Goal: Task Accomplishment & Management: Complete application form

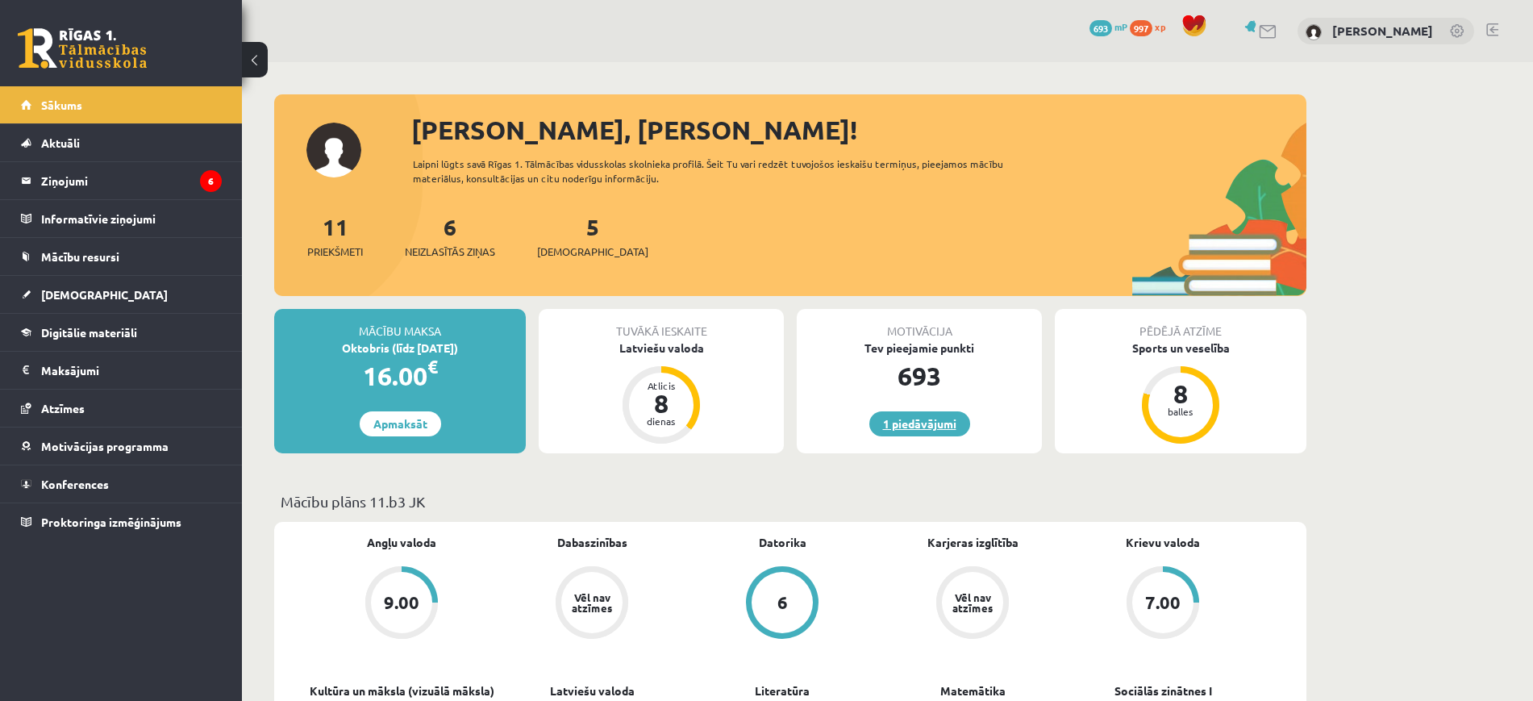
click at [900, 423] on link "1 piedāvājumi" at bounding box center [919, 423] width 101 height 25
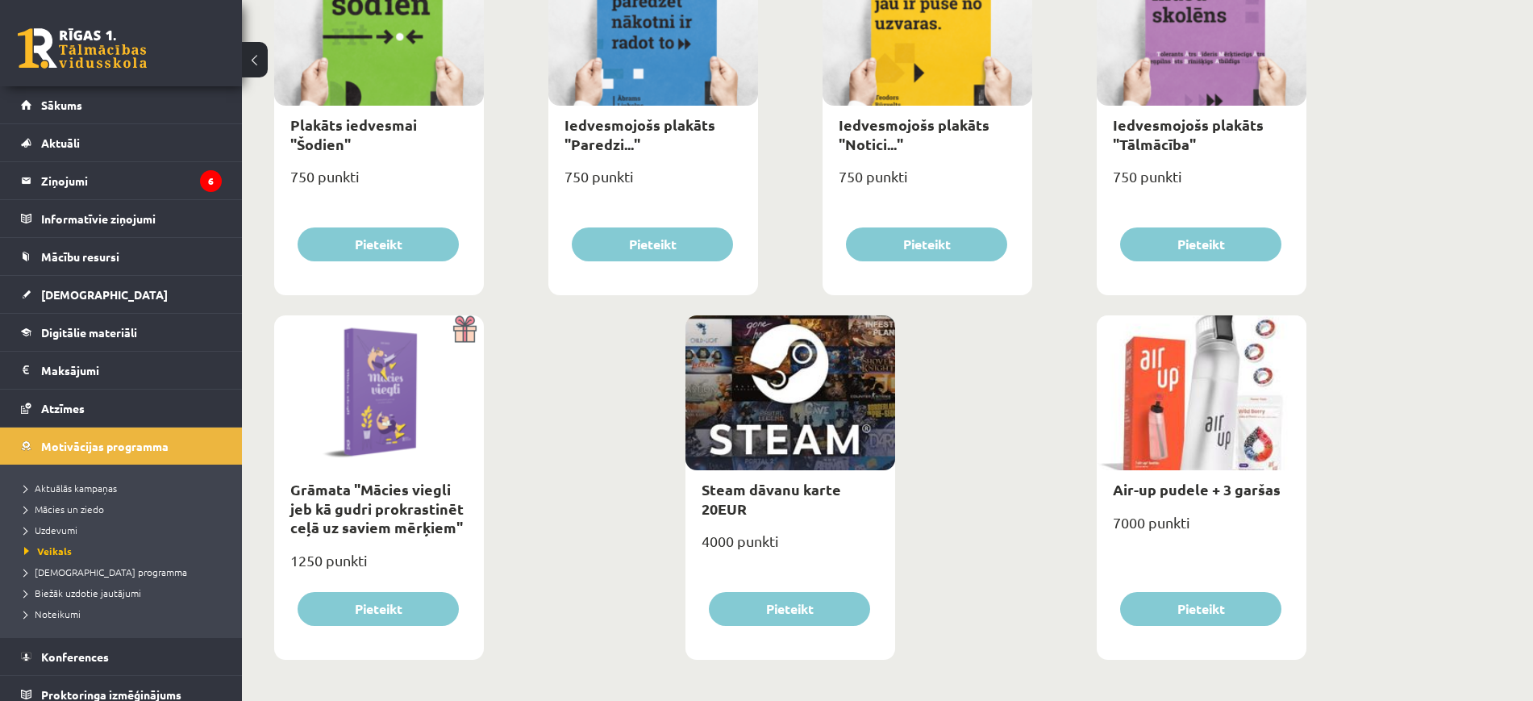
scroll to position [1777, 0]
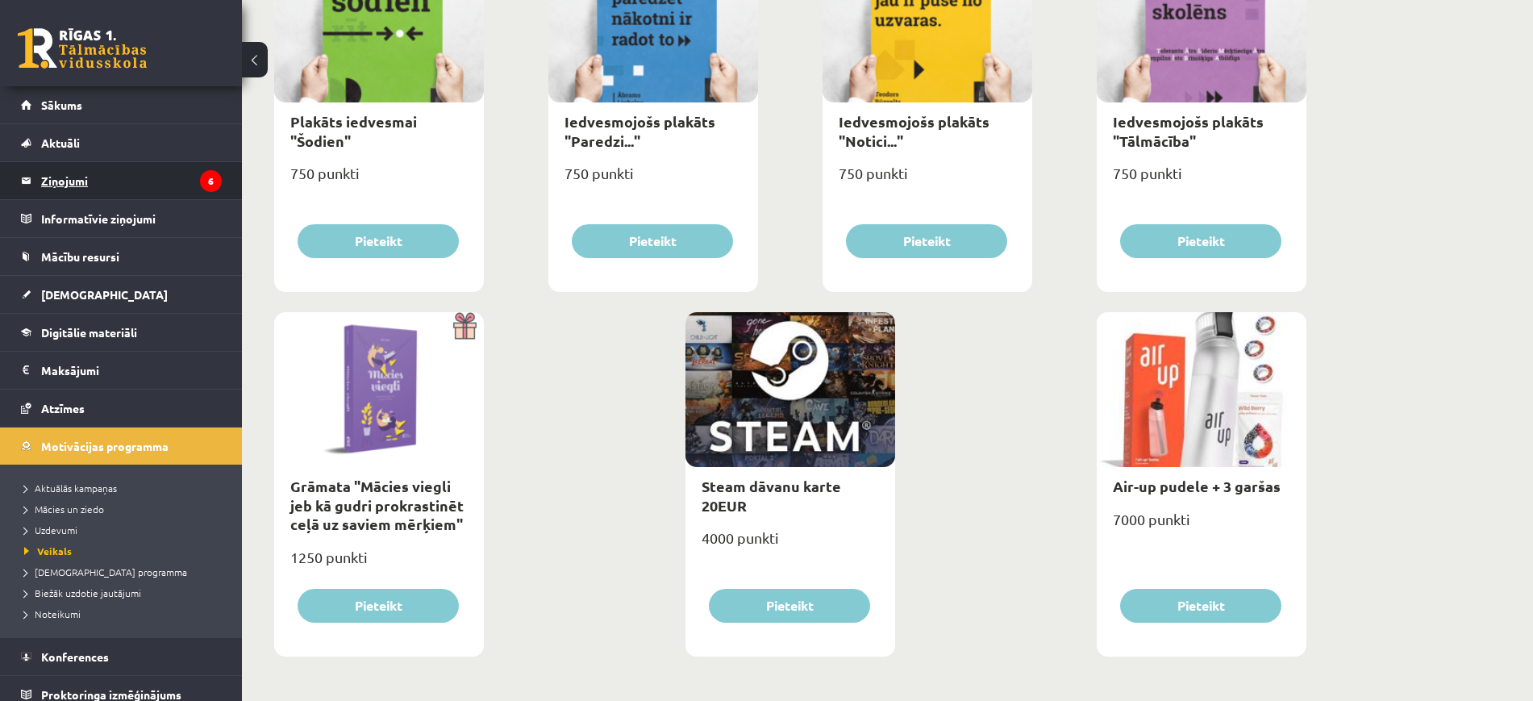
click at [123, 163] on legend "Ziņojumi 6" at bounding box center [131, 180] width 181 height 37
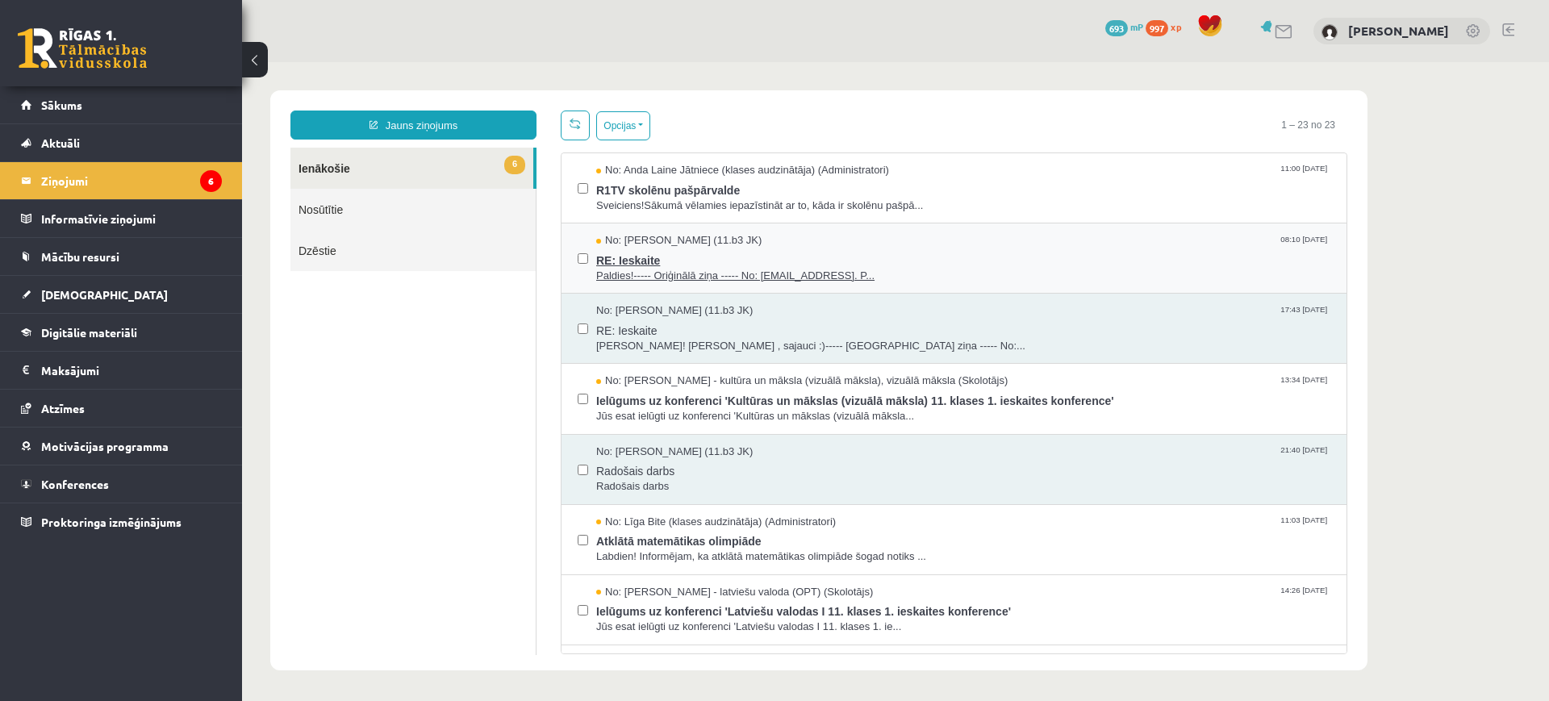
click at [703, 272] on span "Paldies!----- Oriģinālā ziņa ----- No: livazvine@gmail.comSveiki. P..." at bounding box center [963, 276] width 734 height 15
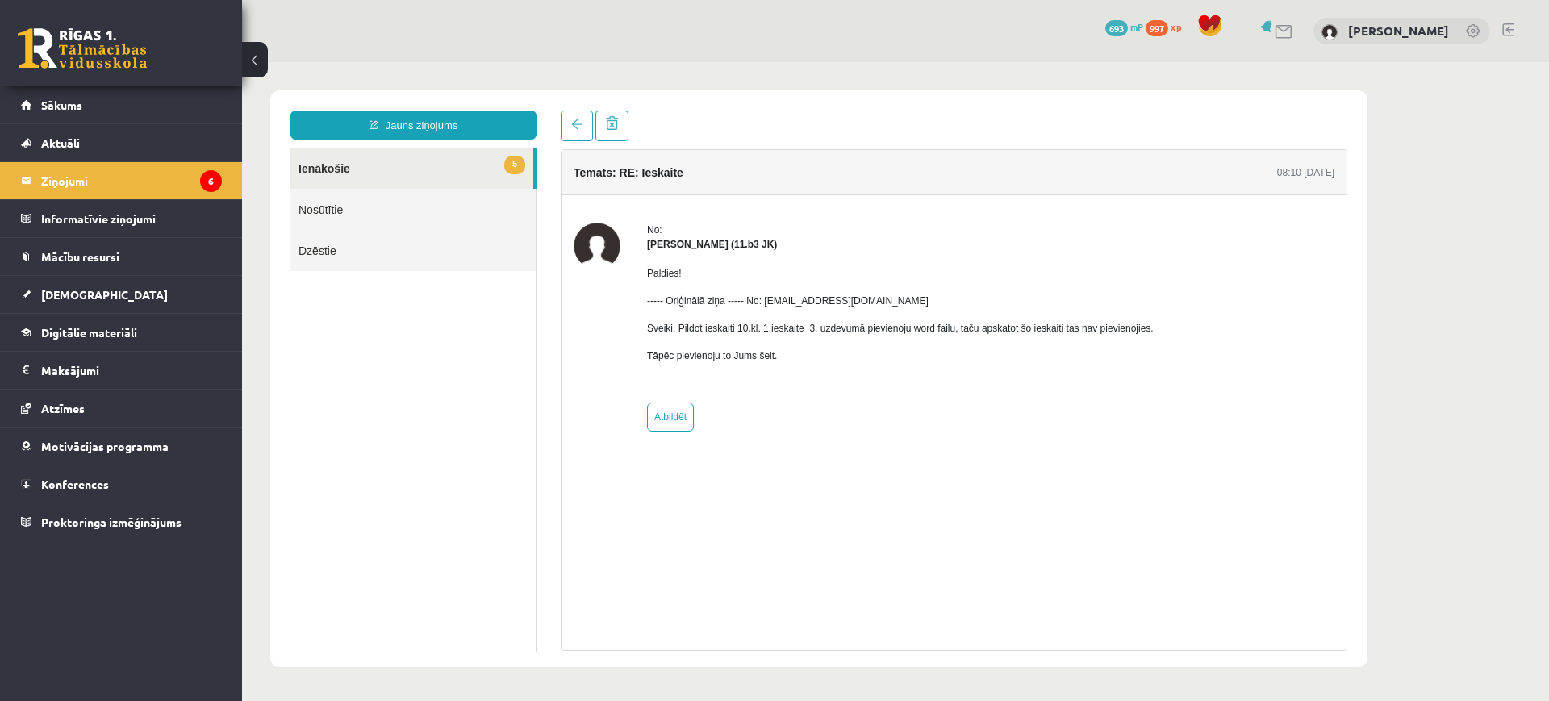
click at [512, 152] on link "5 Ienākošie" at bounding box center [411, 168] width 243 height 41
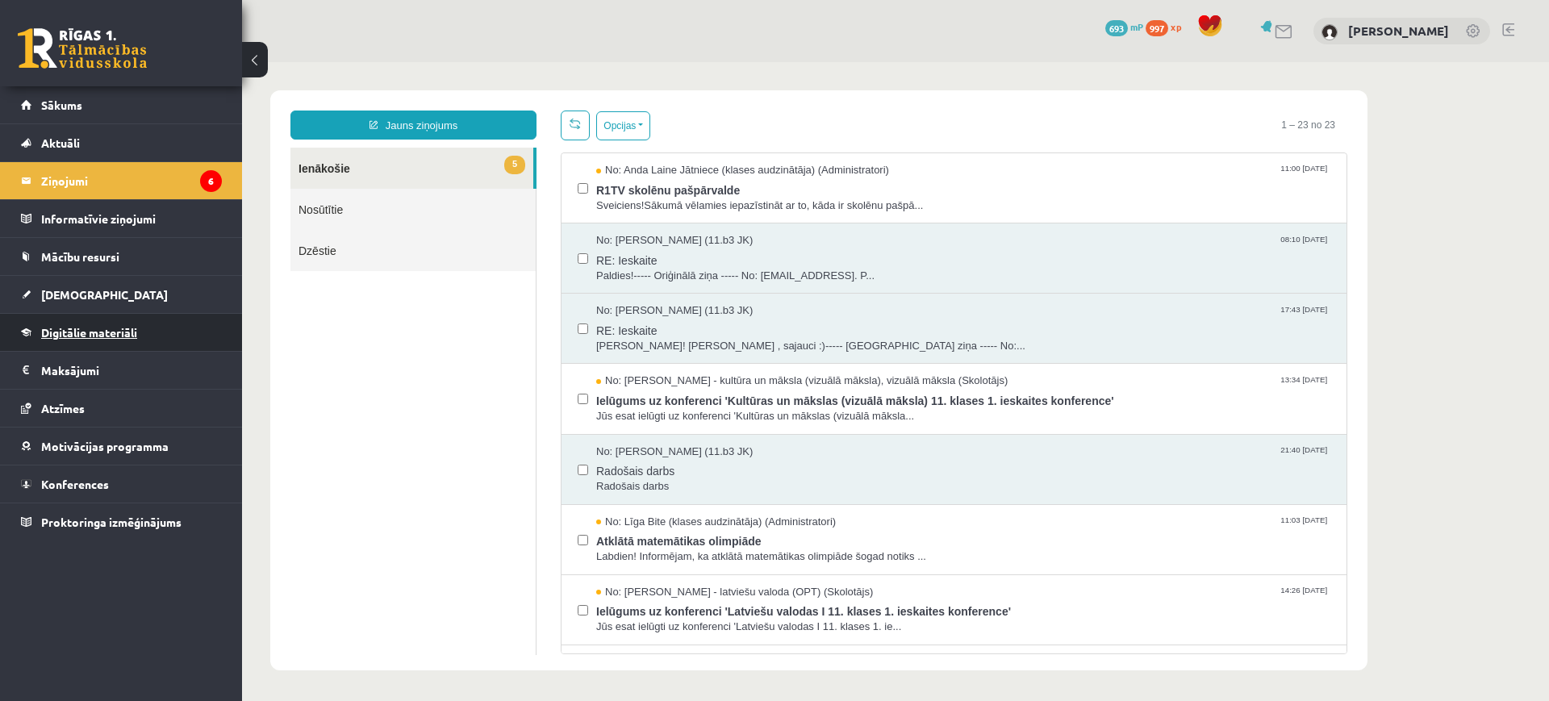
click at [133, 331] on span "Digitālie materiāli" at bounding box center [89, 332] width 96 height 15
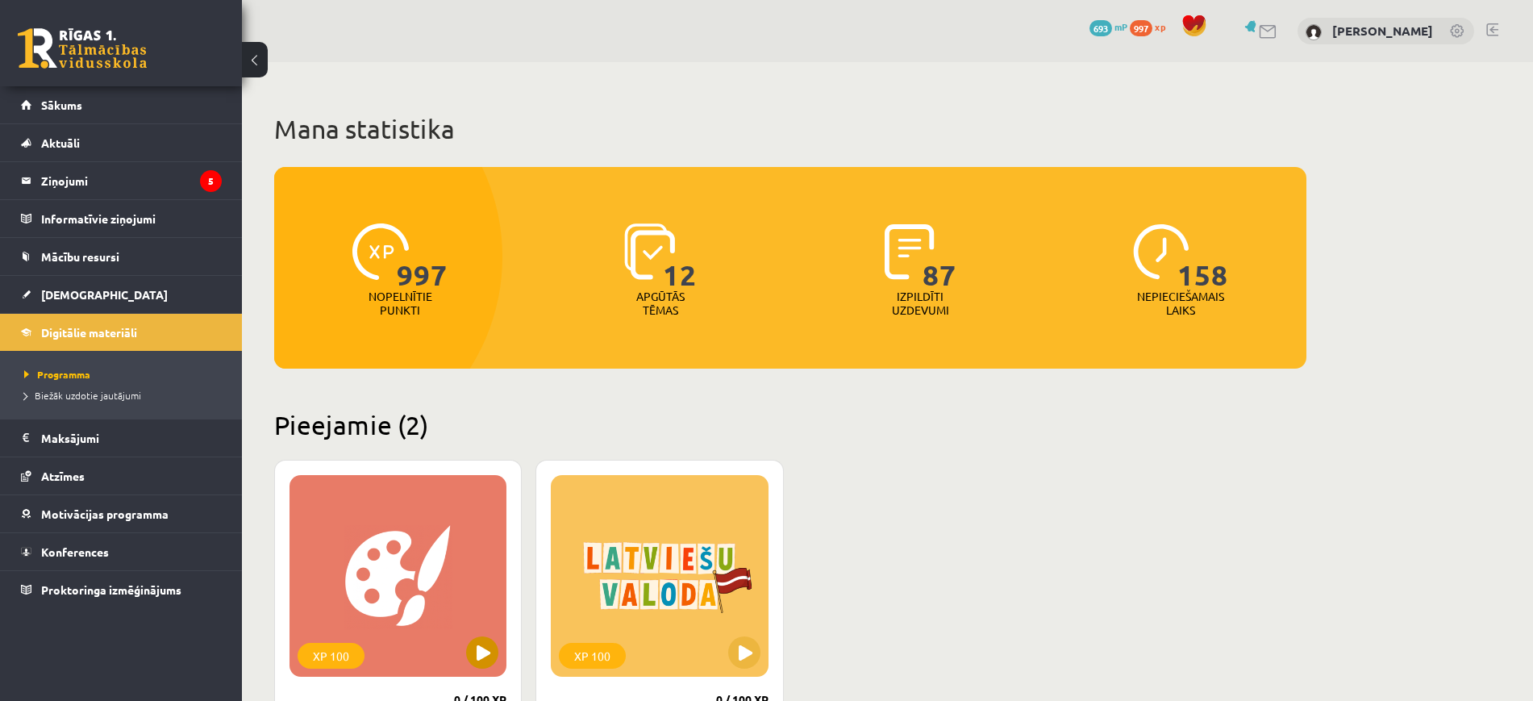
click at [389, 555] on div "XP 100" at bounding box center [398, 576] width 217 height 202
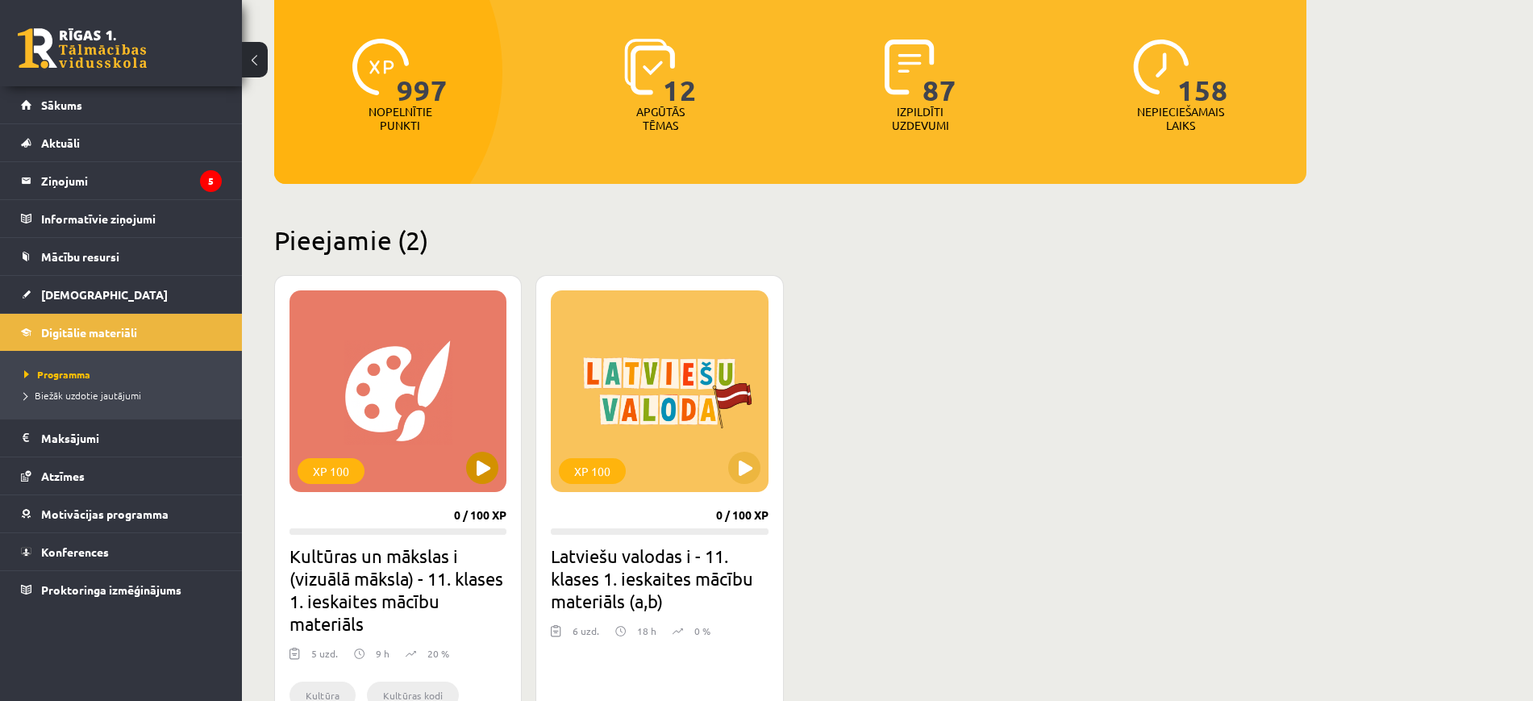
scroll to position [192, 0]
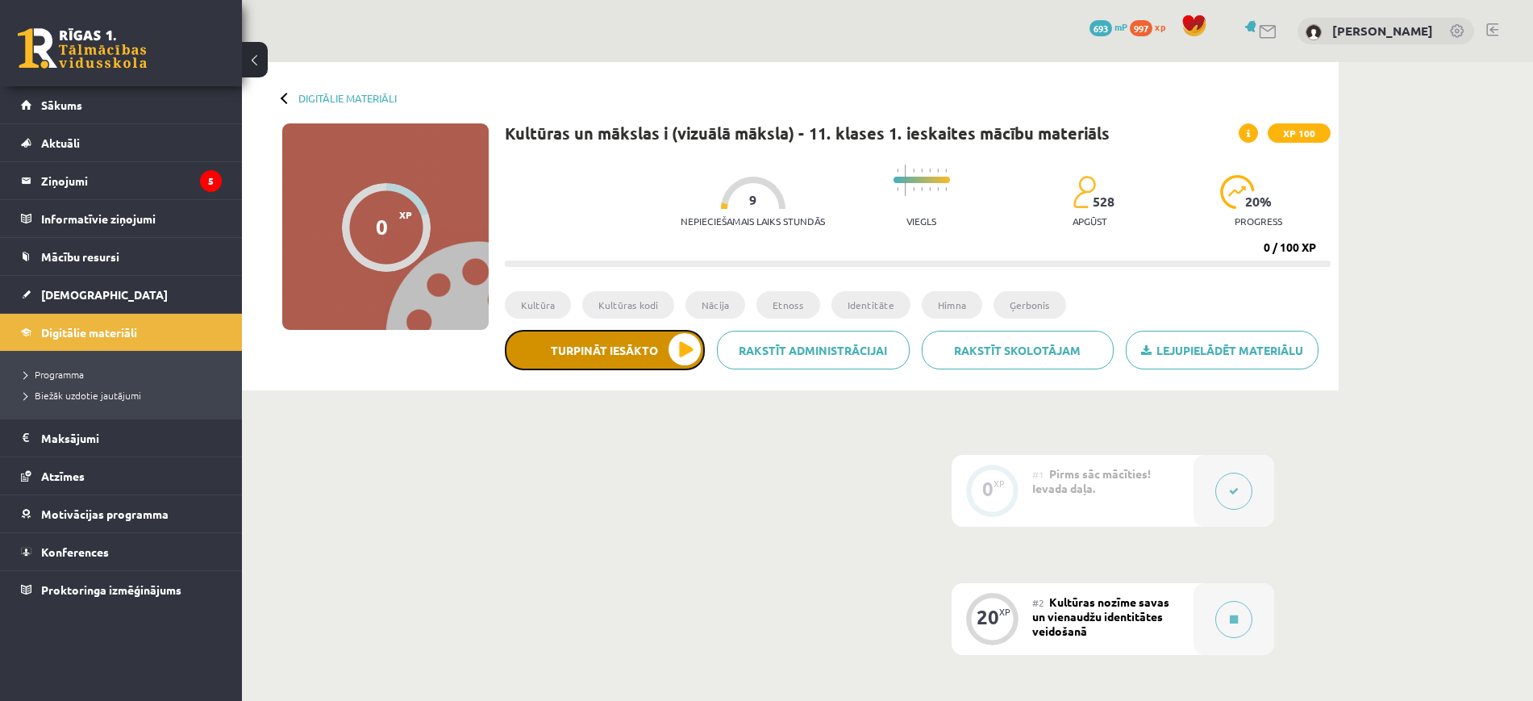
click at [668, 362] on button "Turpināt iesākto" at bounding box center [605, 350] width 200 height 40
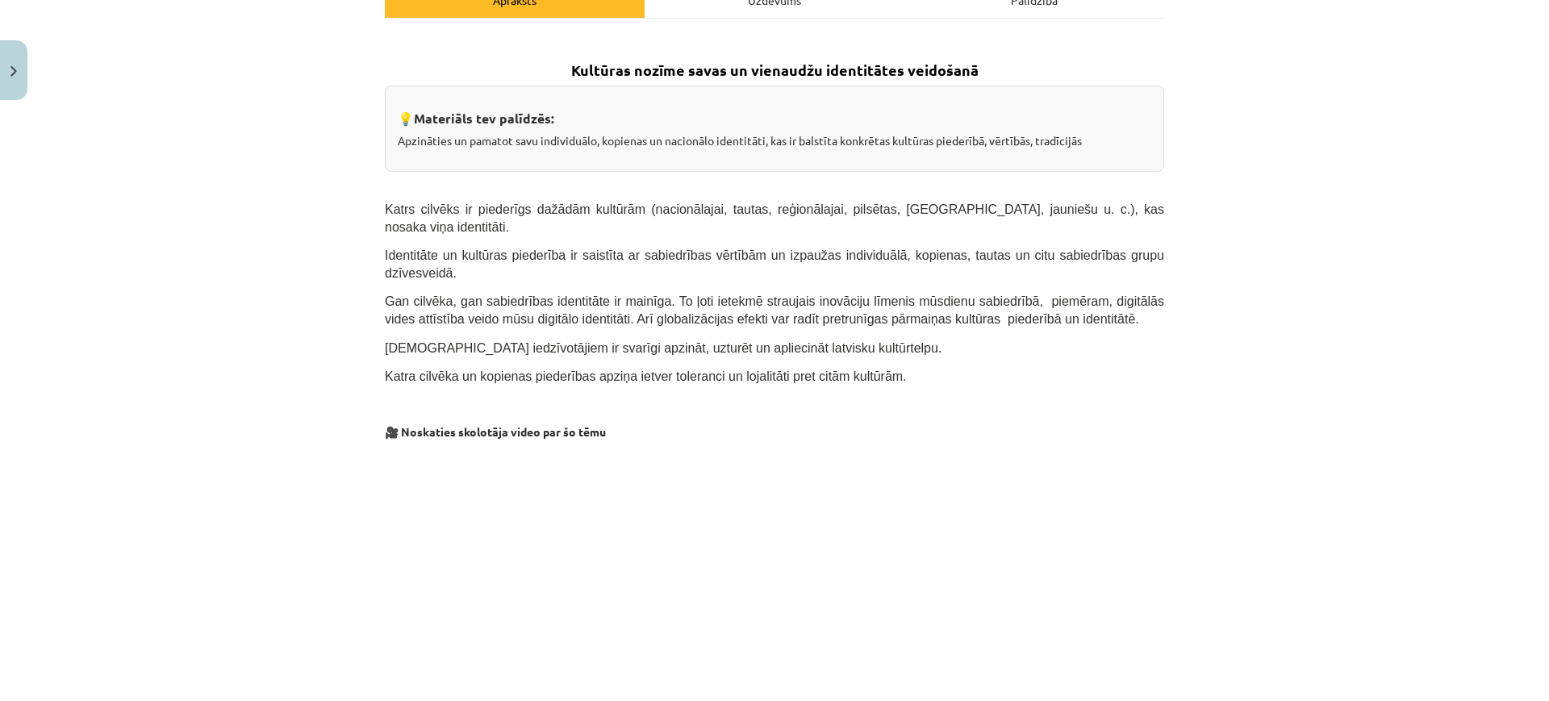
scroll to position [296, 0]
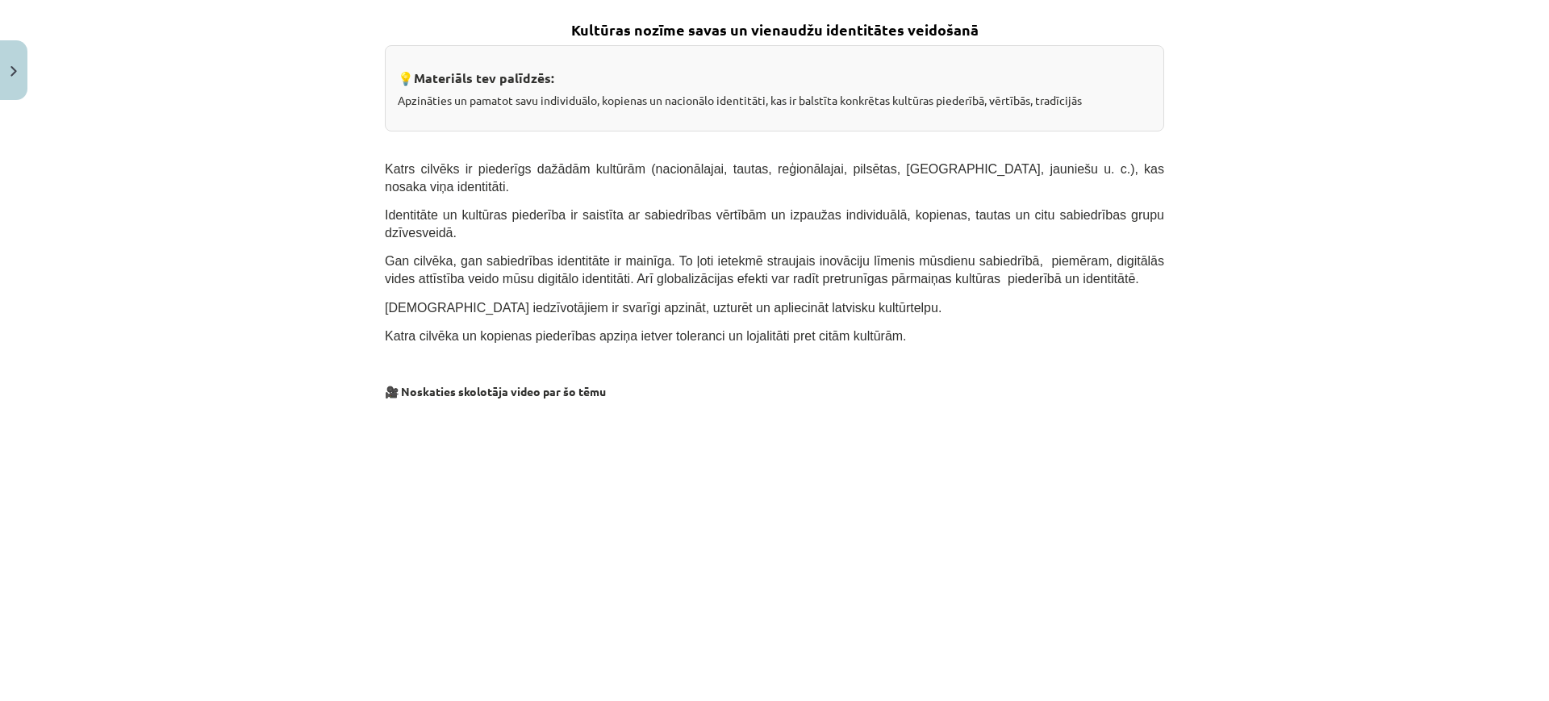
click at [668, 383] on p "🎥 Noskaties skolotāja video par šo tēmu" at bounding box center [774, 391] width 779 height 17
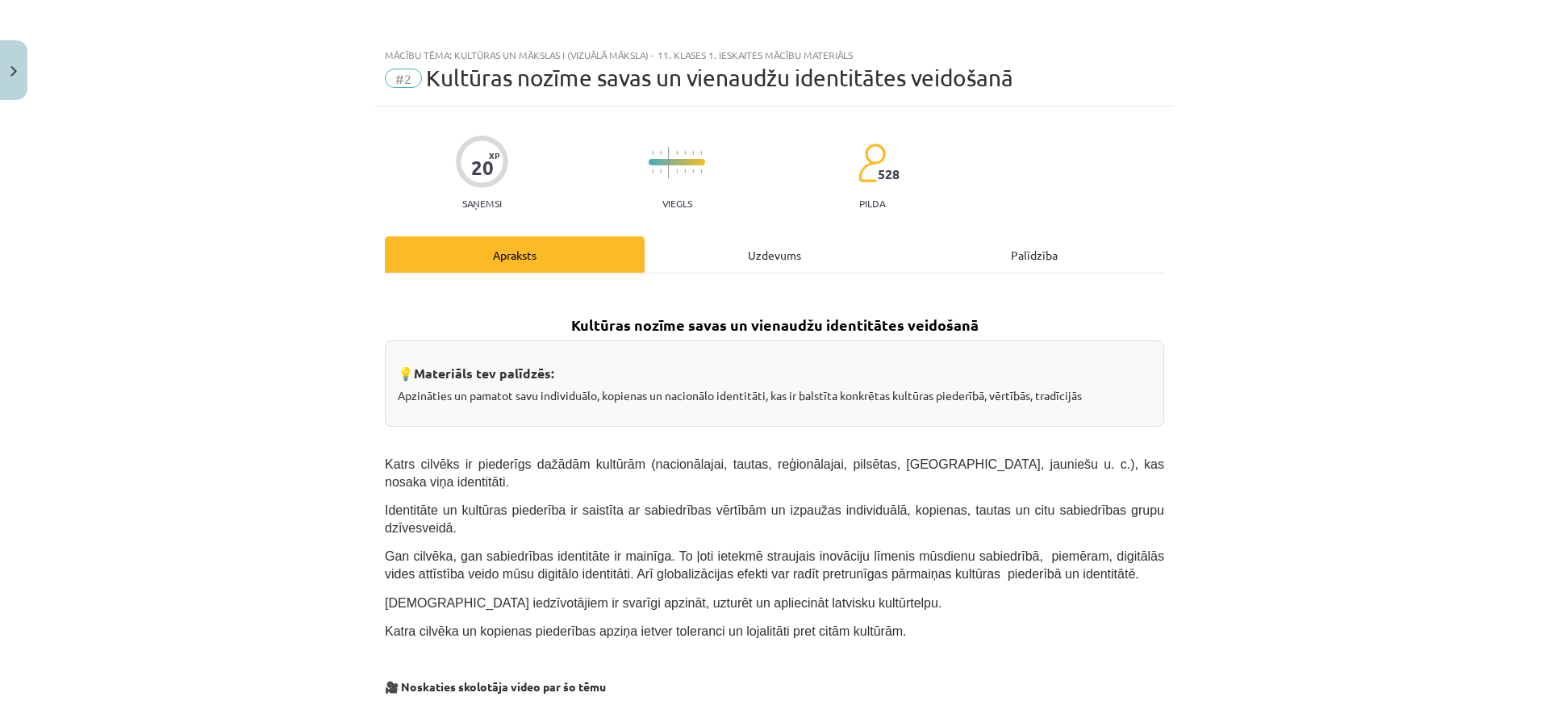
scroll to position [0, 0]
click at [744, 249] on div "Uzdevums" at bounding box center [774, 255] width 260 height 36
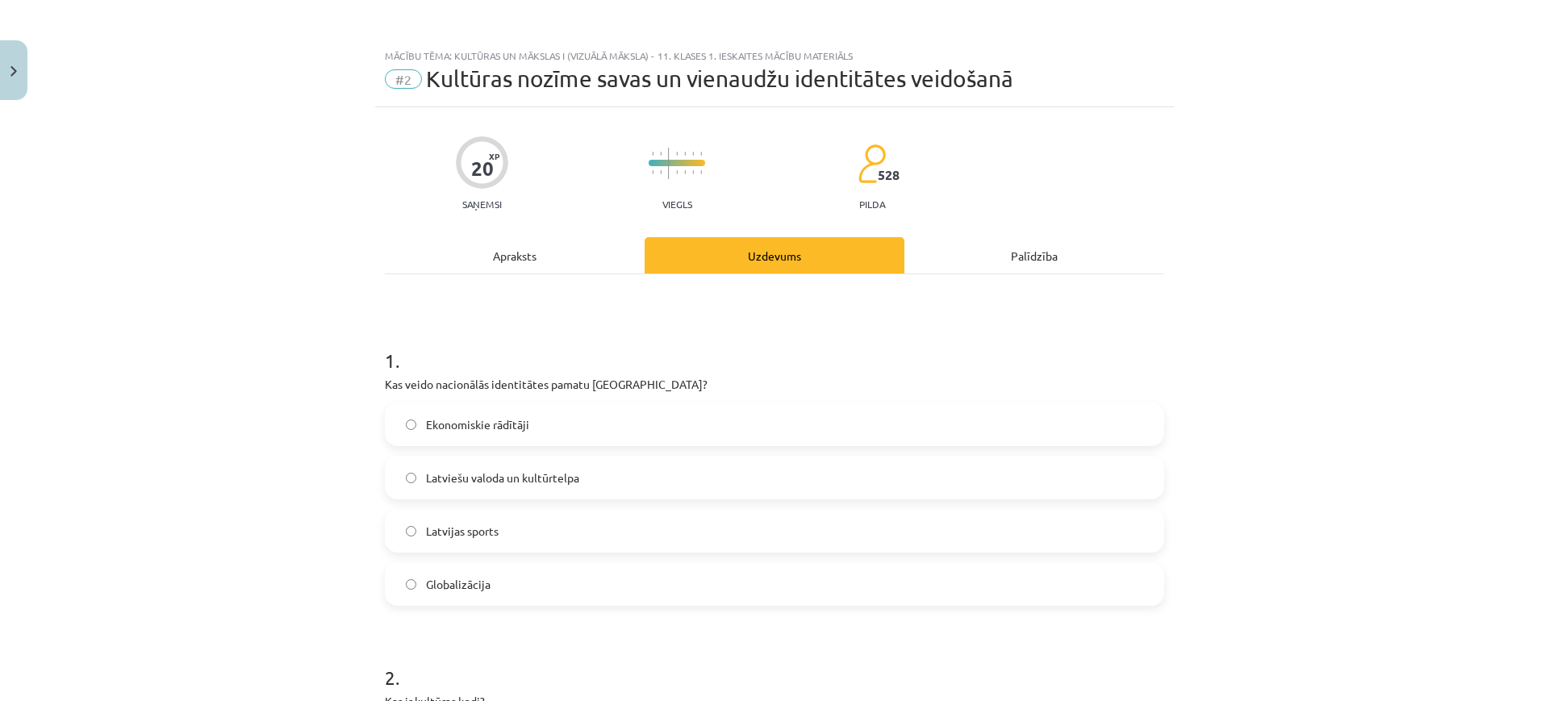
scroll to position [40, 0]
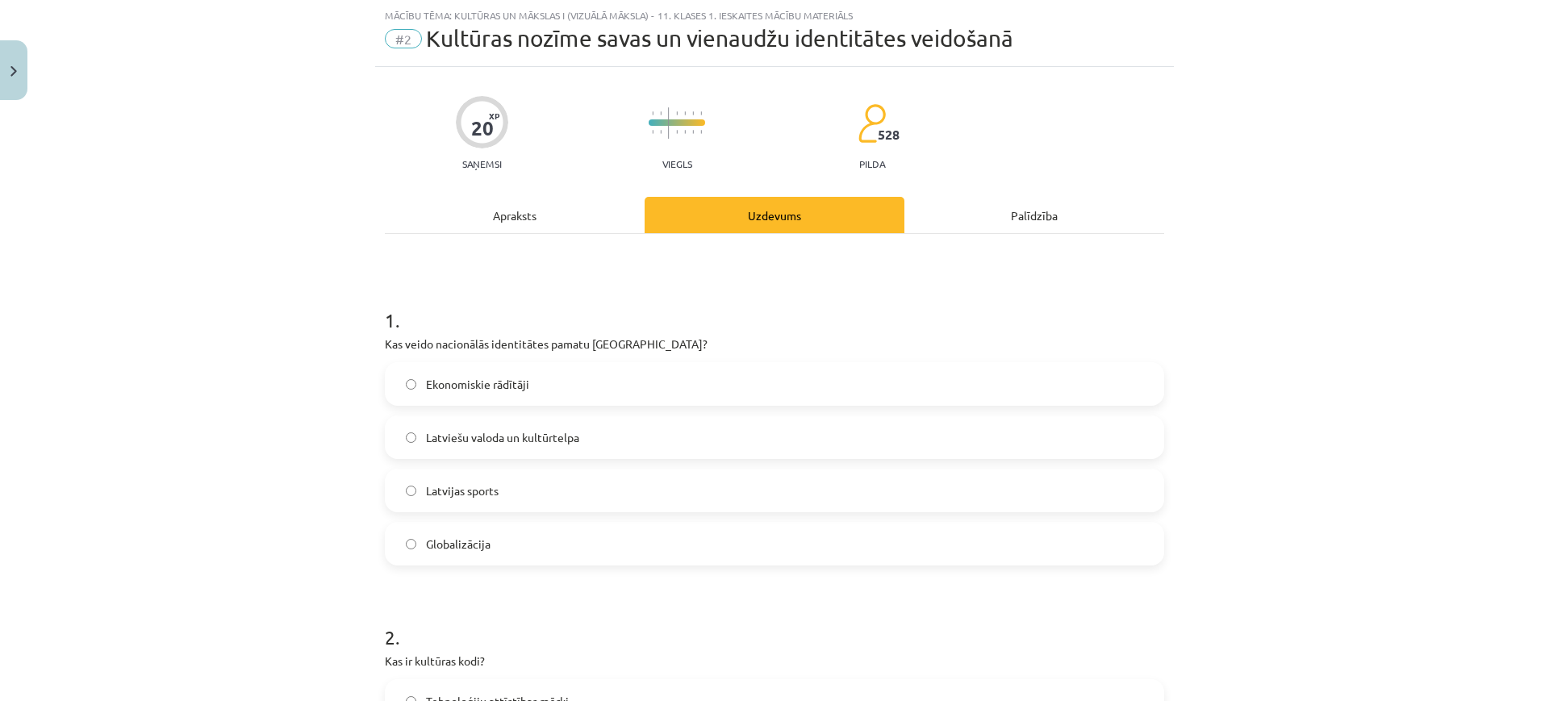
click at [1024, 220] on div "Palīdzība" at bounding box center [1034, 215] width 260 height 36
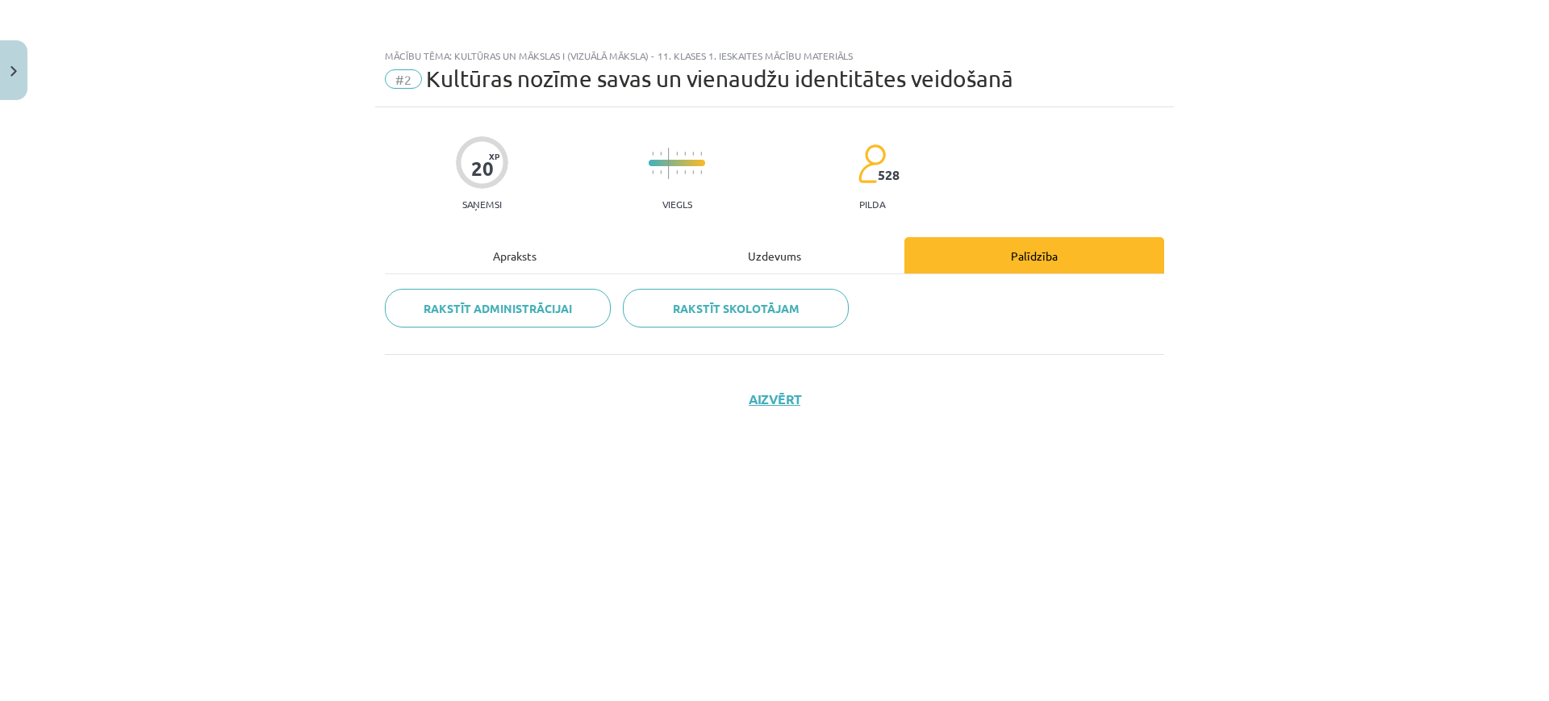
scroll to position [0, 0]
click at [611, 252] on div "Apraksts" at bounding box center [515, 255] width 260 height 36
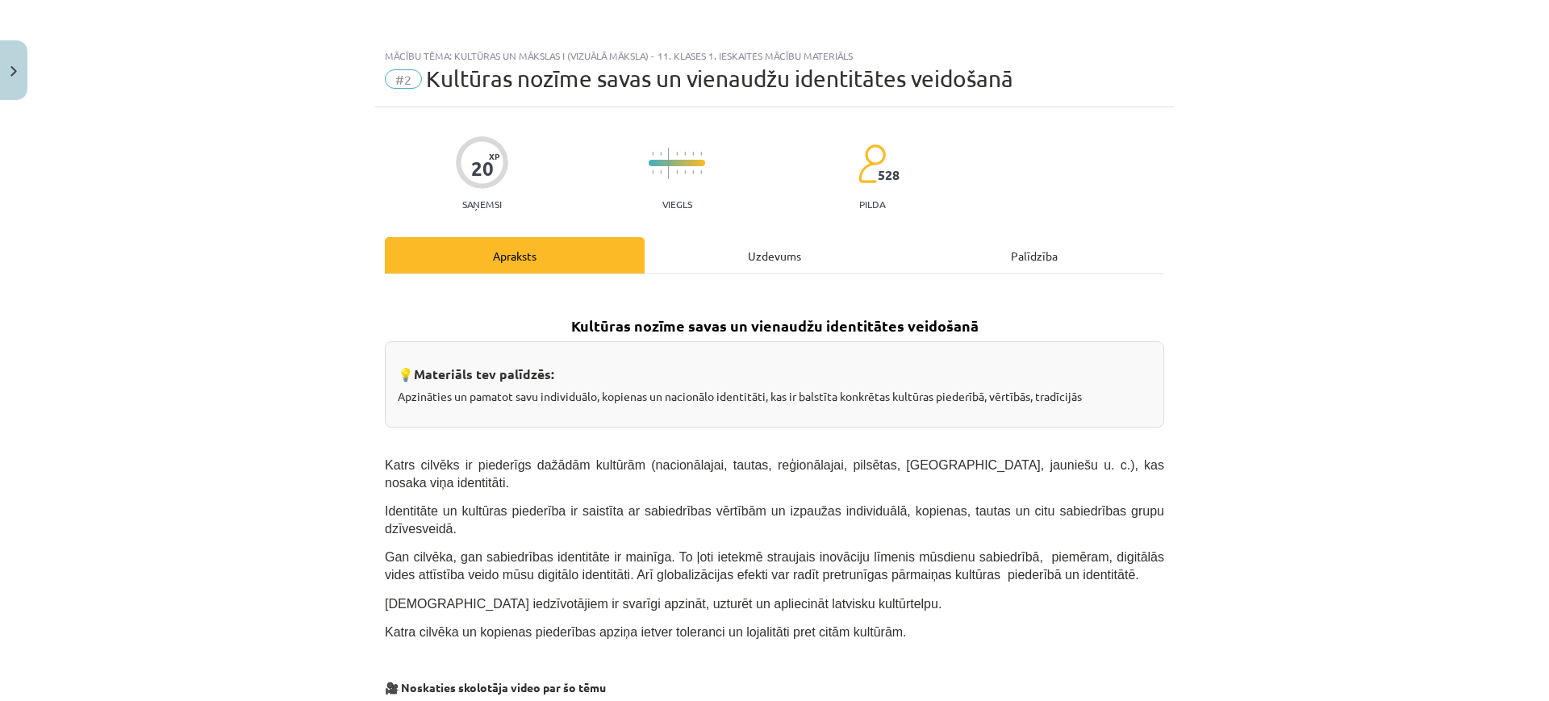
click at [651, 241] on div "Uzdevums" at bounding box center [774, 255] width 260 height 36
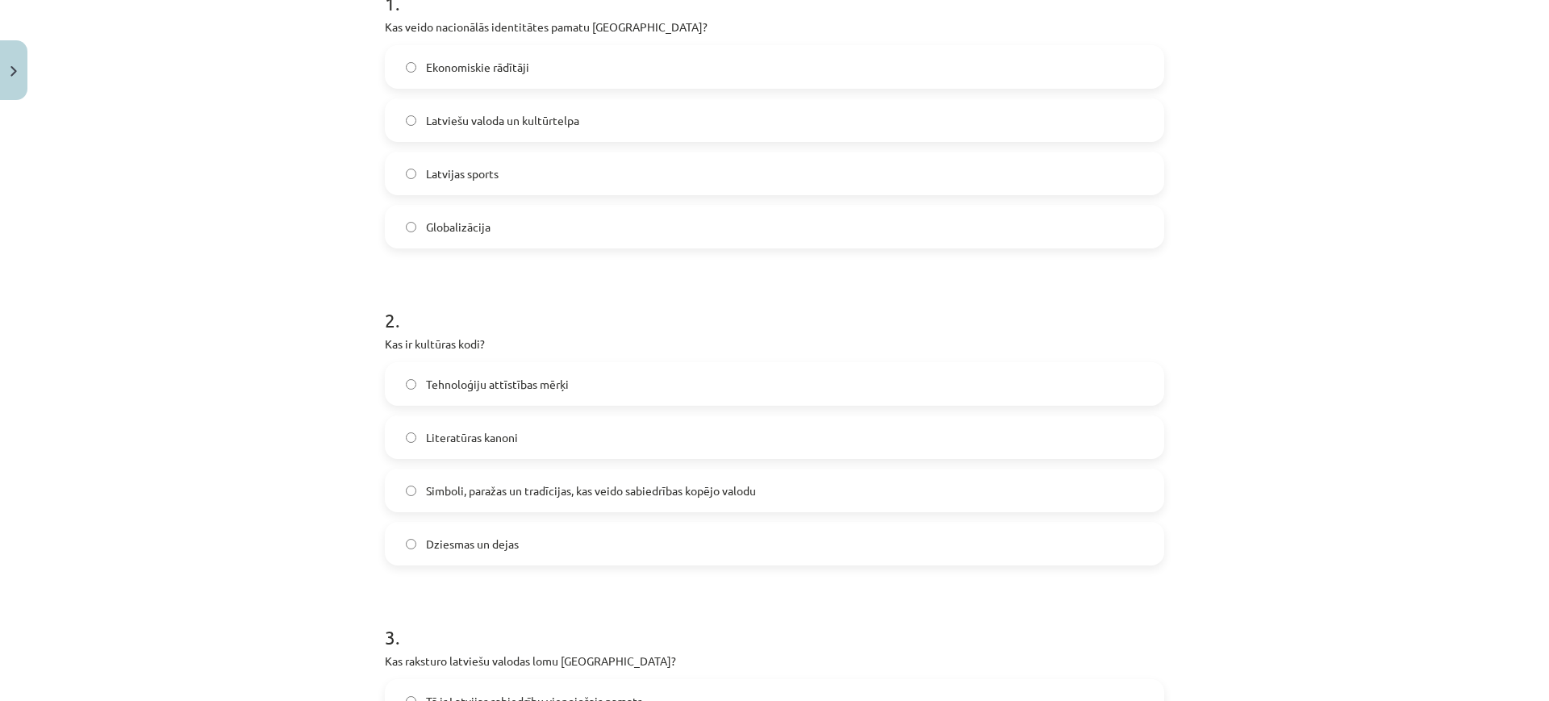
scroll to position [369, 0]
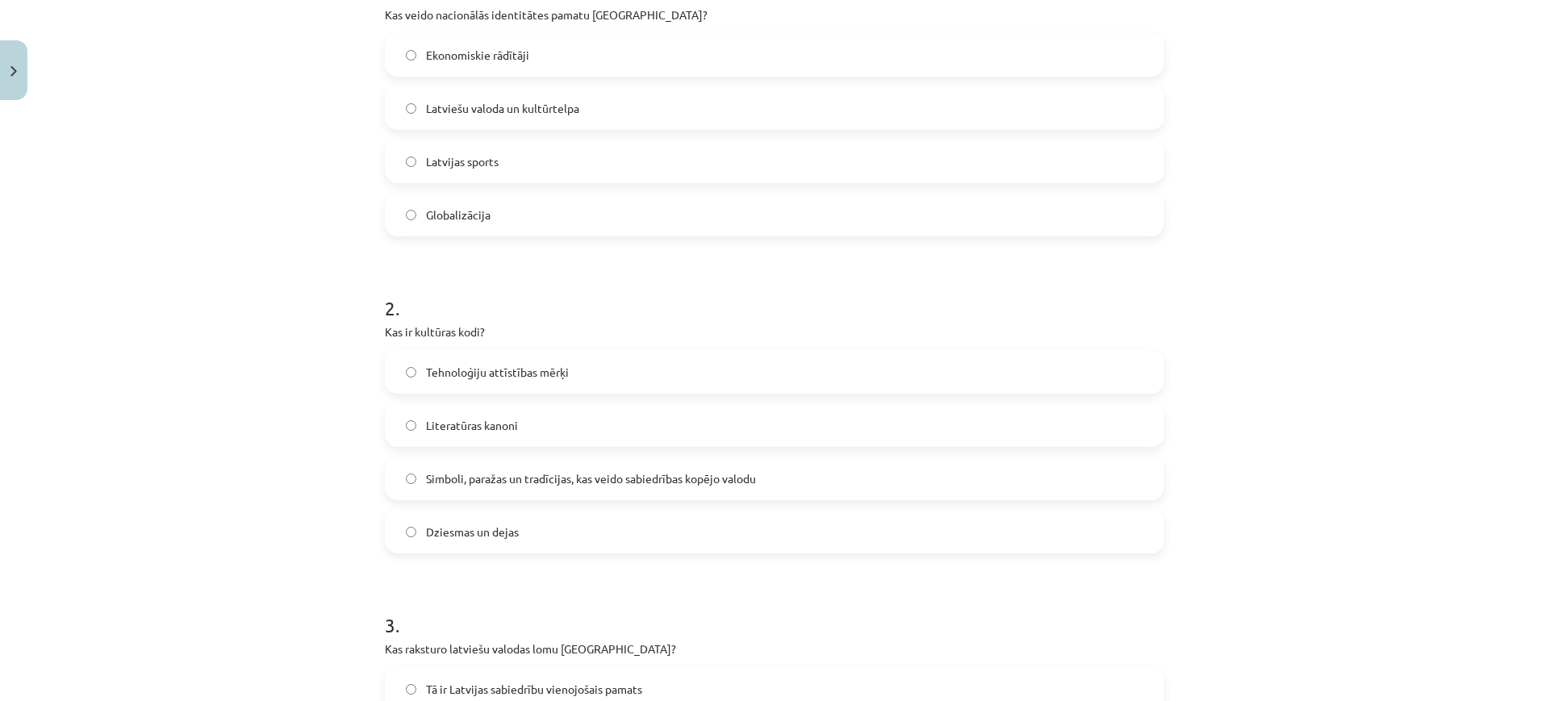
click at [508, 470] on span "Simboli, paražas un tradīcijas, kas veido sabiedrības kopējo valodu" at bounding box center [591, 478] width 330 height 17
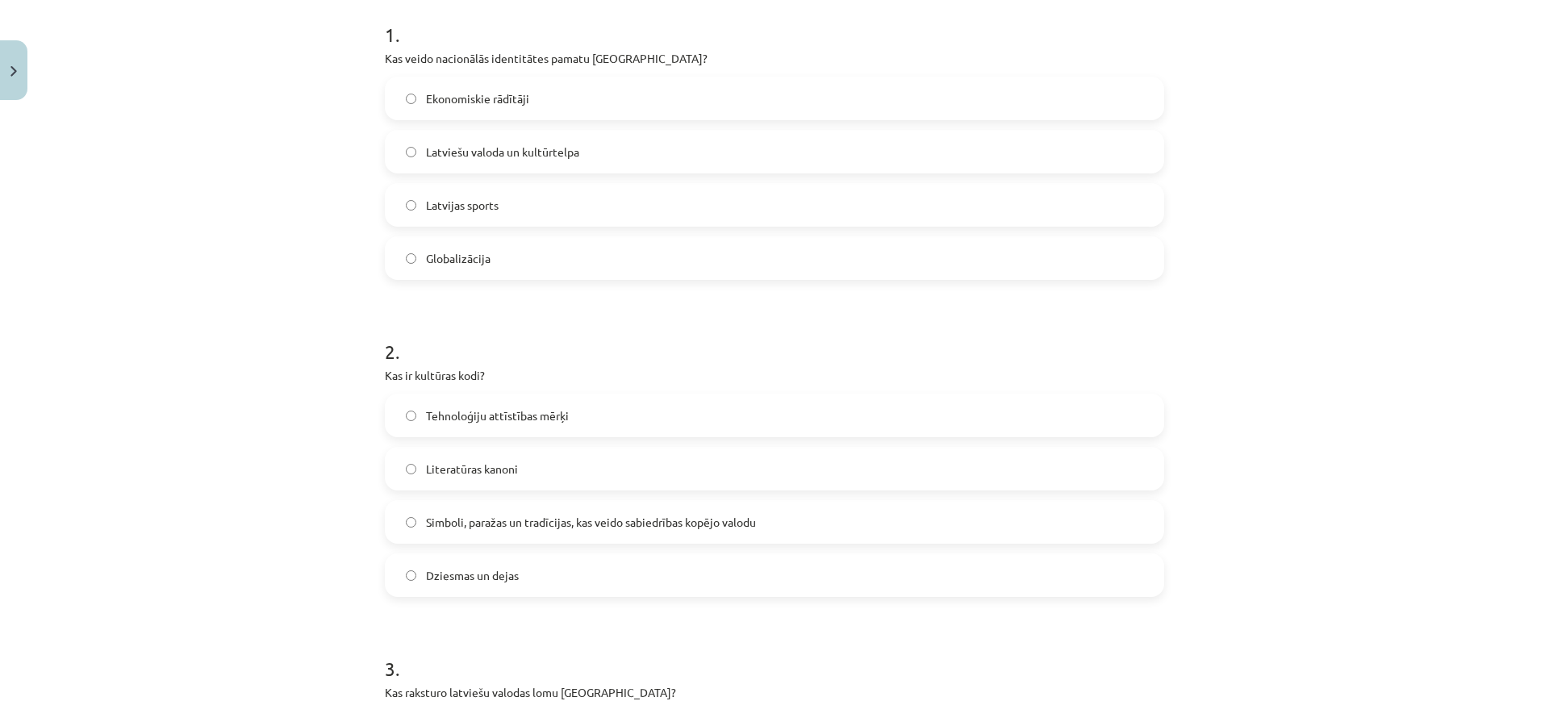
scroll to position [289, 0]
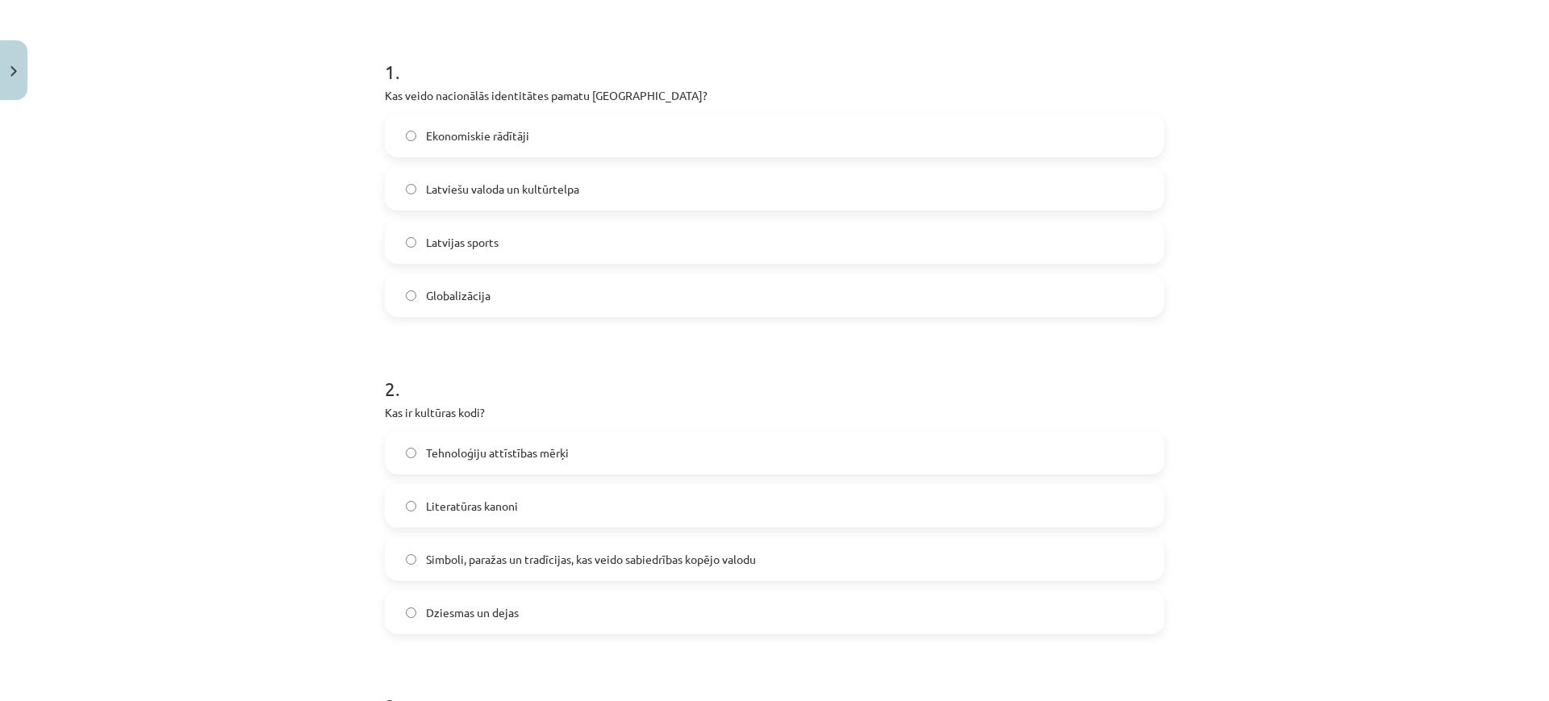
click at [532, 207] on label "Latviešu valoda un kultūrtelpa" at bounding box center [774, 189] width 776 height 40
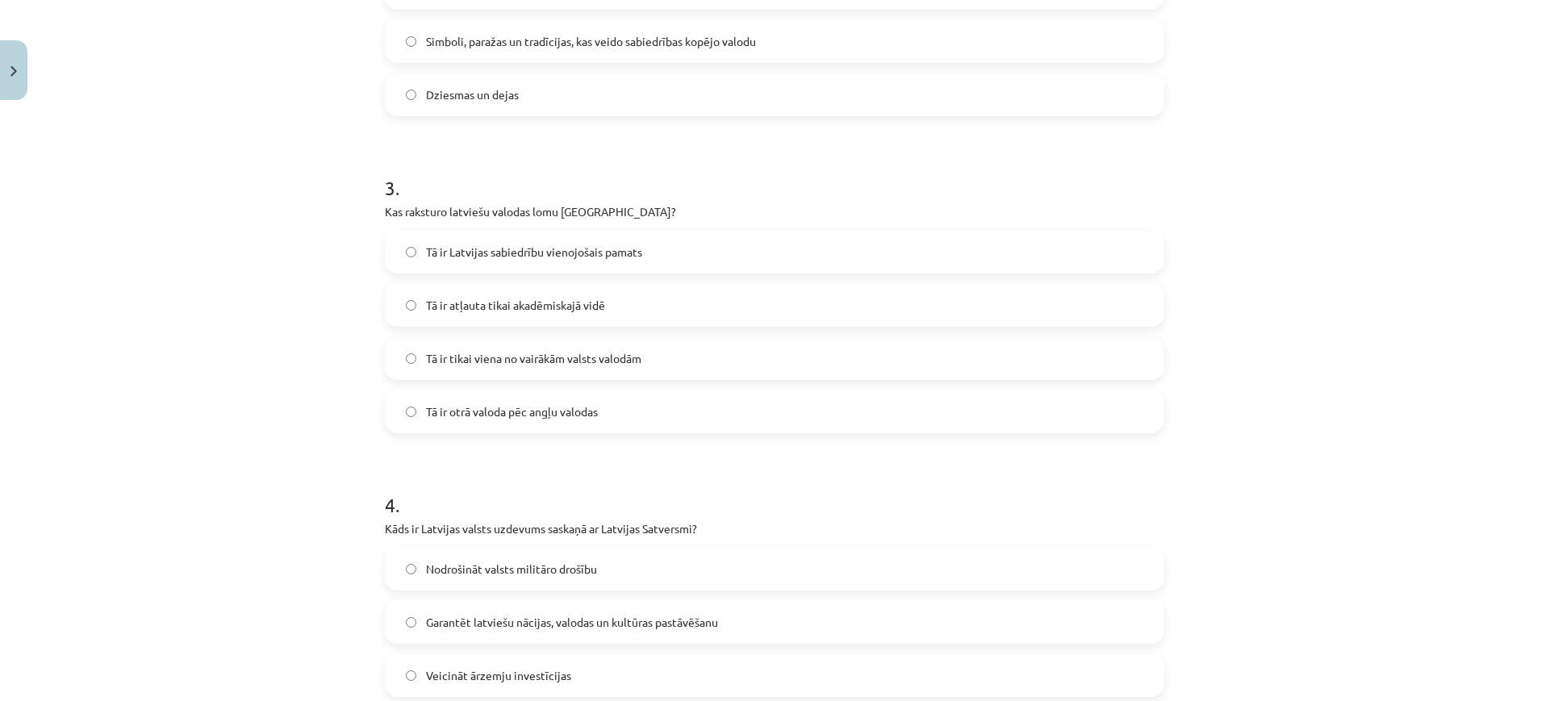
scroll to position [813, 0]
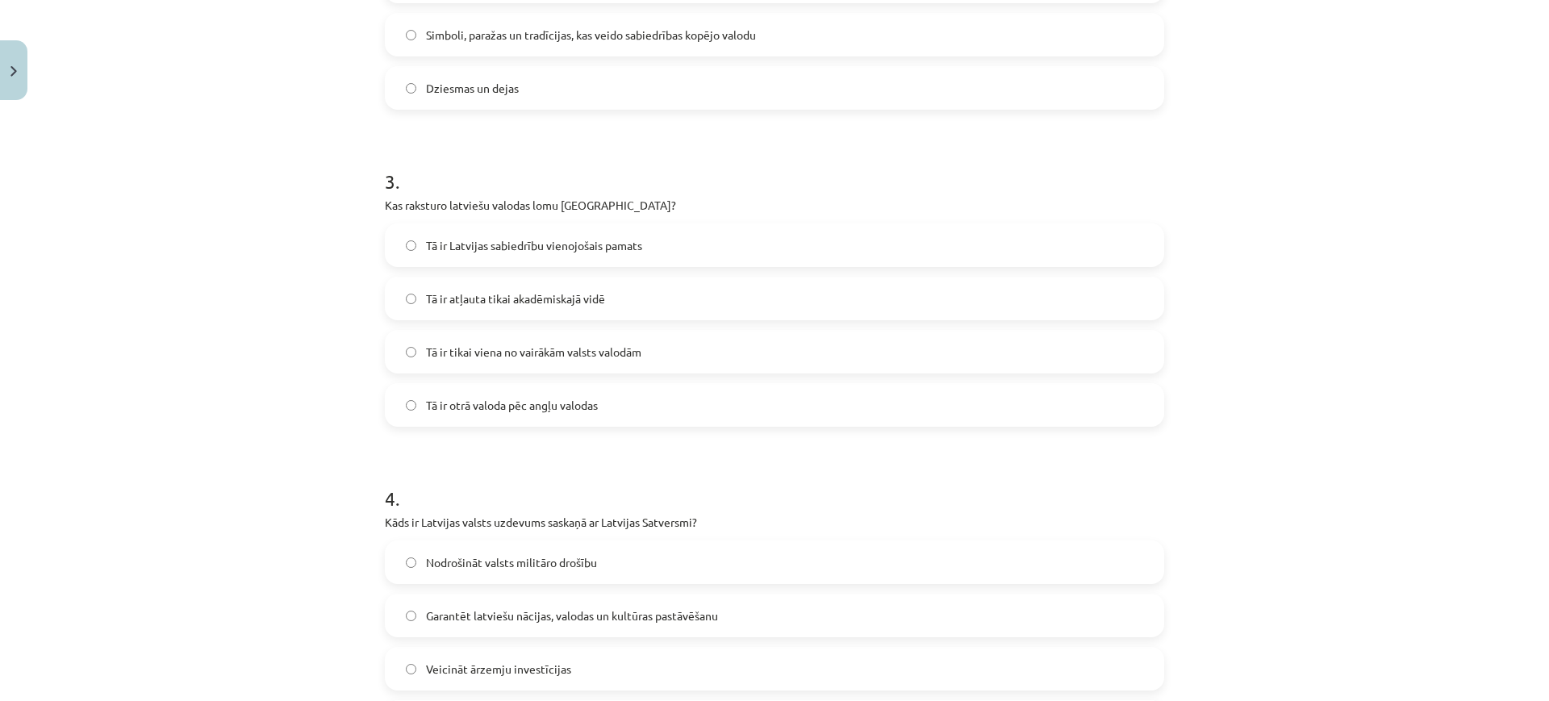
click at [555, 248] on span "Tā ir Latvijas sabiedrību vienojošais pamats" at bounding box center [534, 245] width 216 height 17
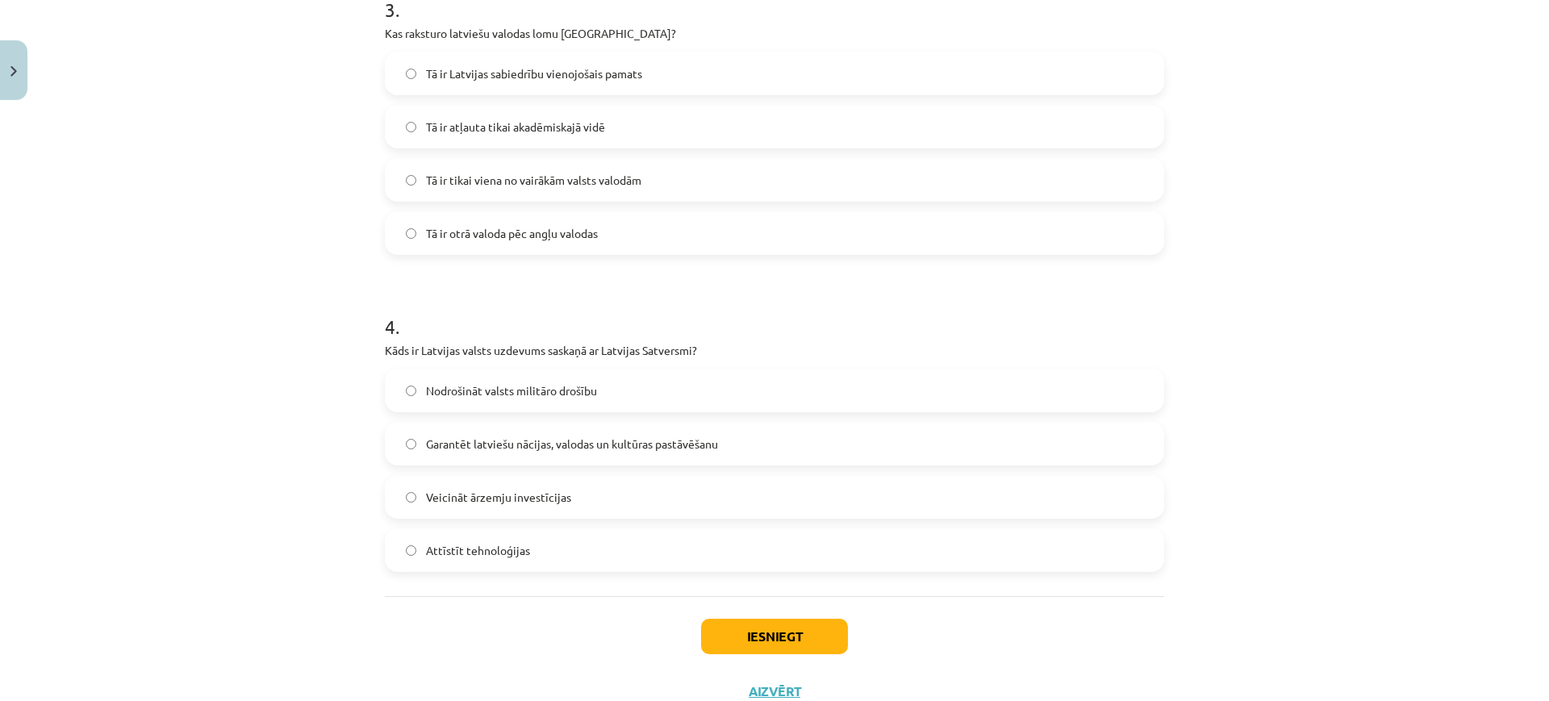
scroll to position [1043, 0]
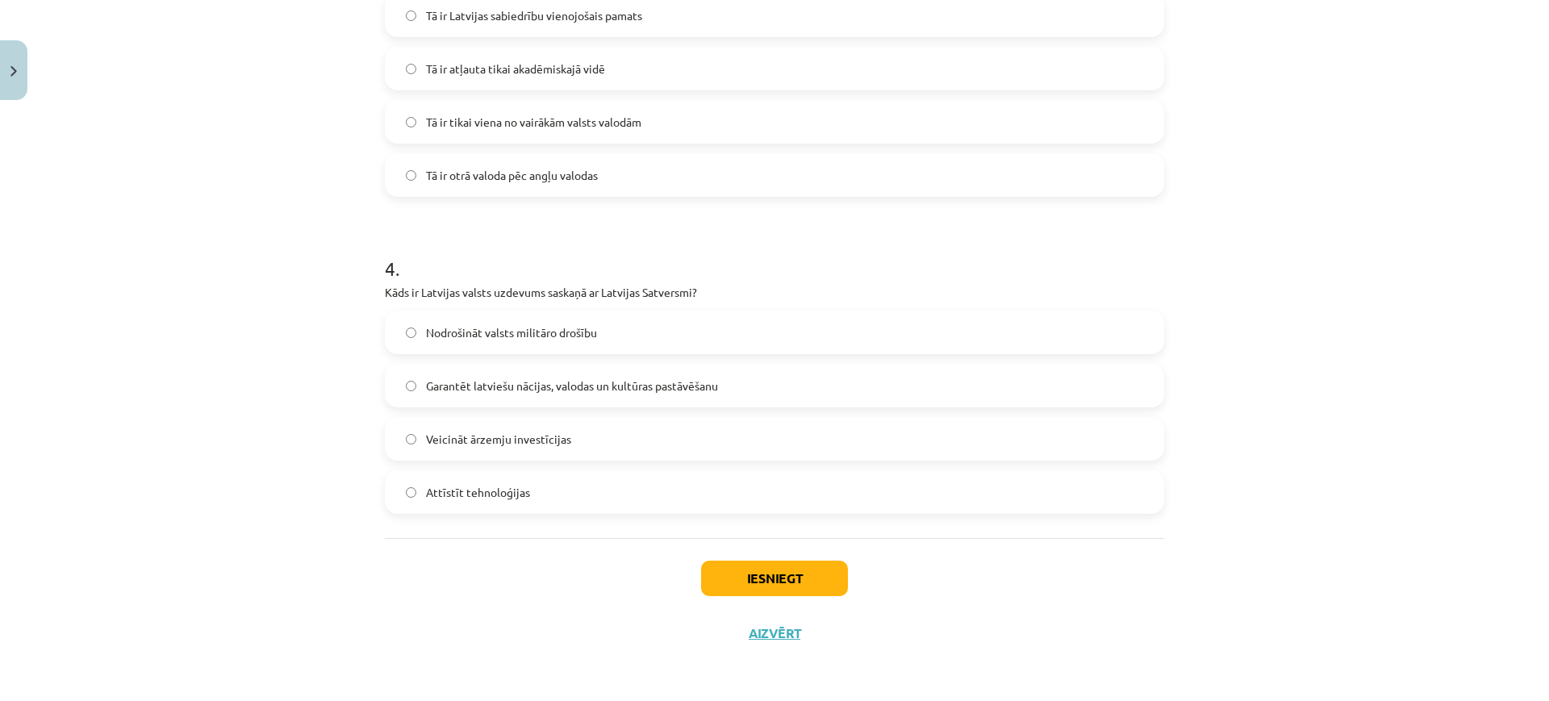
click at [606, 373] on label "Garantēt latviešu nācijas, valodas un kultūras pastāvēšanu" at bounding box center [774, 385] width 776 height 40
click at [713, 565] on button "Iesniegt" at bounding box center [774, 578] width 147 height 35
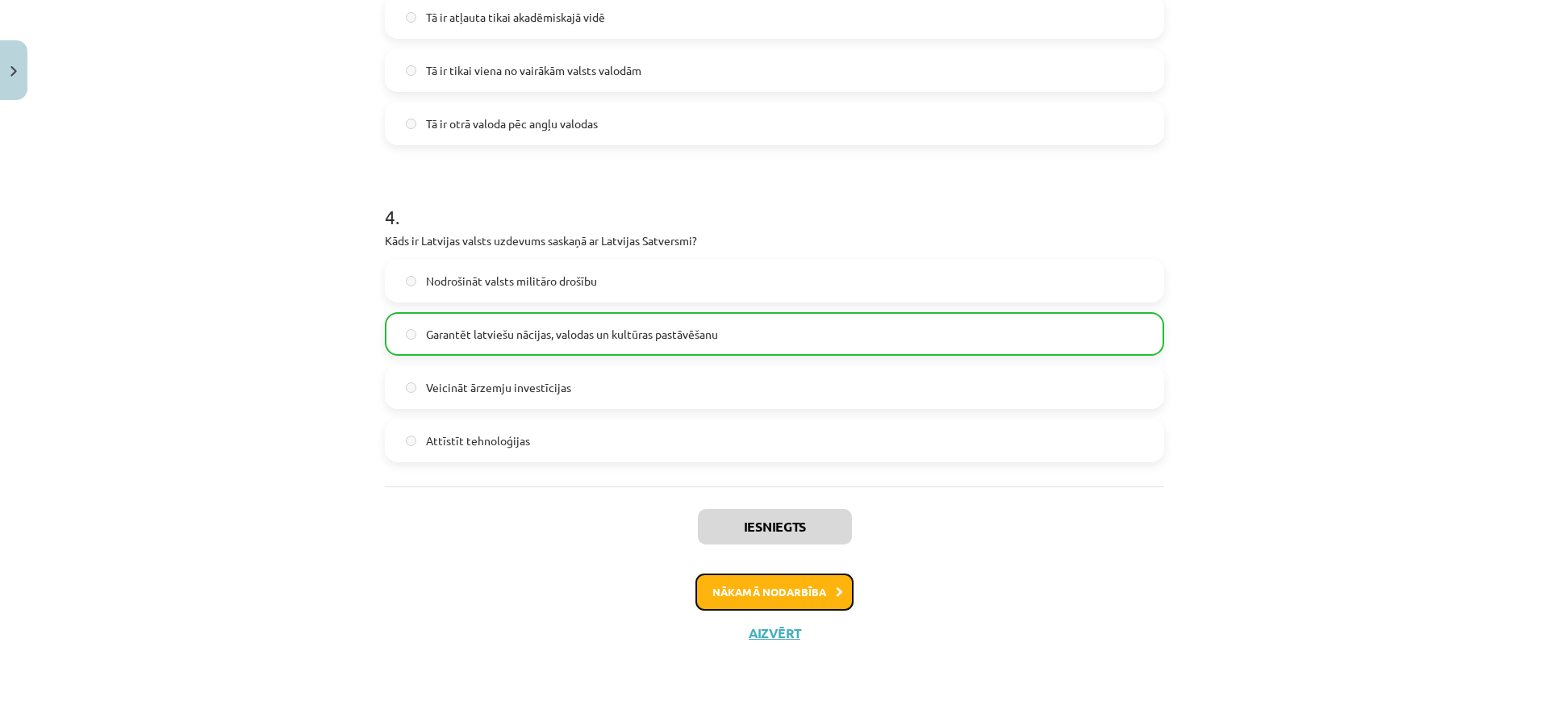
click at [724, 576] on button "Nākamā nodarbība" at bounding box center [774, 591] width 158 height 37
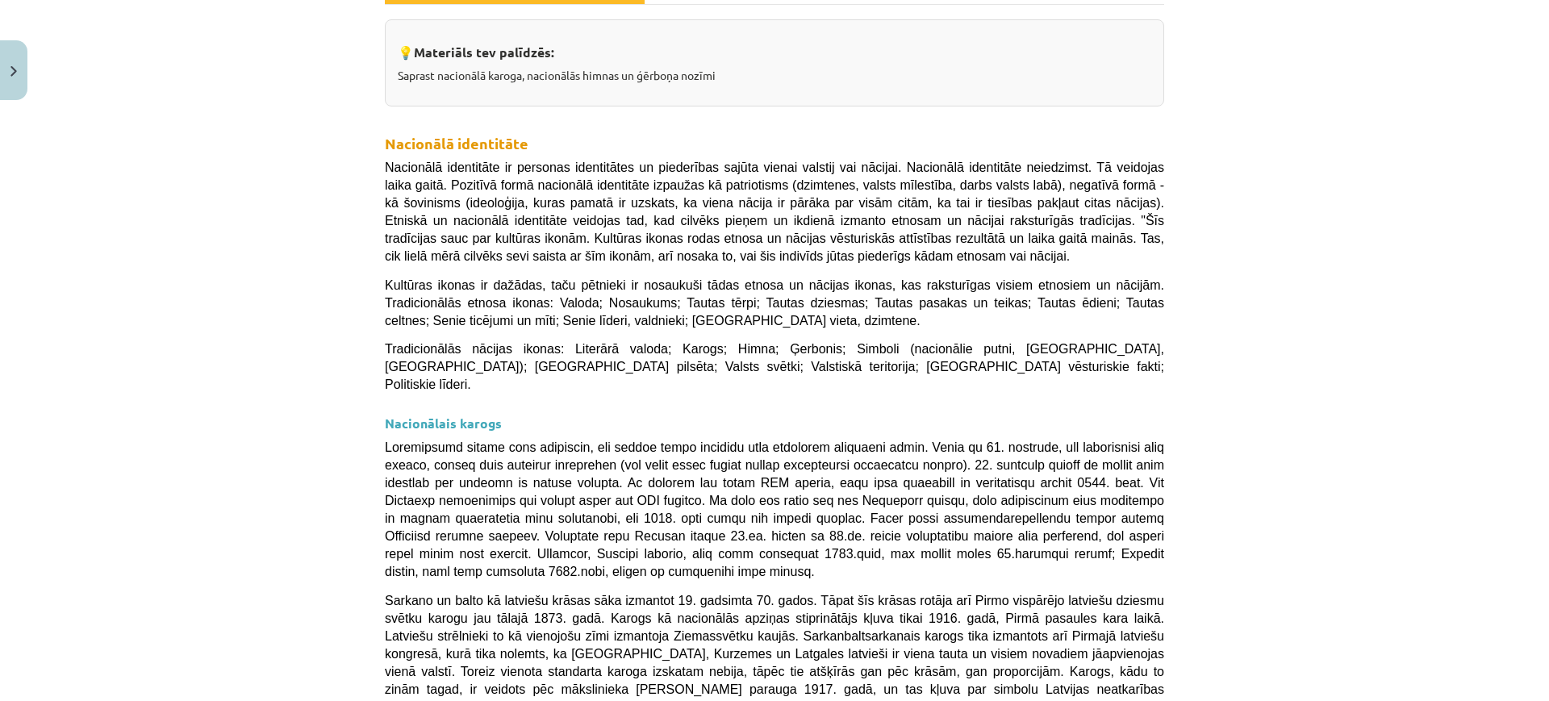
scroll to position [128, 0]
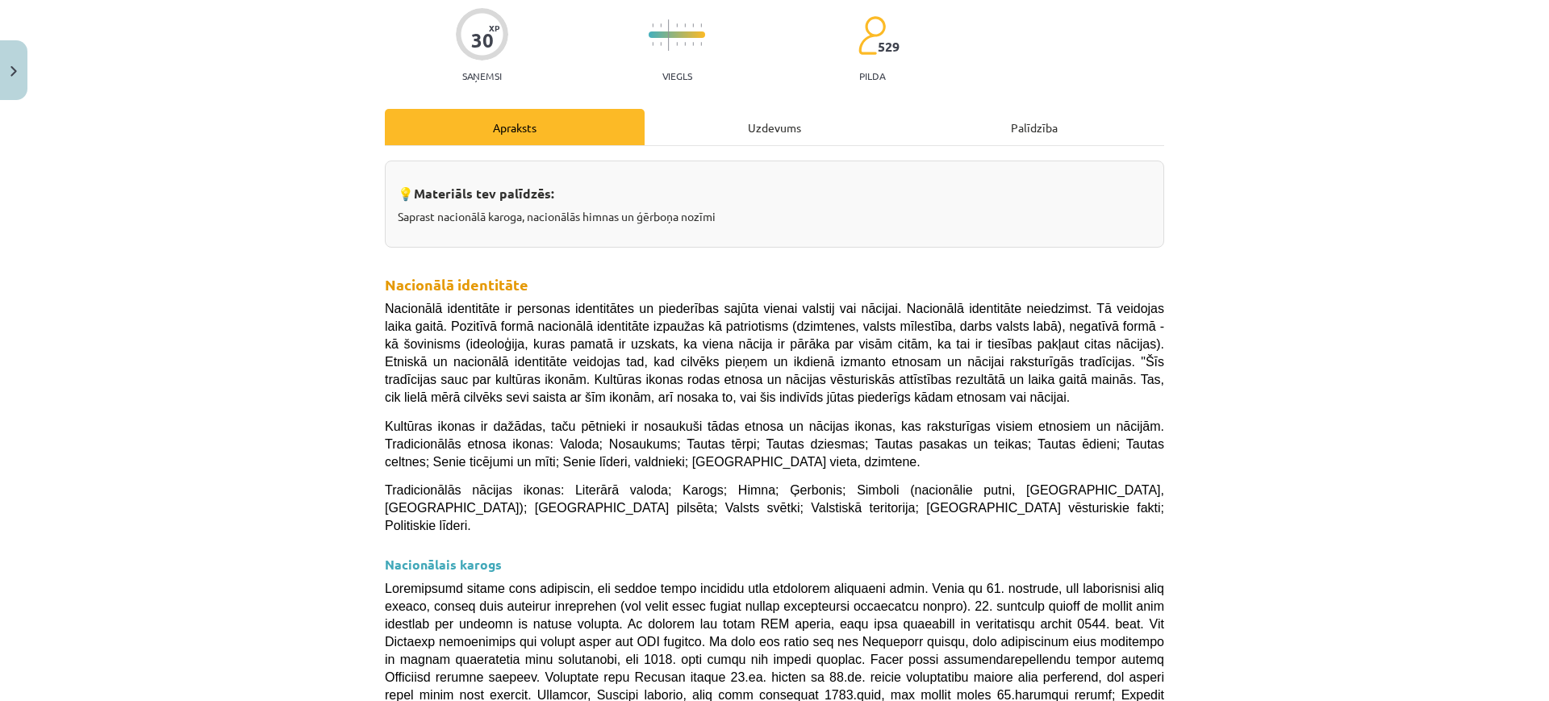
click at [721, 268] on h2 "Nacionālā identitāte" at bounding box center [774, 272] width 779 height 48
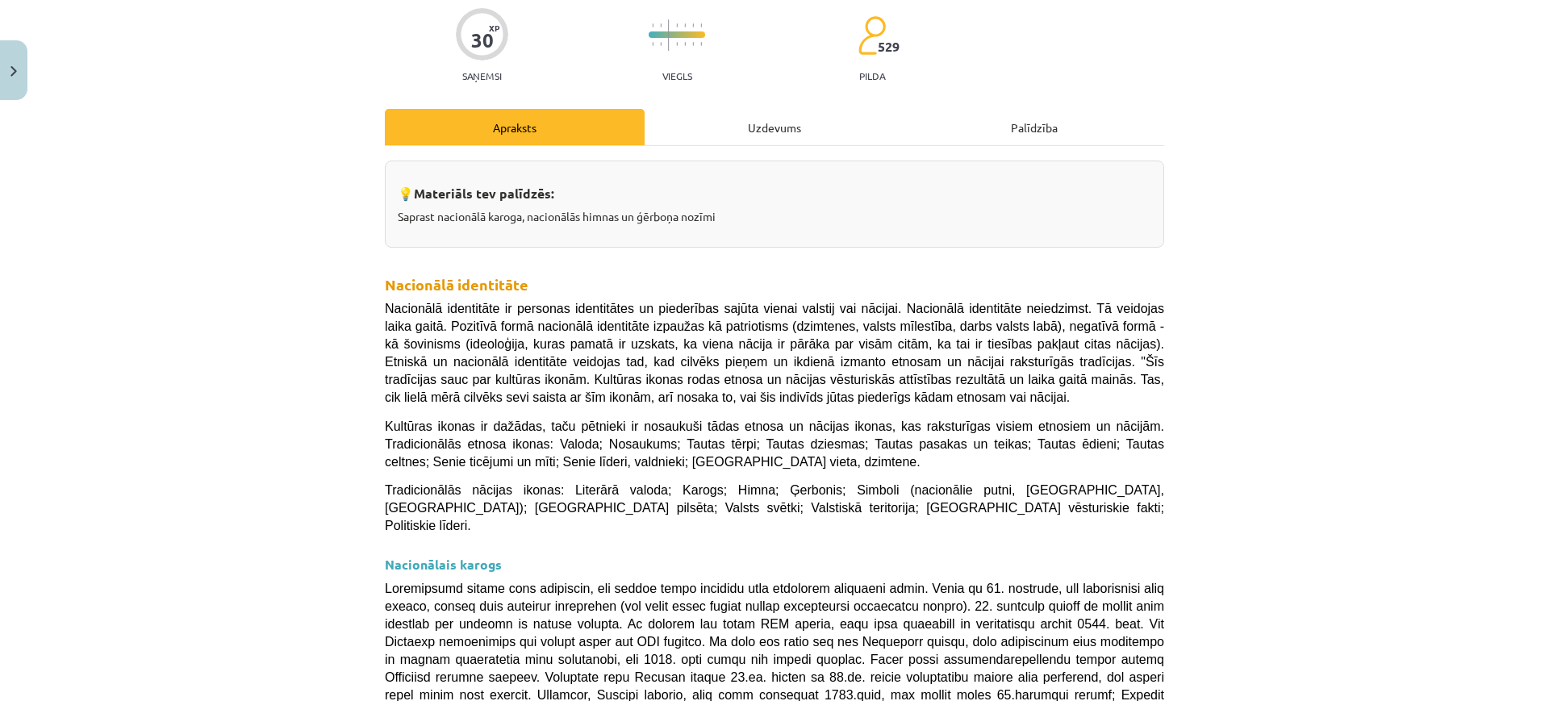
click at [721, 268] on h2 "Nacionālā identitāte" at bounding box center [774, 272] width 779 height 48
click at [720, 268] on h2 "Nacionālā identitāte" at bounding box center [774, 272] width 779 height 48
click at [775, 111] on div "Uzdevums" at bounding box center [774, 127] width 260 height 36
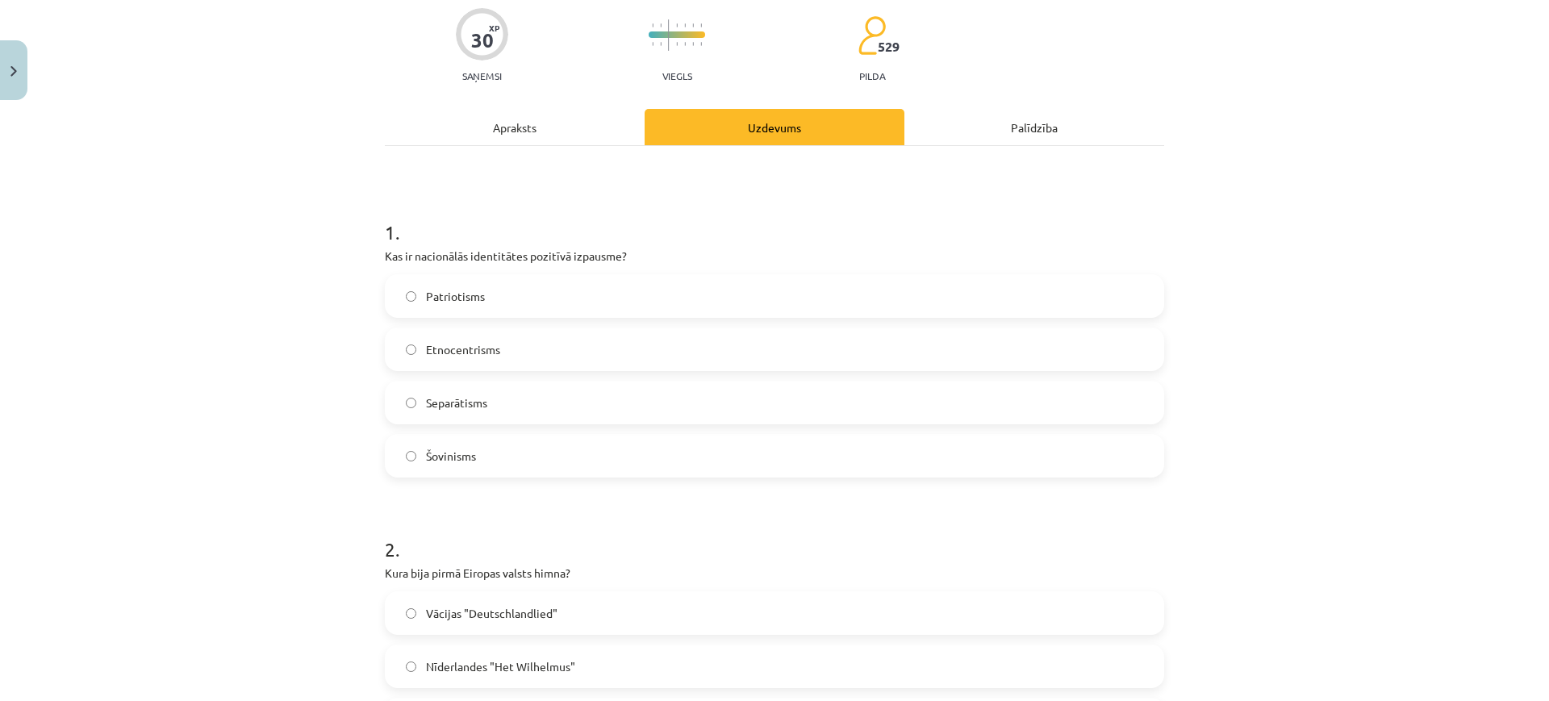
scroll to position [40, 0]
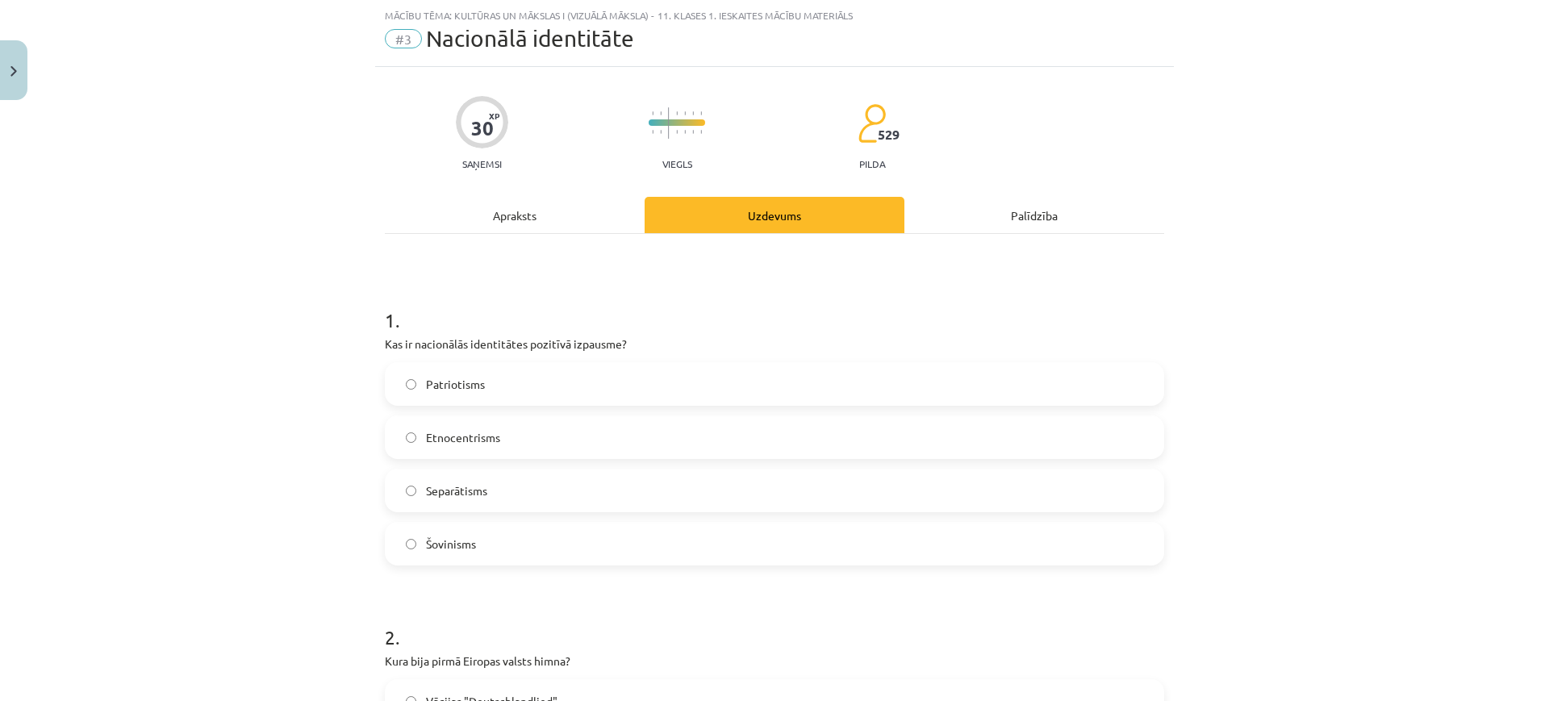
click at [526, 215] on div "Apraksts" at bounding box center [515, 215] width 260 height 36
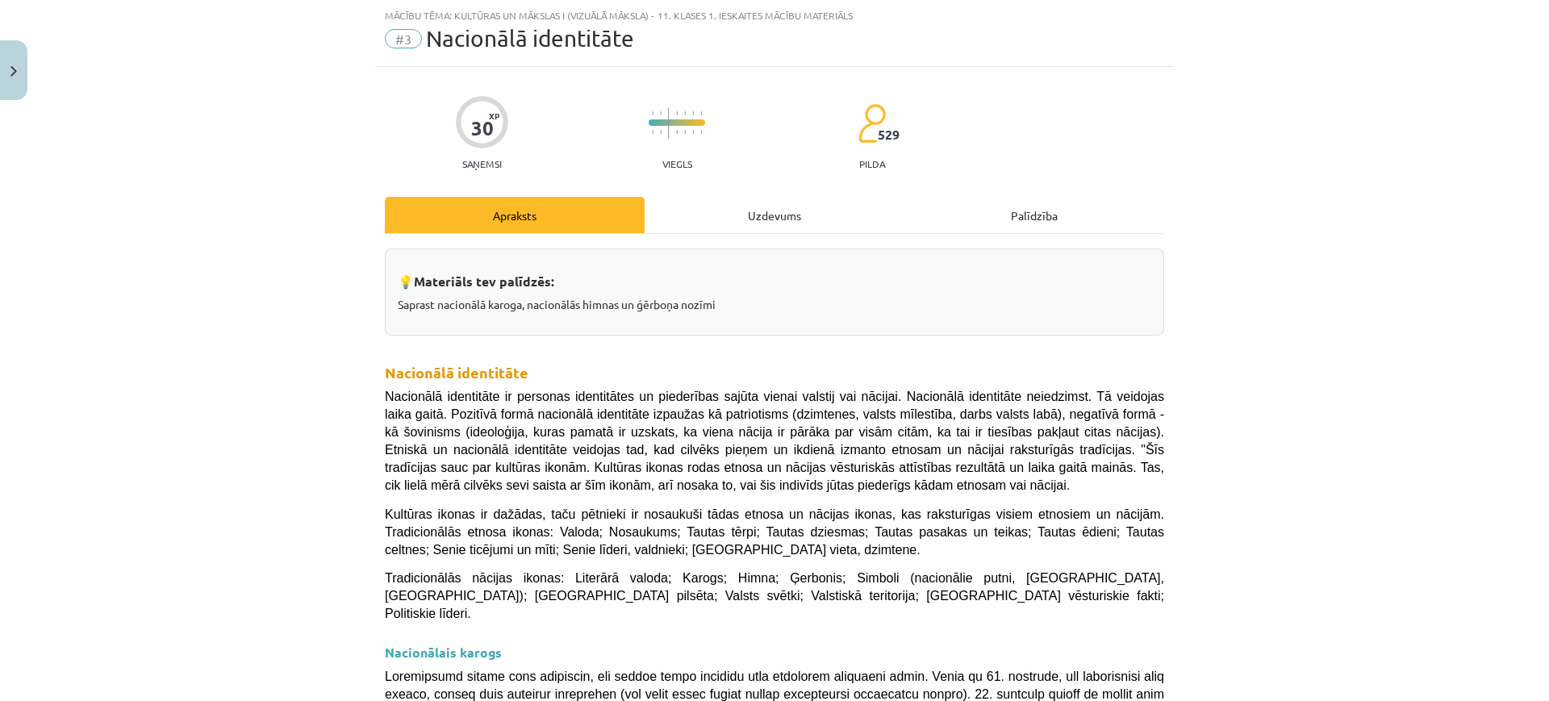
click at [691, 216] on div "Uzdevums" at bounding box center [774, 215] width 260 height 36
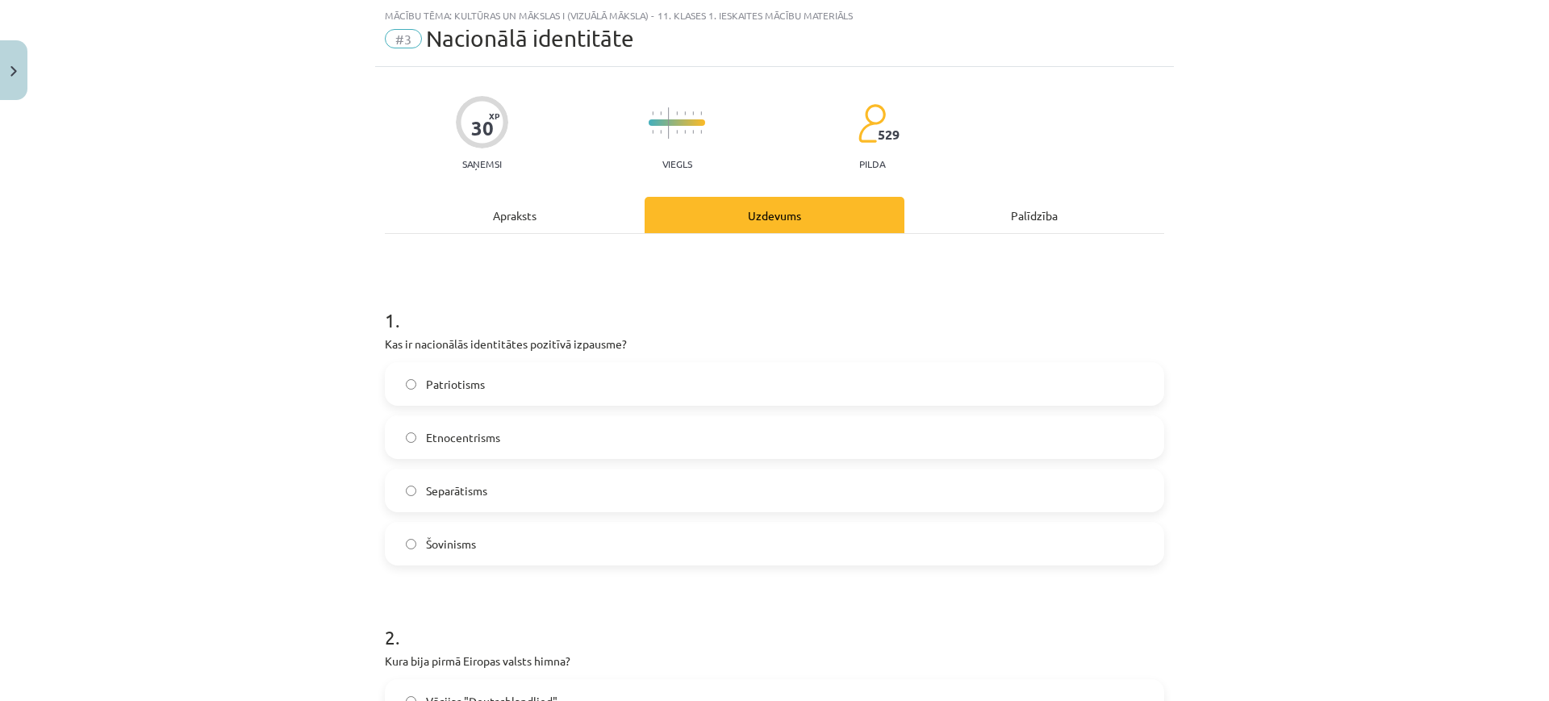
click at [602, 392] on label "Patriotisms" at bounding box center [774, 384] width 776 height 40
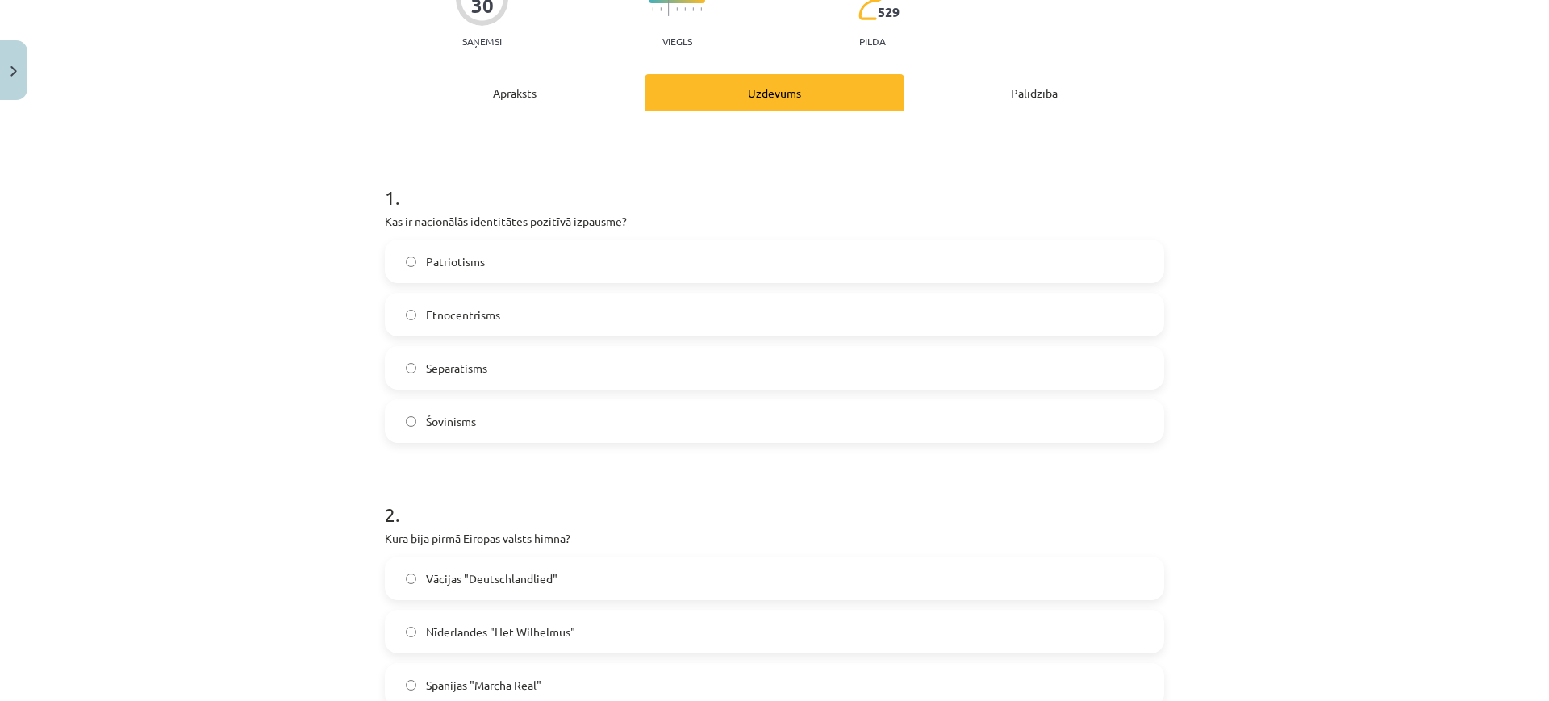
scroll to position [144, 0]
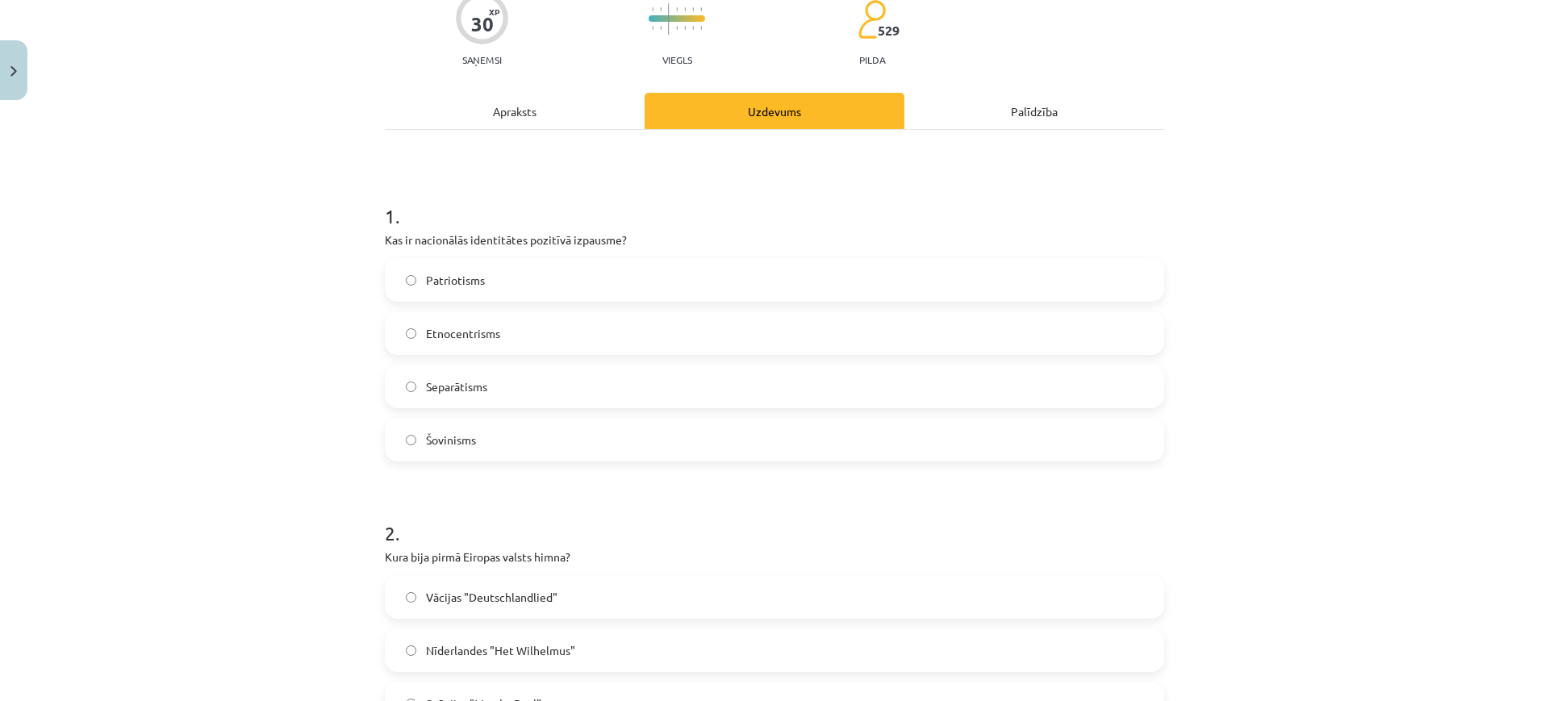
click at [537, 119] on div "Apraksts" at bounding box center [515, 111] width 260 height 36
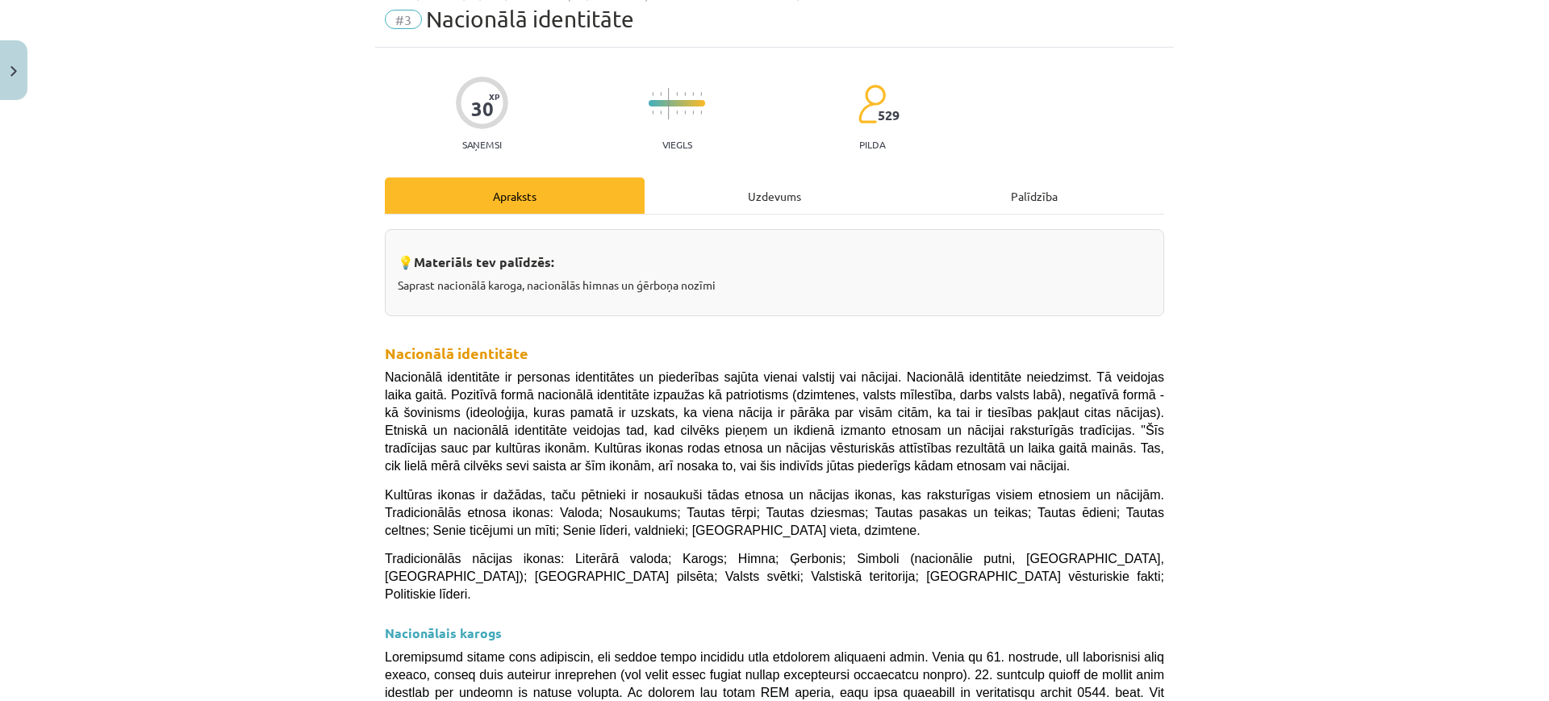
scroll to position [0, 0]
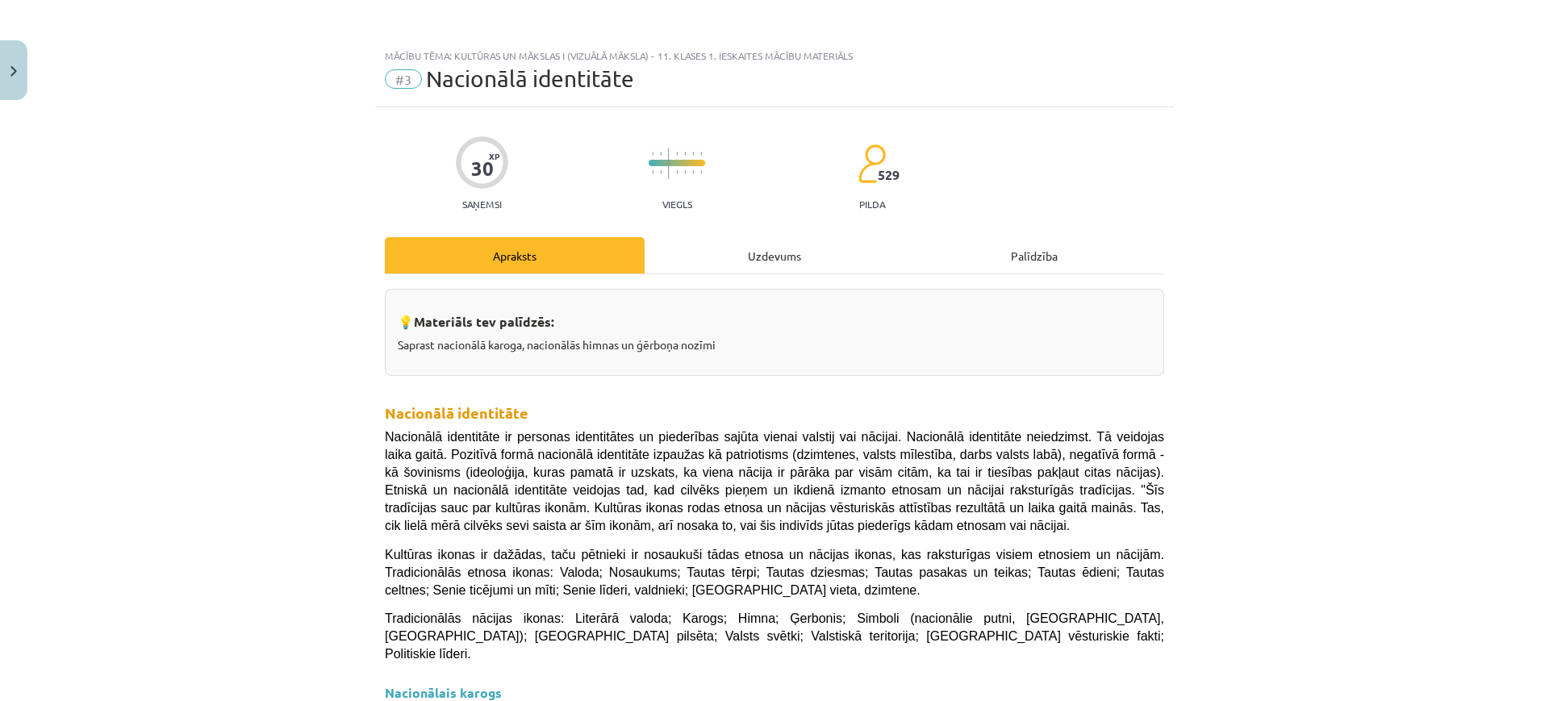
click at [801, 253] on div "Uzdevums" at bounding box center [774, 255] width 260 height 36
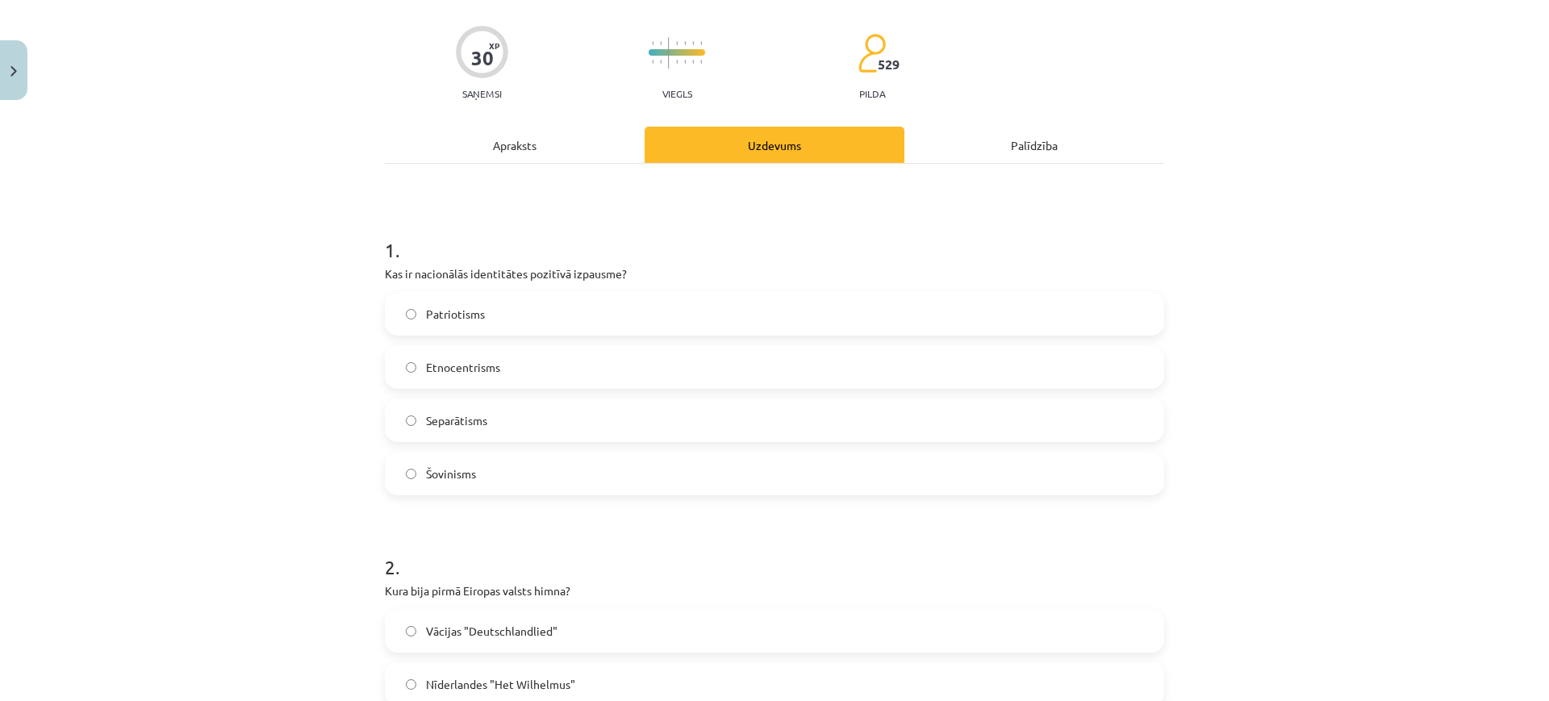
scroll to position [108, 0]
click at [611, 136] on div "Apraksts" at bounding box center [515, 147] width 260 height 36
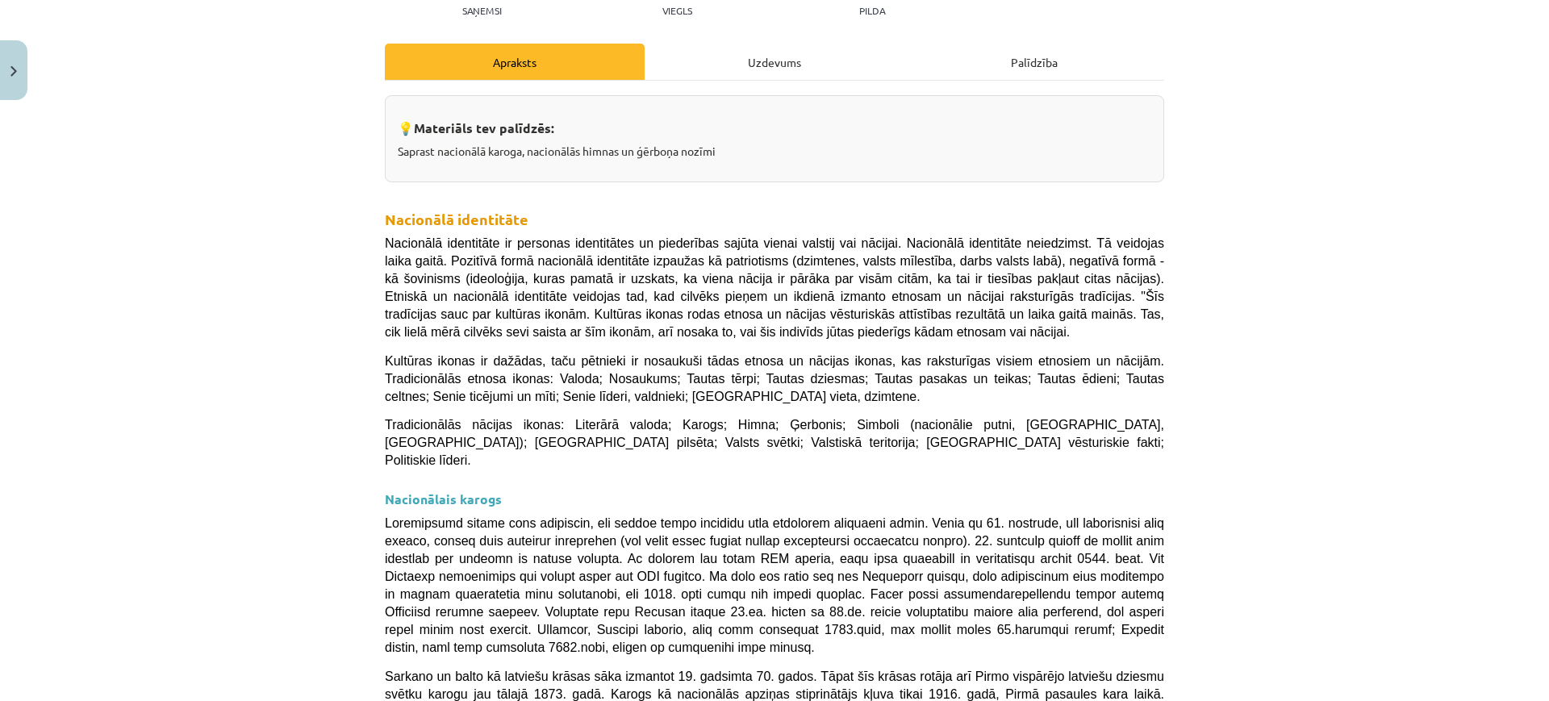
scroll to position [181, 0]
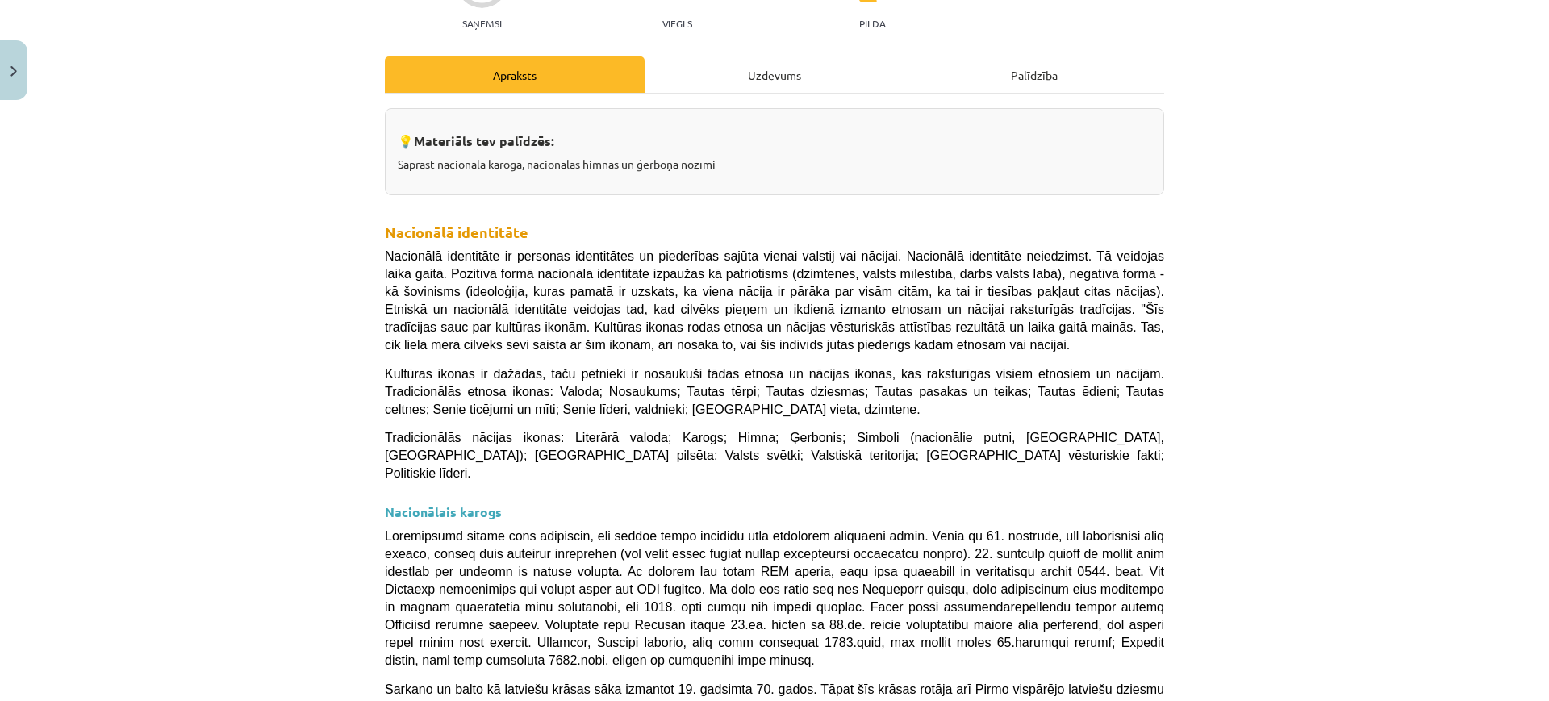
click at [660, 56] on div "Uzdevums" at bounding box center [774, 74] width 260 height 36
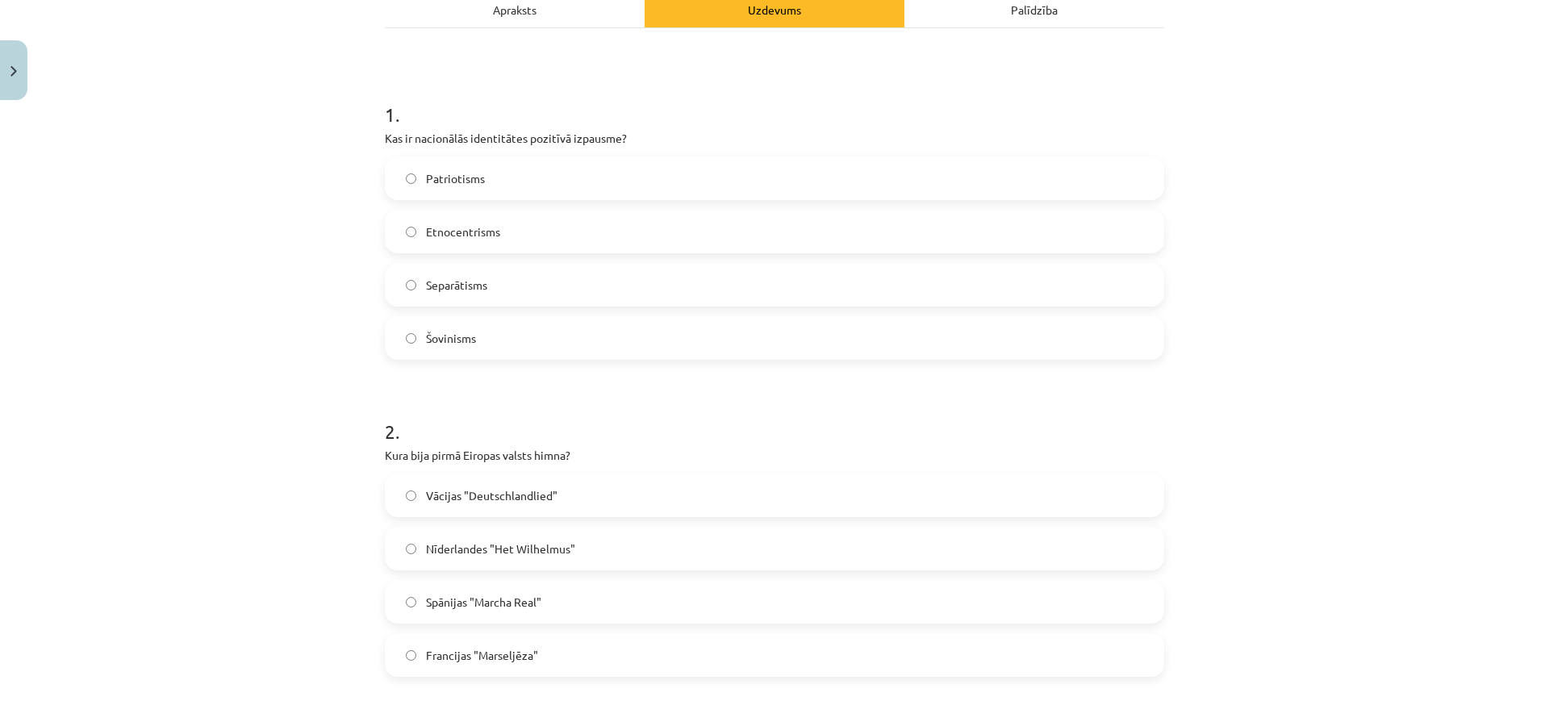
scroll to position [248, 0]
click at [611, 568] on div "Vācijas "Deutschlandlied" Nīderlandes "Het Wilhelmus" Spānijas "Marcha Real" Fr…" at bounding box center [774, 572] width 779 height 203
click at [612, 564] on label "Nīderlandes "Het Wilhelmus"" at bounding box center [774, 546] width 776 height 40
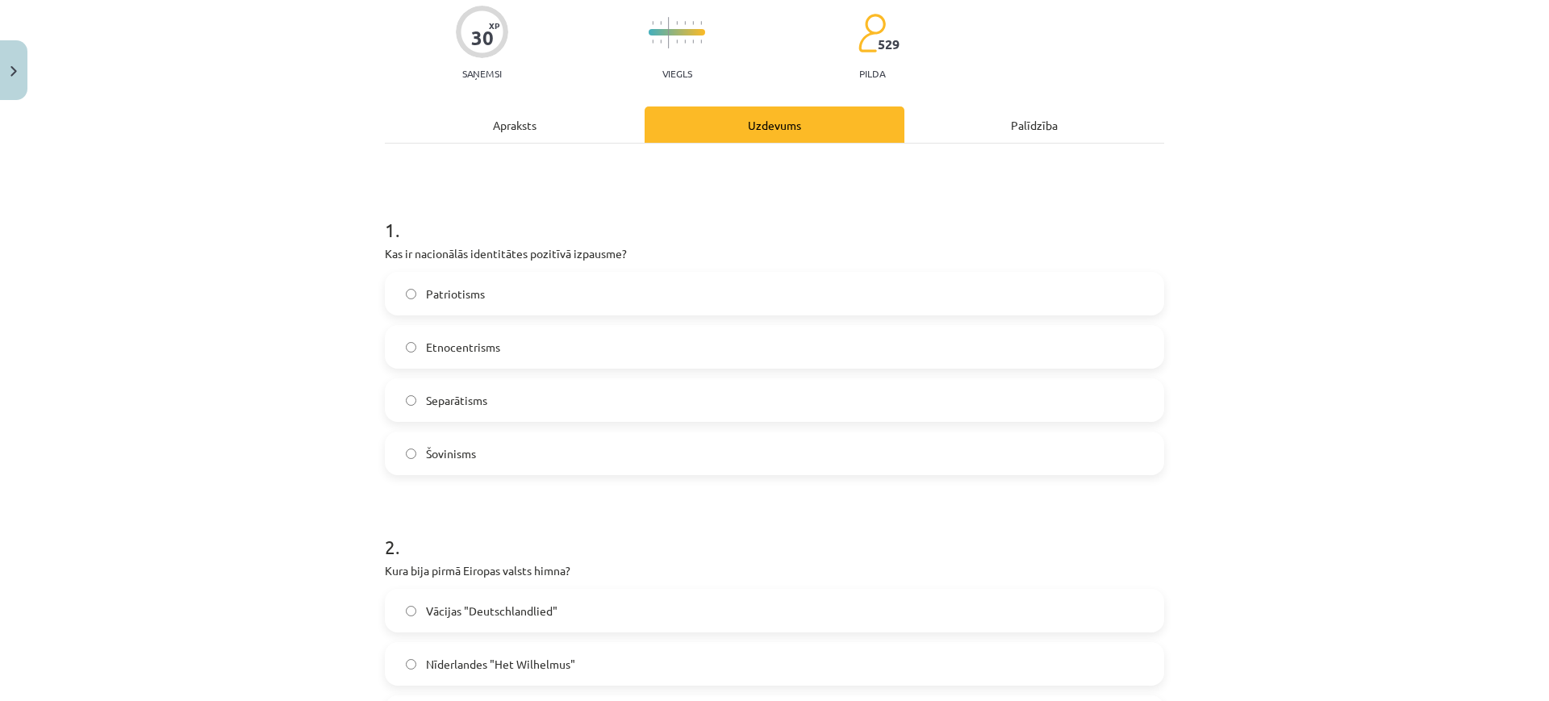
scroll to position [0, 0]
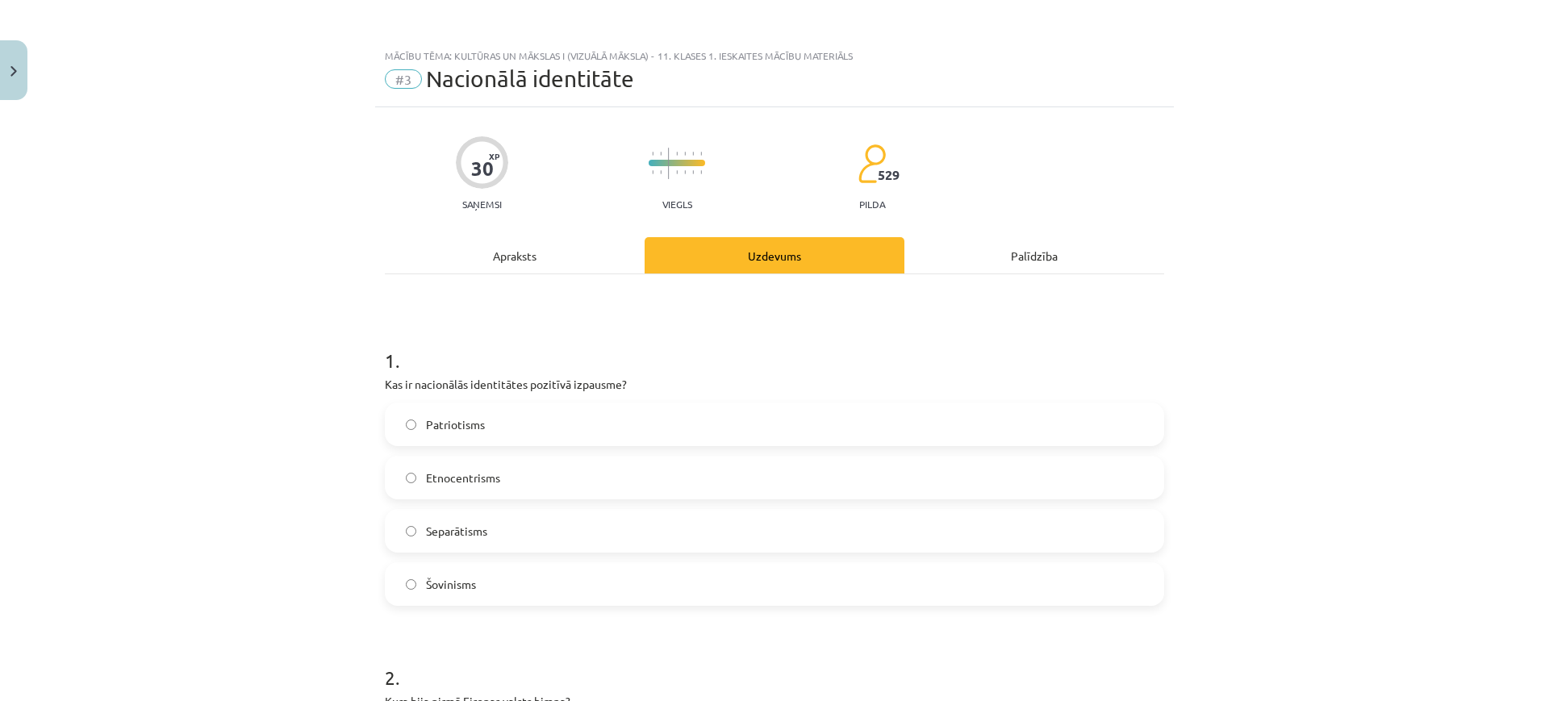
click at [529, 272] on div "Apraksts" at bounding box center [515, 255] width 260 height 36
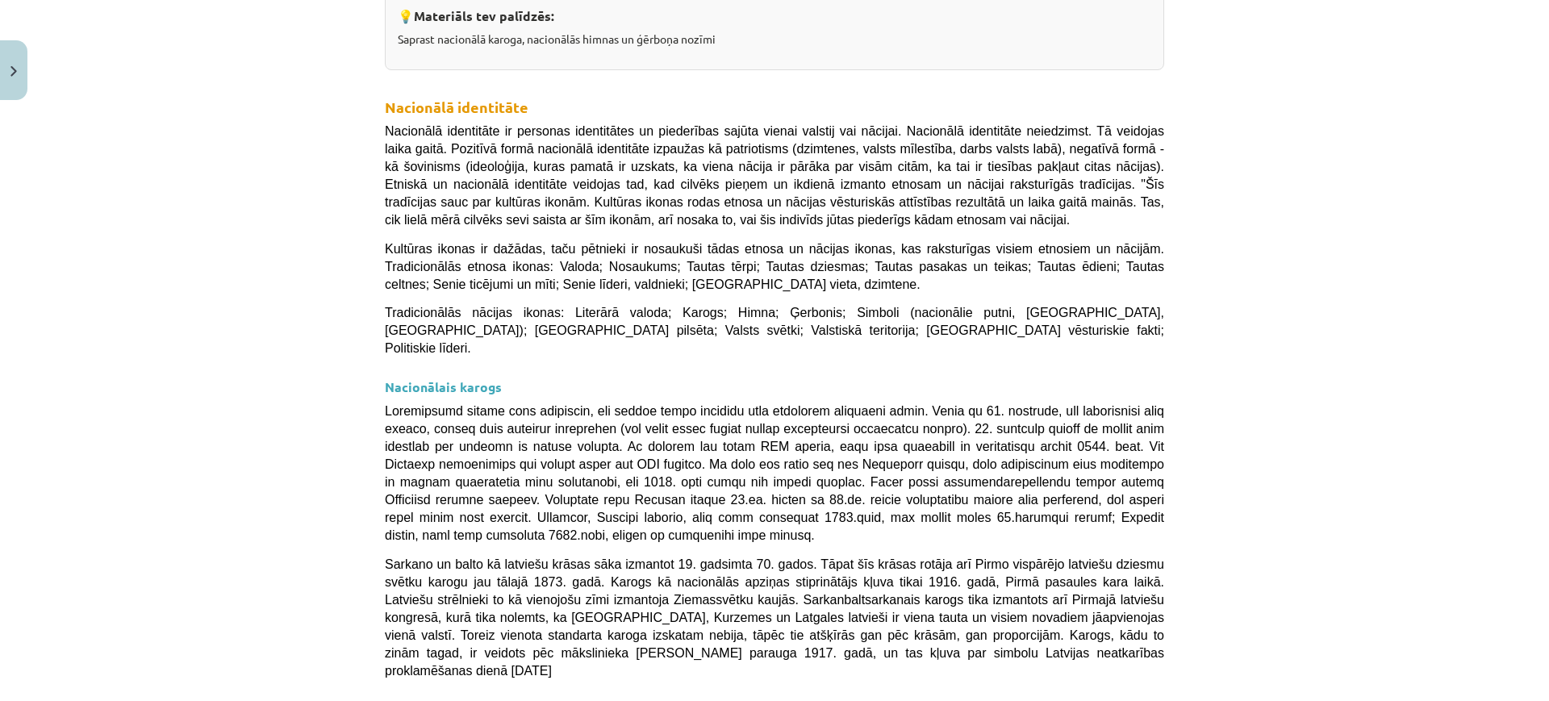
scroll to position [296, 0]
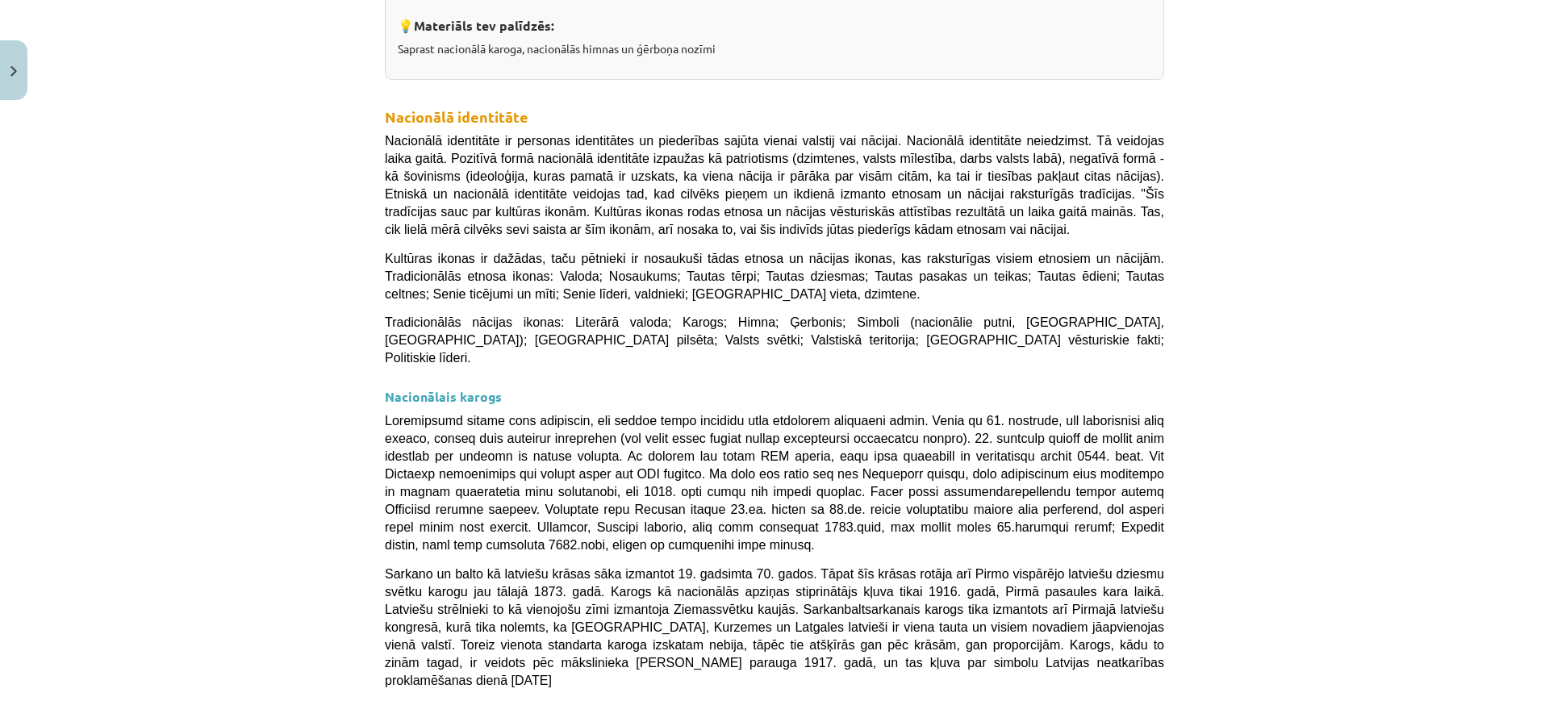
click at [486, 309] on div "💡 Materiāls tev palīdzēs: Saprast nacionālā karoga, nacionālās himnas un ģērboņ…" at bounding box center [774, 706] width 779 height 1427
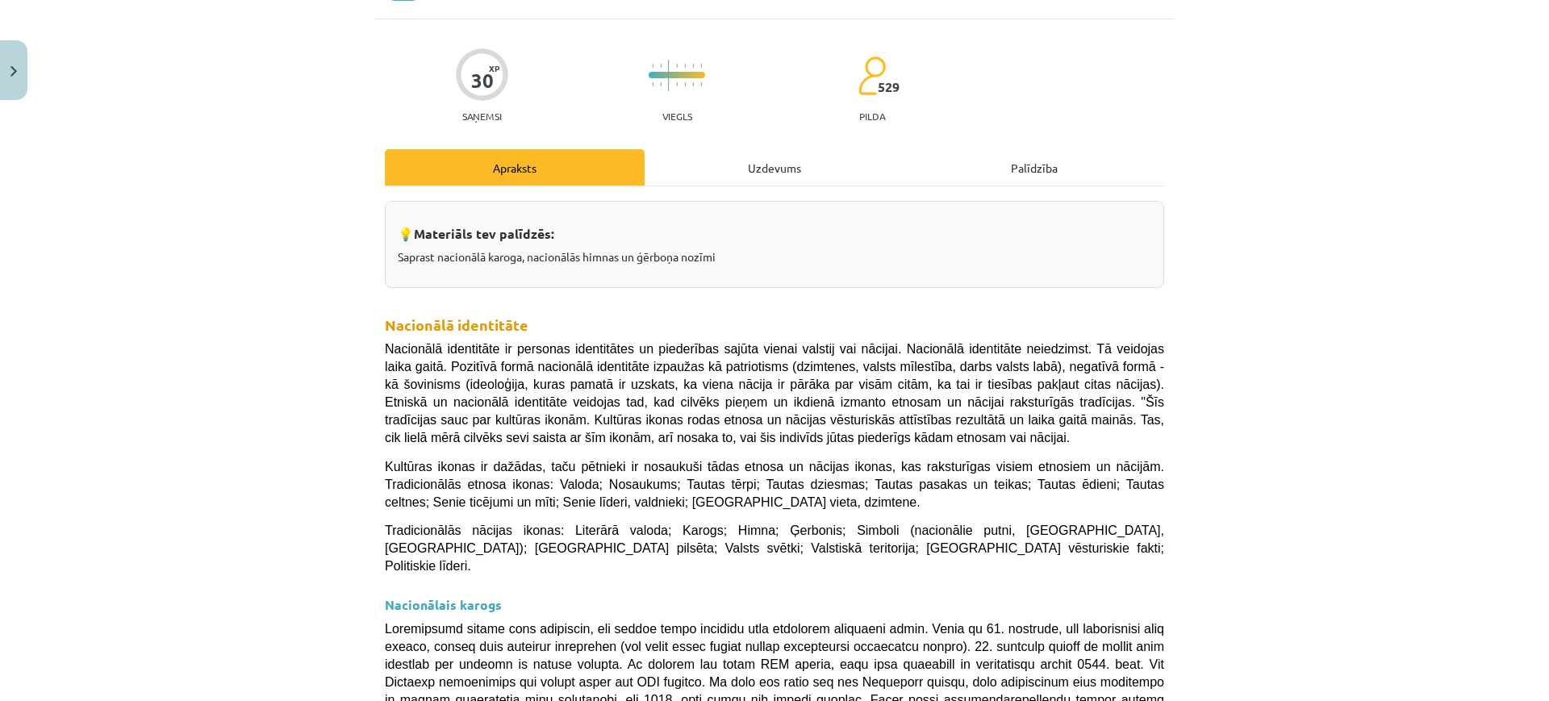
scroll to position [0, 0]
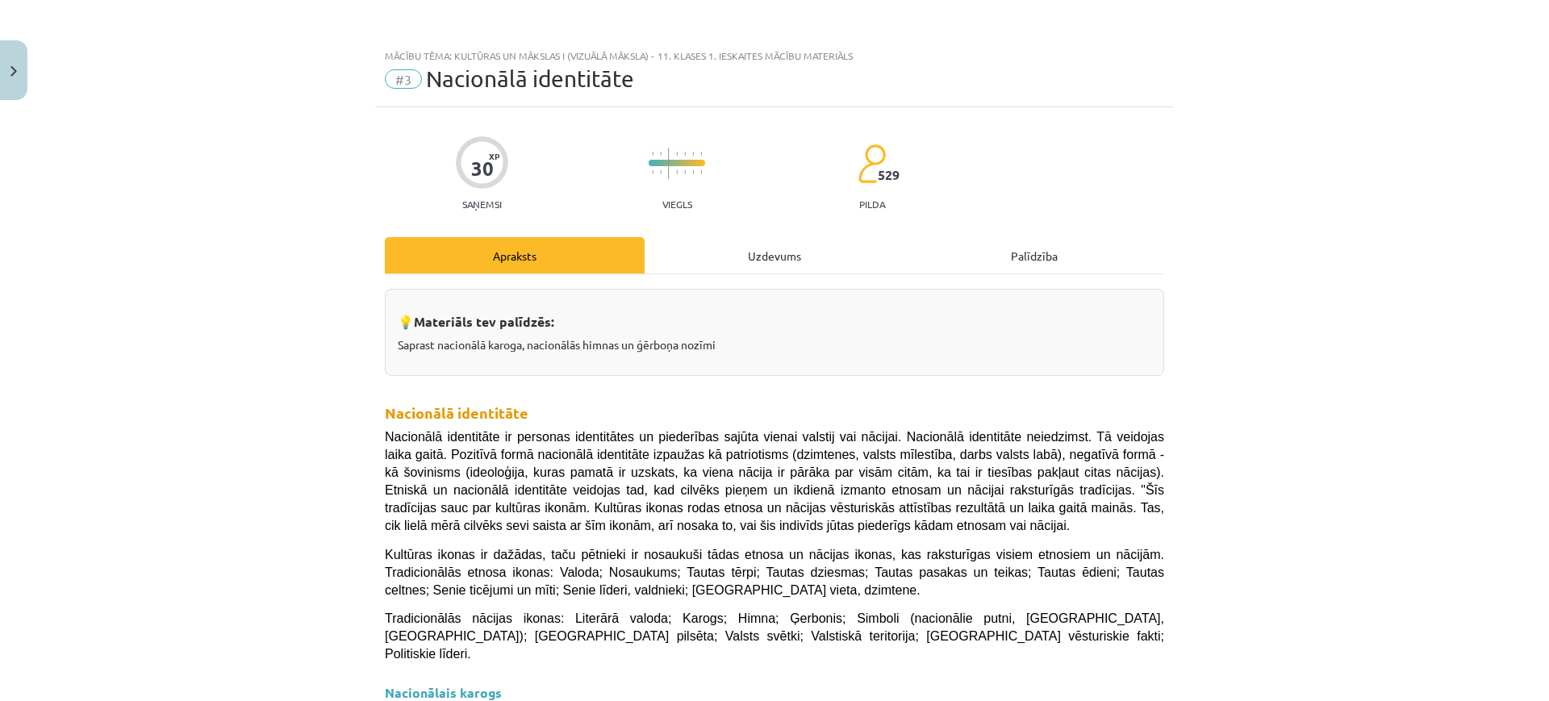
click at [702, 248] on div "Uzdevums" at bounding box center [774, 255] width 260 height 36
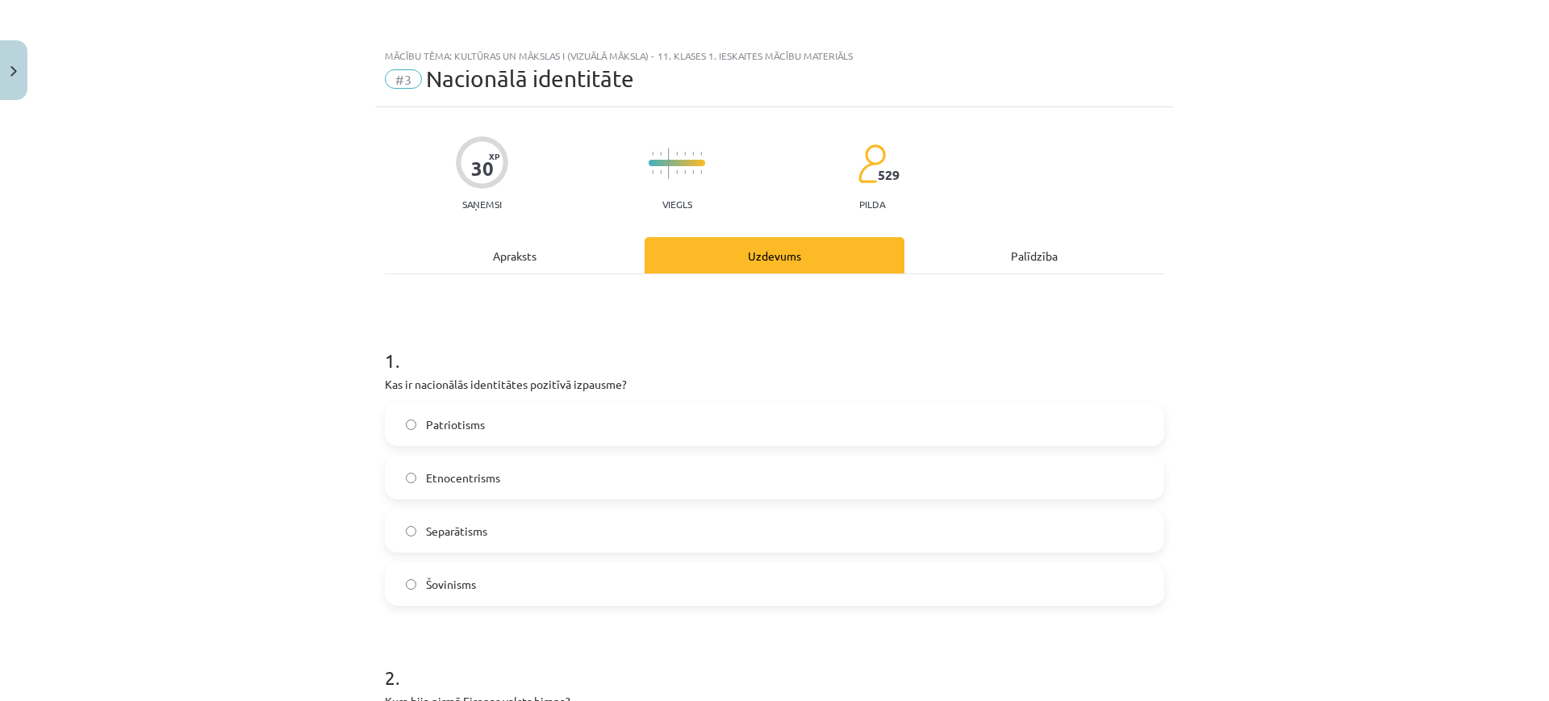
click at [631, 248] on div "Apraksts" at bounding box center [515, 255] width 260 height 36
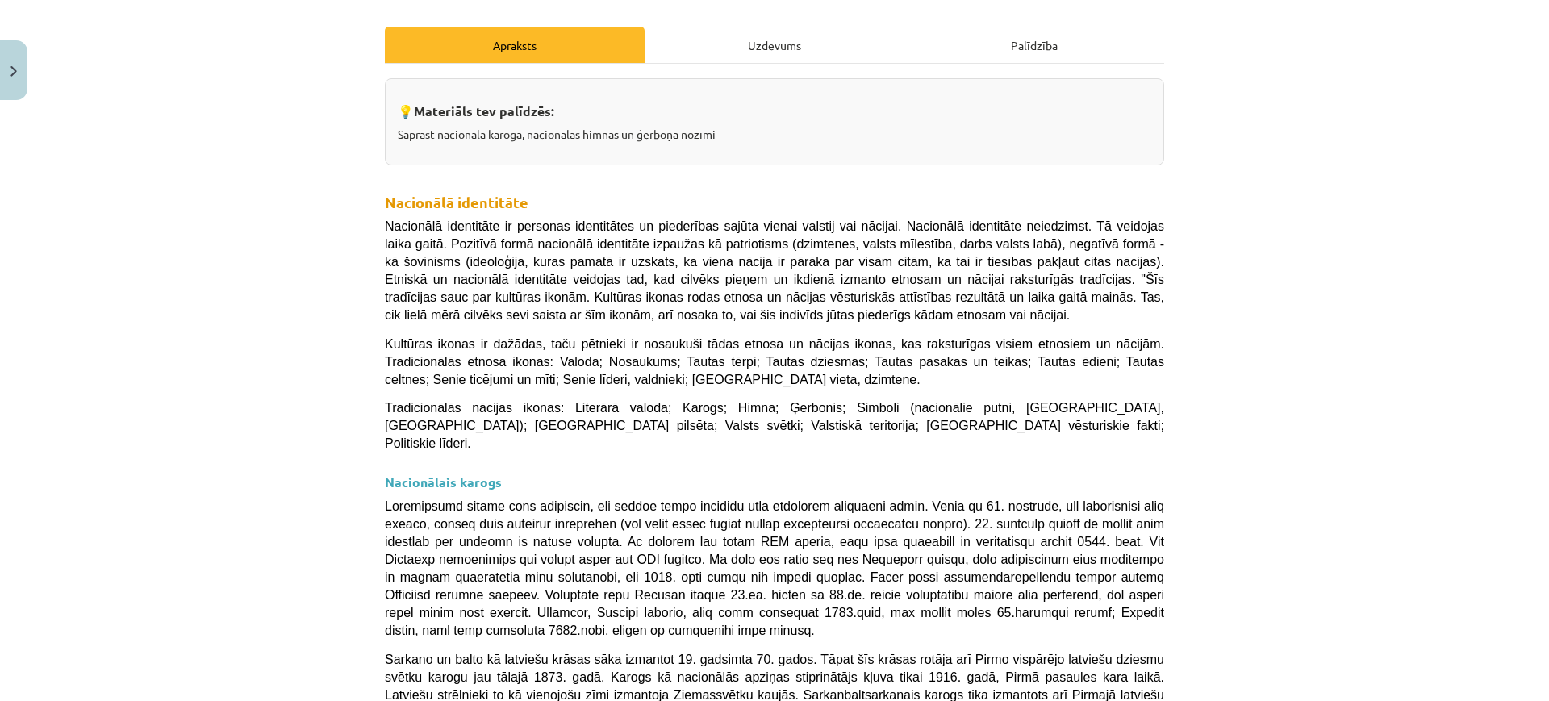
scroll to position [188, 0]
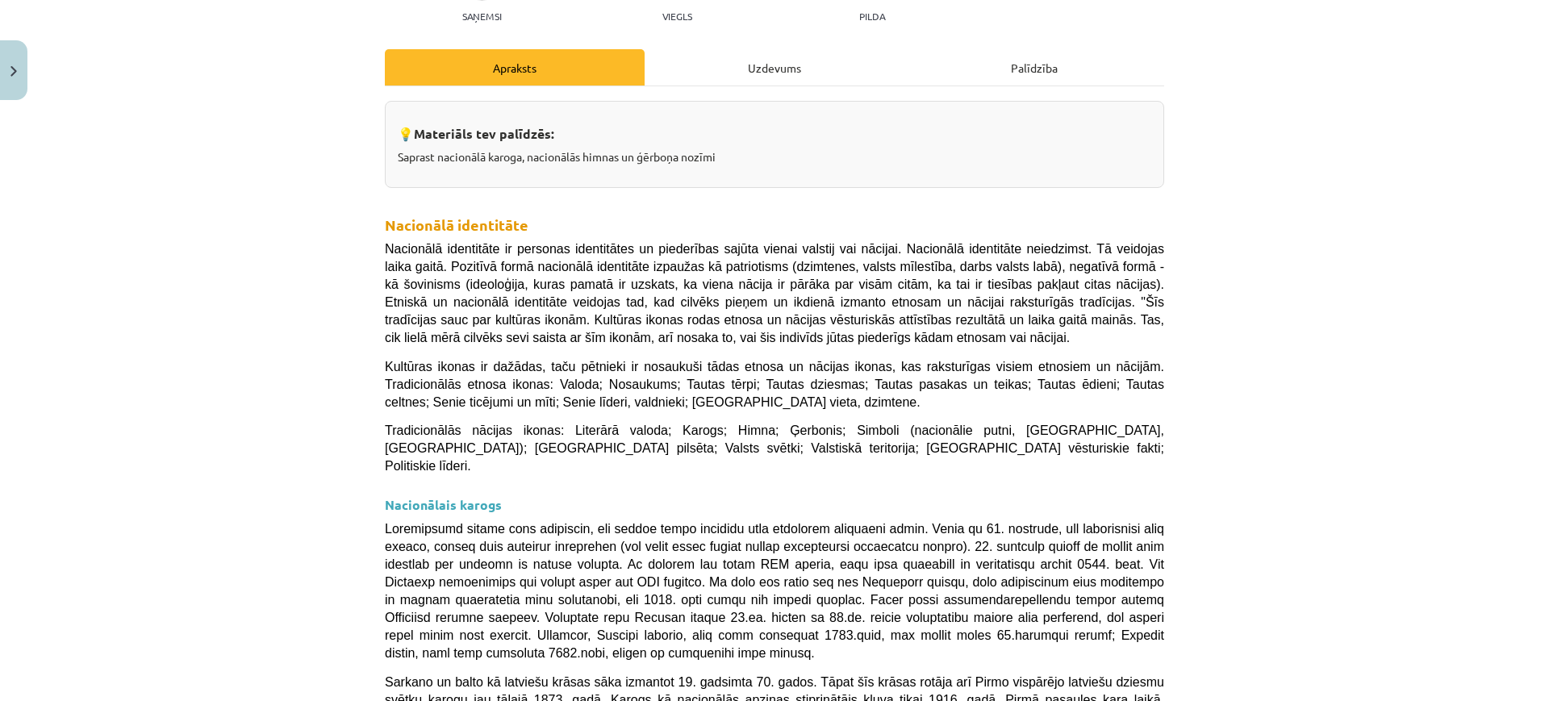
click at [661, 76] on div "Uzdevums" at bounding box center [774, 67] width 260 height 36
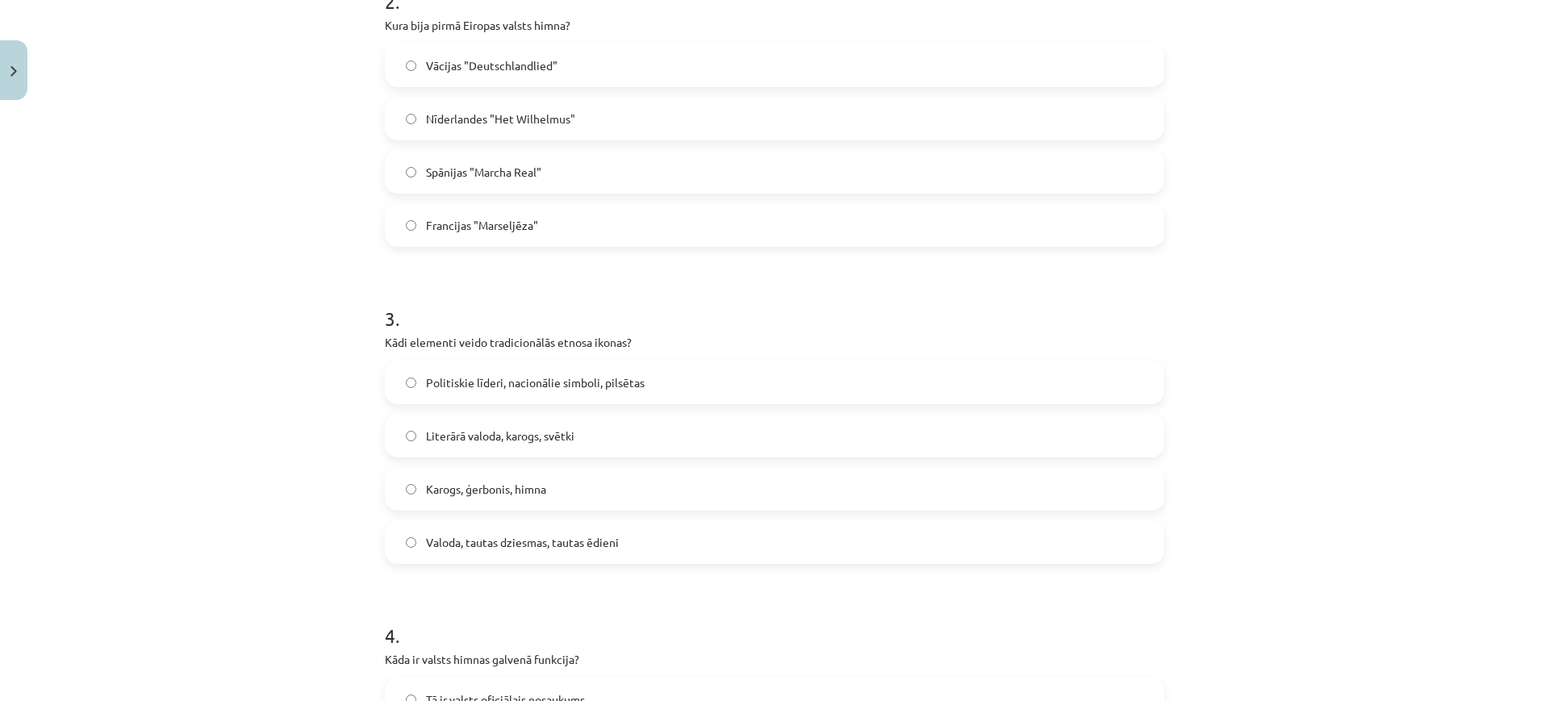
scroll to position [686, 0]
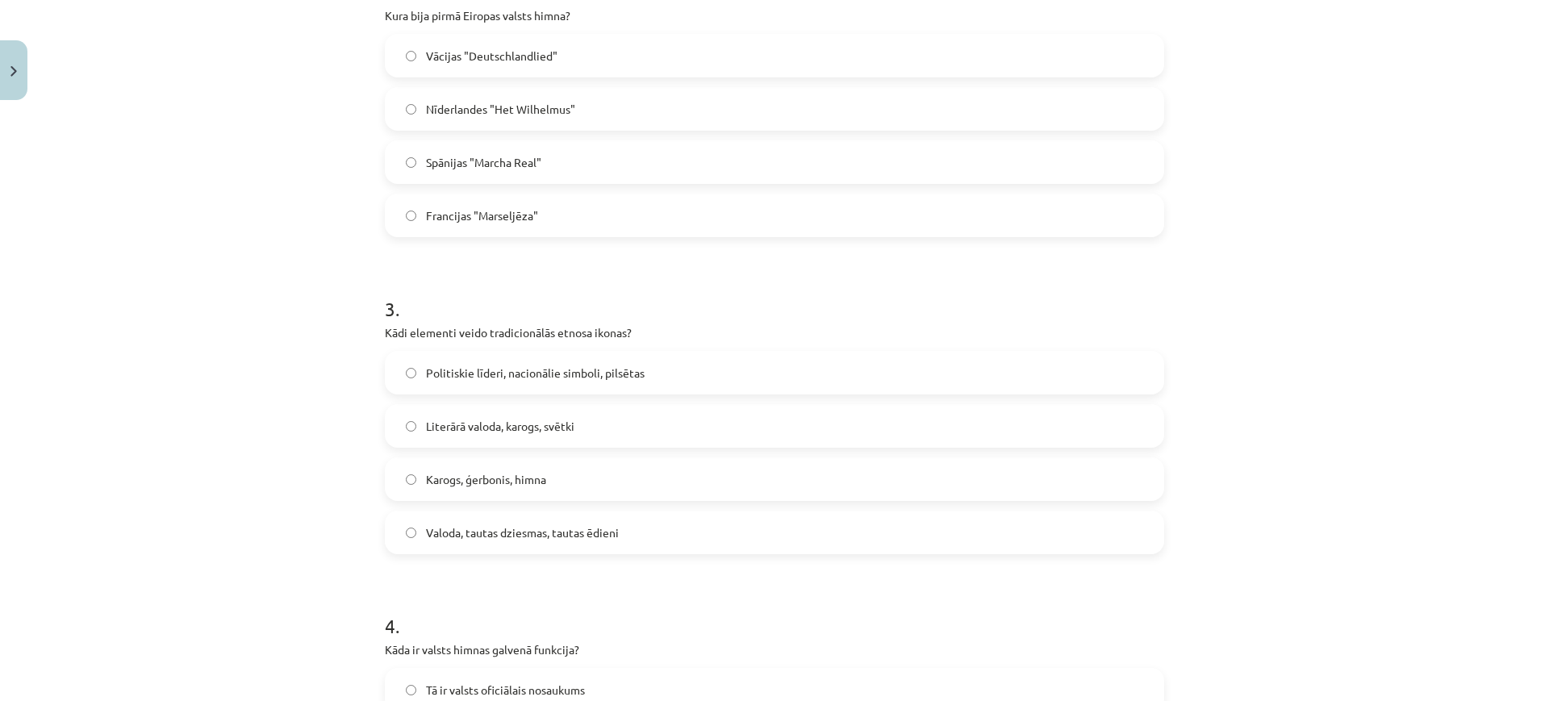
click at [616, 537] on label "Valoda, tautas dziesmas, tautas ēdieni" at bounding box center [774, 532] width 776 height 40
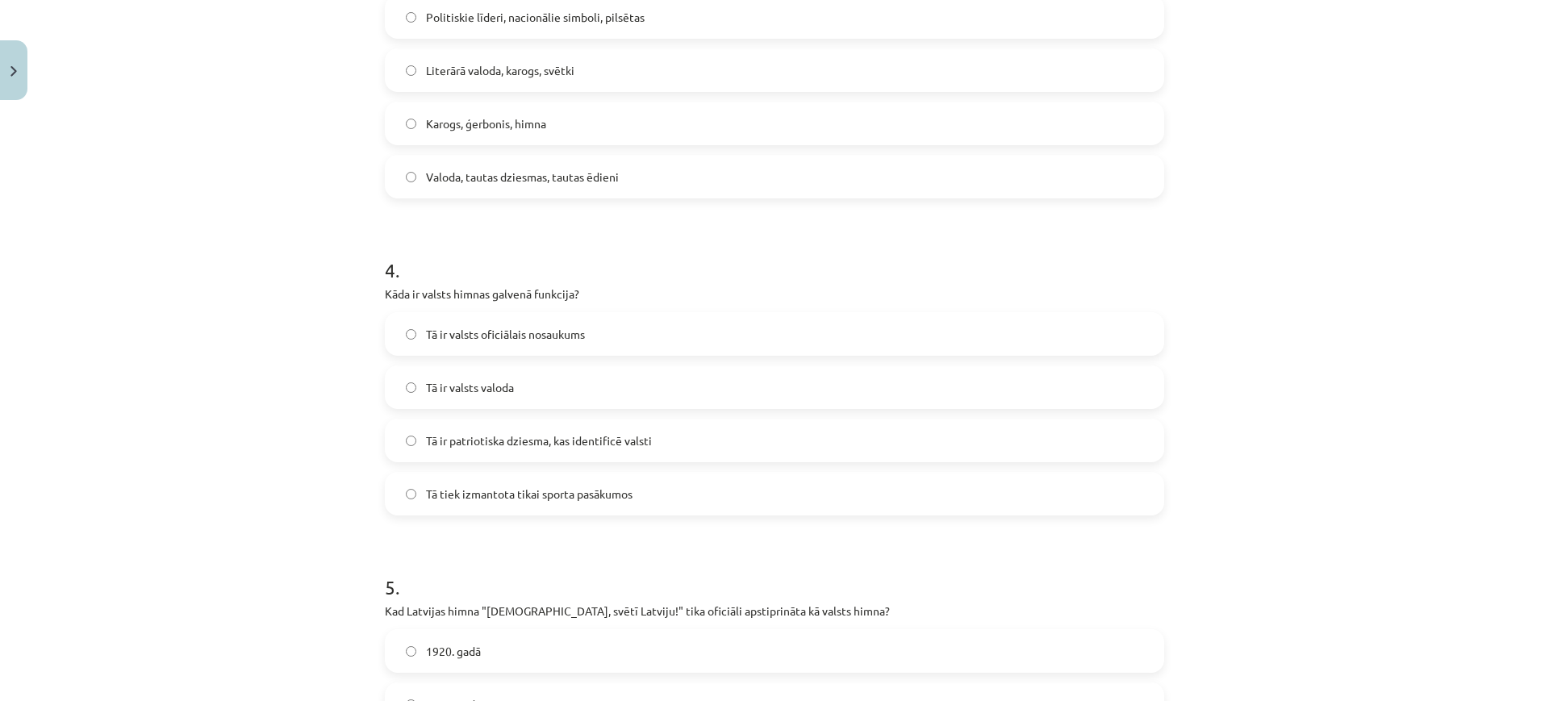
scroll to position [1058, 0]
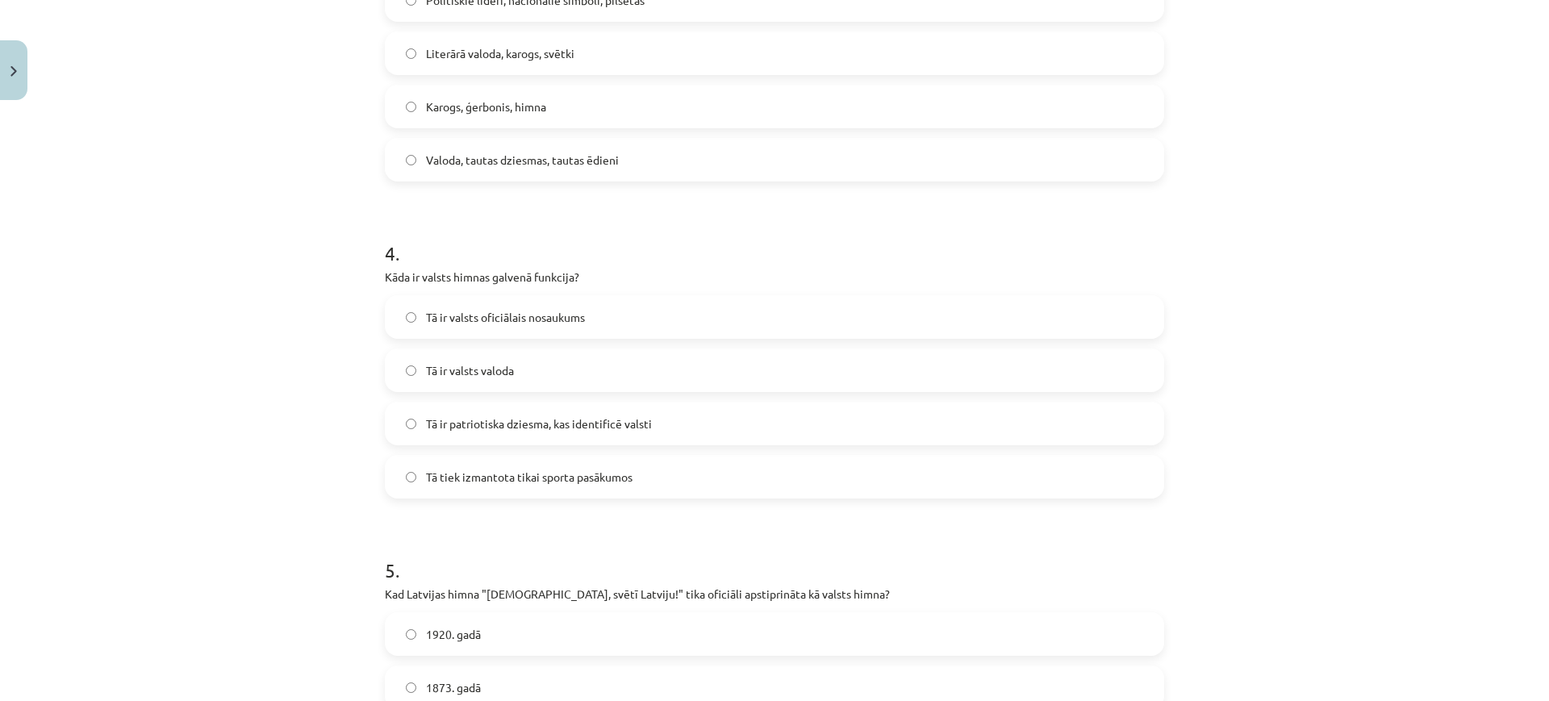
click at [590, 419] on span "Tā ir patriotiska dziesma, kas identificē valsti" at bounding box center [539, 423] width 226 height 17
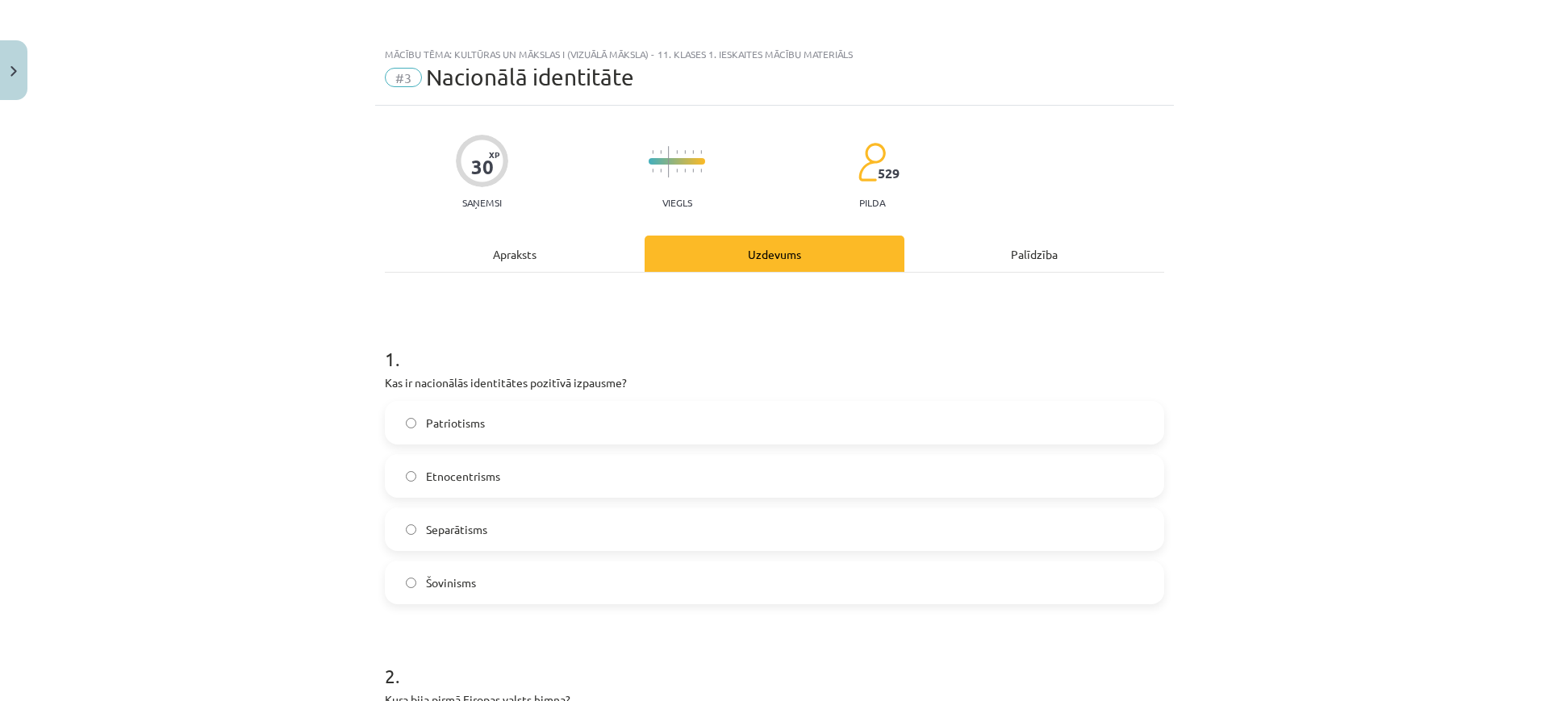
scroll to position [0, 0]
click at [517, 256] on div "Apraksts" at bounding box center [515, 255] width 260 height 36
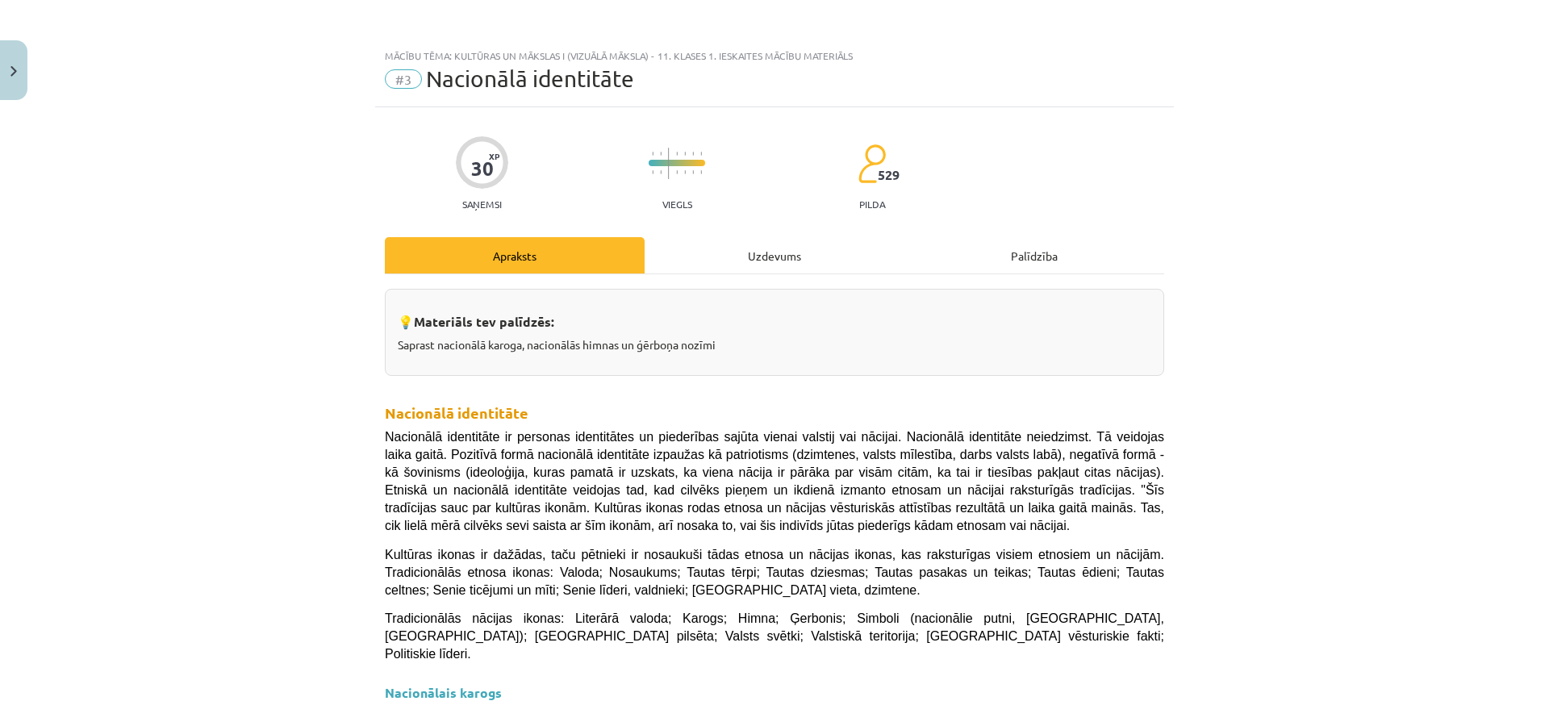
click at [687, 261] on div "Uzdevums" at bounding box center [774, 255] width 260 height 36
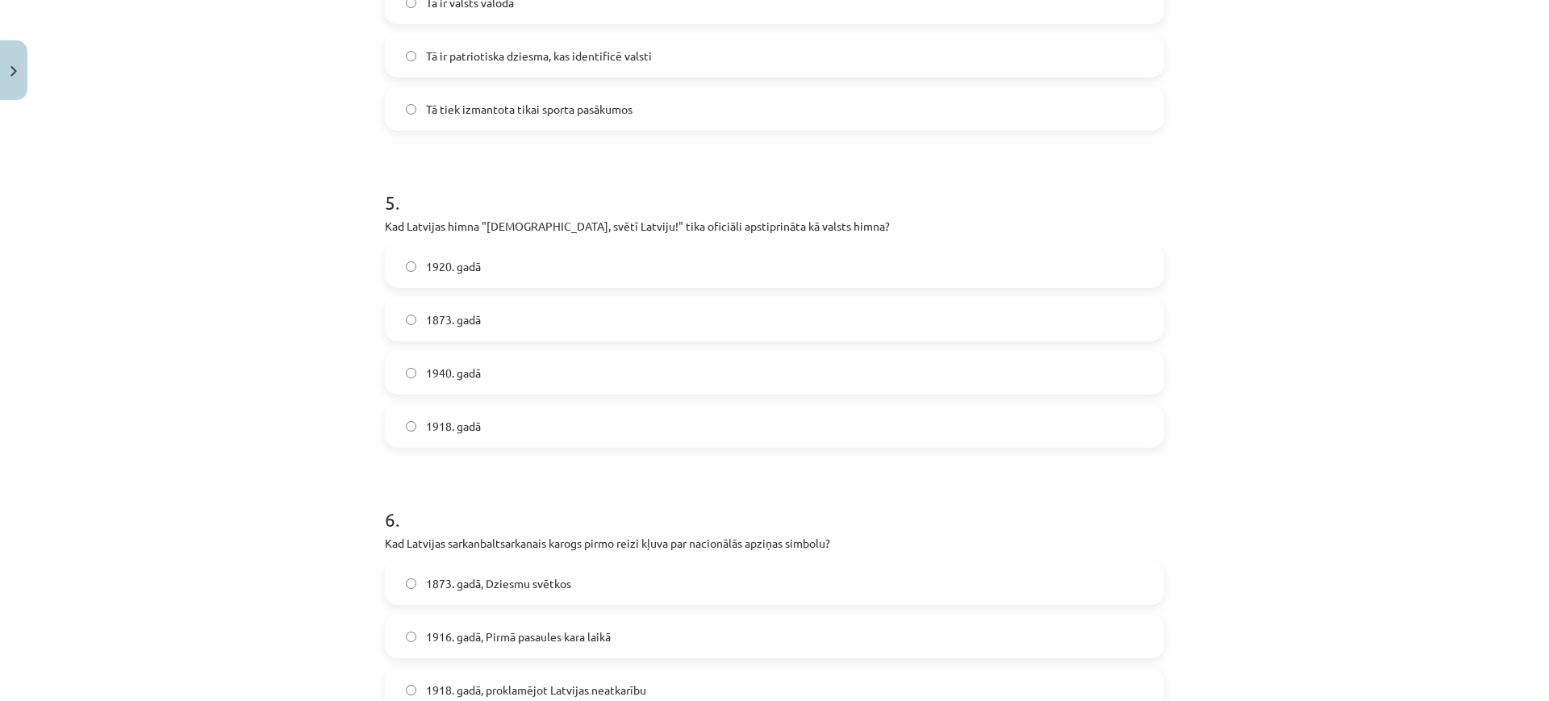
scroll to position [1427, 0]
click at [626, 415] on label "1918. gadā" at bounding box center [774, 425] width 776 height 40
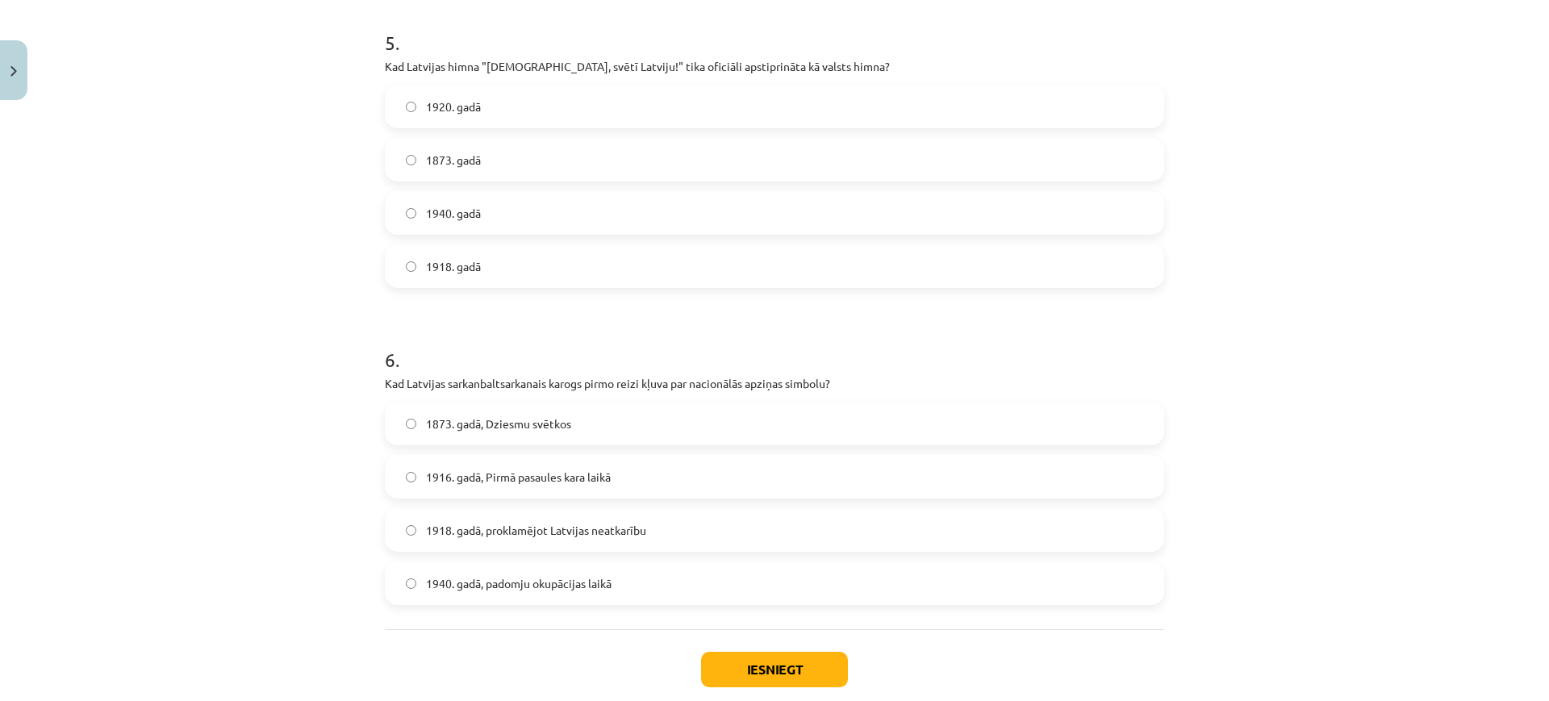
scroll to position [1598, 0]
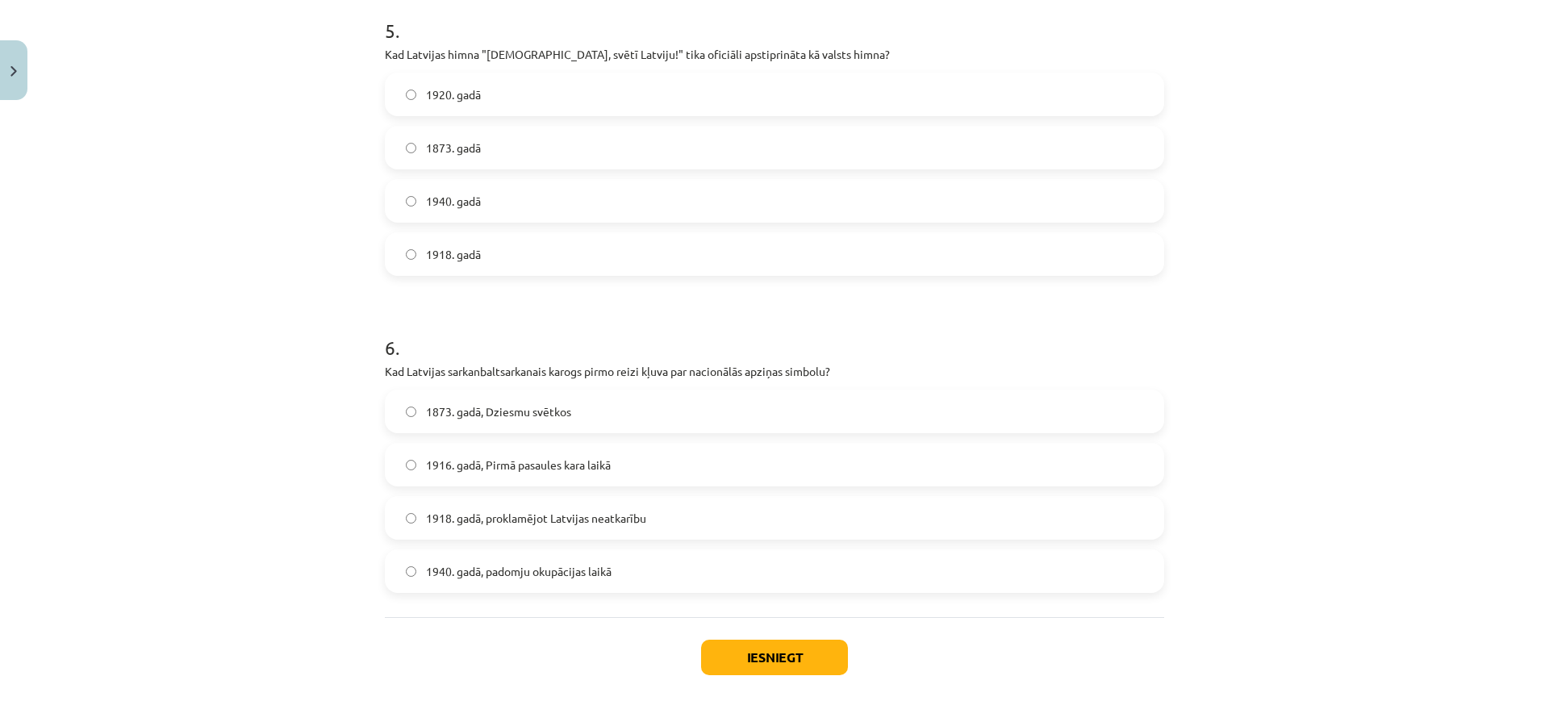
click at [583, 523] on span "1918. gadā, proklamējot Latvijas neatkarību" at bounding box center [536, 518] width 220 height 17
click at [712, 641] on button "Iesniegt" at bounding box center [774, 657] width 147 height 35
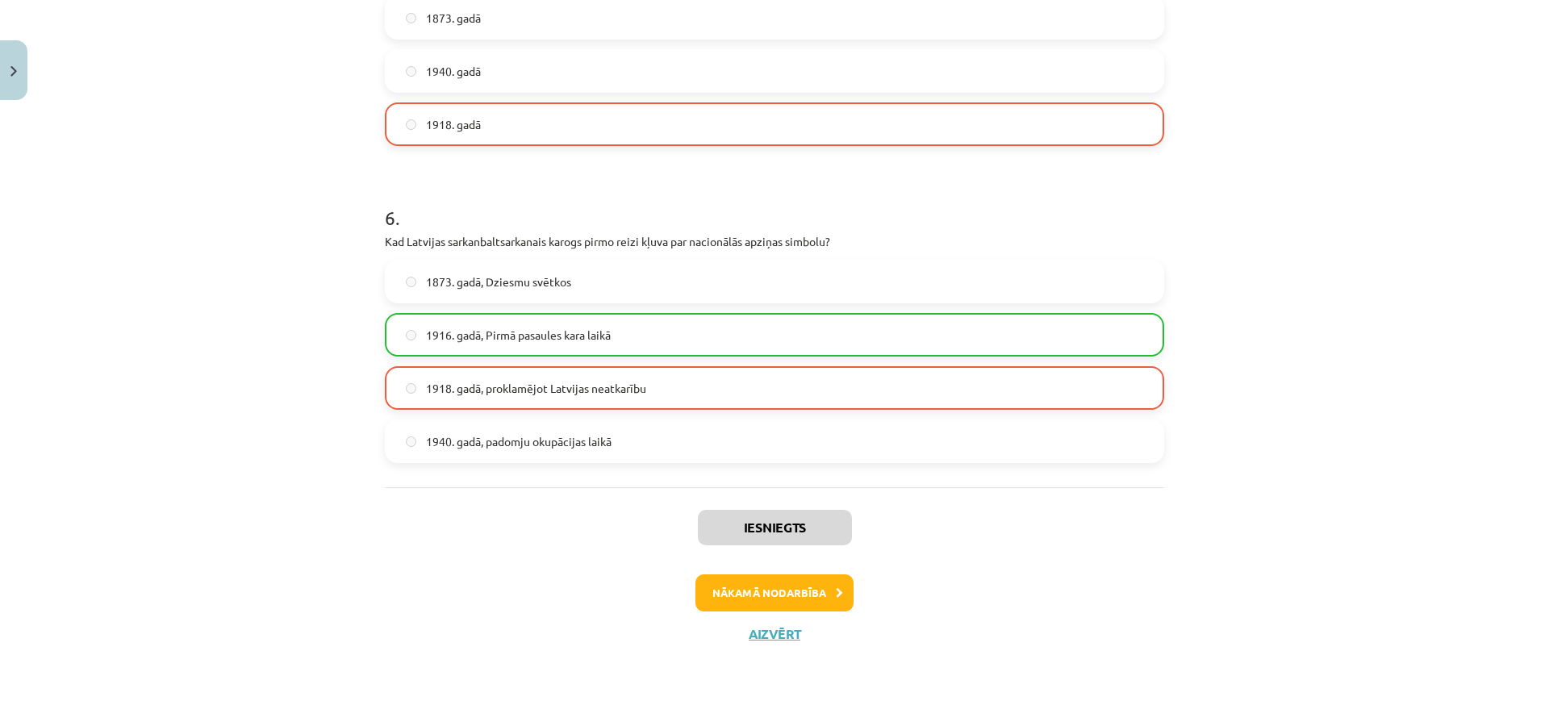
scroll to position [1728, 0]
click at [773, 590] on button "Nākamā nodarbība" at bounding box center [774, 591] width 158 height 37
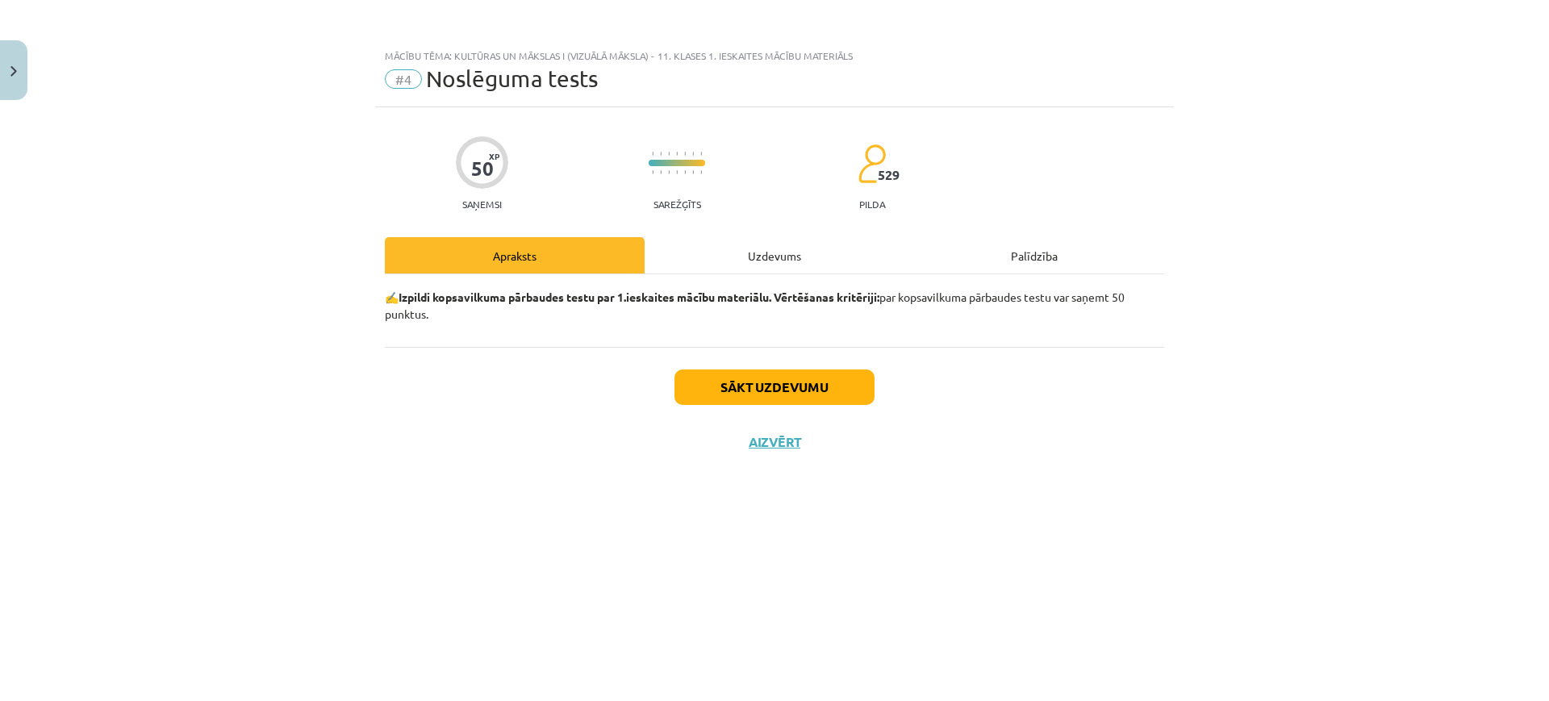
scroll to position [0, 0]
click at [767, 397] on button "Sākt uzdevumu" at bounding box center [774, 386] width 200 height 35
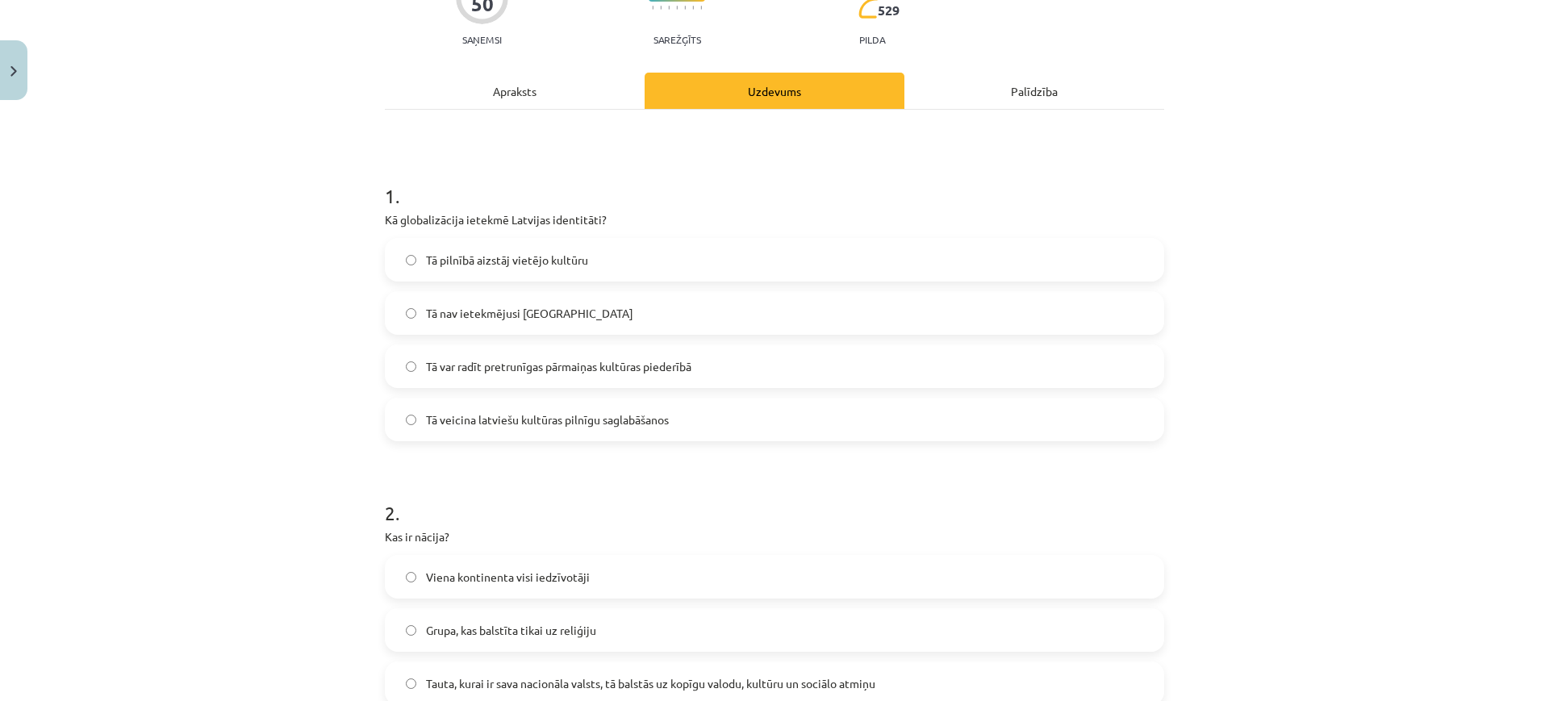
scroll to position [168, 0]
click at [577, 73] on div "Apraksts" at bounding box center [515, 87] width 260 height 36
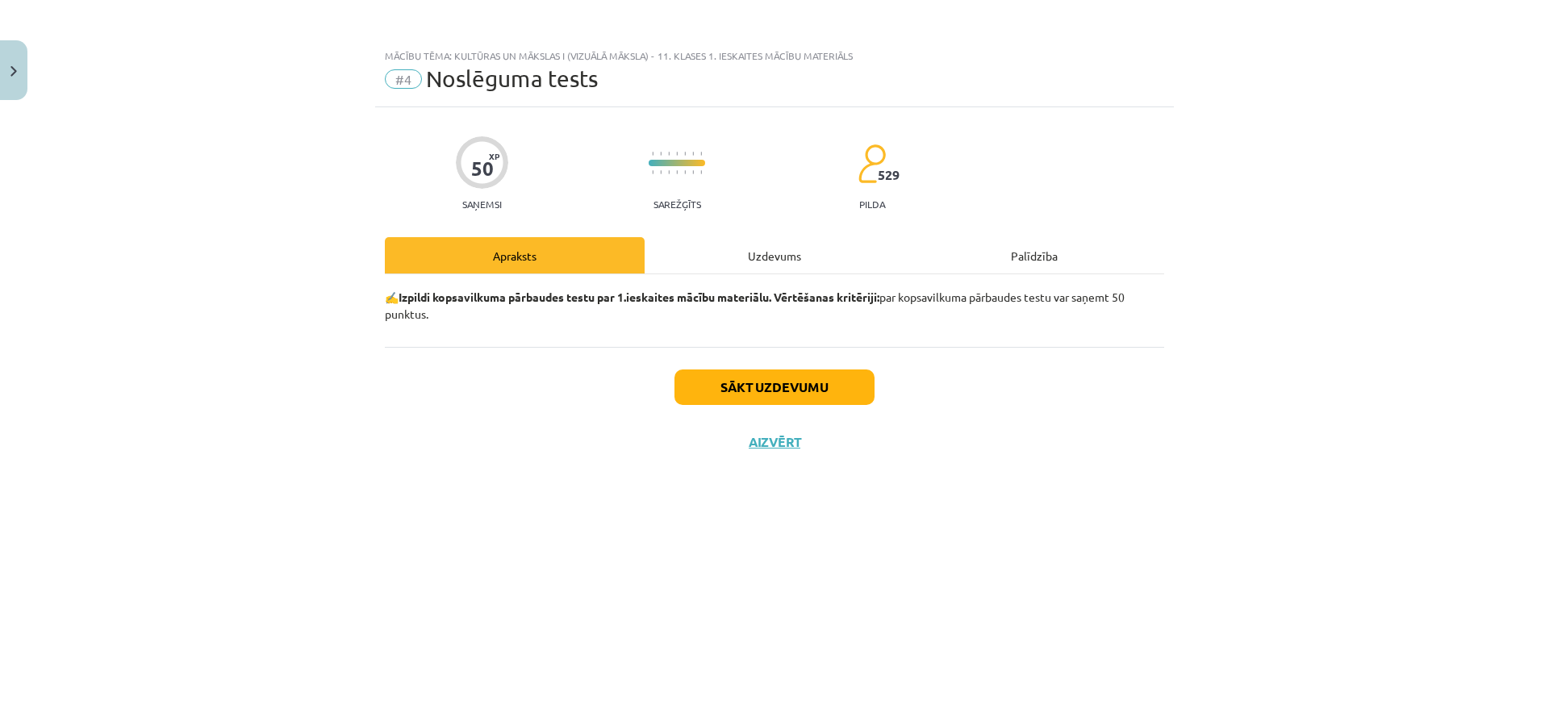
click at [798, 265] on div "Uzdevums" at bounding box center [774, 255] width 260 height 36
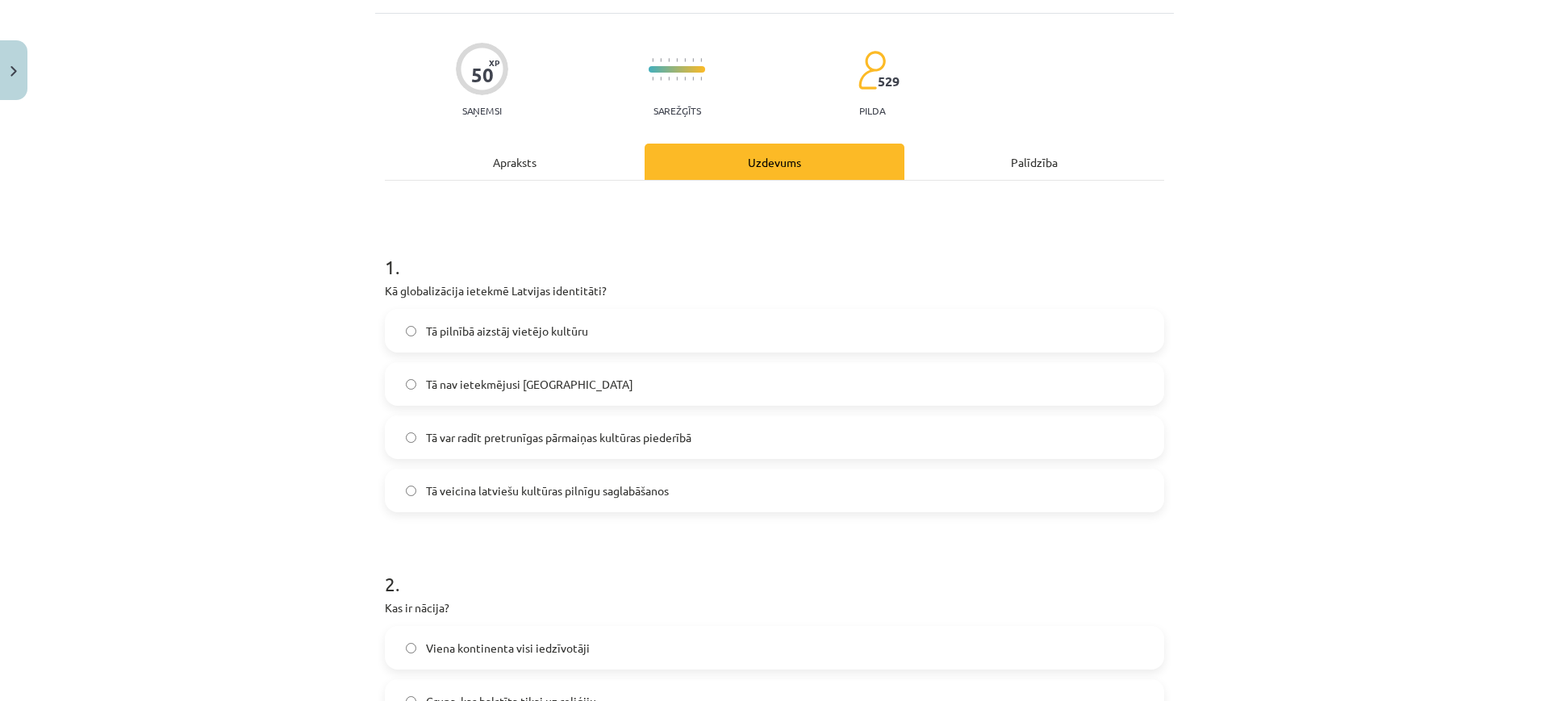
scroll to position [225, 0]
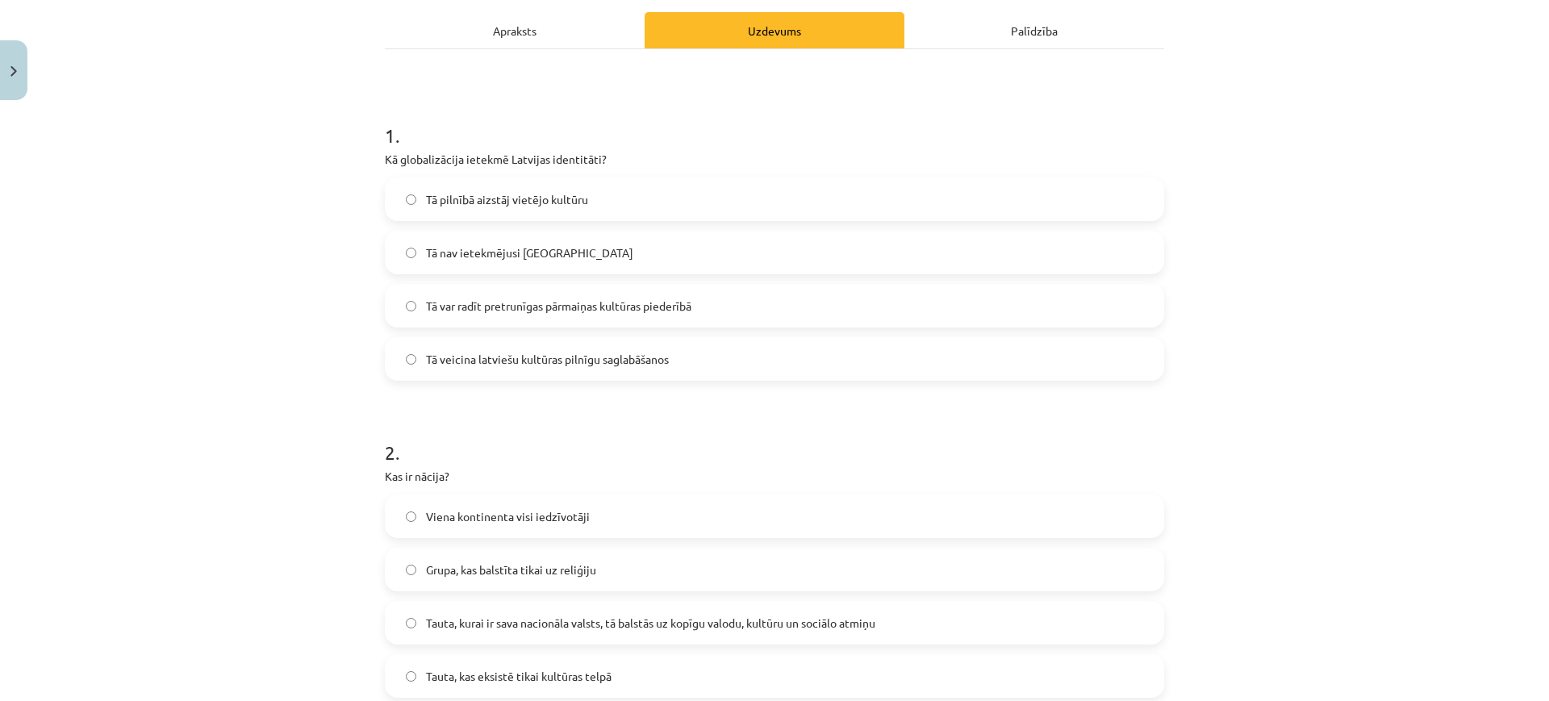
click at [649, 360] on span "Tā veicina latviešu kultūras pilnīgu saglabāšanos" at bounding box center [547, 359] width 243 height 17
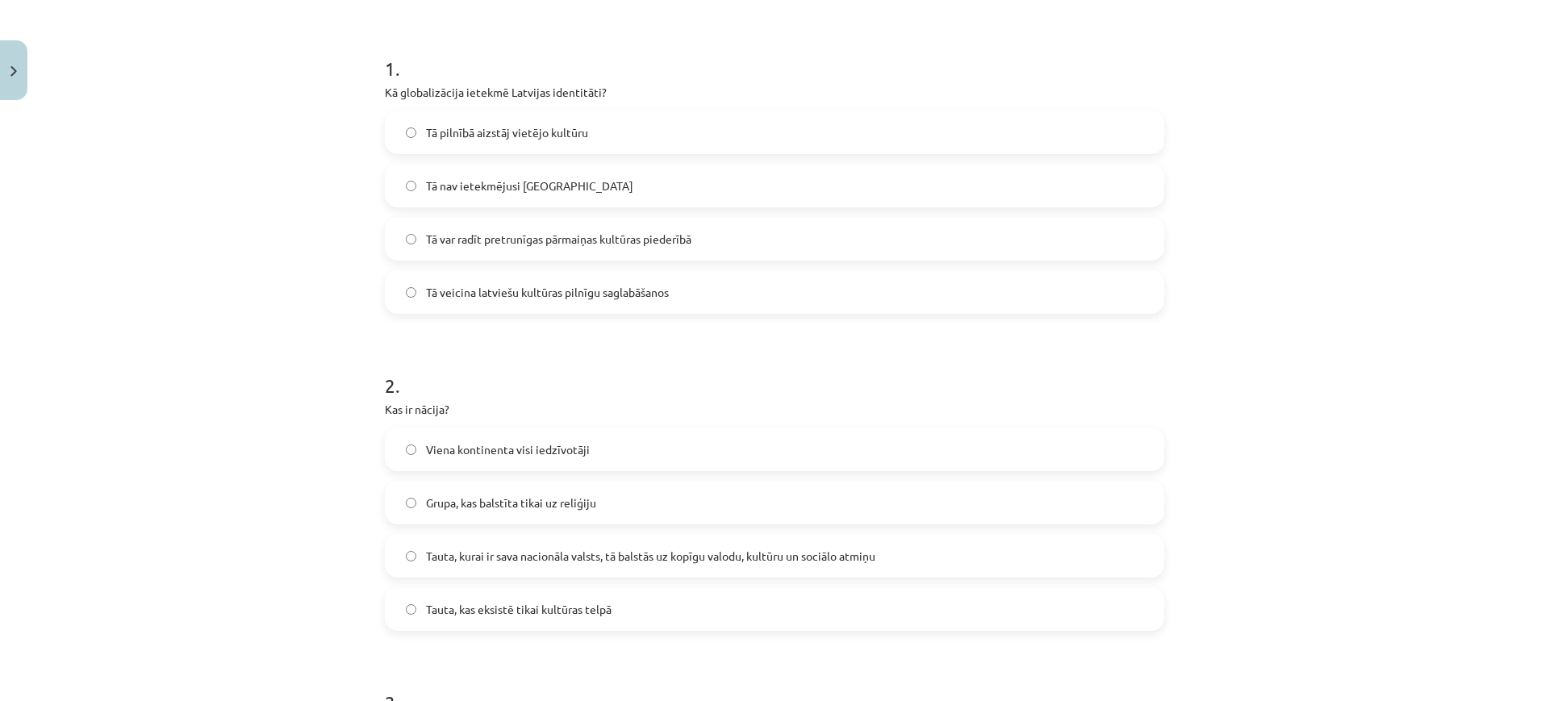
scroll to position [296, 0]
click at [669, 554] on span "Tauta, kurai ir sava nacionāla valsts, tā balstās uz kopīgu valodu, kultūru un …" at bounding box center [650, 552] width 449 height 17
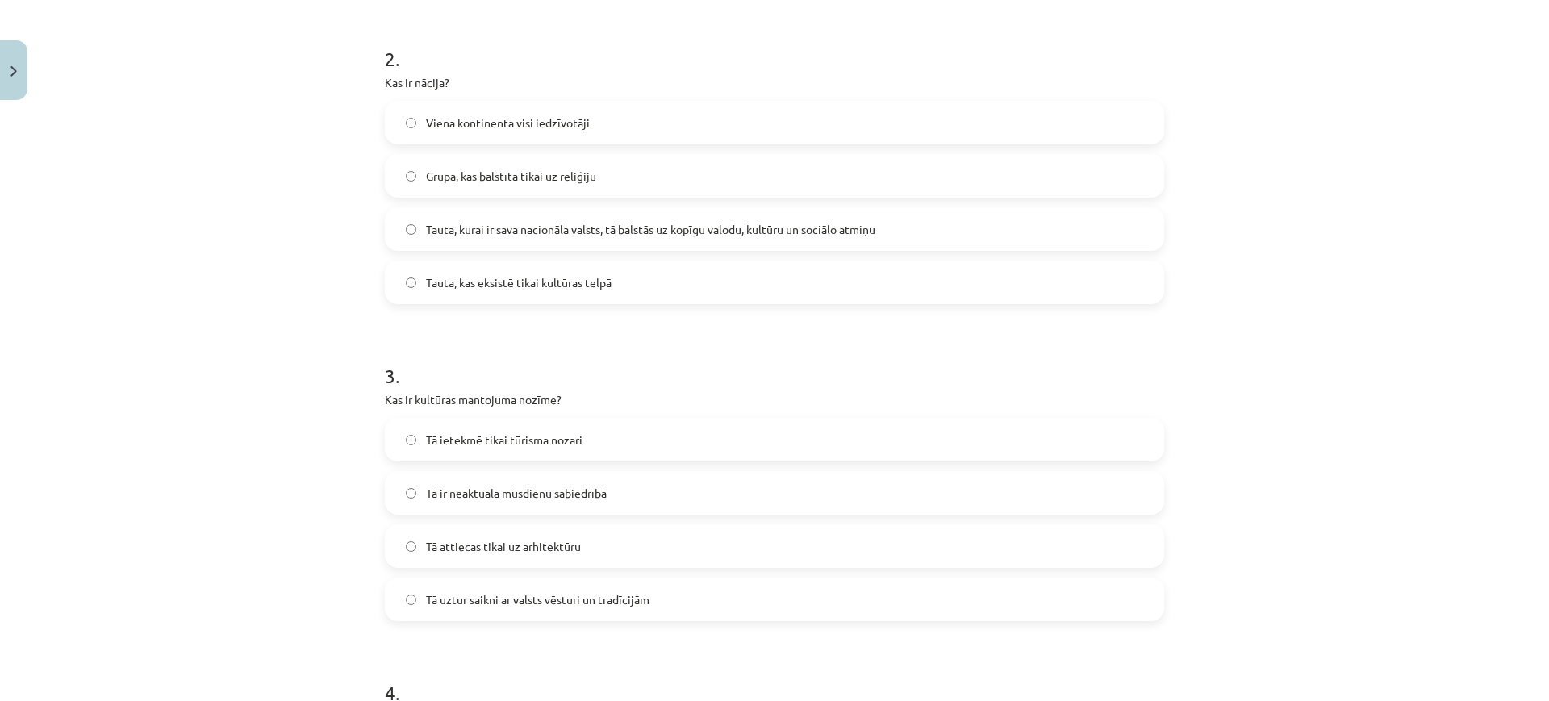
scroll to position [622, 0]
click at [659, 594] on label "Tā uztur saikni ar valsts vēsturi un tradīcijām" at bounding box center [774, 596] width 776 height 40
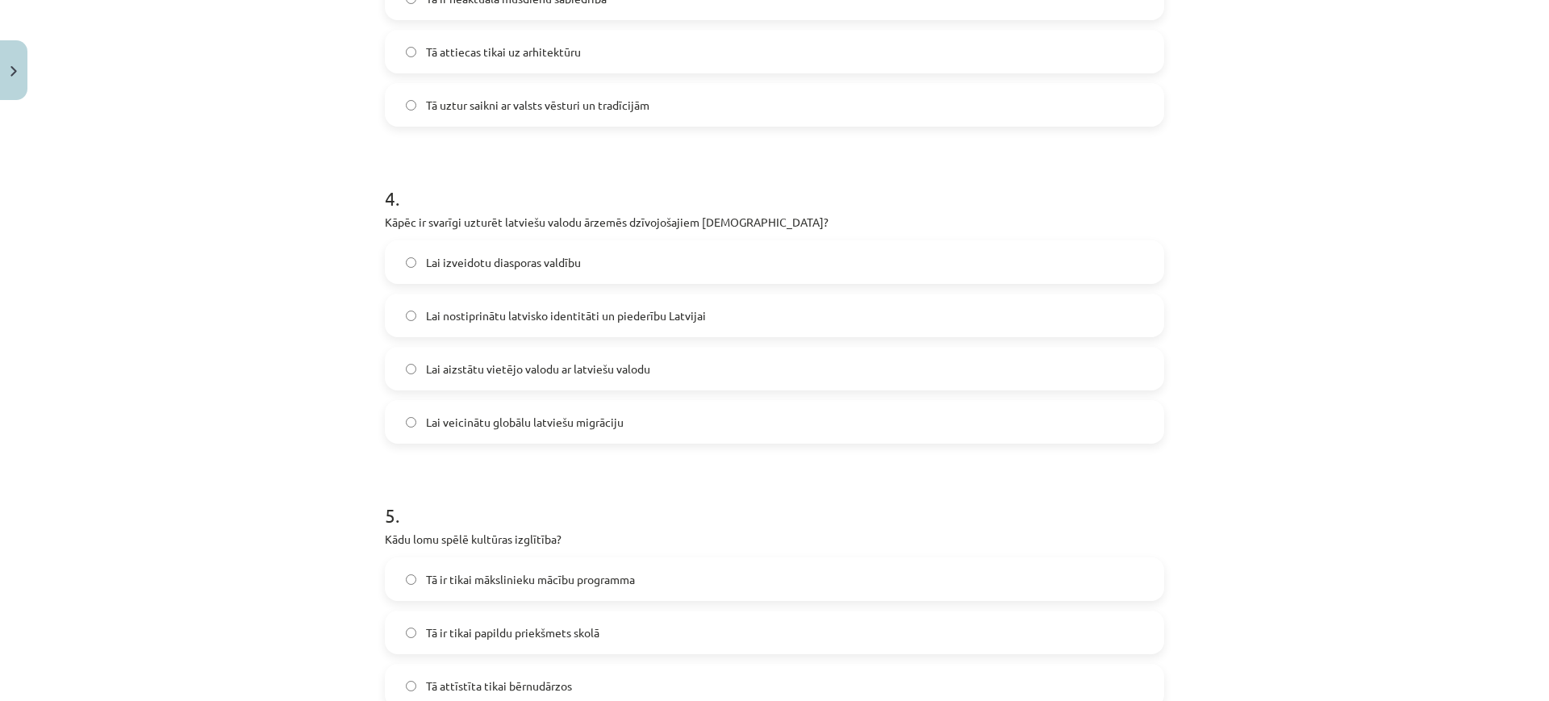
scroll to position [1115, 0]
click at [712, 319] on label "Lai nostiprinātu latvisko identitāti un piederību Latvijai" at bounding box center [774, 313] width 776 height 40
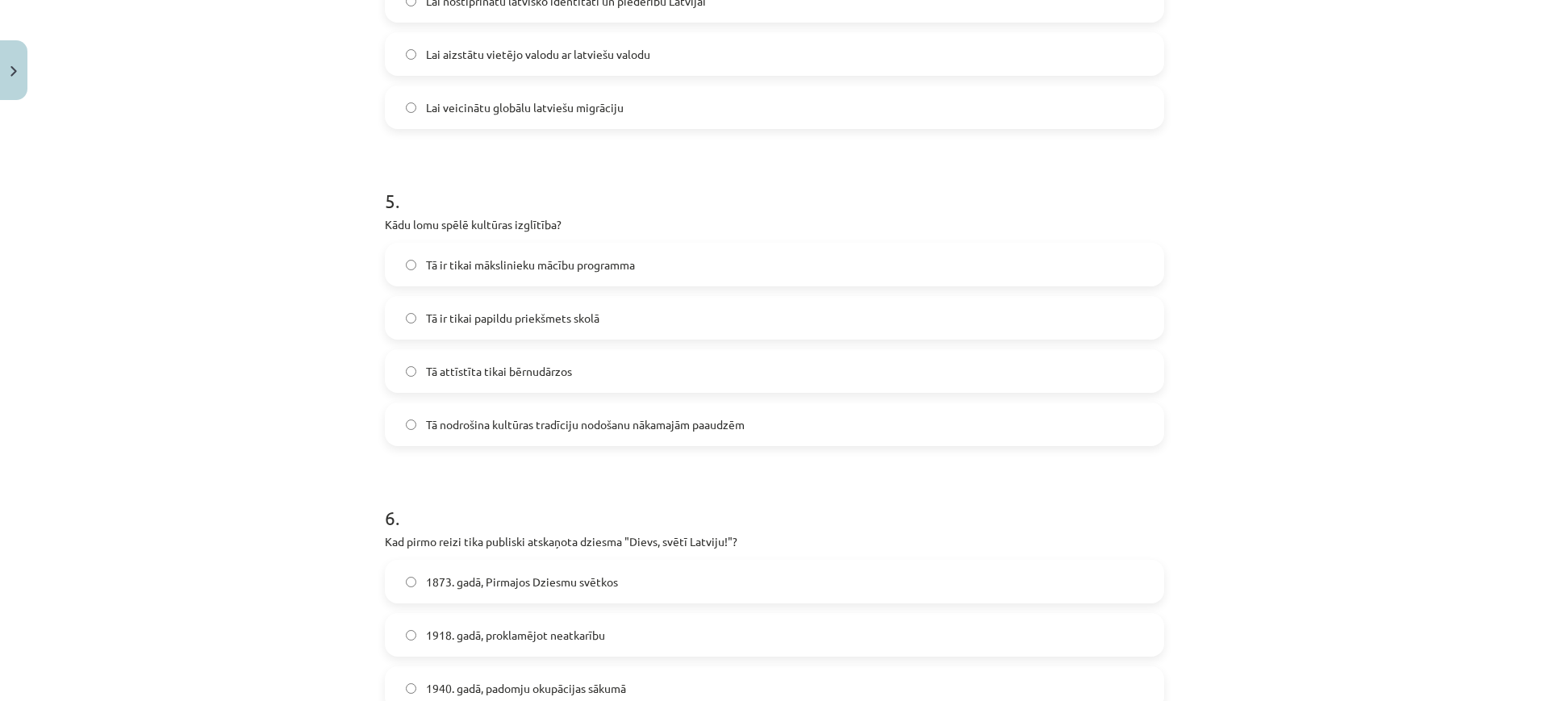
scroll to position [1432, 0]
click at [761, 427] on label "Tā nodrošina kultūras tradīciju nodošanu nākamajām paaudzēm" at bounding box center [774, 420] width 776 height 40
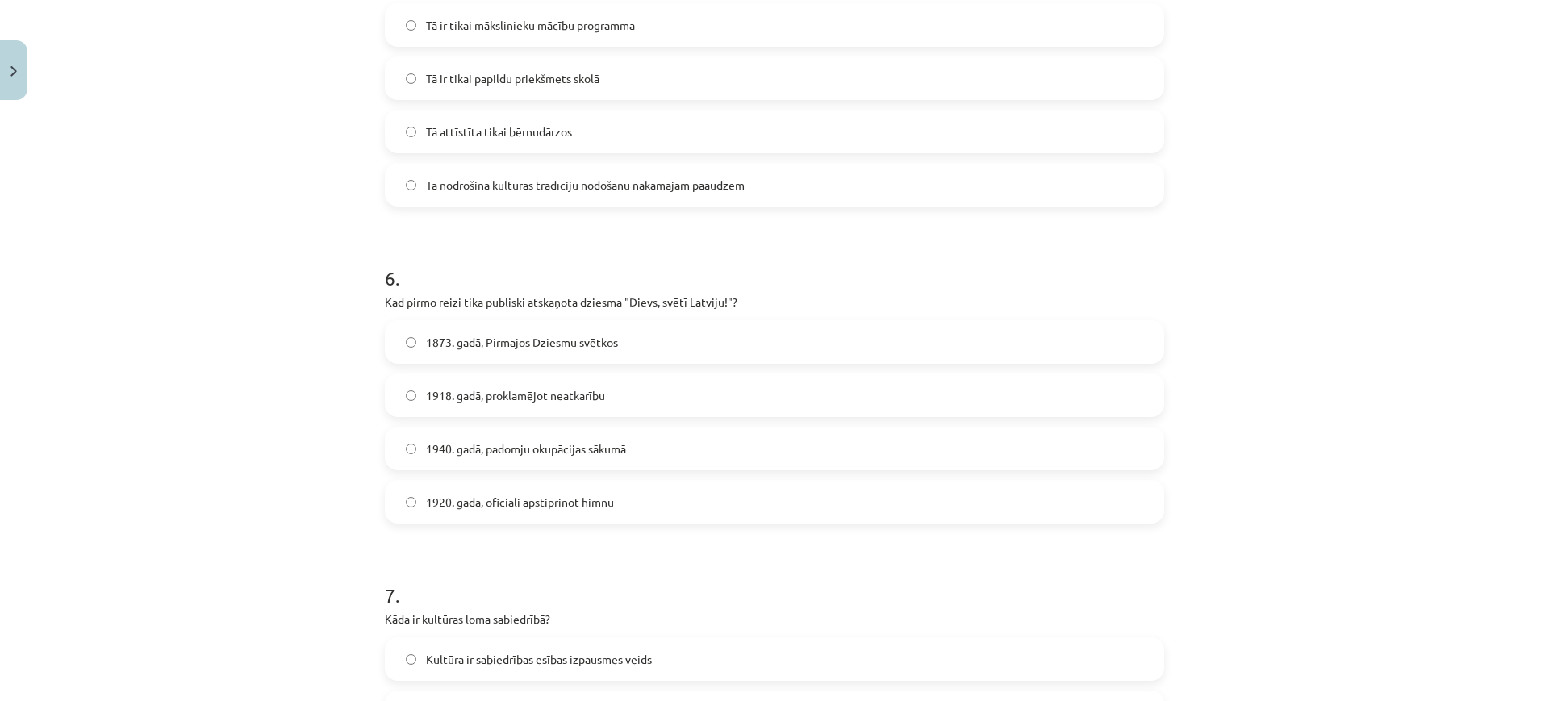
scroll to position [1694, 0]
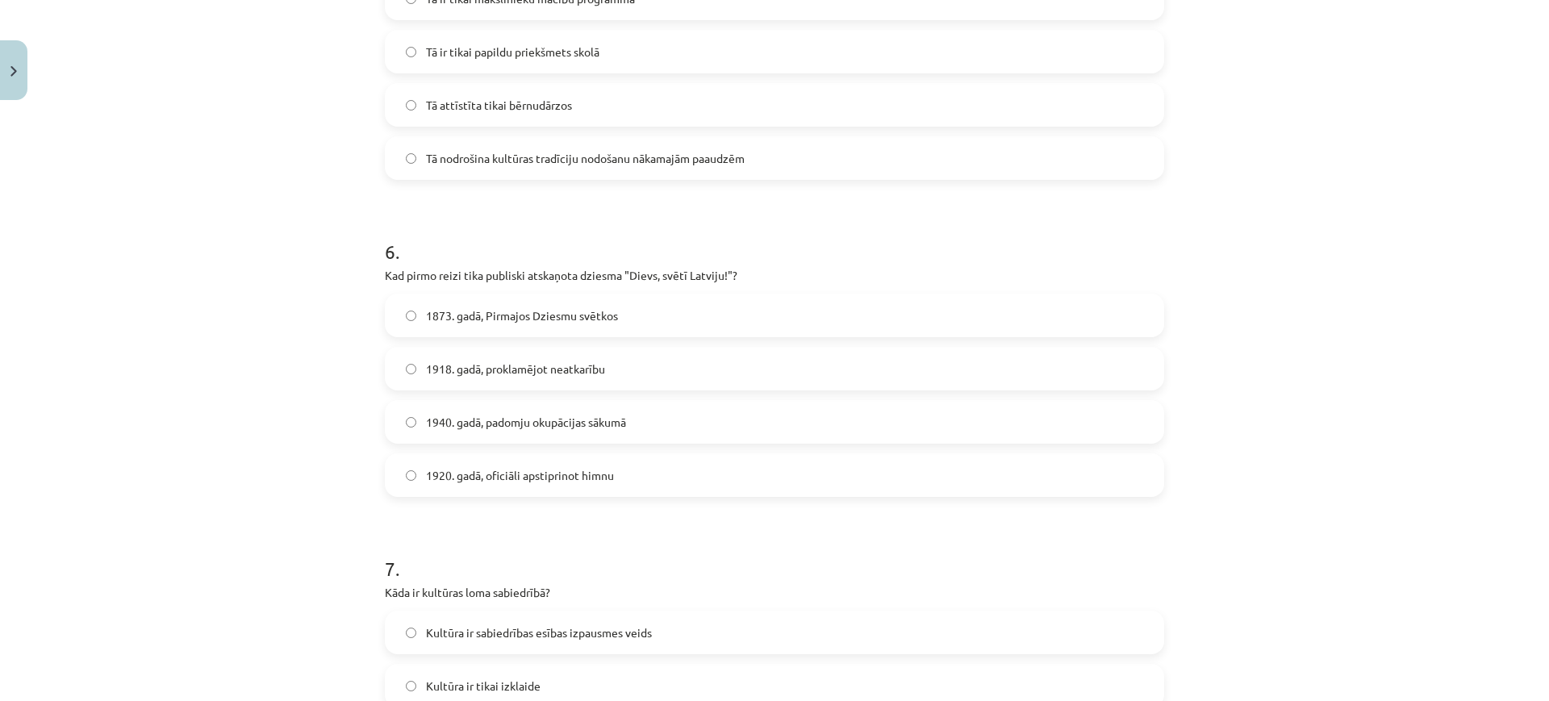
click at [479, 267] on p "Kad pirmo reizi tika publiski atskaņota dziesma "Dievs, svētī Latviju!"?" at bounding box center [774, 275] width 779 height 17
copy div "Kad pirmo reizi tika publiski atskaņota dziesma "Dievs, svētī Latviju!"?"
click at [313, 314] on div "Mācību tēma: Kultūras un mākslas i (vizuālā māksla) - 11. klases 1. ieskaites m…" at bounding box center [774, 350] width 1549 height 701
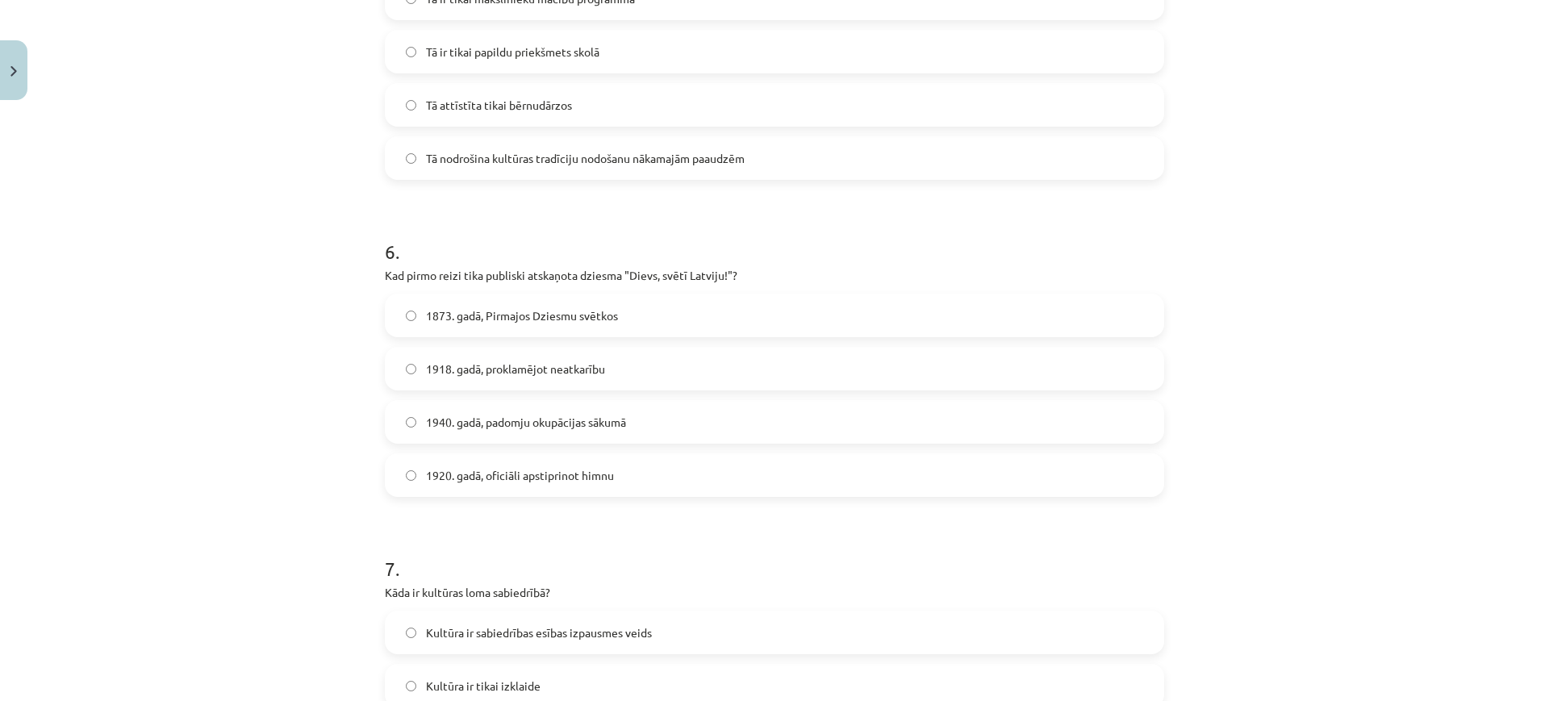
click at [452, 323] on label "1873. gadā, Pirmajos Dziesmu svētkos" at bounding box center [774, 315] width 776 height 40
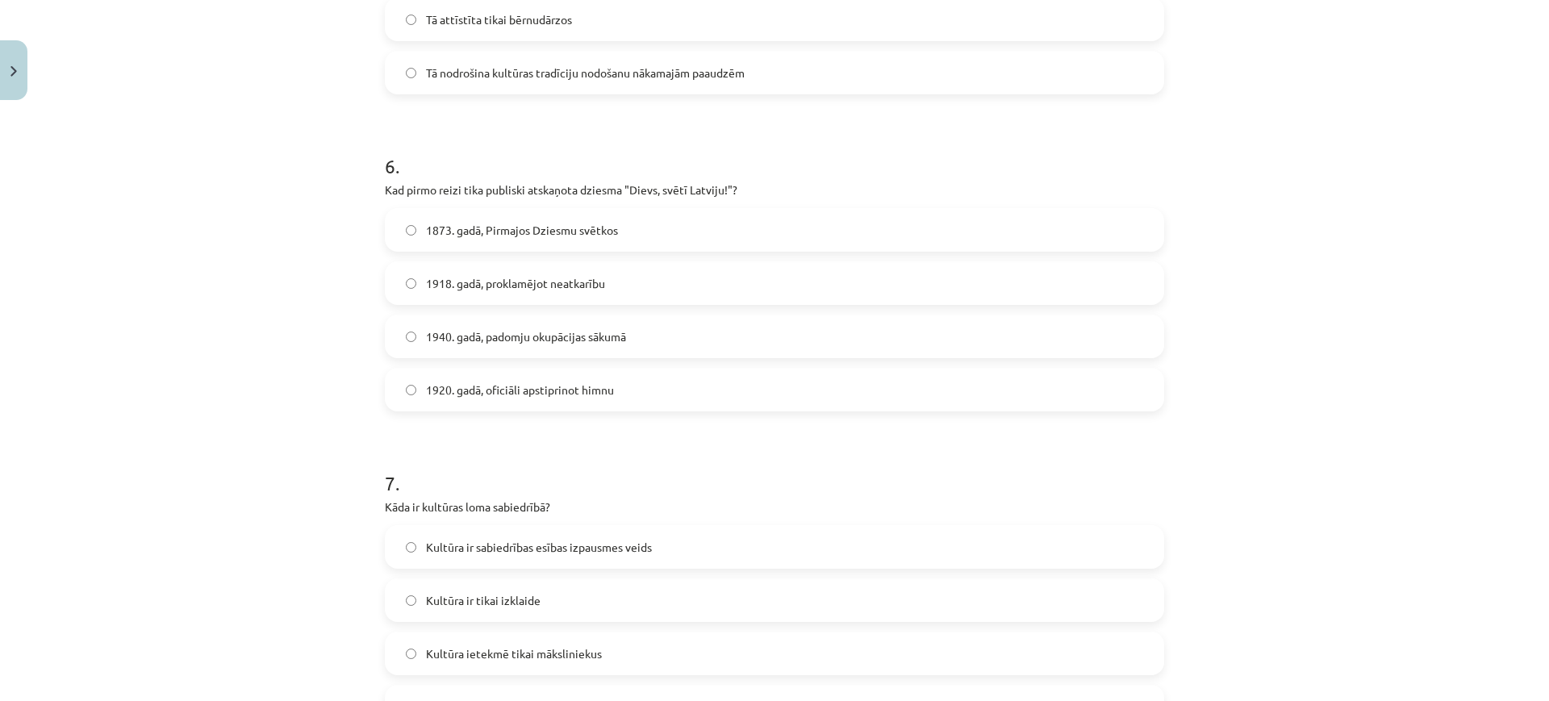
scroll to position [1798, 0]
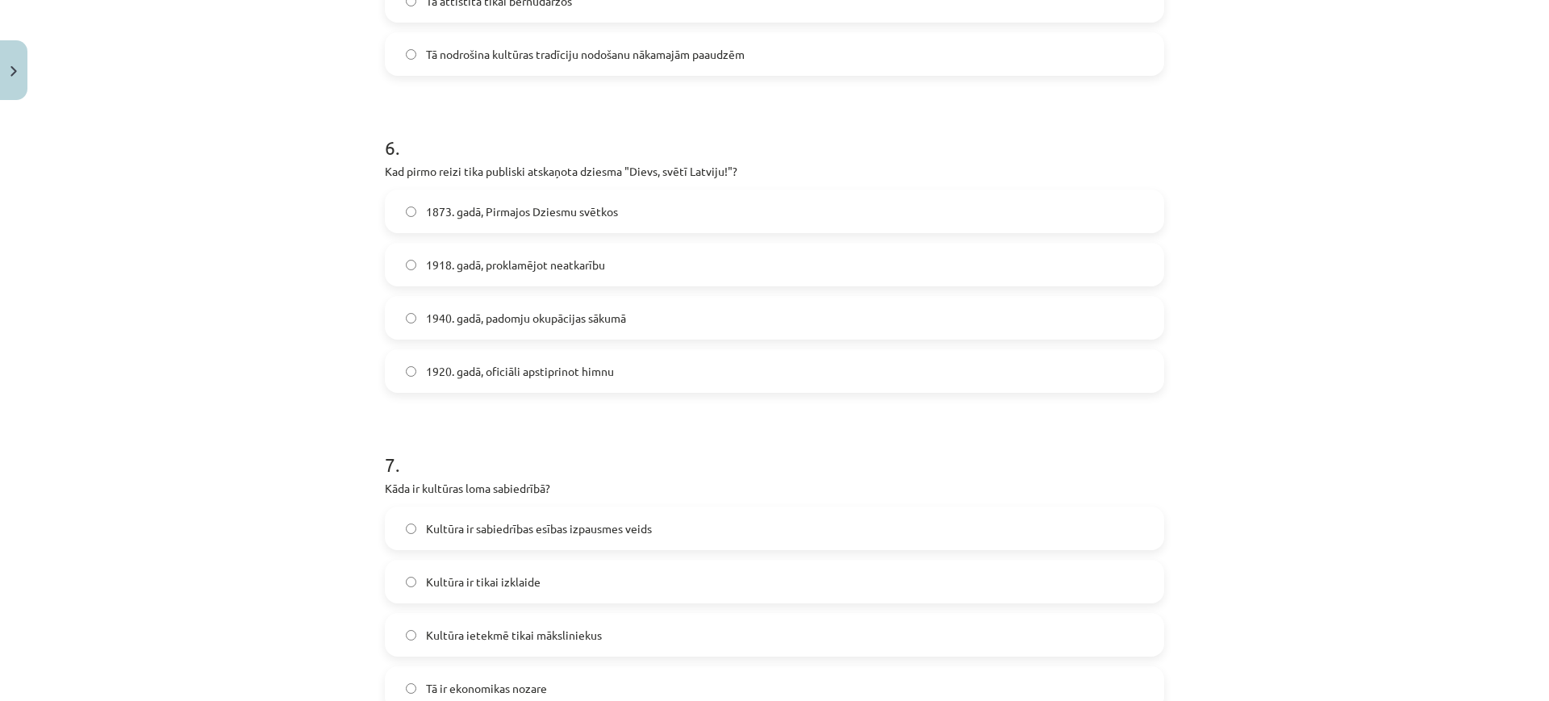
click at [474, 382] on label "1920. gadā, oficiāli apstiprinot himnu" at bounding box center [774, 371] width 776 height 40
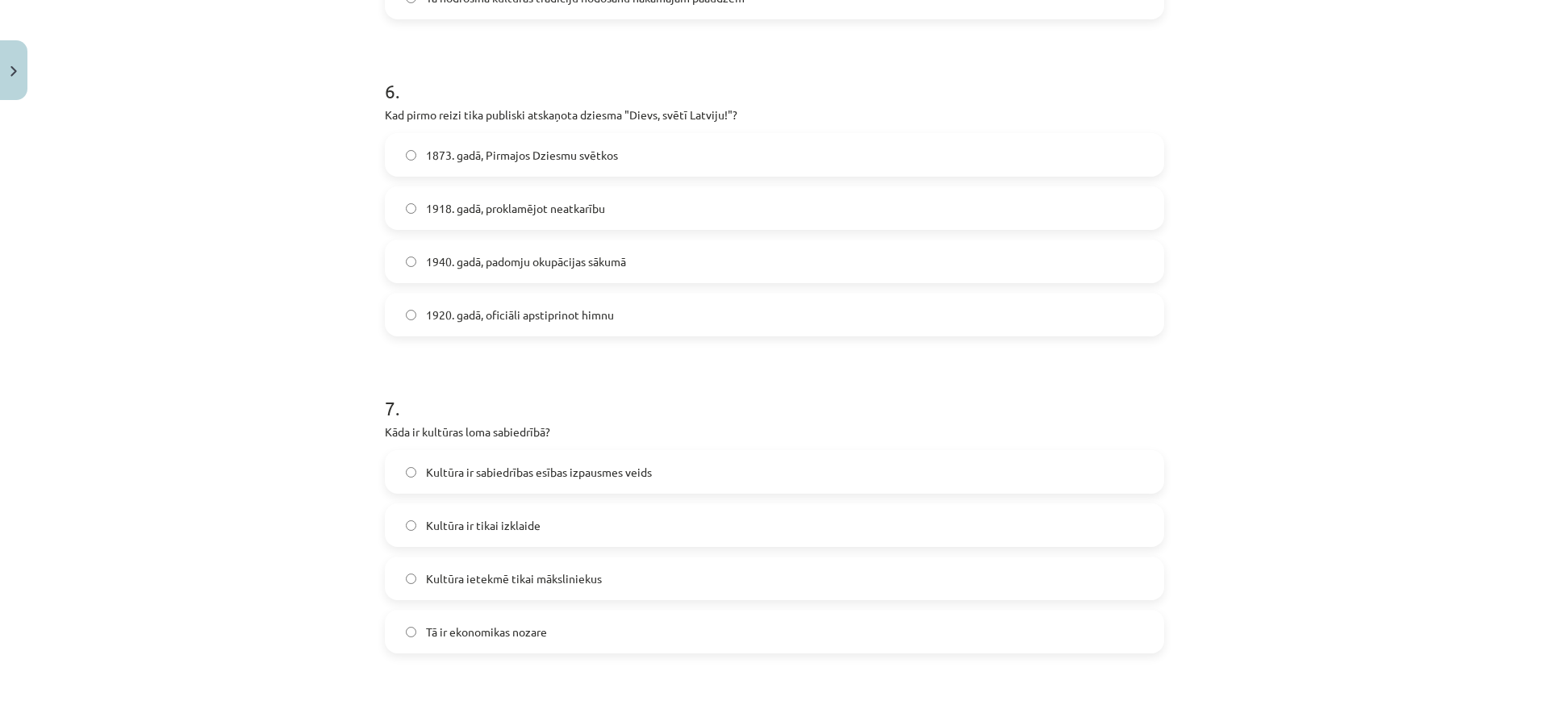
scroll to position [1791, 0]
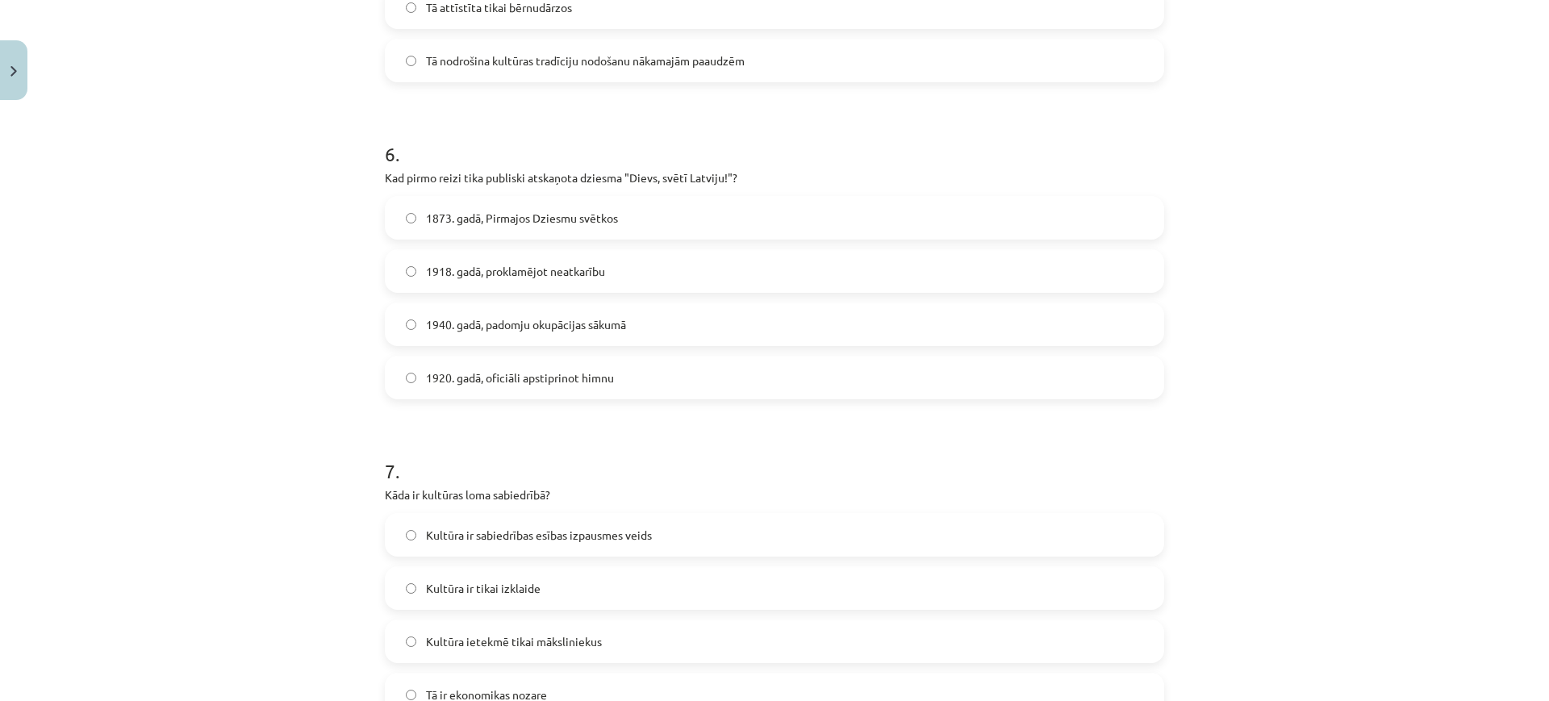
click at [552, 227] on label "1873. gadā, Pirmajos Dziesmu svētkos" at bounding box center [774, 218] width 776 height 40
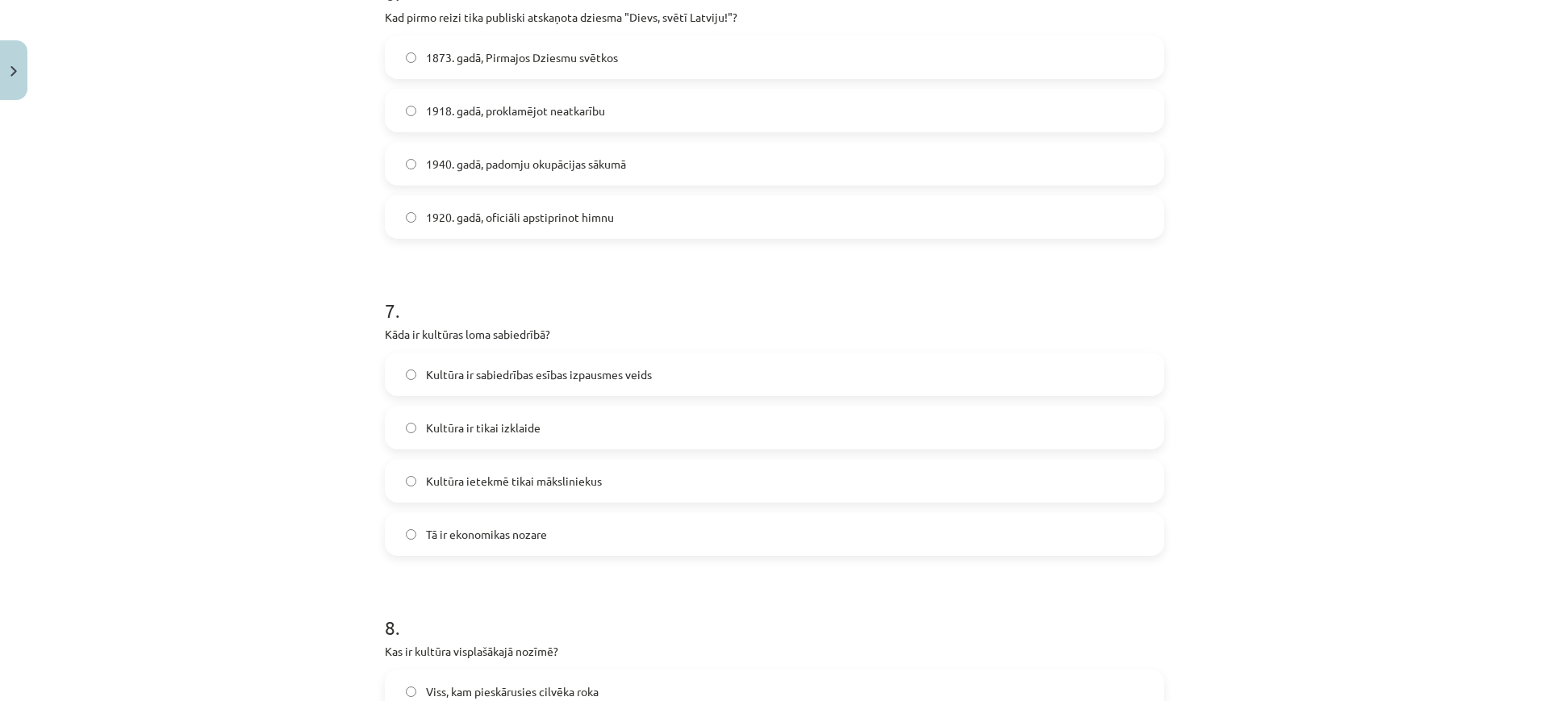
scroll to position [1953, 0]
click at [640, 384] on label "Kultūra ir sabiedrības esības izpausmes veids" at bounding box center [774, 373] width 776 height 40
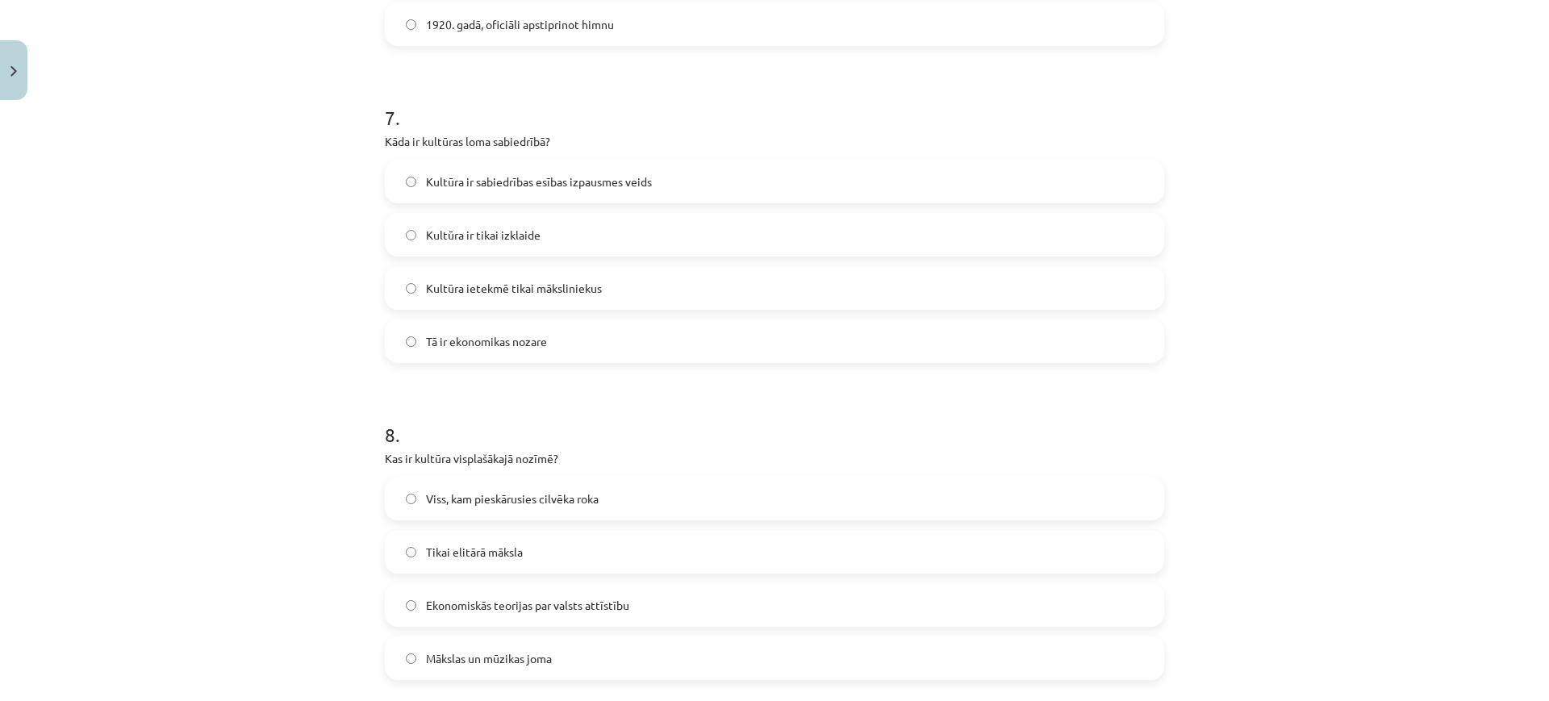
scroll to position [2221, 0]
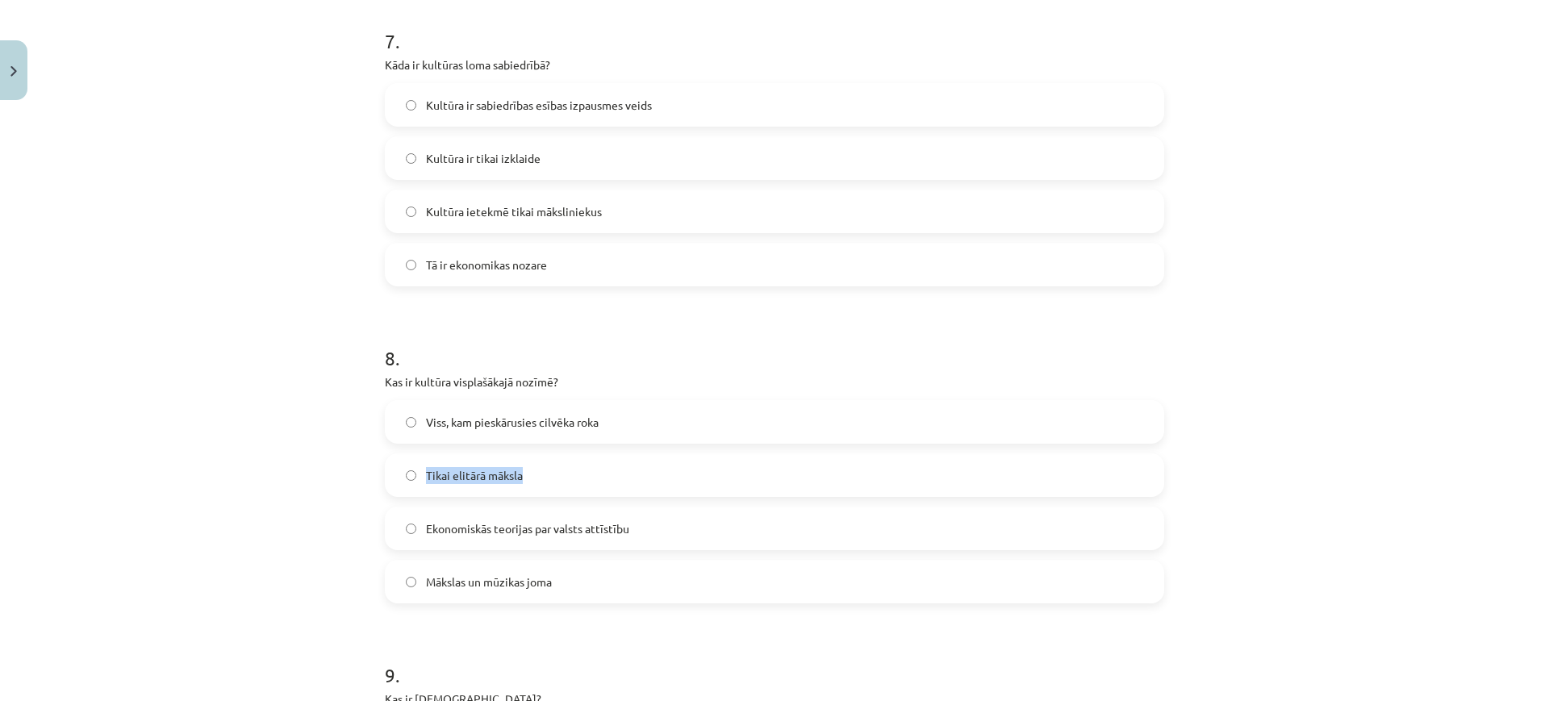
drag, startPoint x: 634, startPoint y: 450, endPoint x: 628, endPoint y: 462, distance: 13.7
click at [632, 457] on div "Viss, kam pieskārusies cilvēka roka Tikai elitārā māksla Ekonomiskās teorijas p…" at bounding box center [774, 501] width 779 height 203
click at [648, 340] on h1 "8 ." at bounding box center [774, 344] width 779 height 50
click at [512, 382] on p "Kas ir kultūra visplašākajā nozīmē?" at bounding box center [774, 381] width 779 height 17
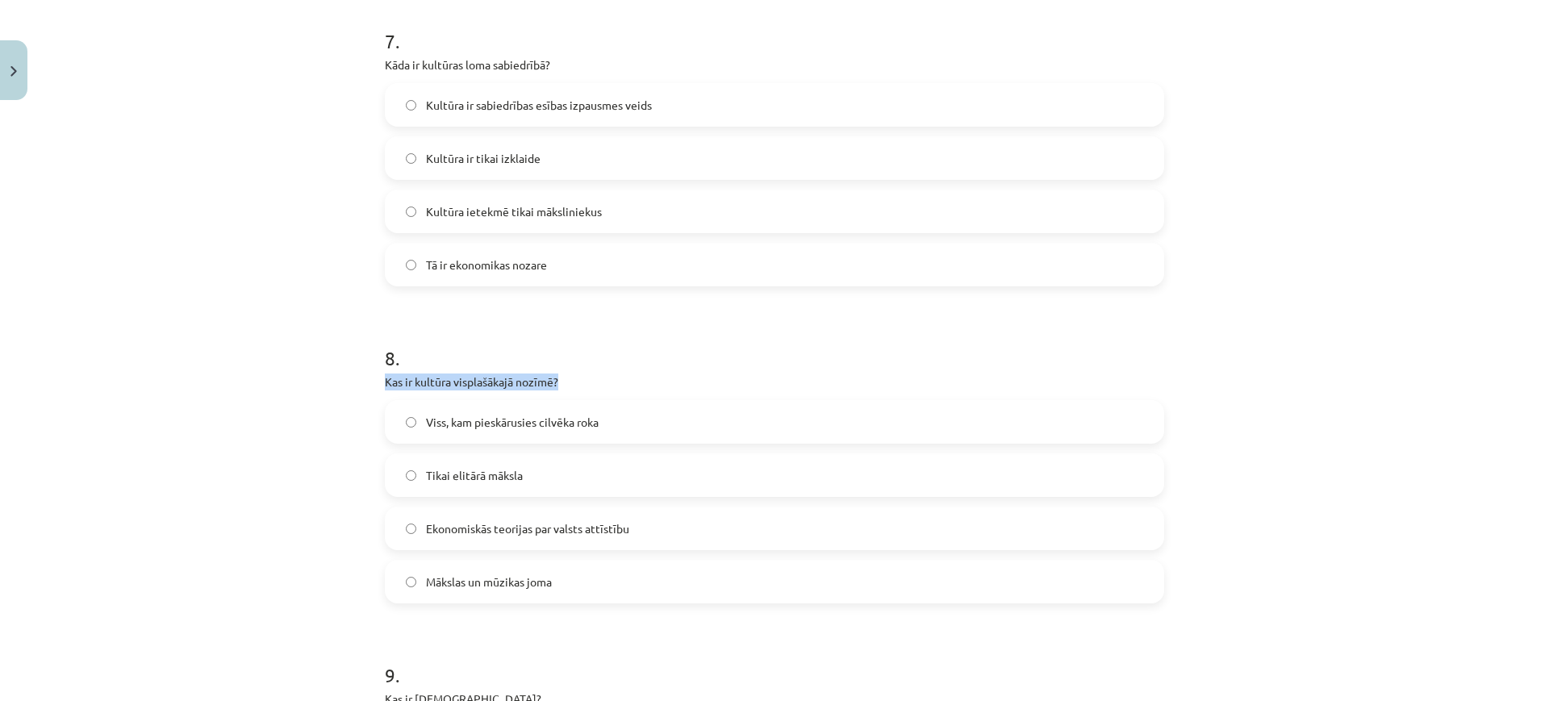
click at [512, 382] on p "Kas ir kultūra visplašākajā nozīmē?" at bounding box center [774, 381] width 779 height 17
copy div "Kas ir kultūra visplašākajā nozīmē?"
click at [242, 294] on div "Mācību tēma: Kultūras un mākslas i (vizuālā māksla) - 11. klases 1. ieskaites m…" at bounding box center [774, 350] width 1549 height 701
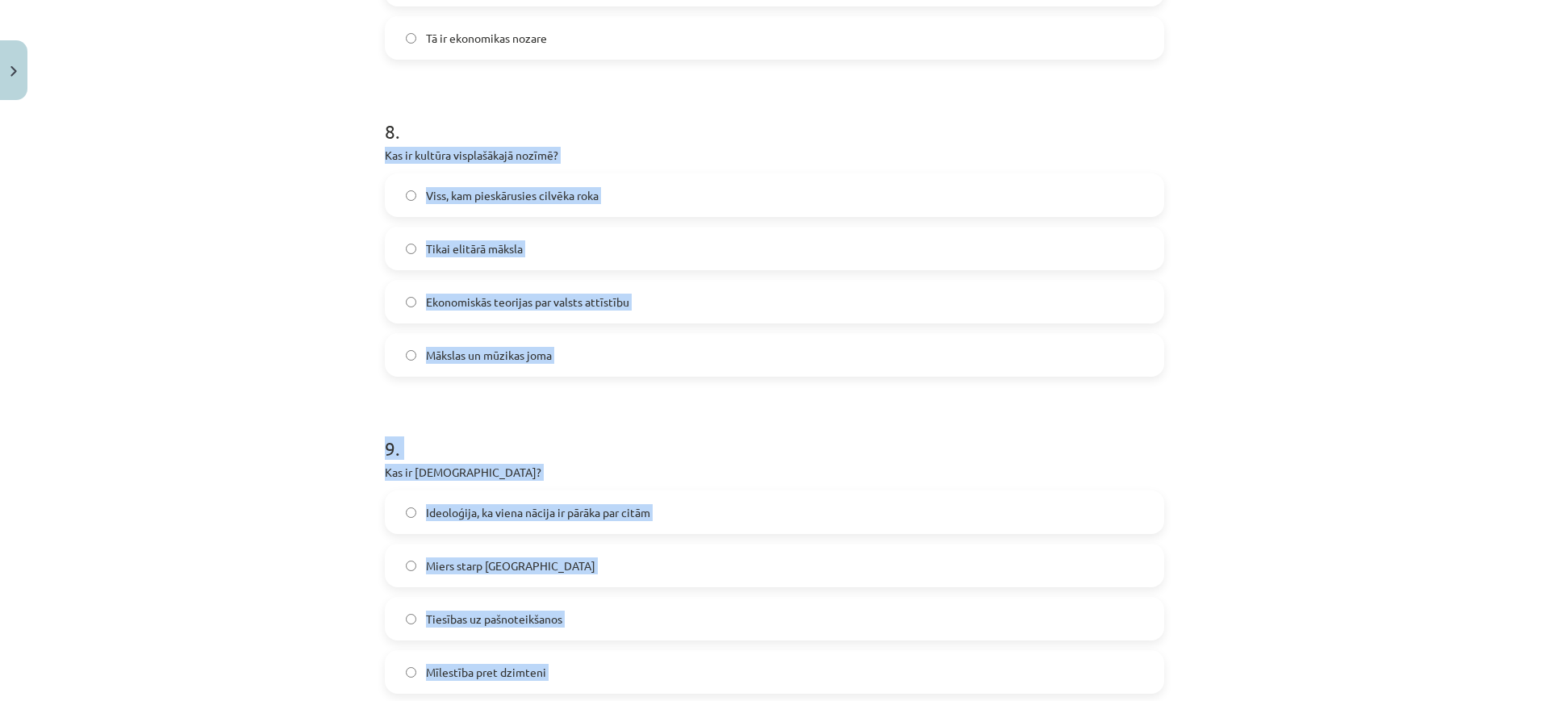
scroll to position [2524, 0]
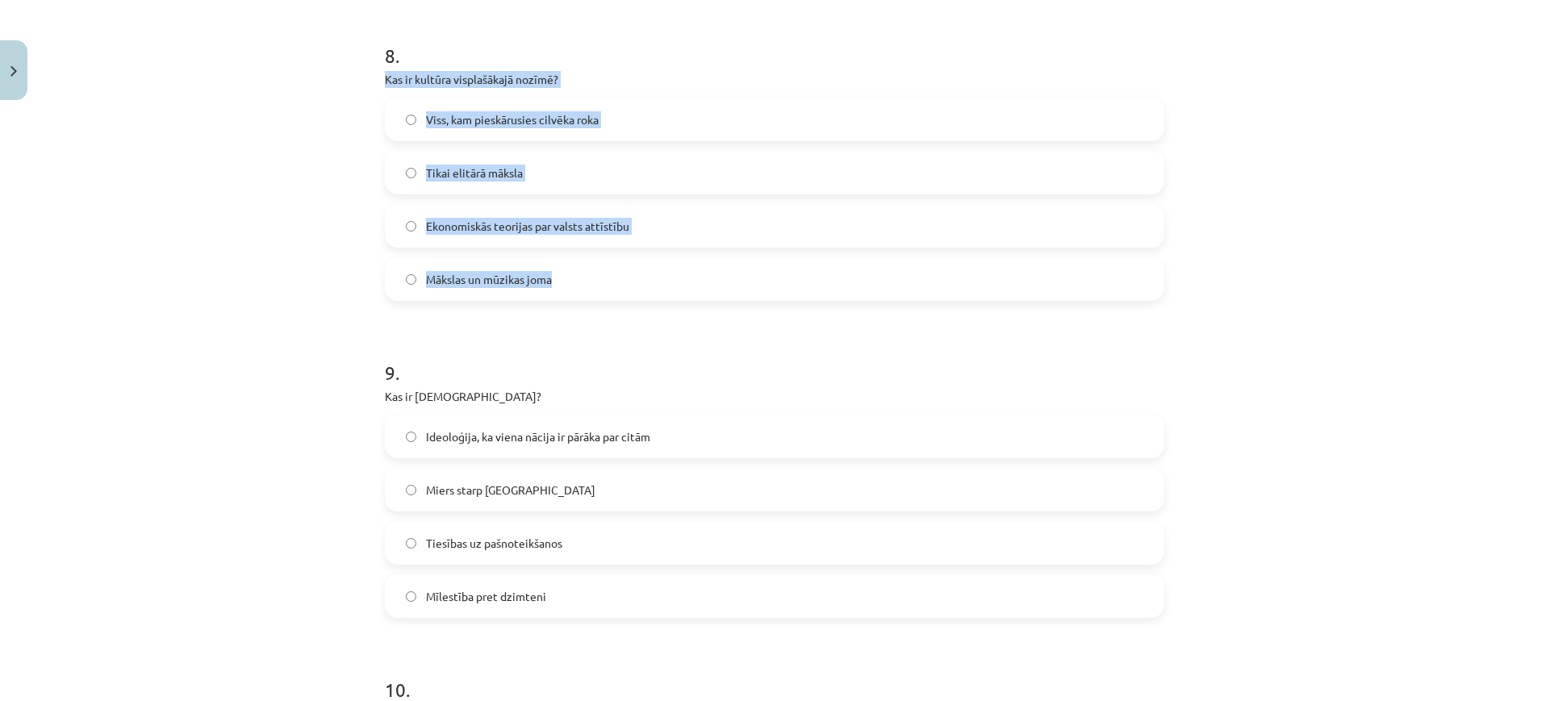
drag, startPoint x: 373, startPoint y: 382, endPoint x: 687, endPoint y: 285, distance: 329.4
copy div "Kas ir kultūra visplašākajā nozīmē? Viss, kam pieskārusies cilvēka roka Tikai e…"
click at [432, 98] on div "Viss, kam pieskārusies cilvēka roka" at bounding box center [774, 120] width 779 height 44
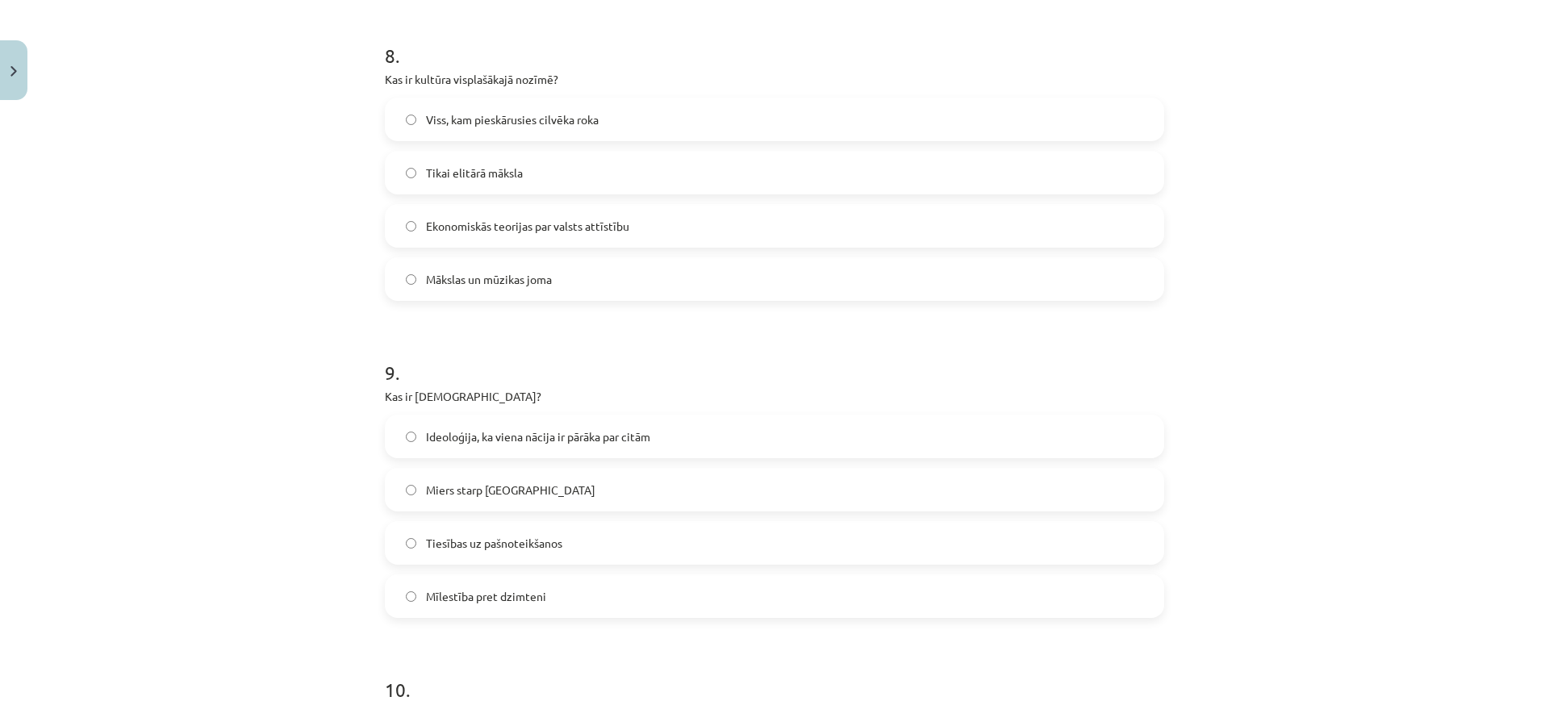
click at [432, 98] on div "Viss, kam pieskārusies cilvēka roka" at bounding box center [774, 120] width 779 height 44
click at [440, 115] on span "Viss, kam pieskārusies cilvēka roka" at bounding box center [512, 119] width 173 height 17
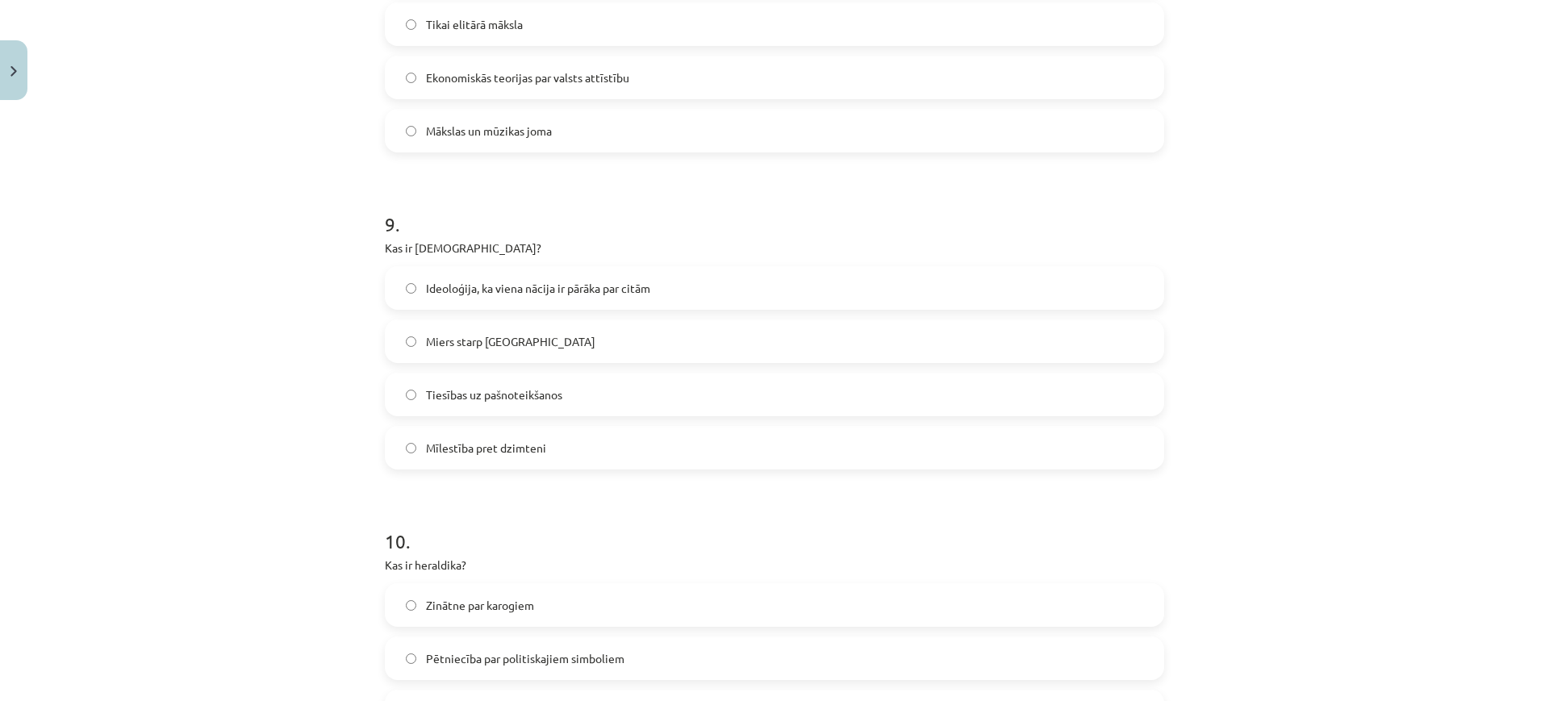
scroll to position [2685, 0]
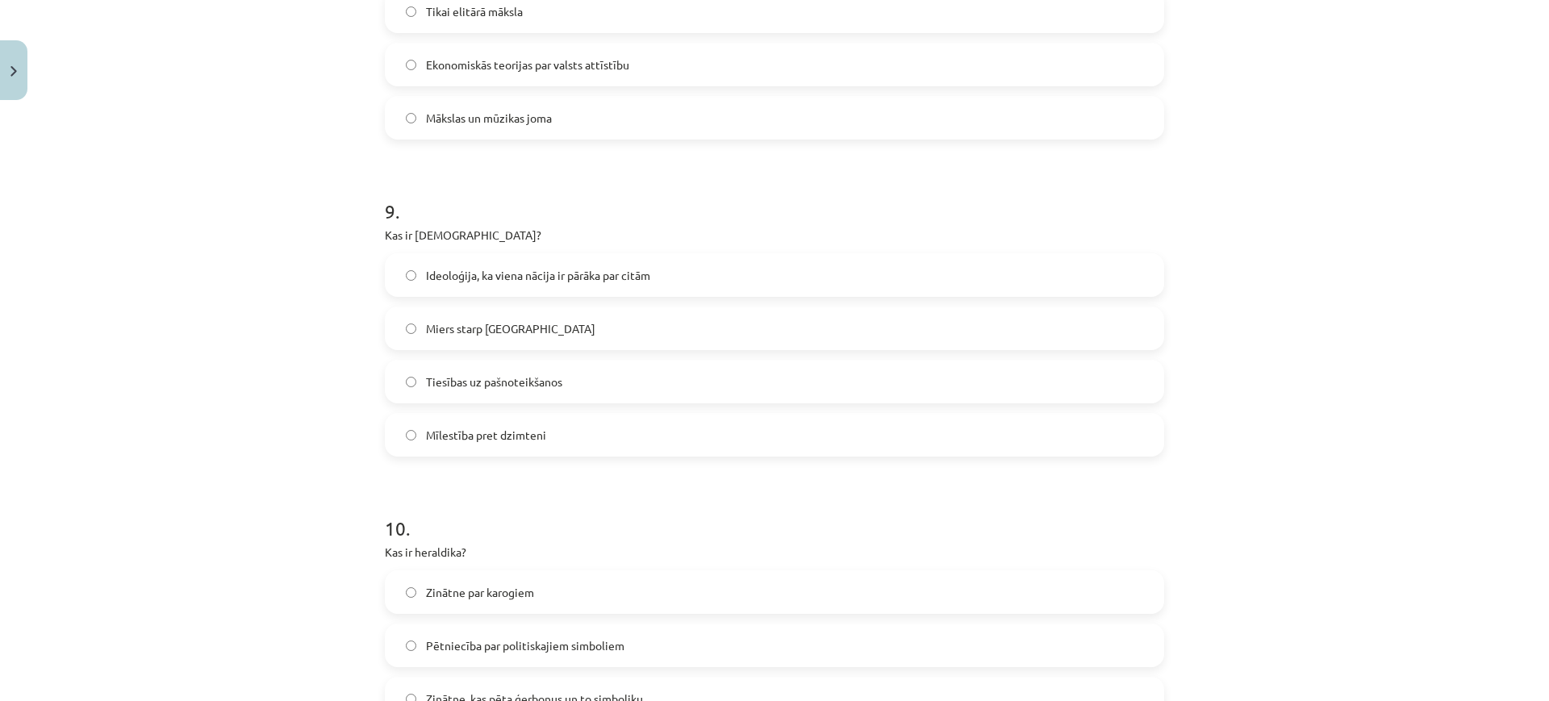
click at [599, 291] on label "Ideoloģija, ka viena nācija ir pārāka par citām" at bounding box center [774, 275] width 776 height 40
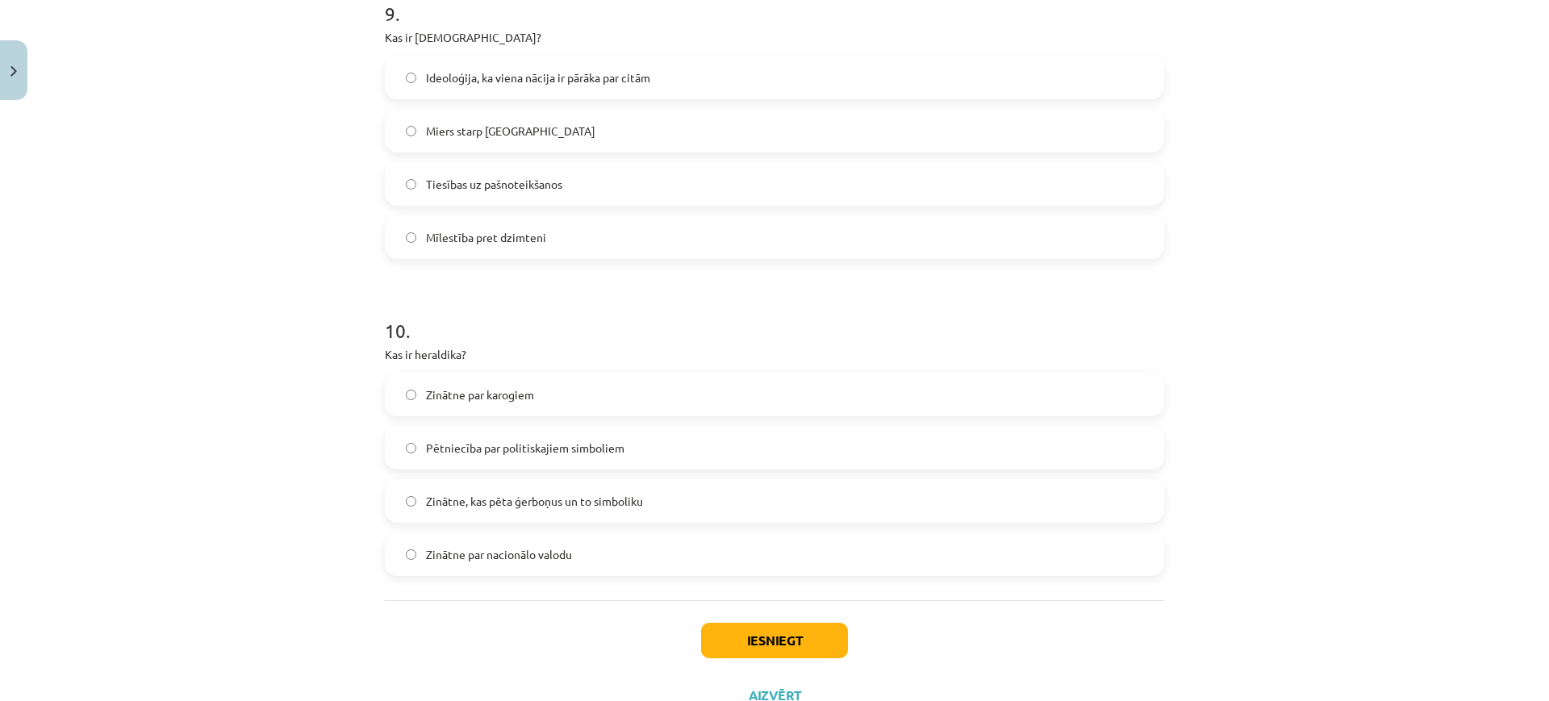
scroll to position [2887, 0]
click at [653, 510] on label "Zinātne, kas pēta ģerboņus un to simboliku" at bounding box center [774, 497] width 776 height 40
click at [740, 640] on button "Iesniegt" at bounding box center [774, 636] width 147 height 35
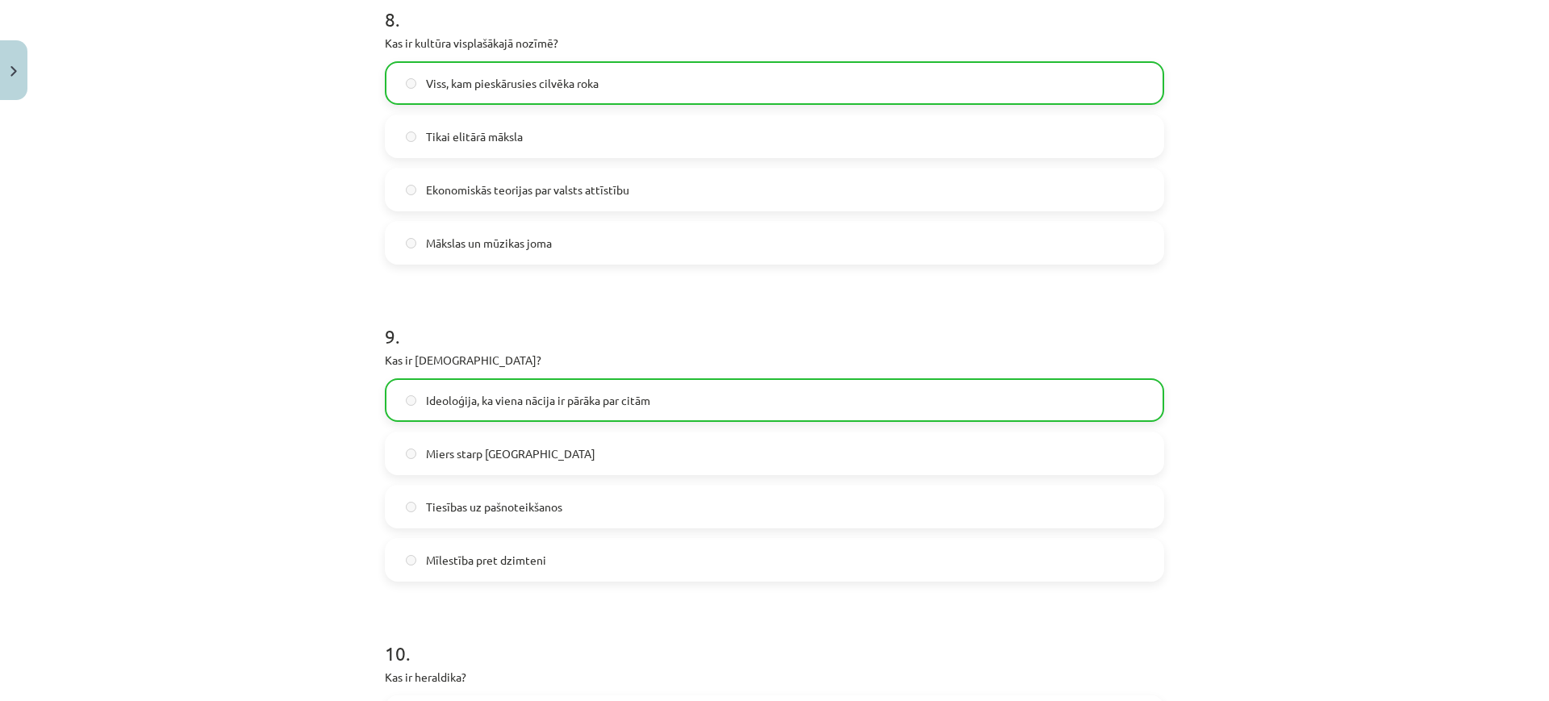
scroll to position [2996, 0]
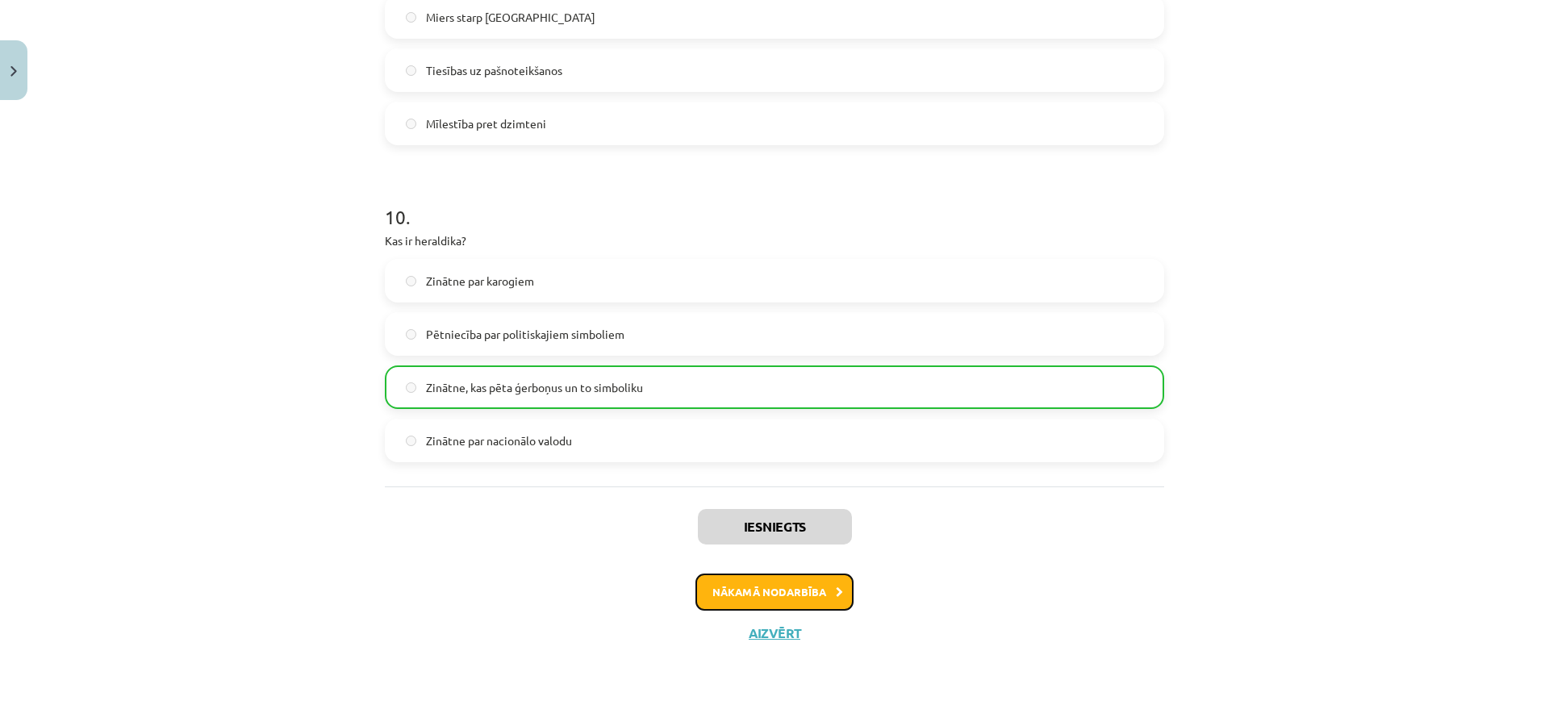
click at [784, 598] on button "Nākamā nodarbība" at bounding box center [774, 591] width 158 height 37
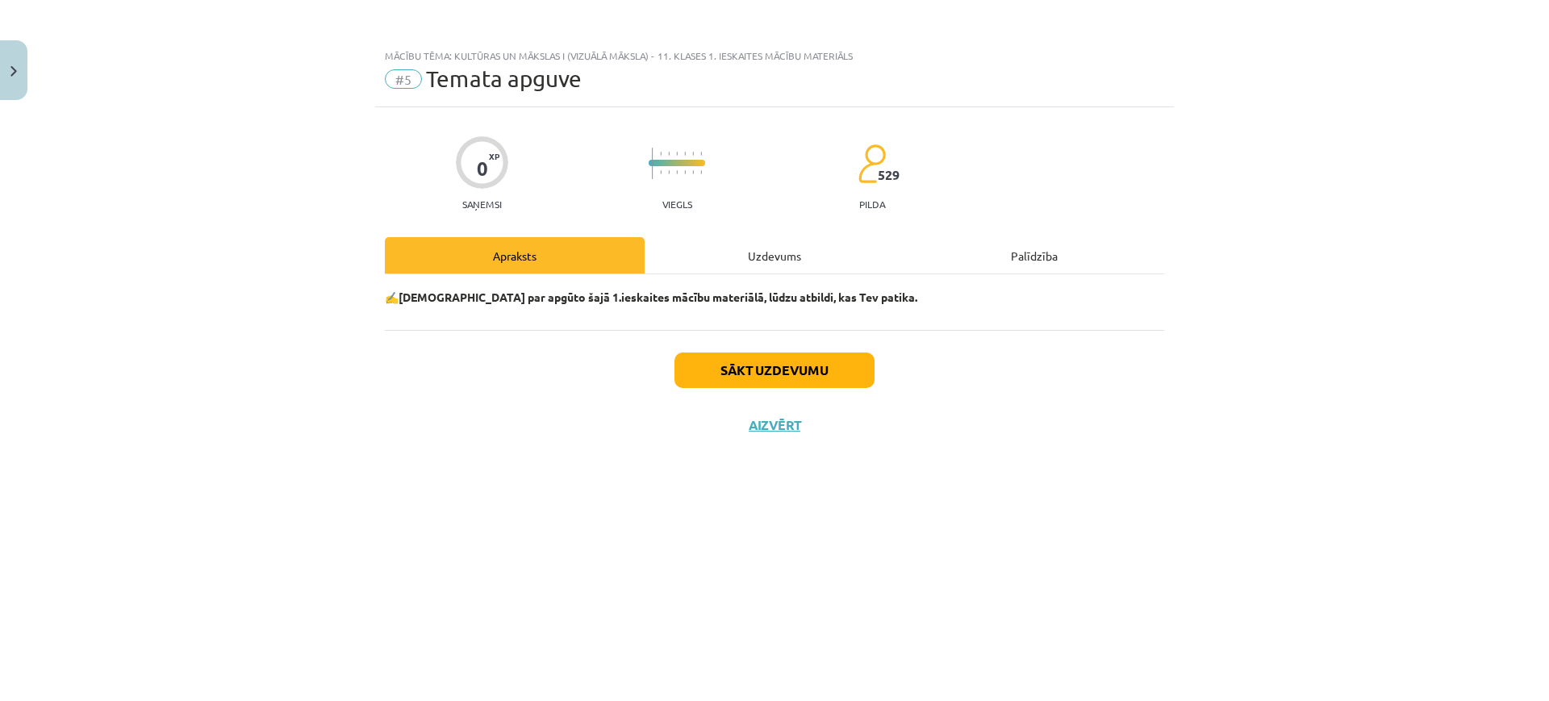
scroll to position [0, 0]
click at [689, 373] on button "Sākt uzdevumu" at bounding box center [774, 369] width 200 height 35
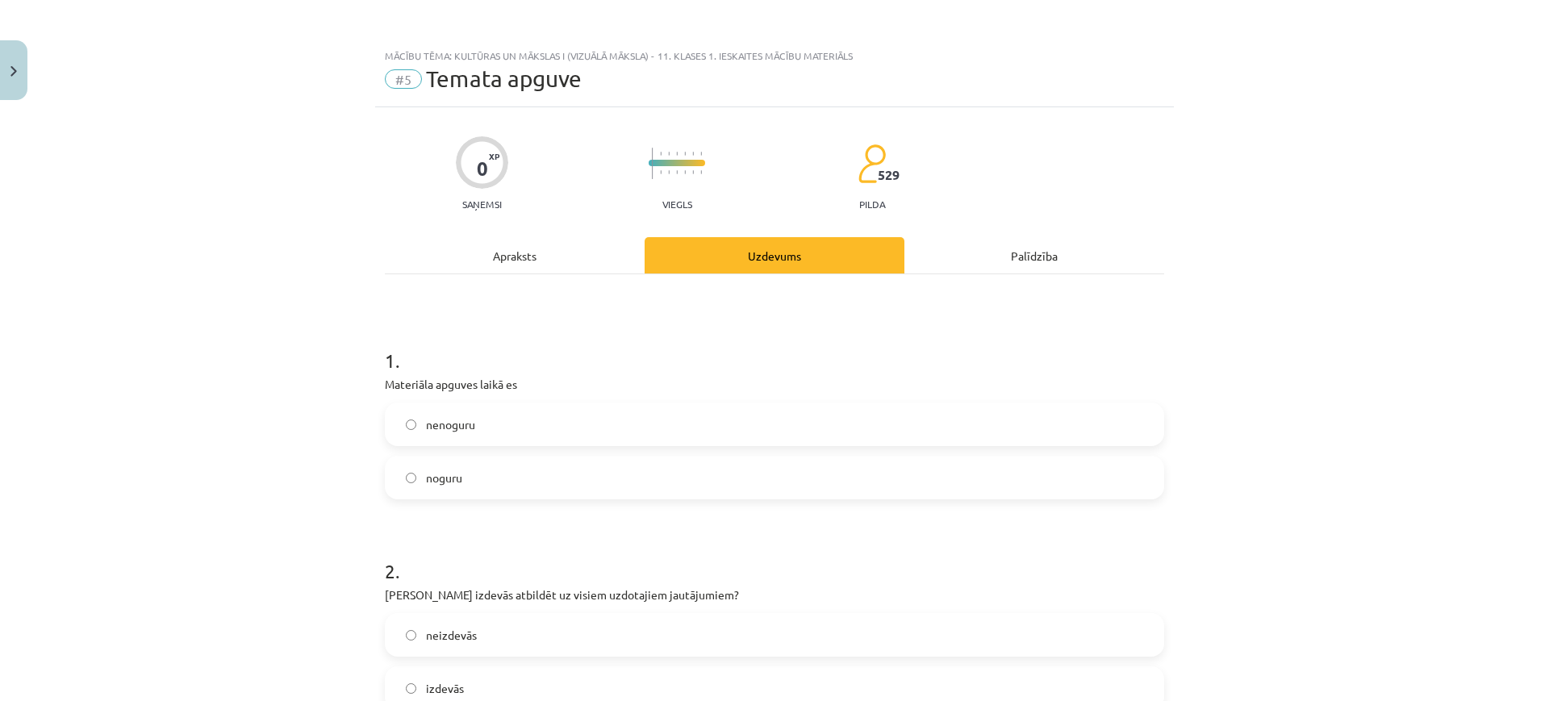
click at [604, 436] on label "nenoguru" at bounding box center [774, 424] width 776 height 40
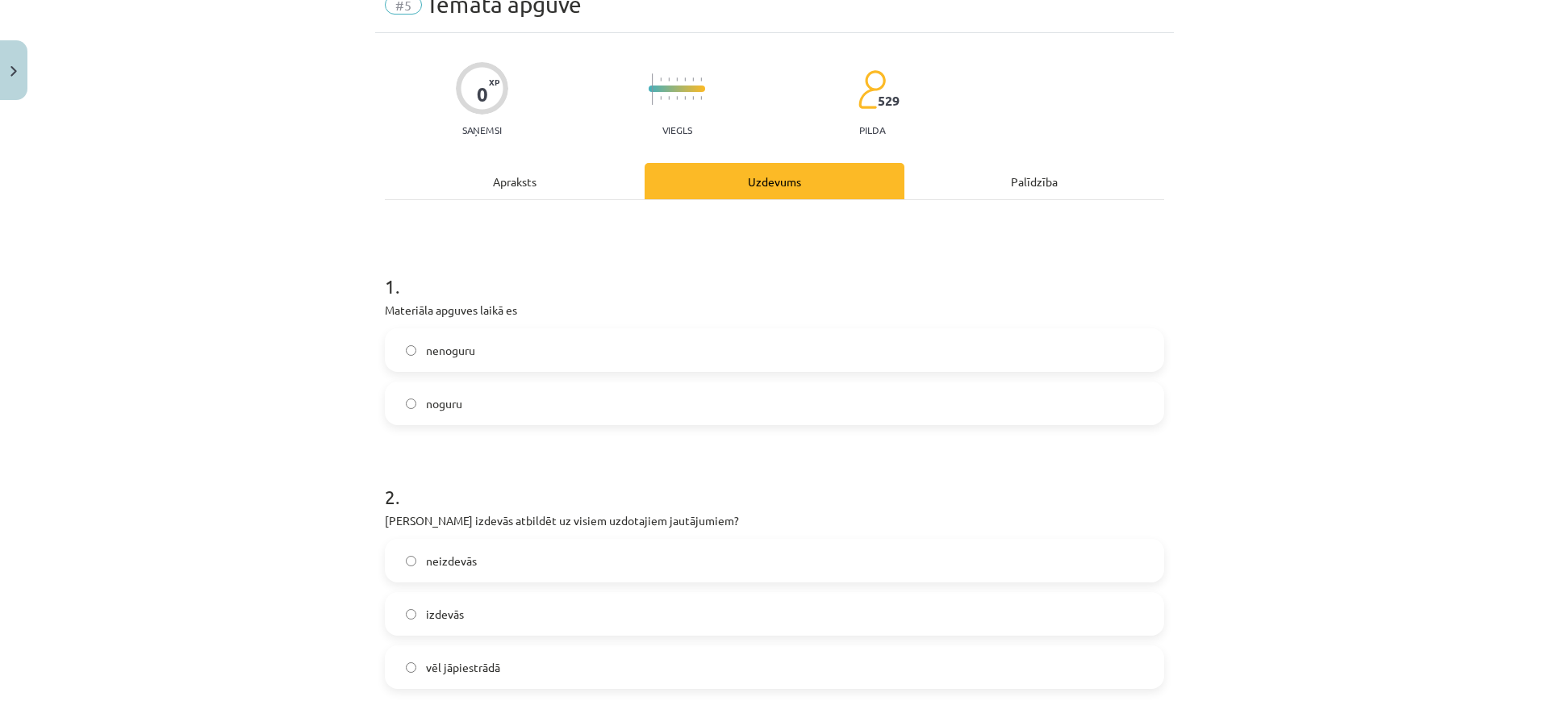
scroll to position [81, 0]
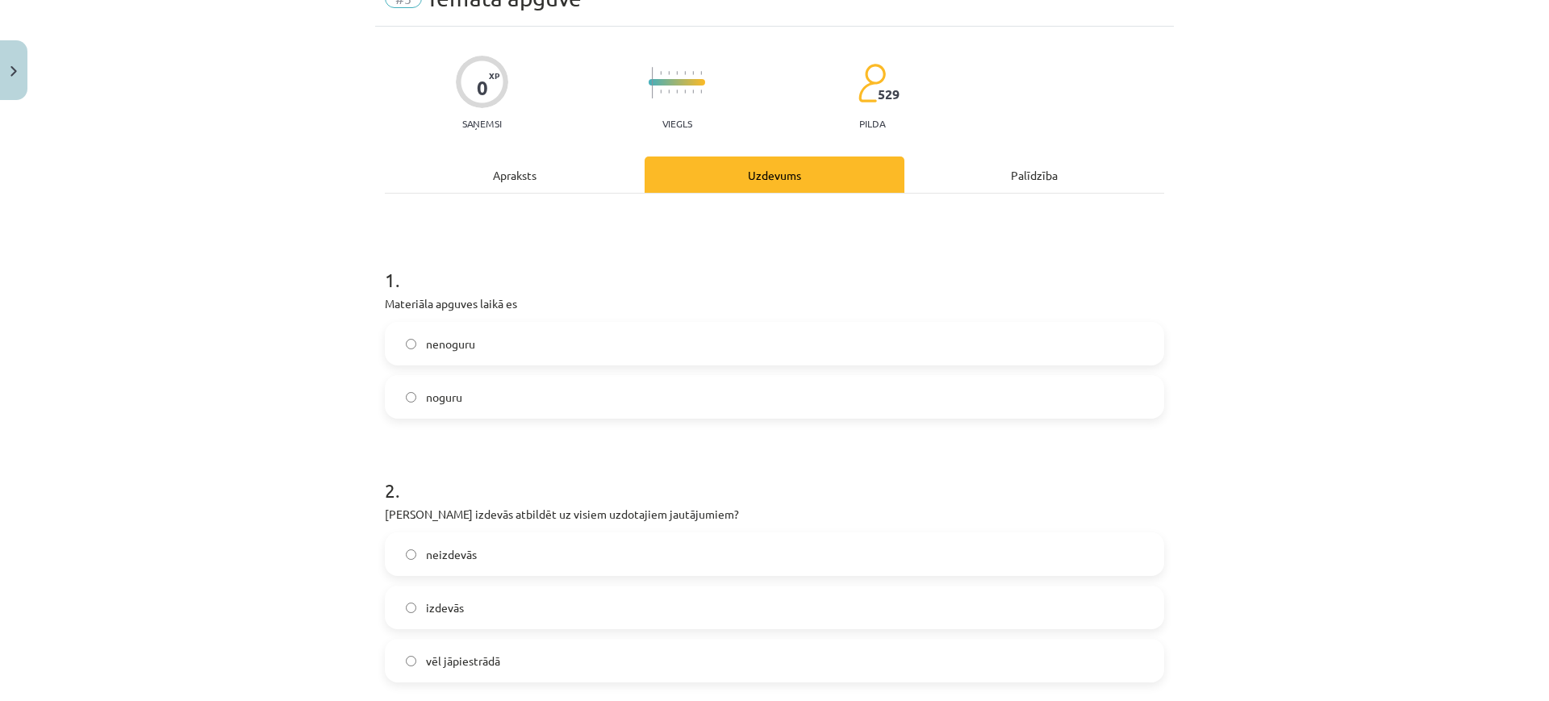
click at [537, 613] on label "izdevās" at bounding box center [774, 607] width 776 height 40
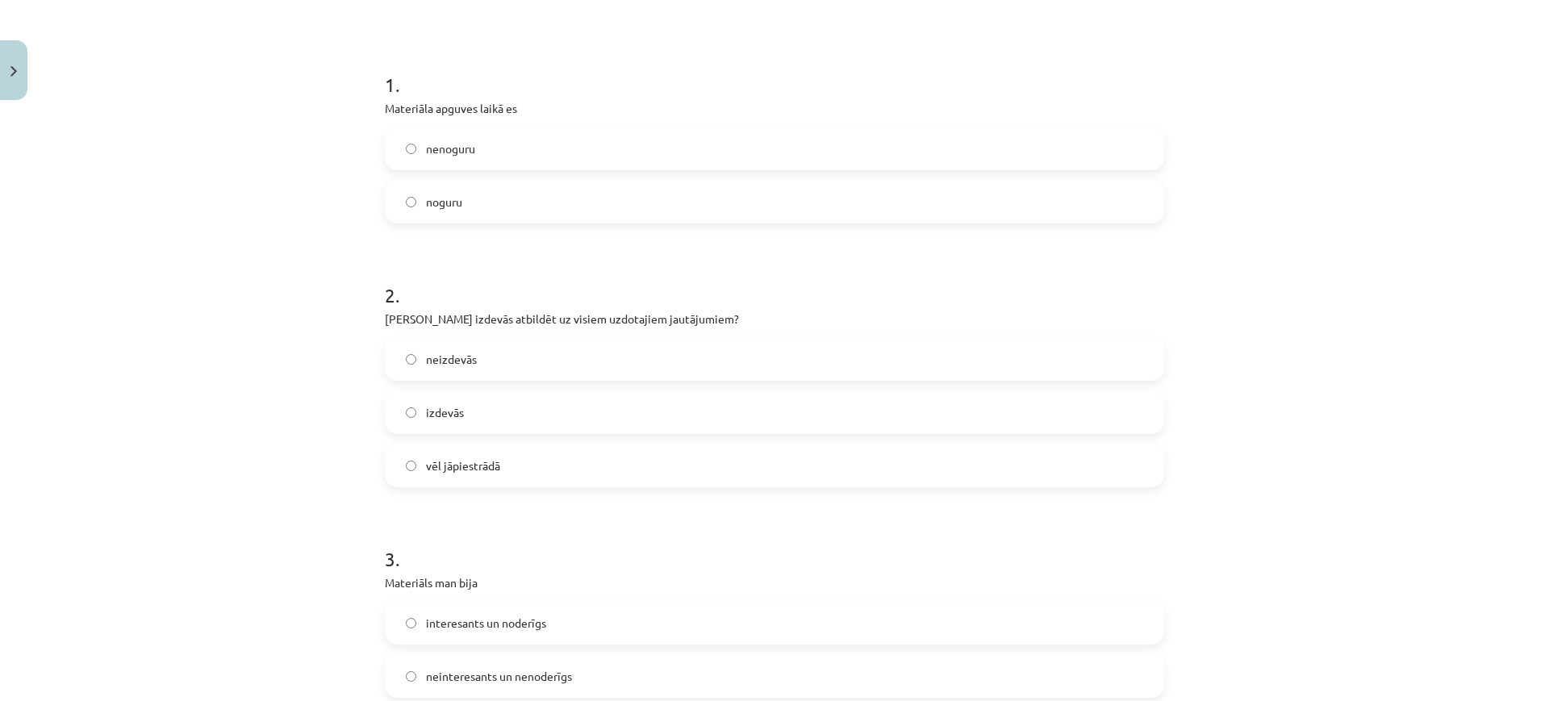
scroll to position [481, 0]
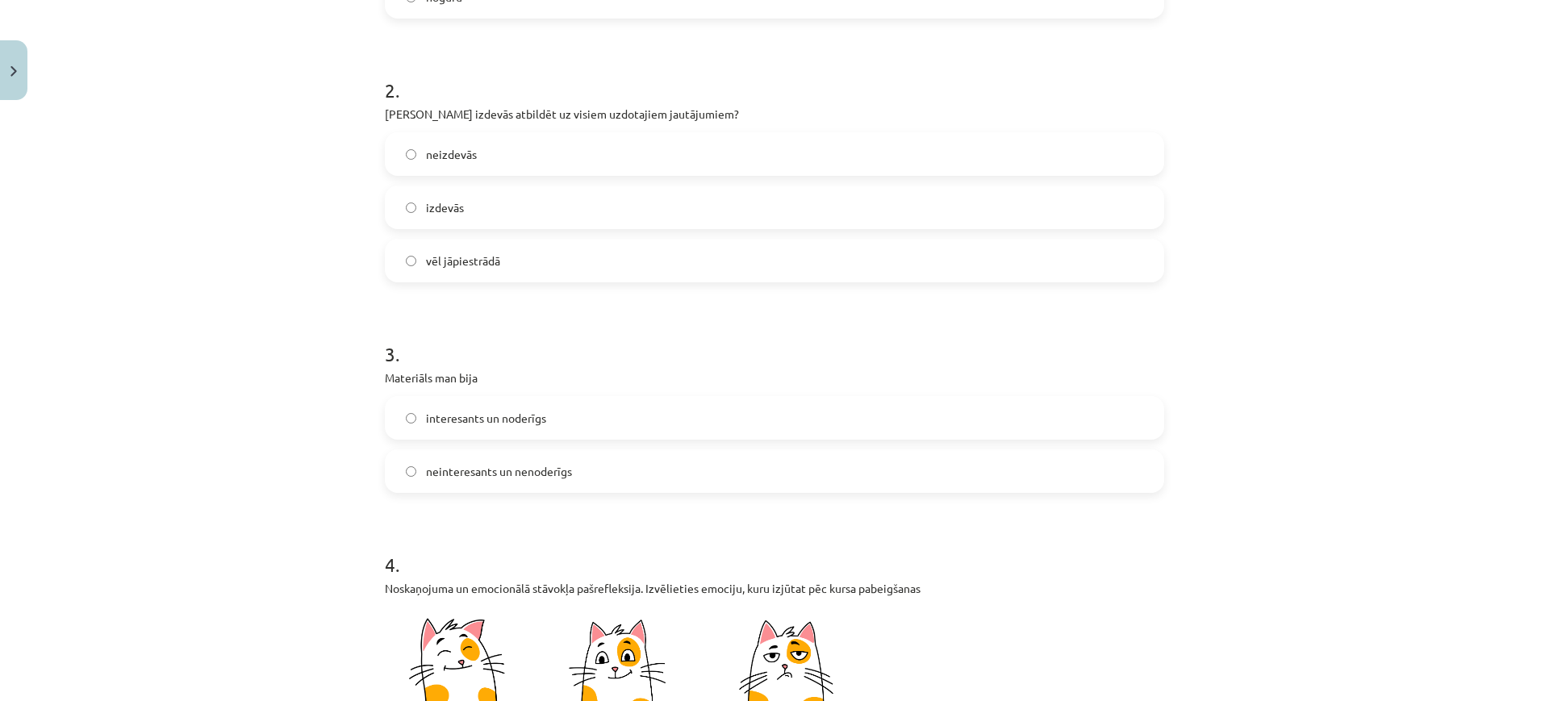
click at [550, 432] on label "interesants un noderīgs" at bounding box center [774, 418] width 776 height 40
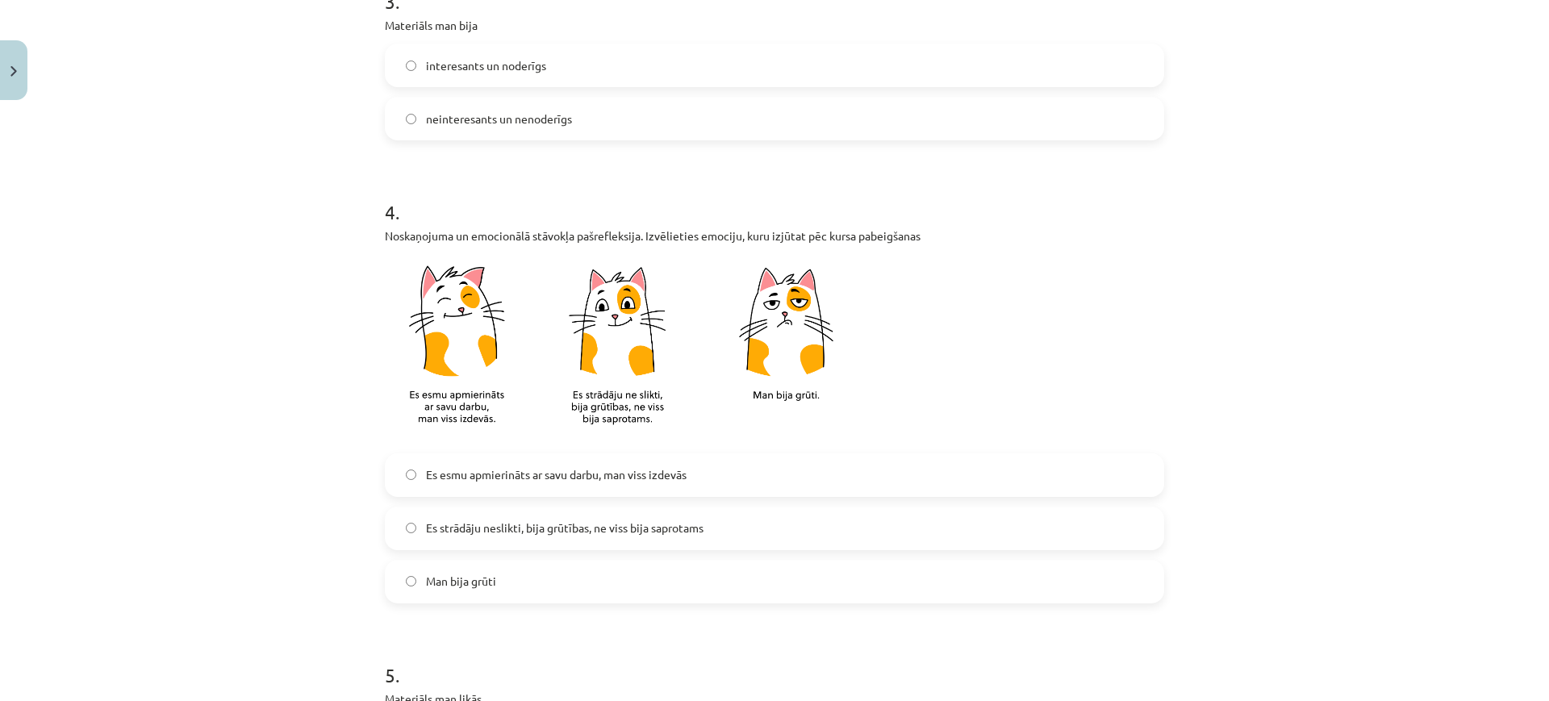
scroll to position [844, 0]
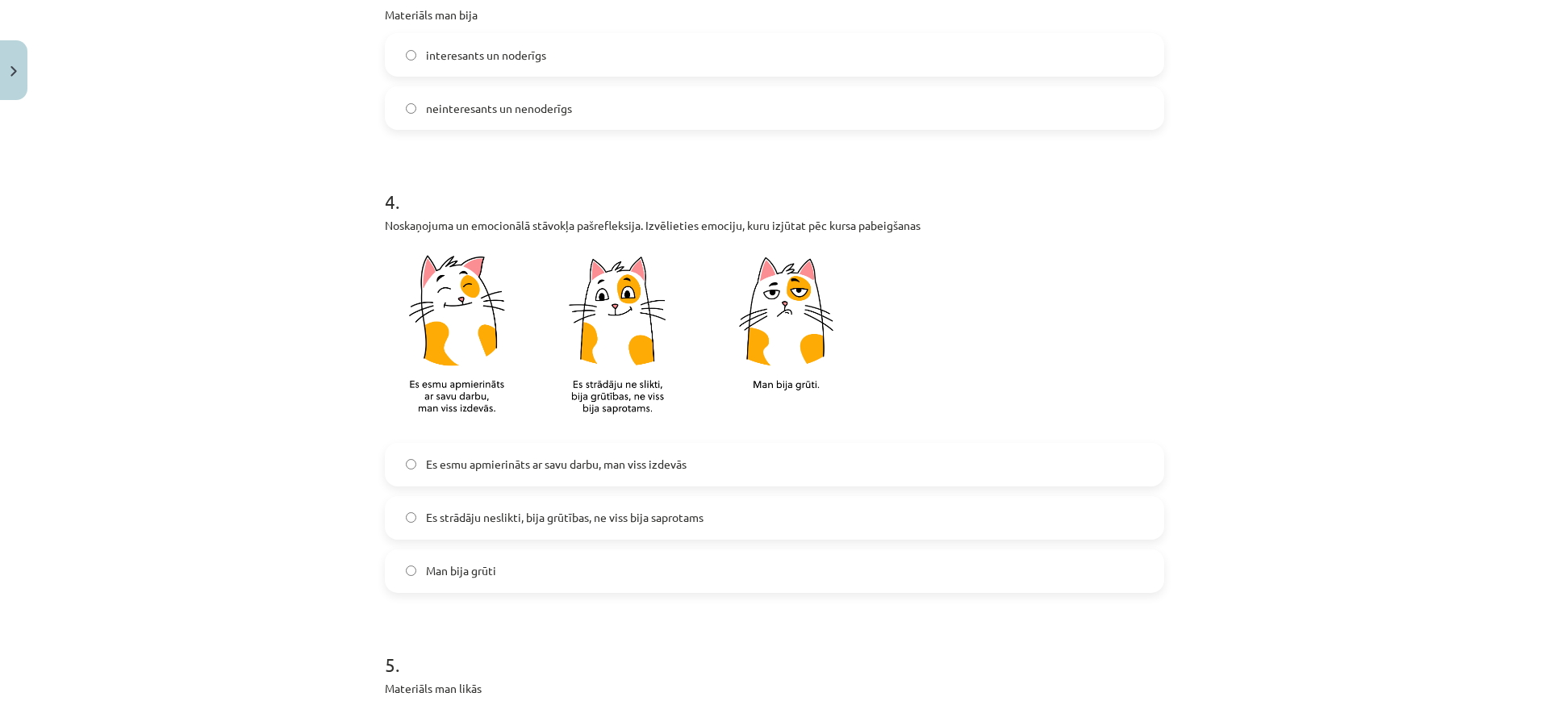
click at [551, 461] on span "Es esmu apmierināts ar savu darbu, man viss izdevās" at bounding box center [556, 464] width 261 height 17
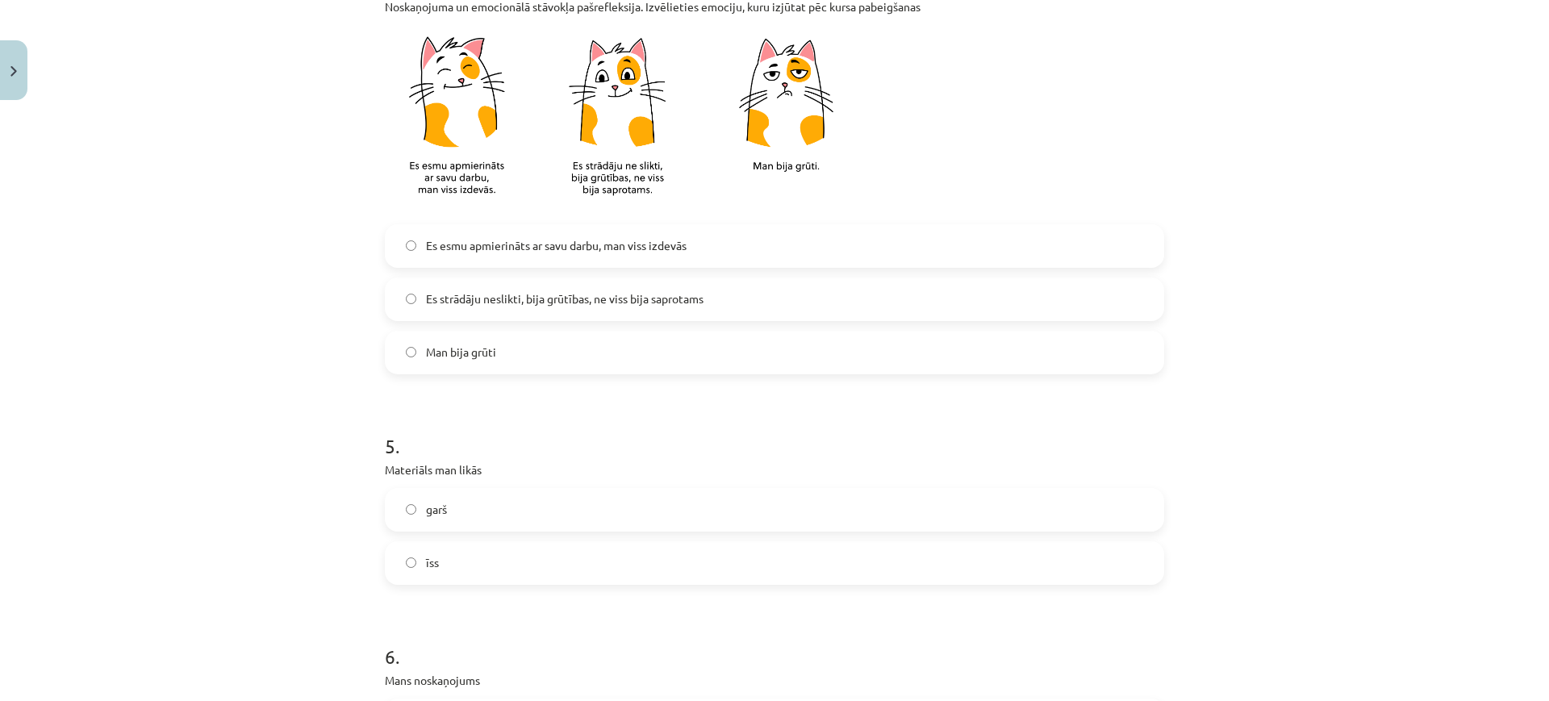
scroll to position [1075, 0]
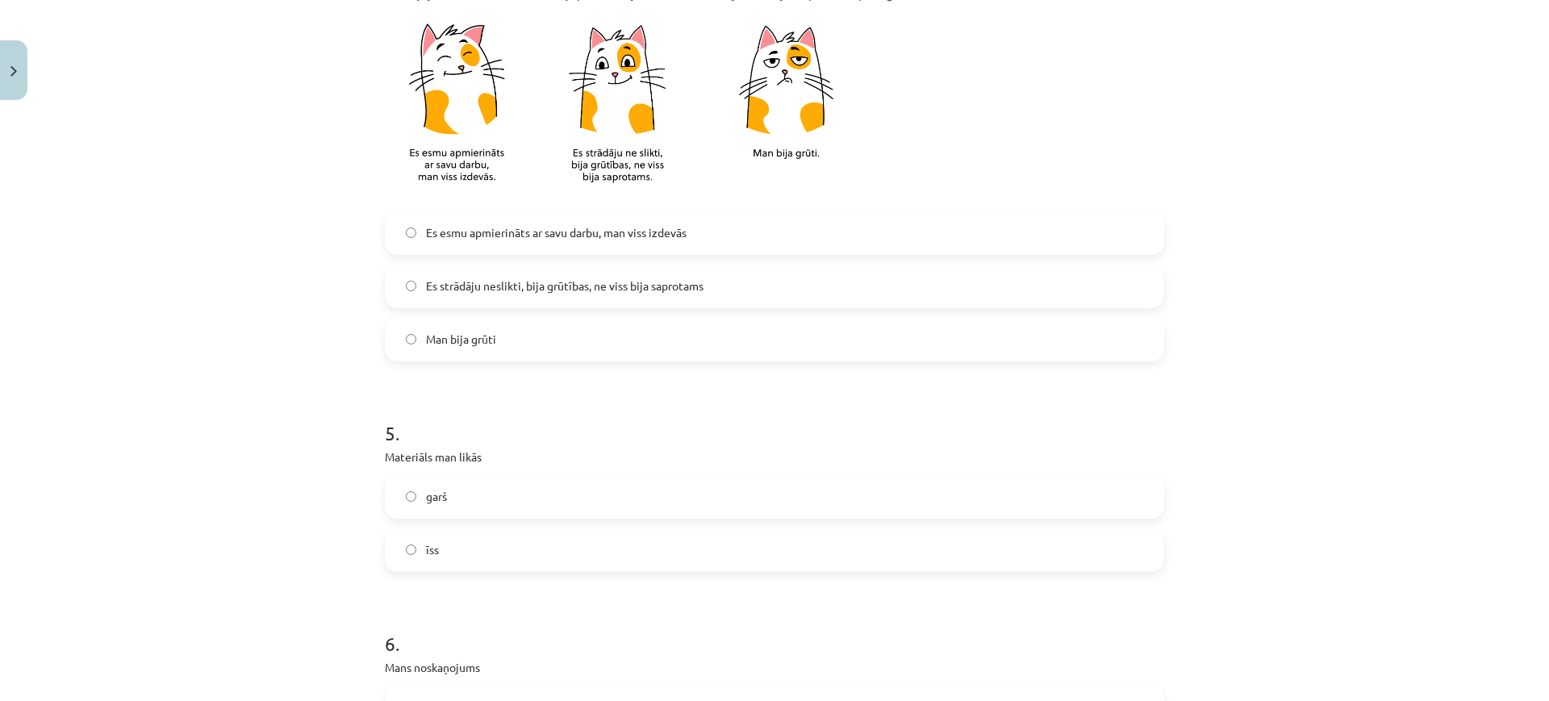
click at [533, 560] on label "īss" at bounding box center [774, 550] width 776 height 40
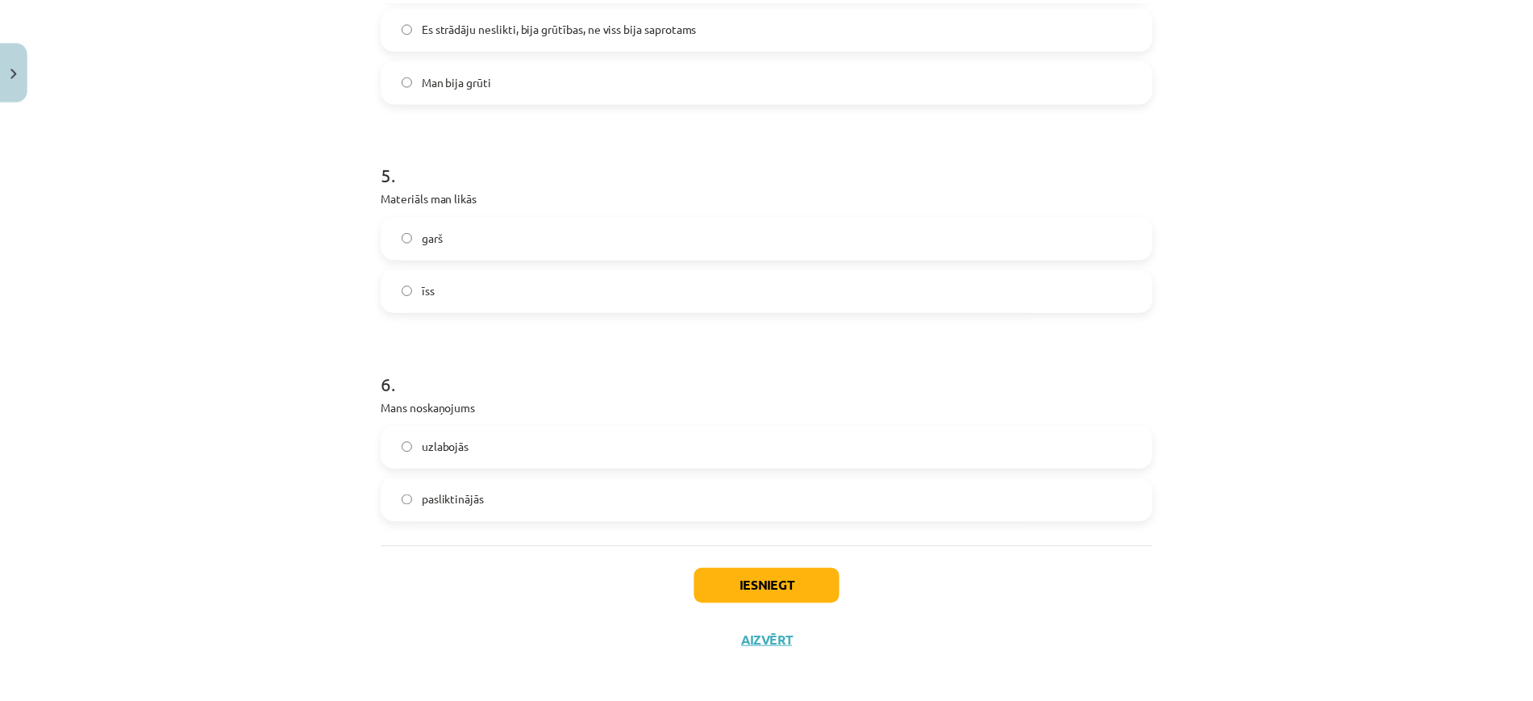
scroll to position [1344, 0]
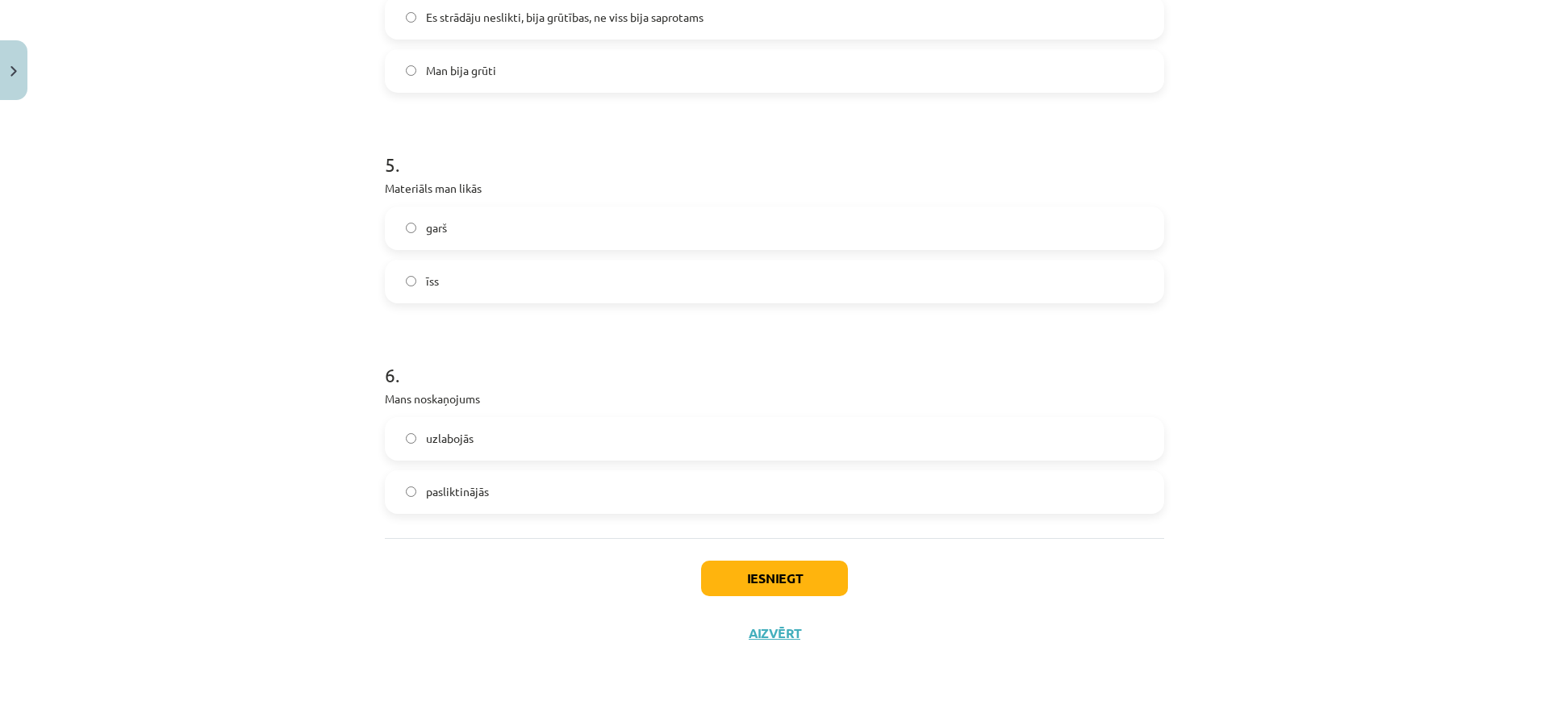
click at [588, 457] on label "uzlabojās" at bounding box center [774, 439] width 776 height 40
click at [701, 568] on button "Iesniegt" at bounding box center [774, 578] width 147 height 35
click at [588, 663] on div "Mācību tēma: Kultūras un mākslas i (vizuālā māksla) - 11. klases 1. ieskaites m…" at bounding box center [774, 350] width 1549 height 701
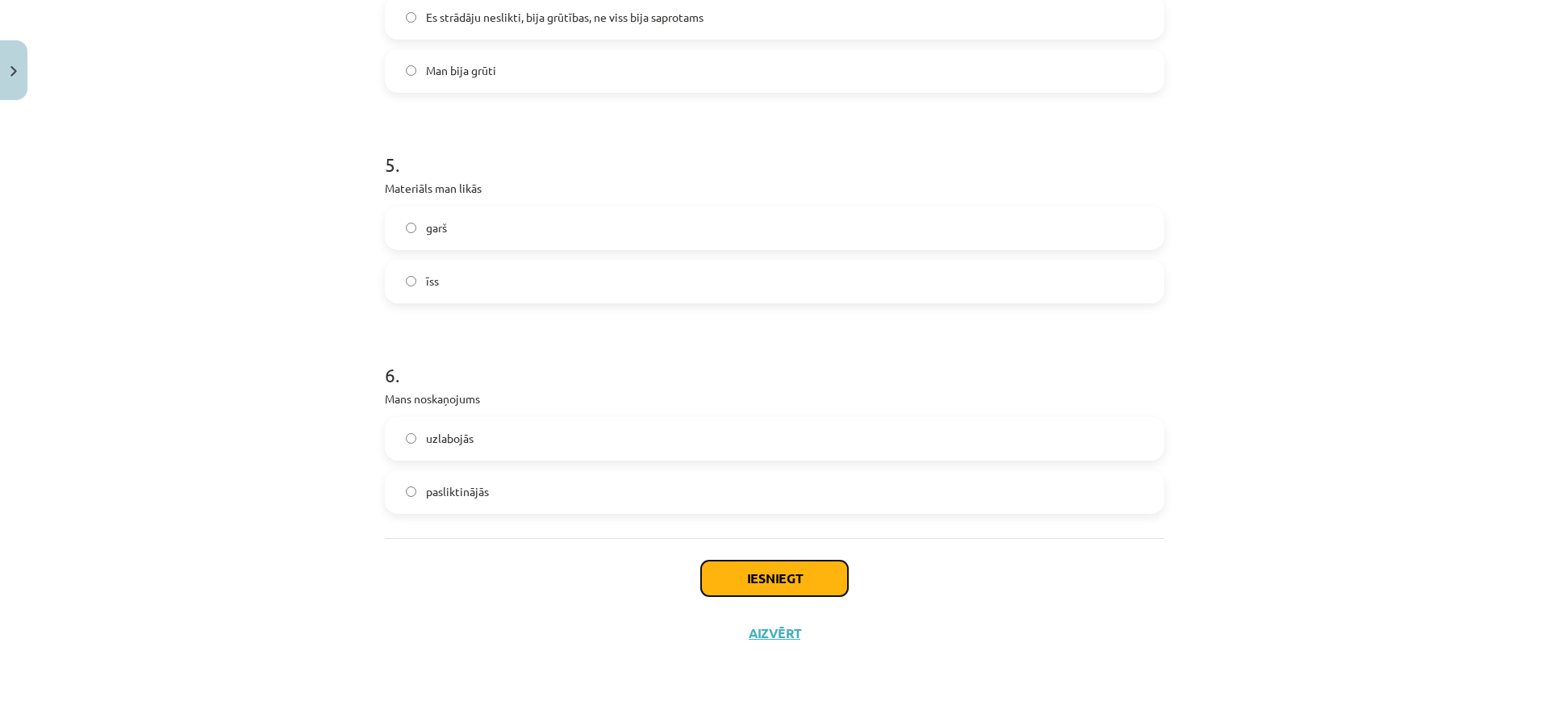
click at [704, 573] on button "Iesniegt" at bounding box center [774, 578] width 147 height 35
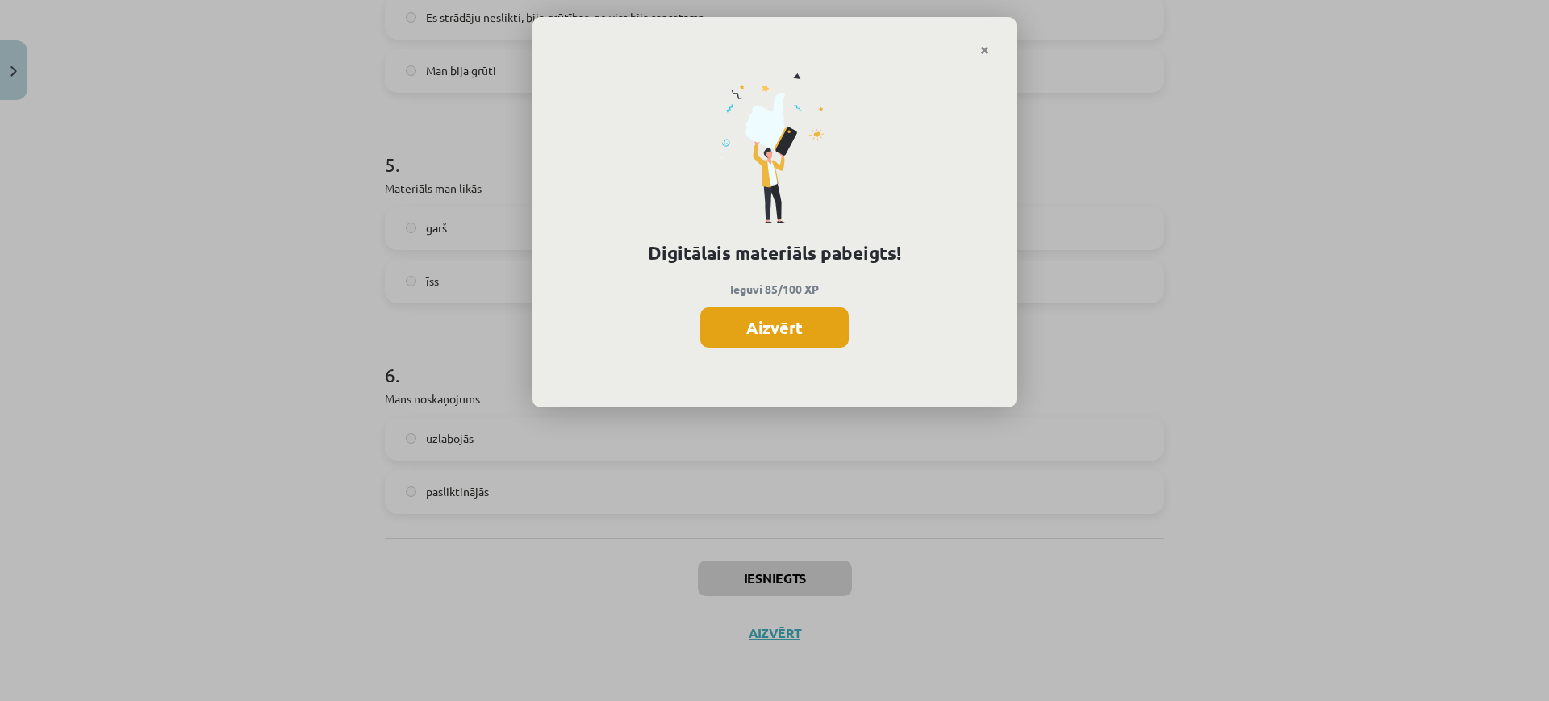
click at [761, 313] on button "Aizvērt" at bounding box center [774, 327] width 148 height 40
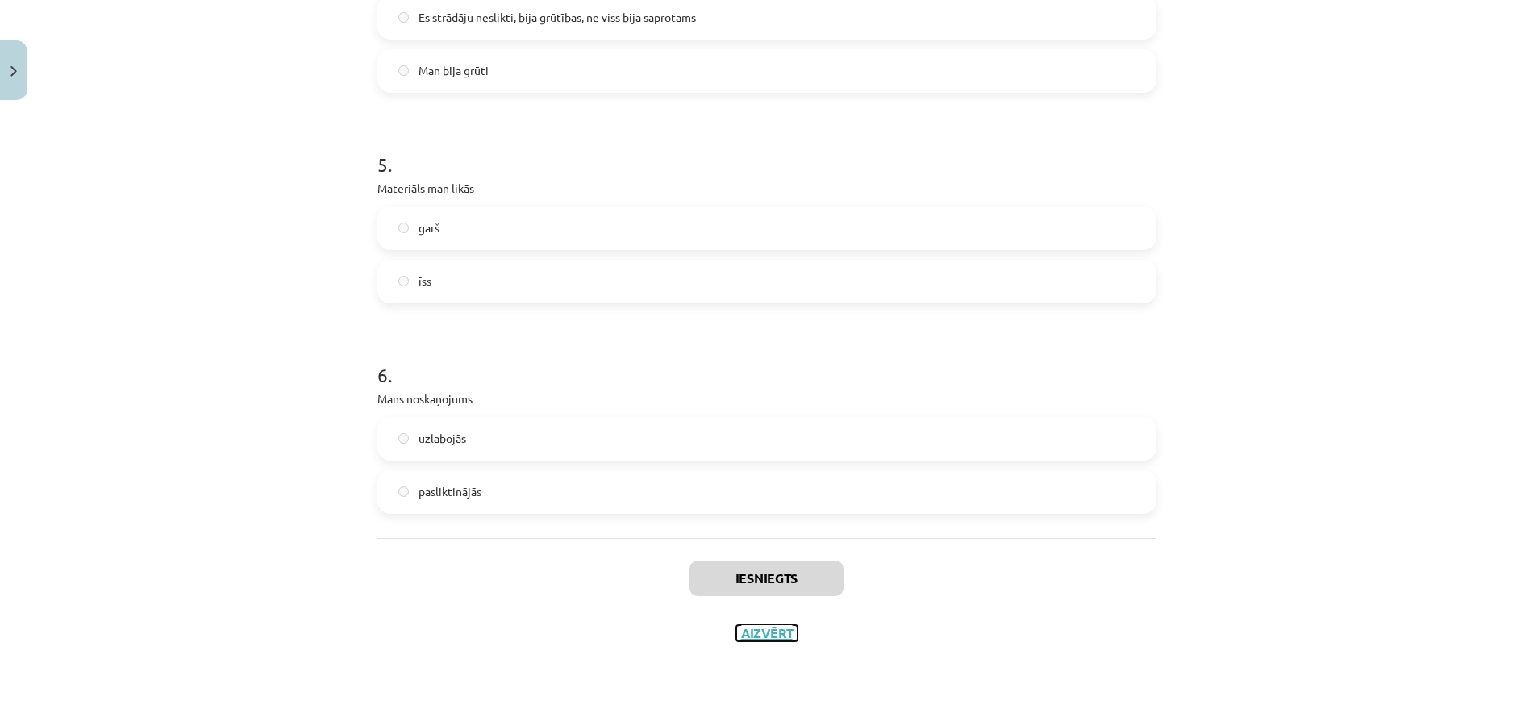
click at [750, 632] on button "Aizvērt" at bounding box center [766, 633] width 61 height 16
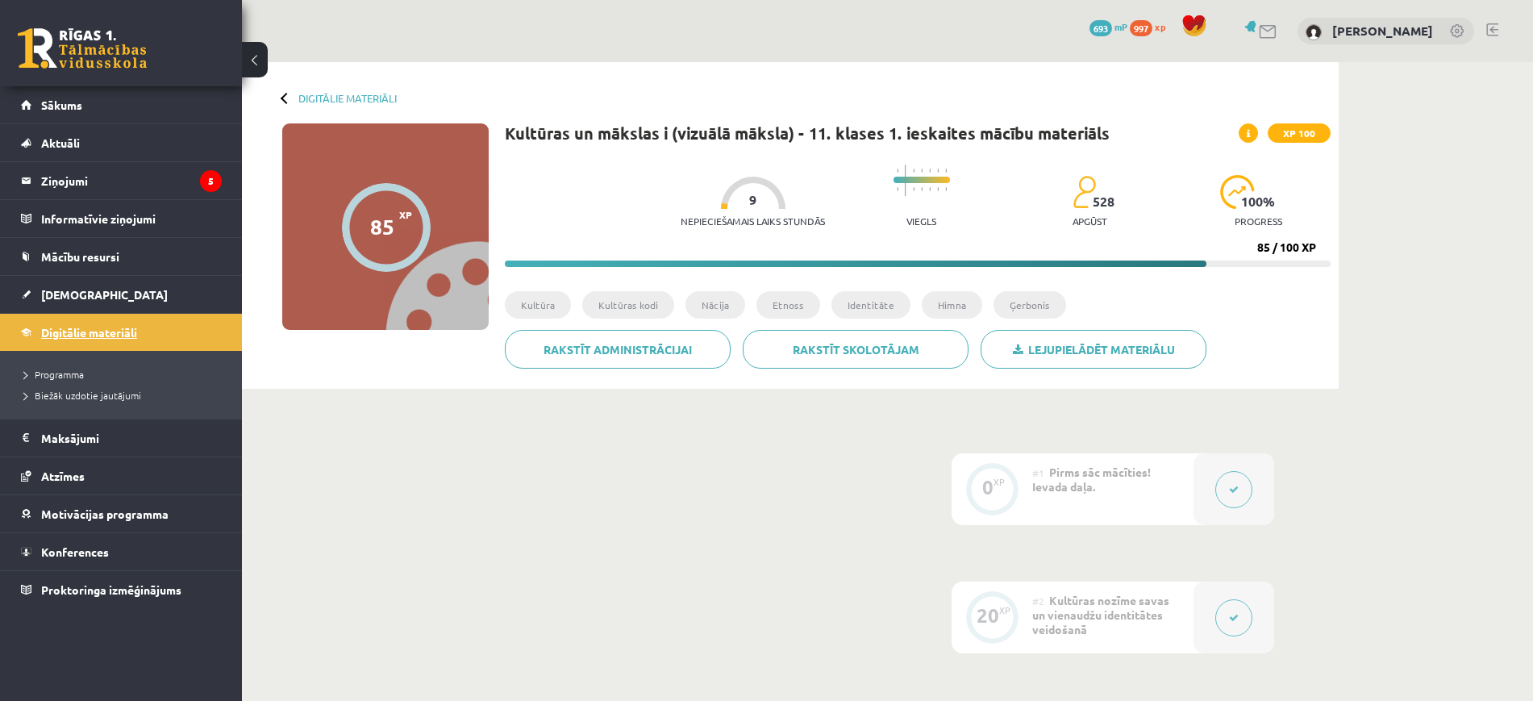
click at [104, 340] on link "Digitālie materiāli" at bounding box center [121, 332] width 201 height 37
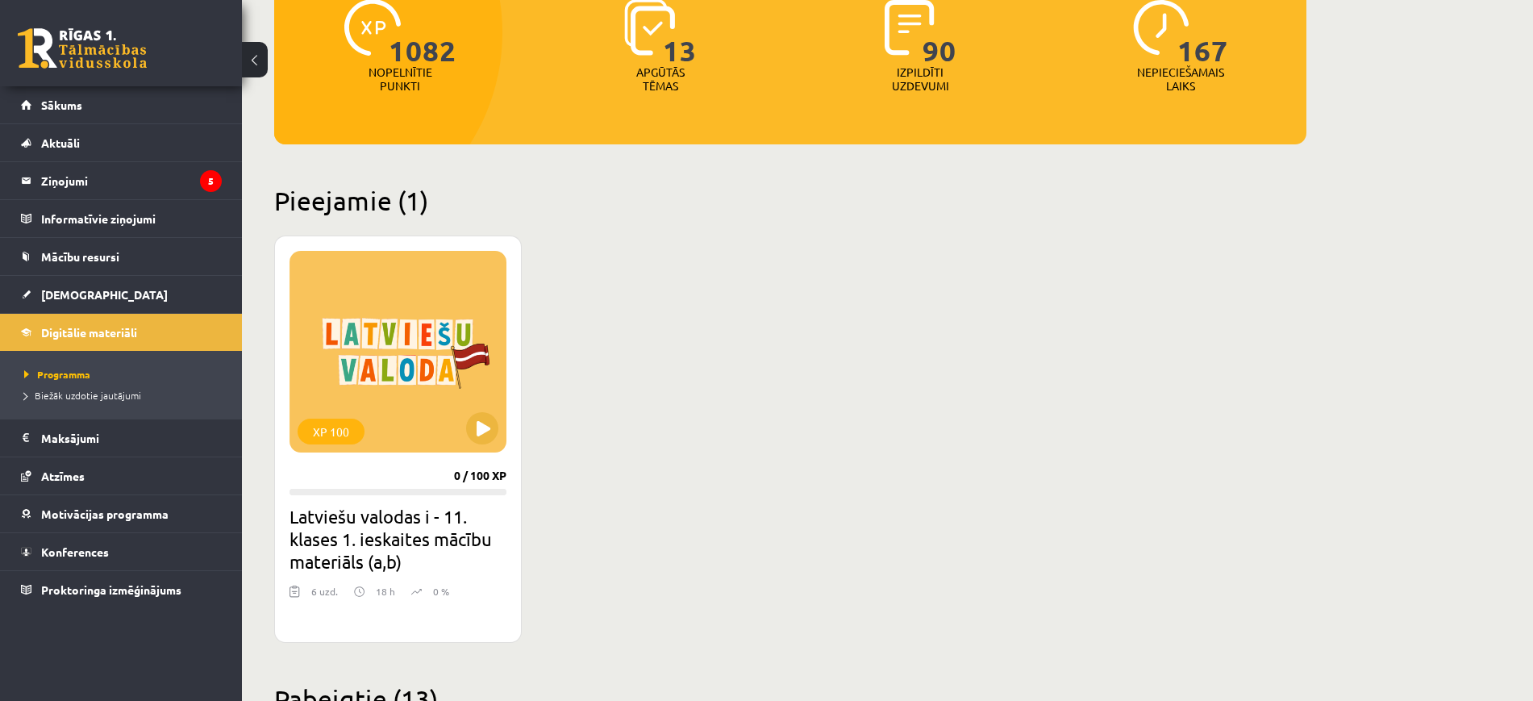
scroll to position [225, 0]
click at [478, 377] on div "XP 100" at bounding box center [398, 351] width 217 height 202
click at [475, 408] on div "XP 100" at bounding box center [398, 351] width 217 height 202
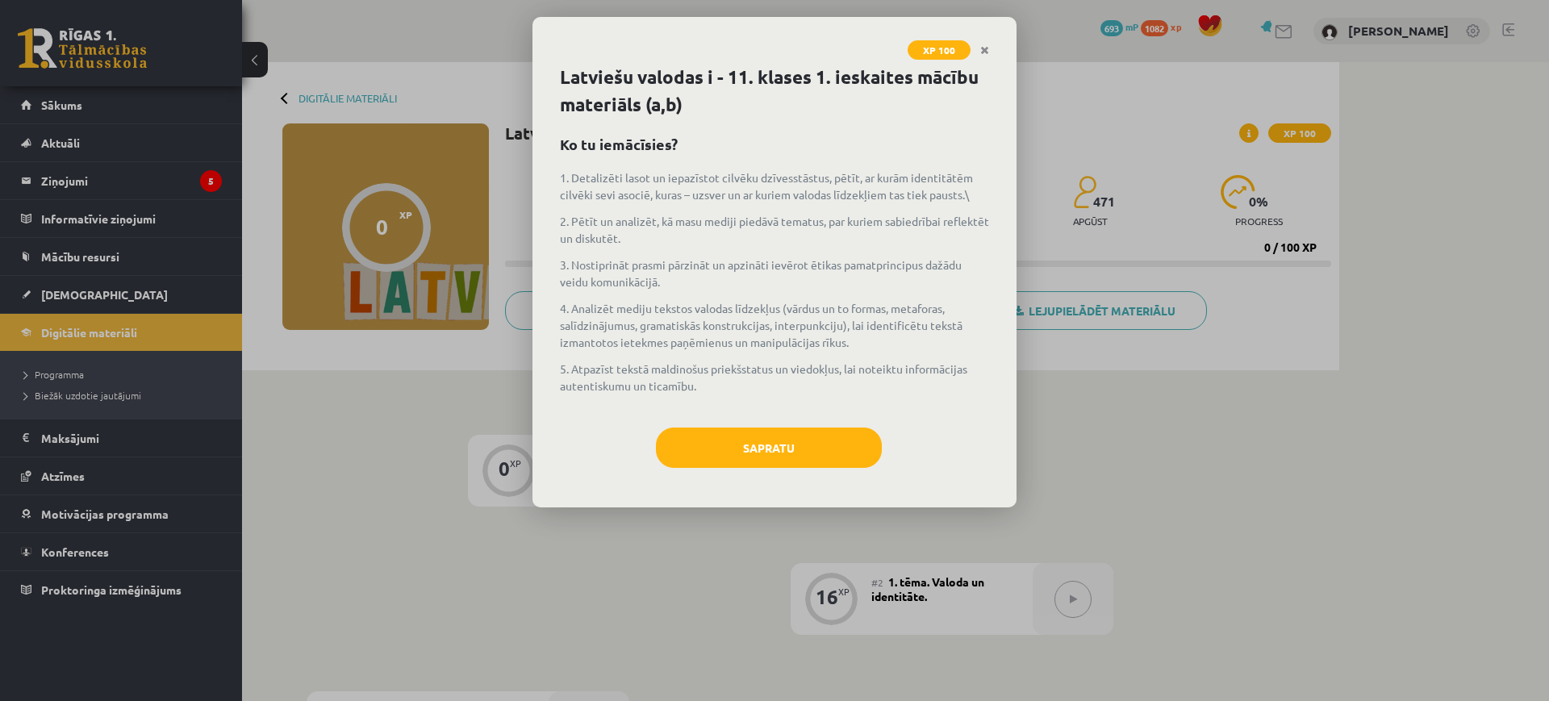
click at [699, 417] on div "Latviešu valodas i - 11. klases 1. ieskaites mācību materiāls (a,b) Ko tu iemāc…" at bounding box center [774, 286] width 484 height 444
click at [718, 457] on button "Sapratu" at bounding box center [769, 447] width 226 height 40
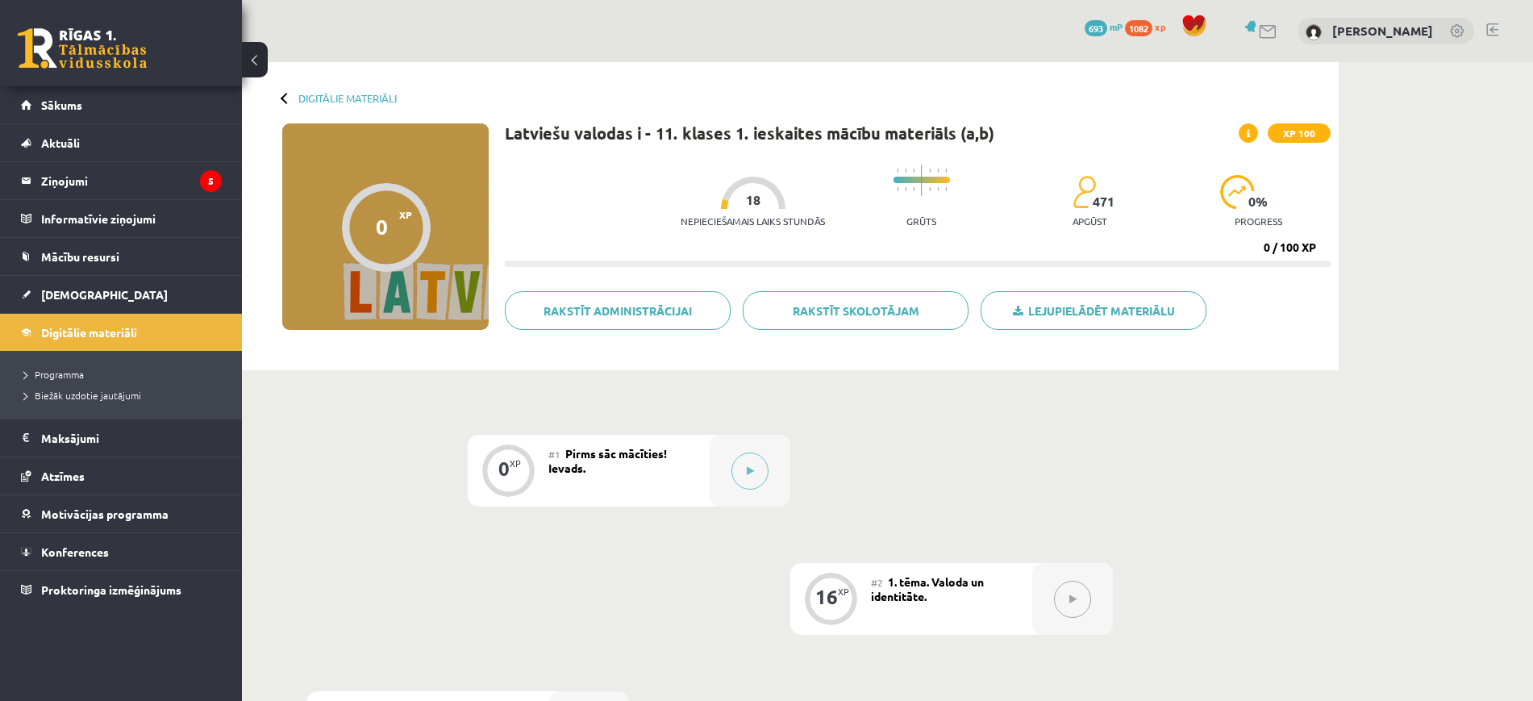
click at [718, 457] on div at bounding box center [750, 471] width 81 height 72
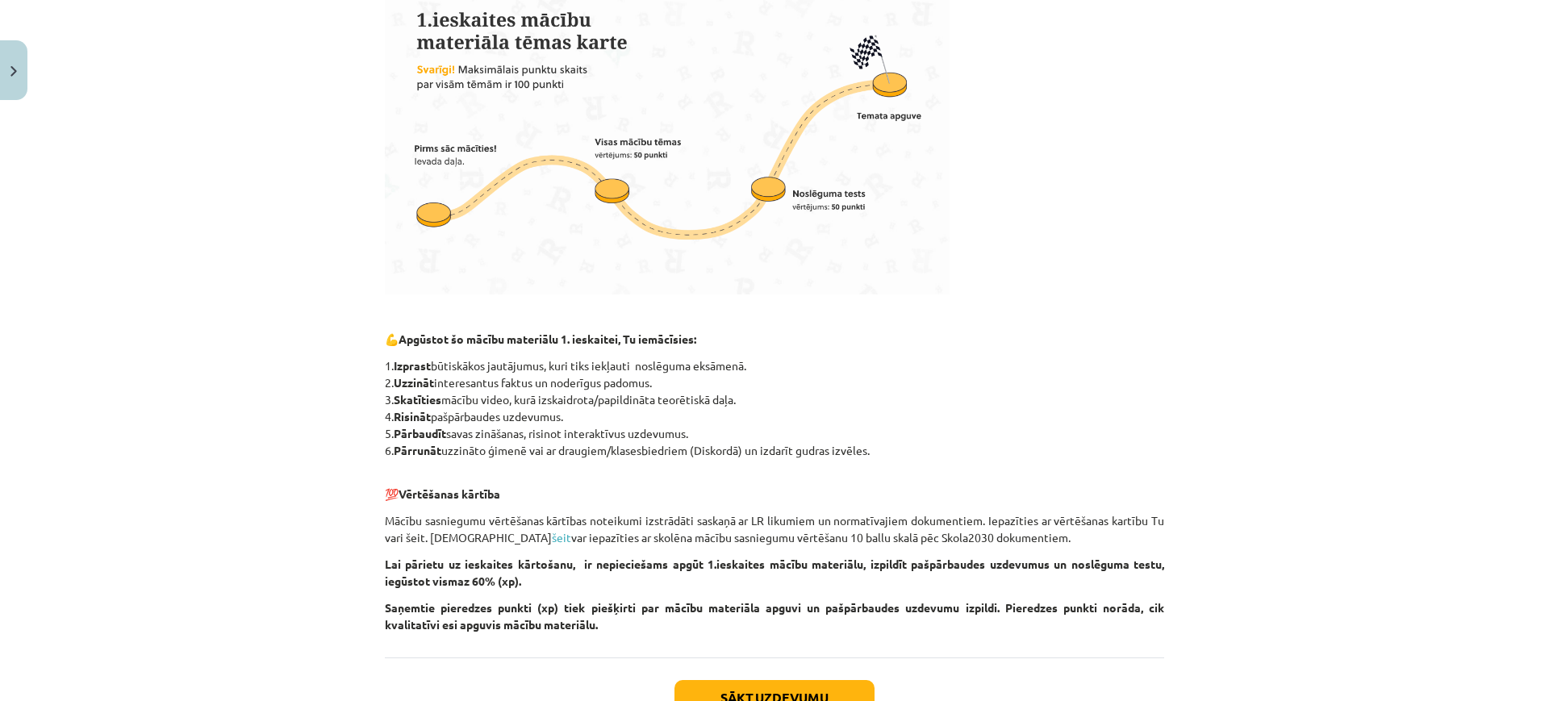
scroll to position [602, 0]
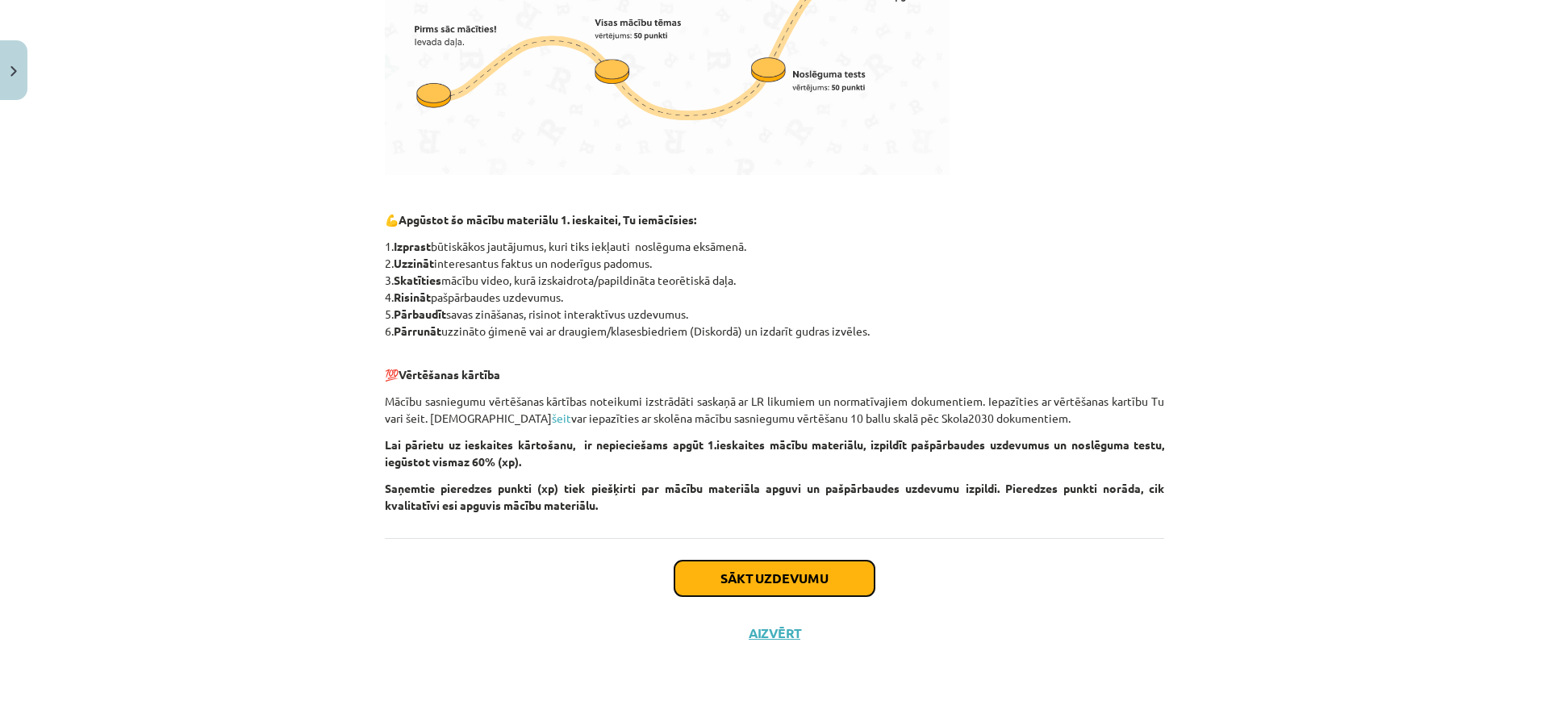
click at [736, 582] on button "Sākt uzdevumu" at bounding box center [774, 578] width 200 height 35
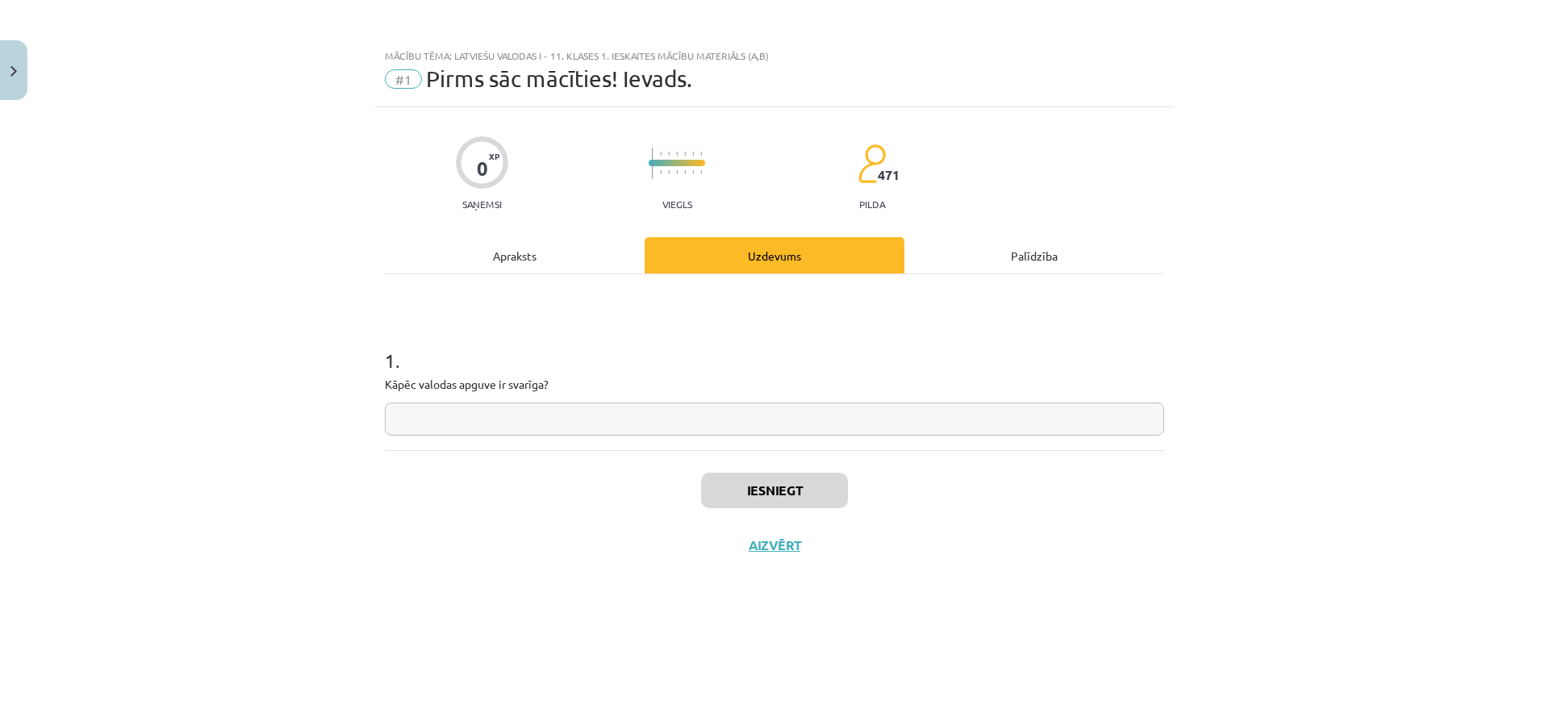
click at [664, 430] on input "text" at bounding box center [774, 418] width 779 height 33
type input "**********"
click at [766, 498] on button "Iesniegt" at bounding box center [774, 490] width 147 height 35
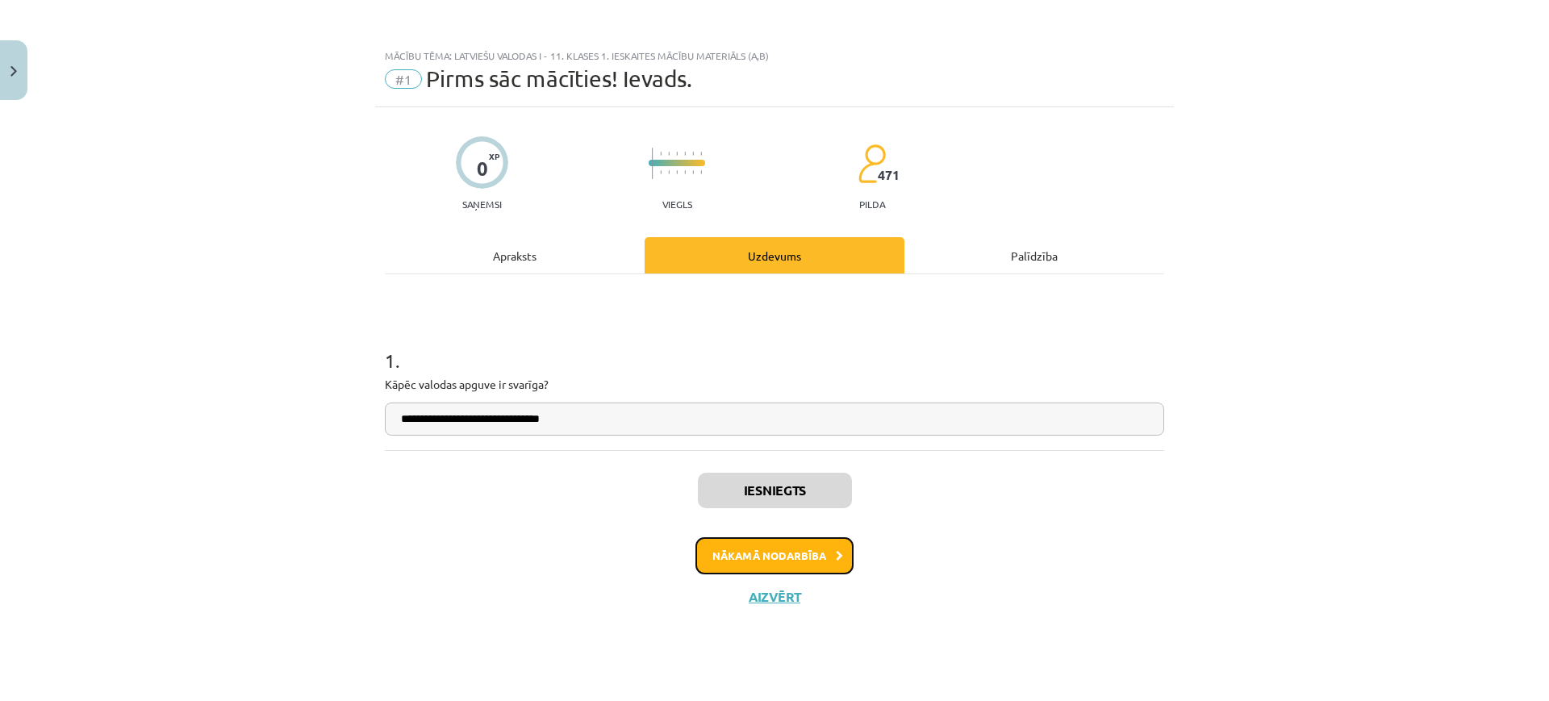
click at [769, 542] on button "Nākamā nodarbība" at bounding box center [774, 555] width 158 height 37
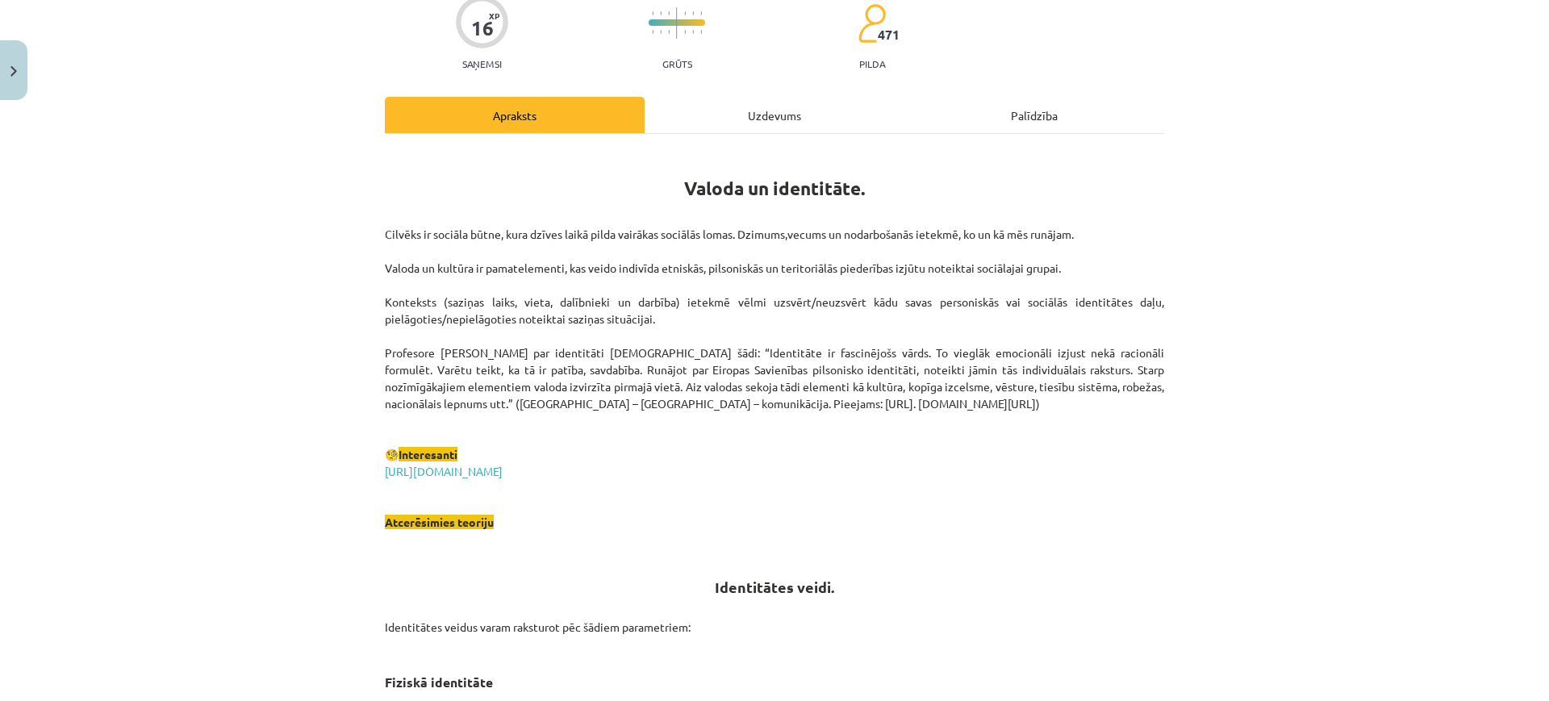
scroll to position [155, 0]
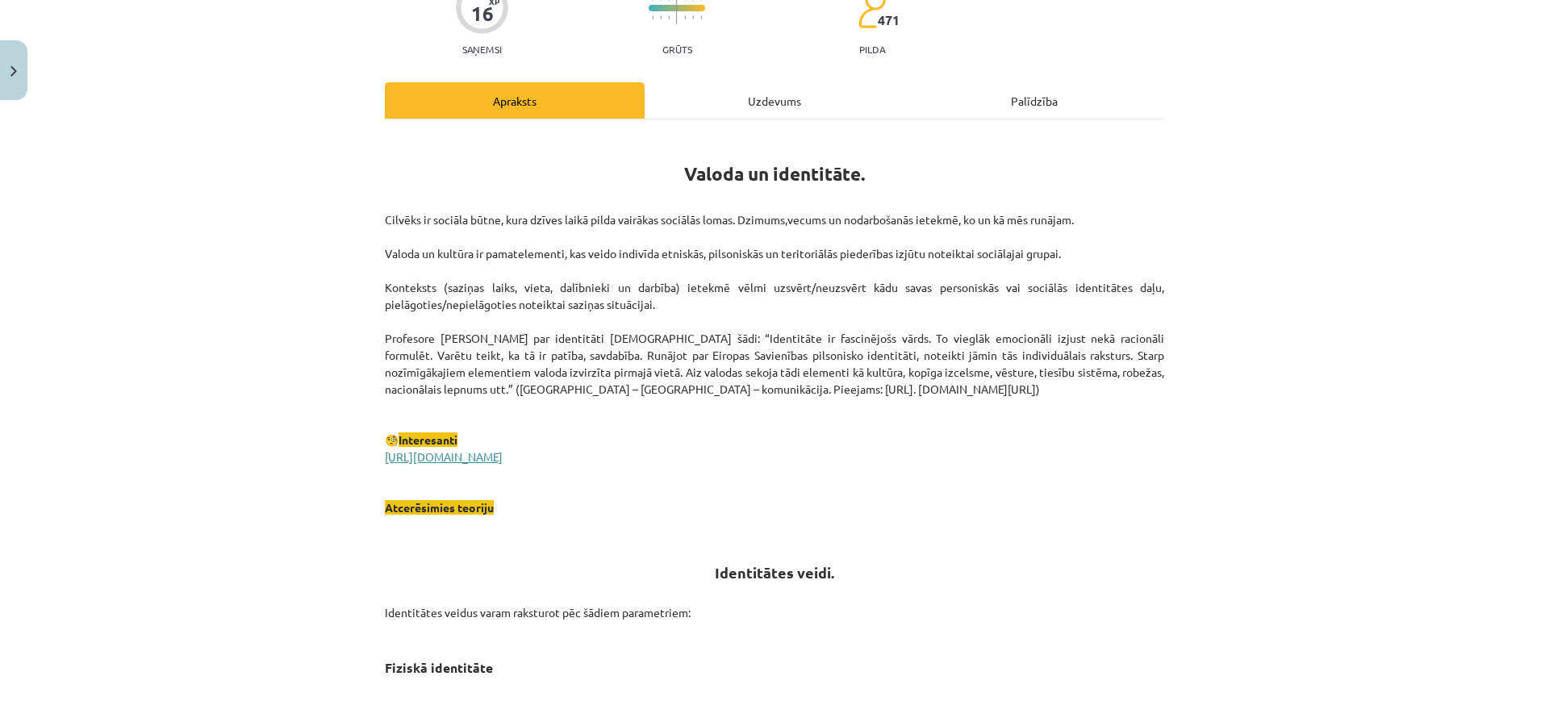
click at [502, 449] on link "https://lingvo.info/babylon?hl=lv" at bounding box center [444, 456] width 118 height 15
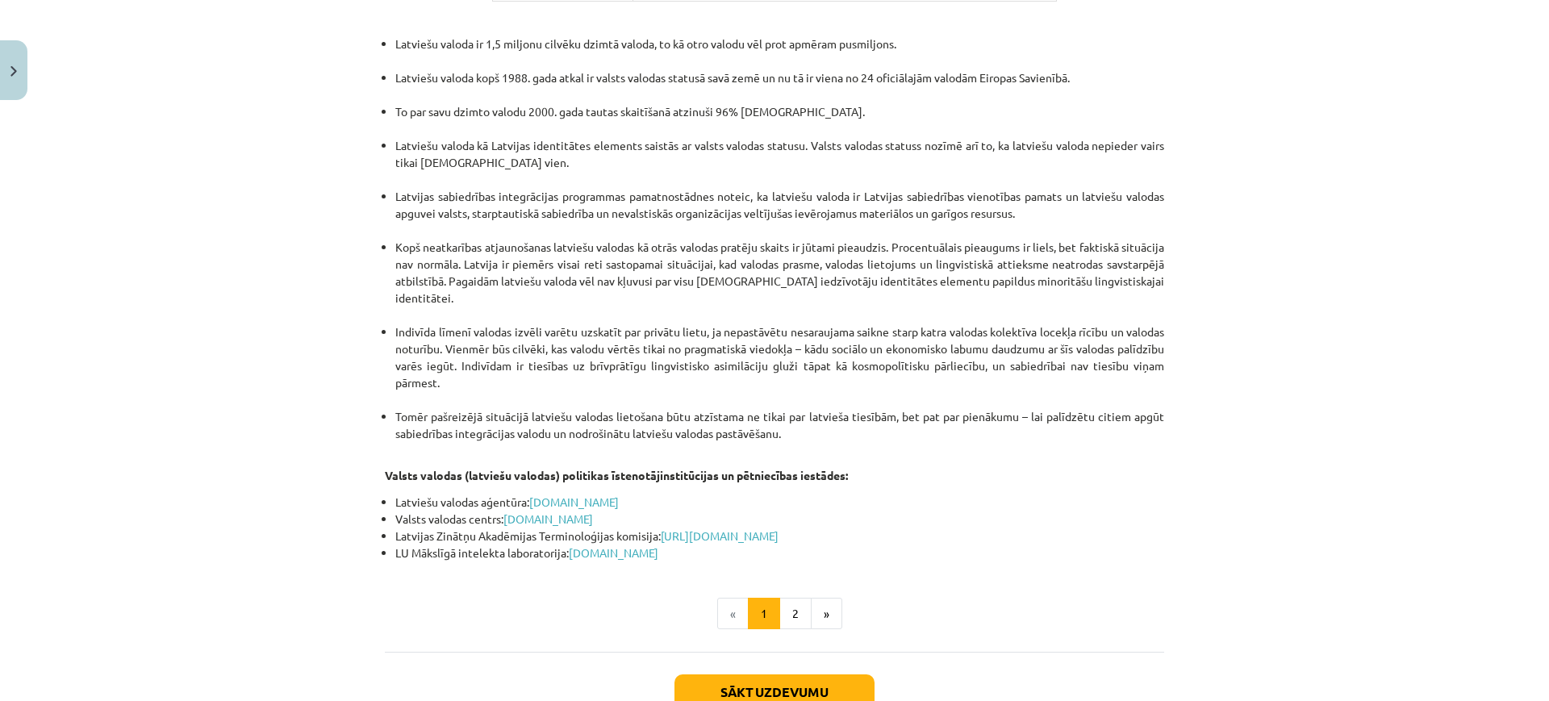
scroll to position [3286, 0]
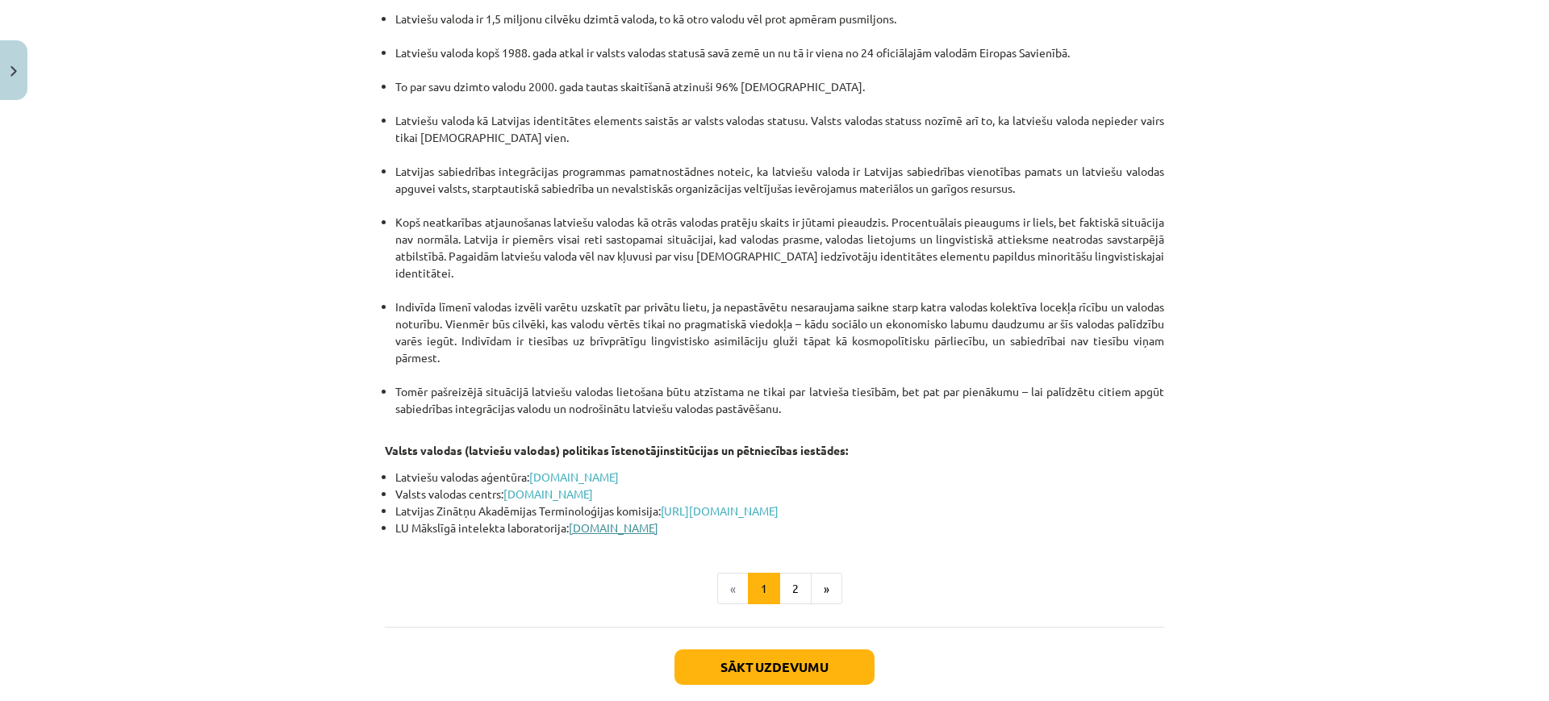
click at [615, 520] on link "www.ailab.lv" at bounding box center [614, 527] width 90 height 15
click at [795, 573] on button "2" at bounding box center [795, 589] width 32 height 32
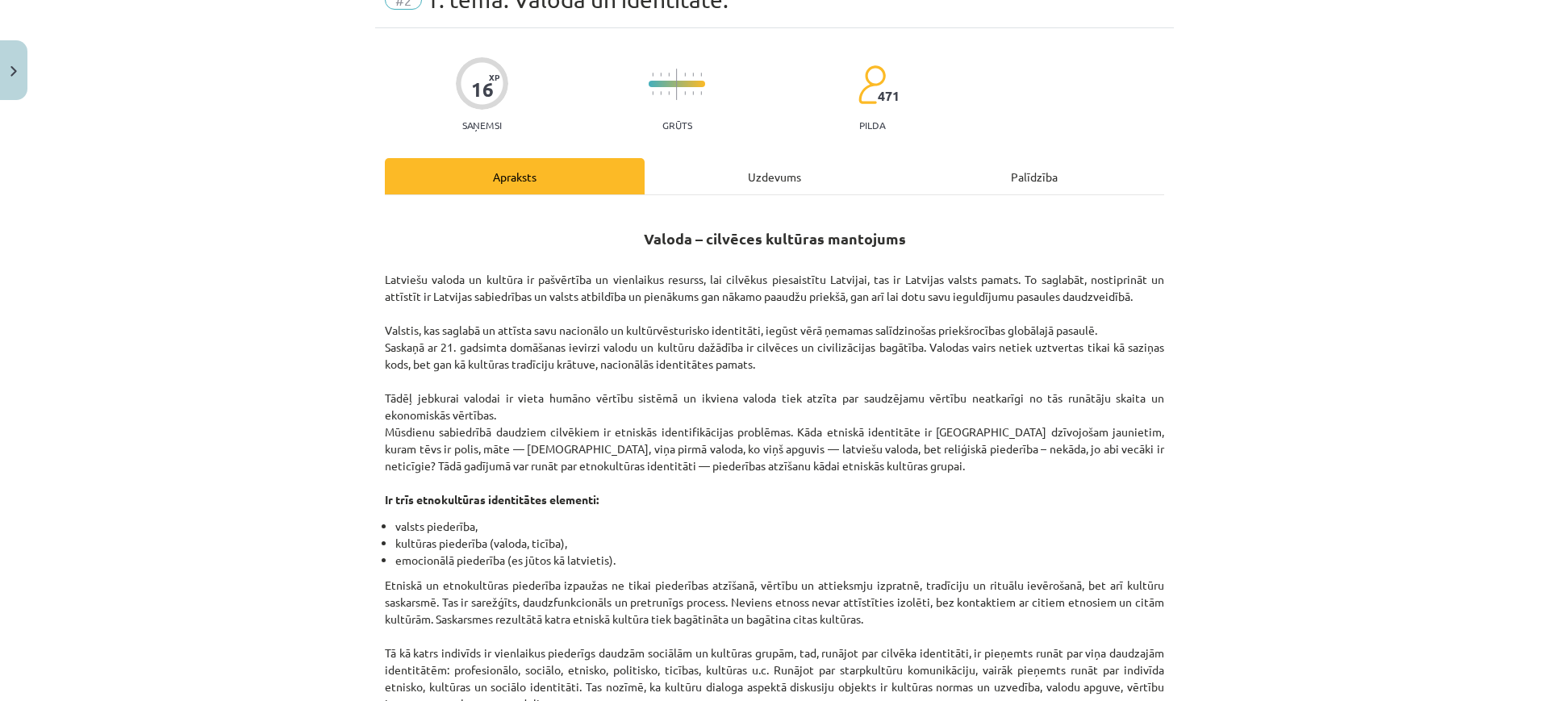
scroll to position [77, 0]
click at [711, 177] on div "Uzdevums" at bounding box center [774, 178] width 260 height 36
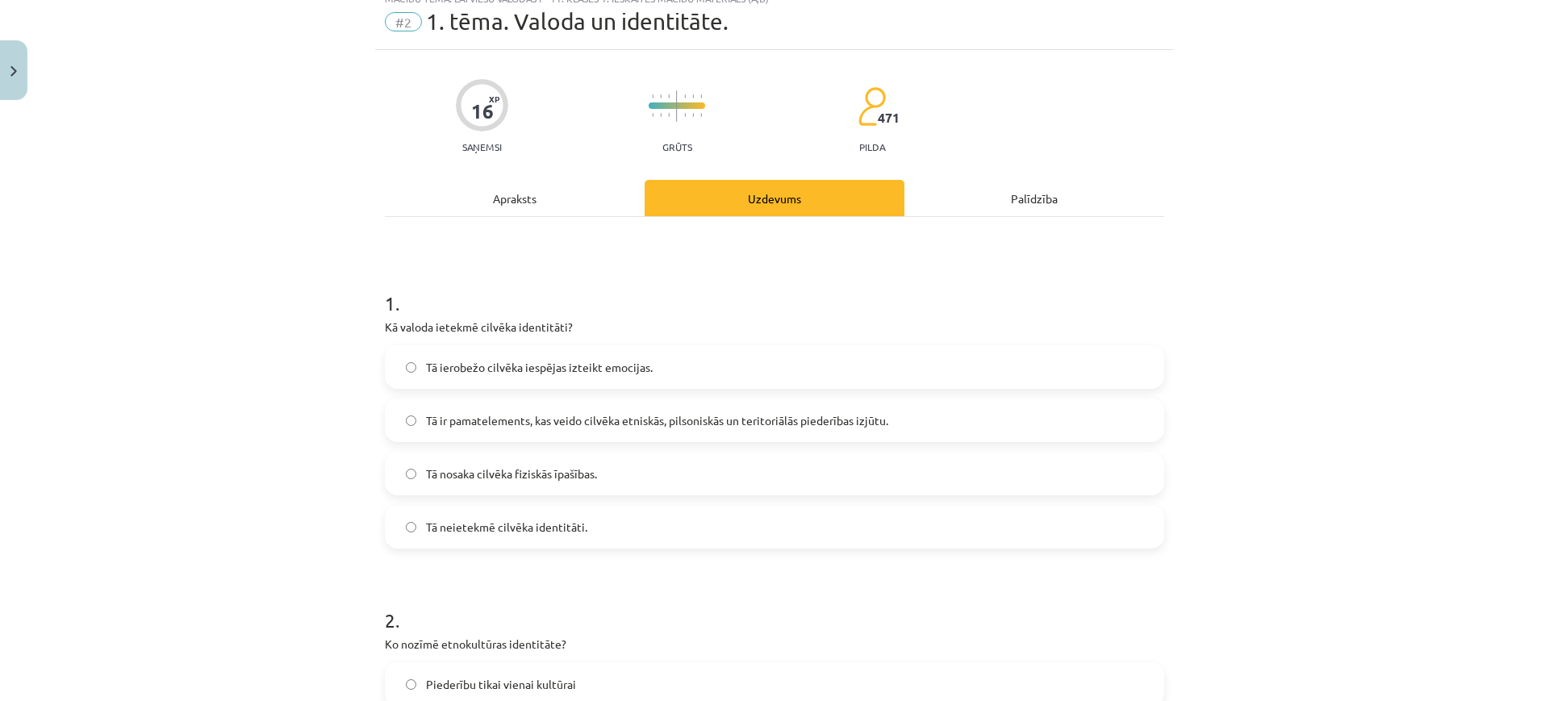
scroll to position [74, 0]
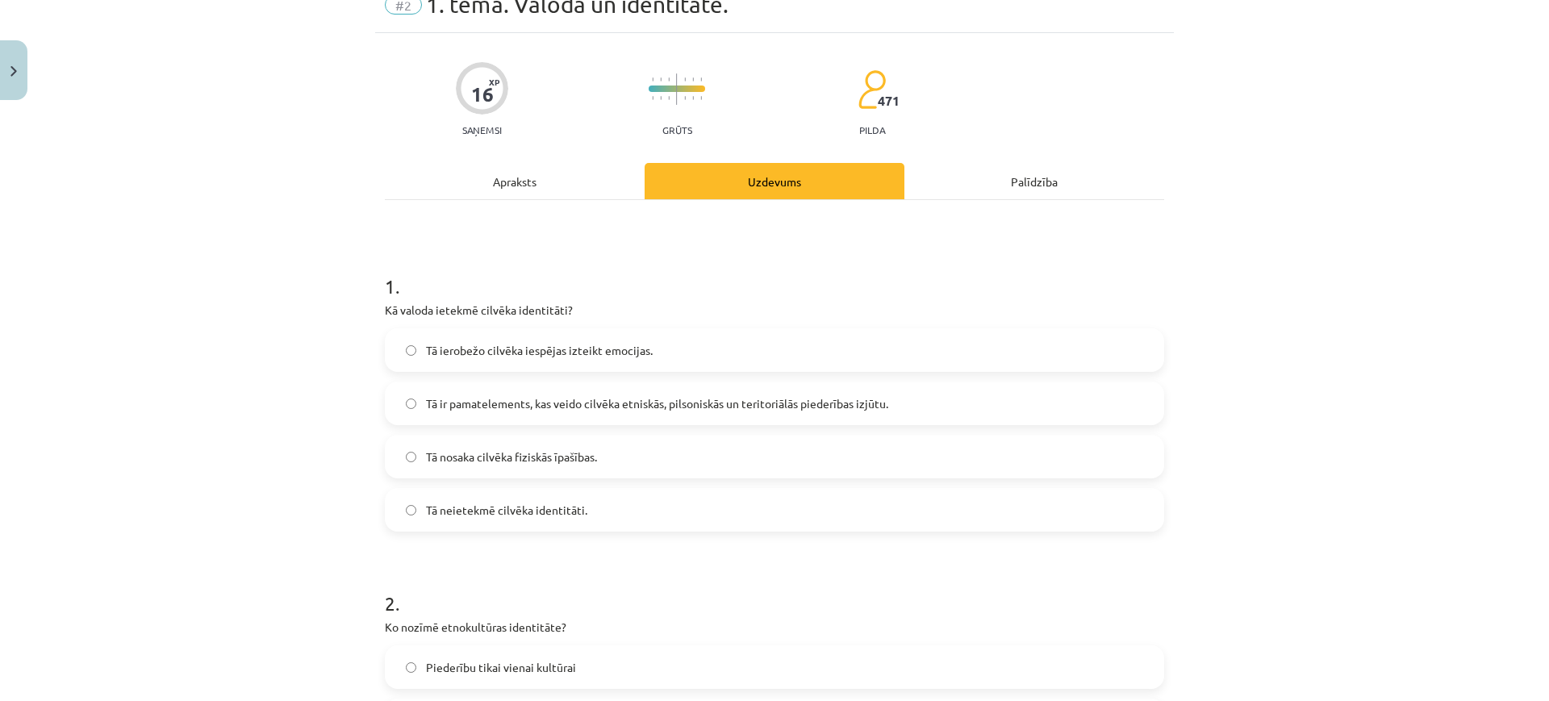
click at [703, 409] on span "Tā ir pamatelements, kas veido cilvēka etniskās, pilsoniskās un teritoriālās pi…" at bounding box center [657, 403] width 462 height 17
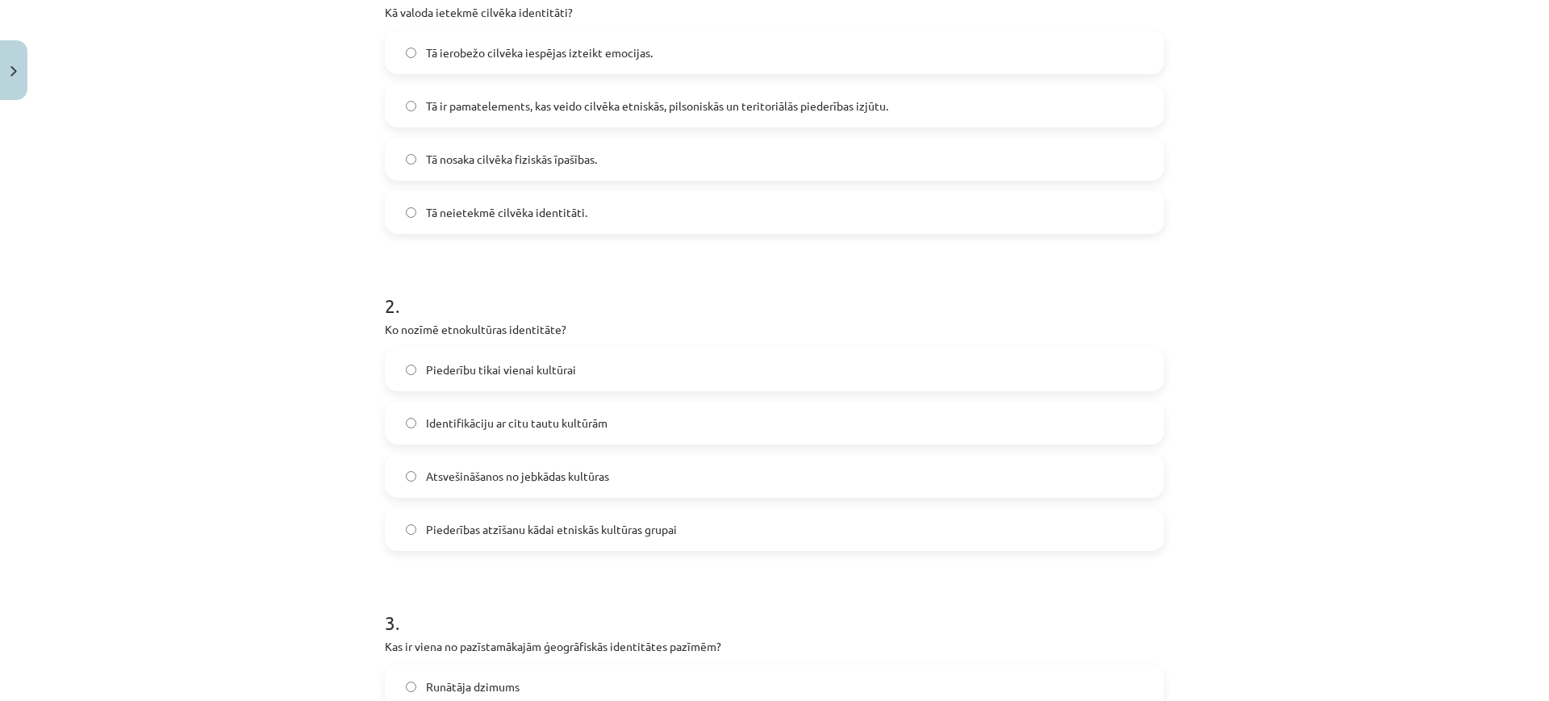
scroll to position [373, 0]
click at [686, 525] on label "Piederības atzīšanu kādai etniskās kultūras grupai" at bounding box center [774, 527] width 776 height 40
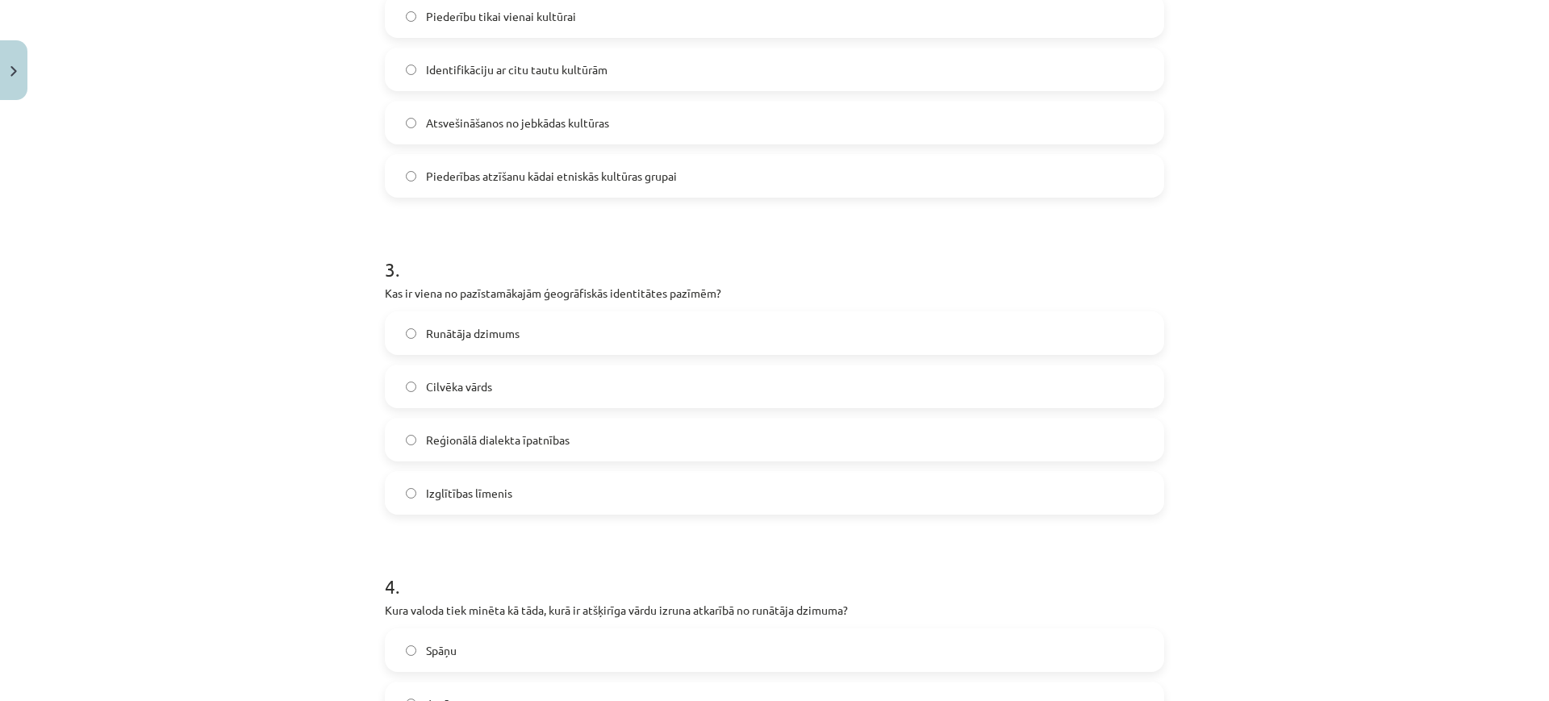
scroll to position [827, 0]
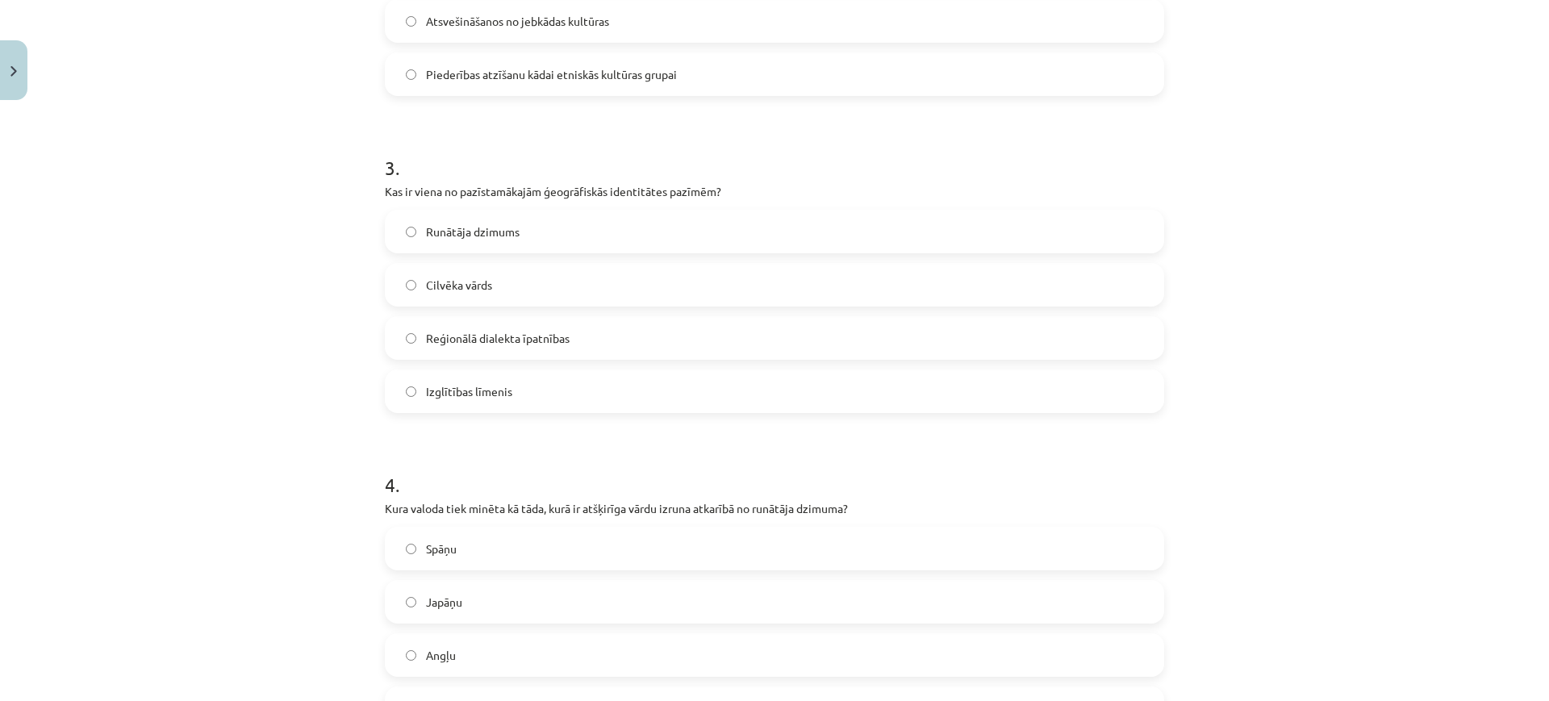
click at [692, 343] on label "Reģionālā dialekta īpatnības" at bounding box center [774, 338] width 776 height 40
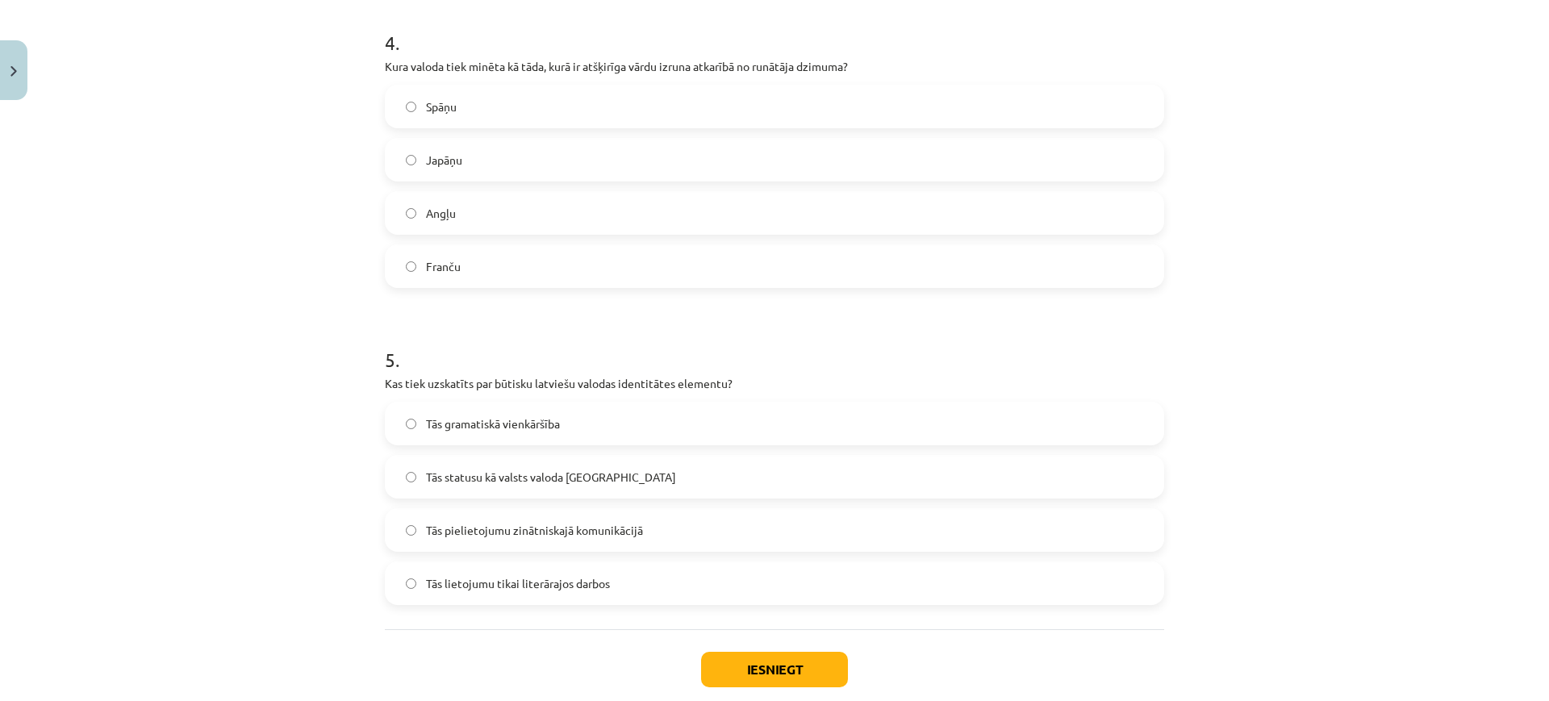
scroll to position [1225, 0]
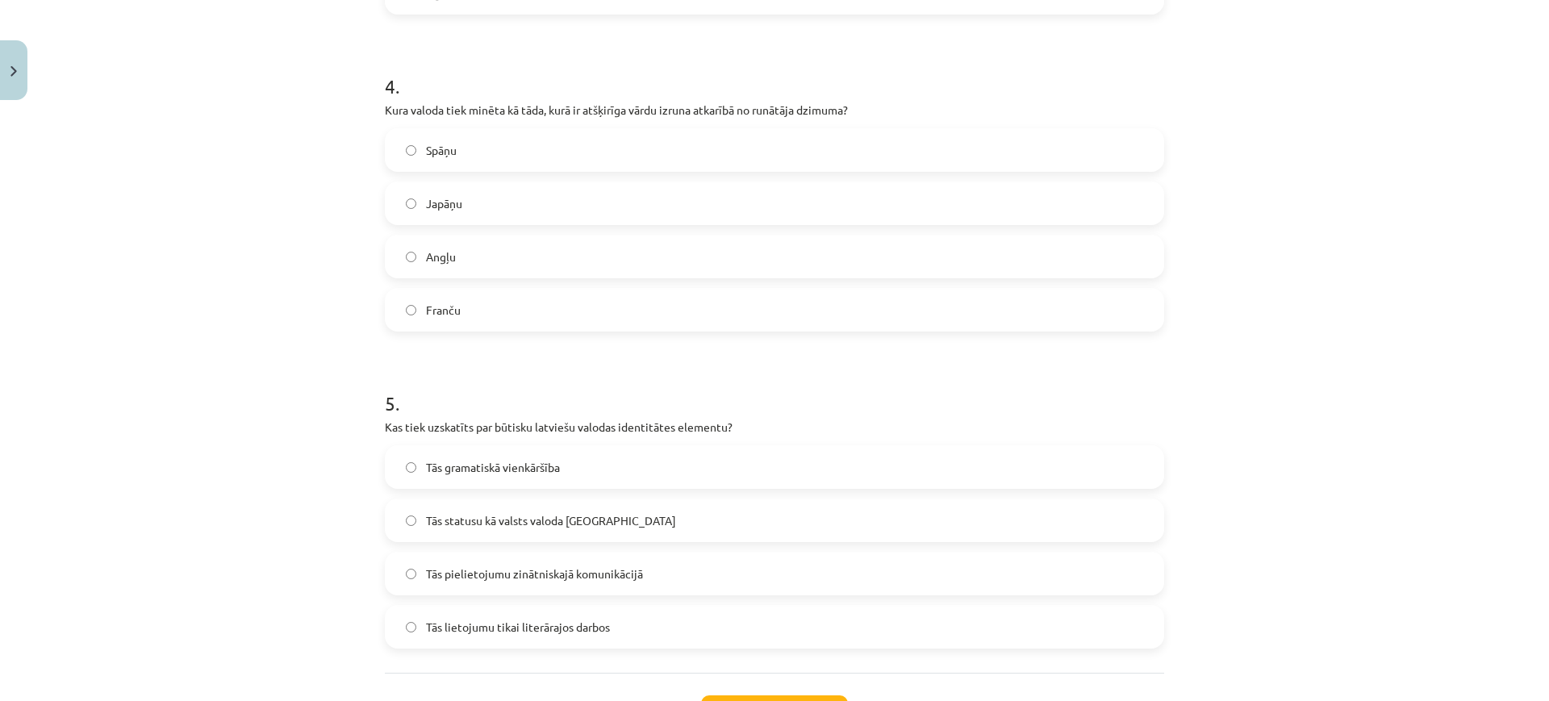
click at [682, 249] on label "Angļu" at bounding box center [774, 256] width 776 height 40
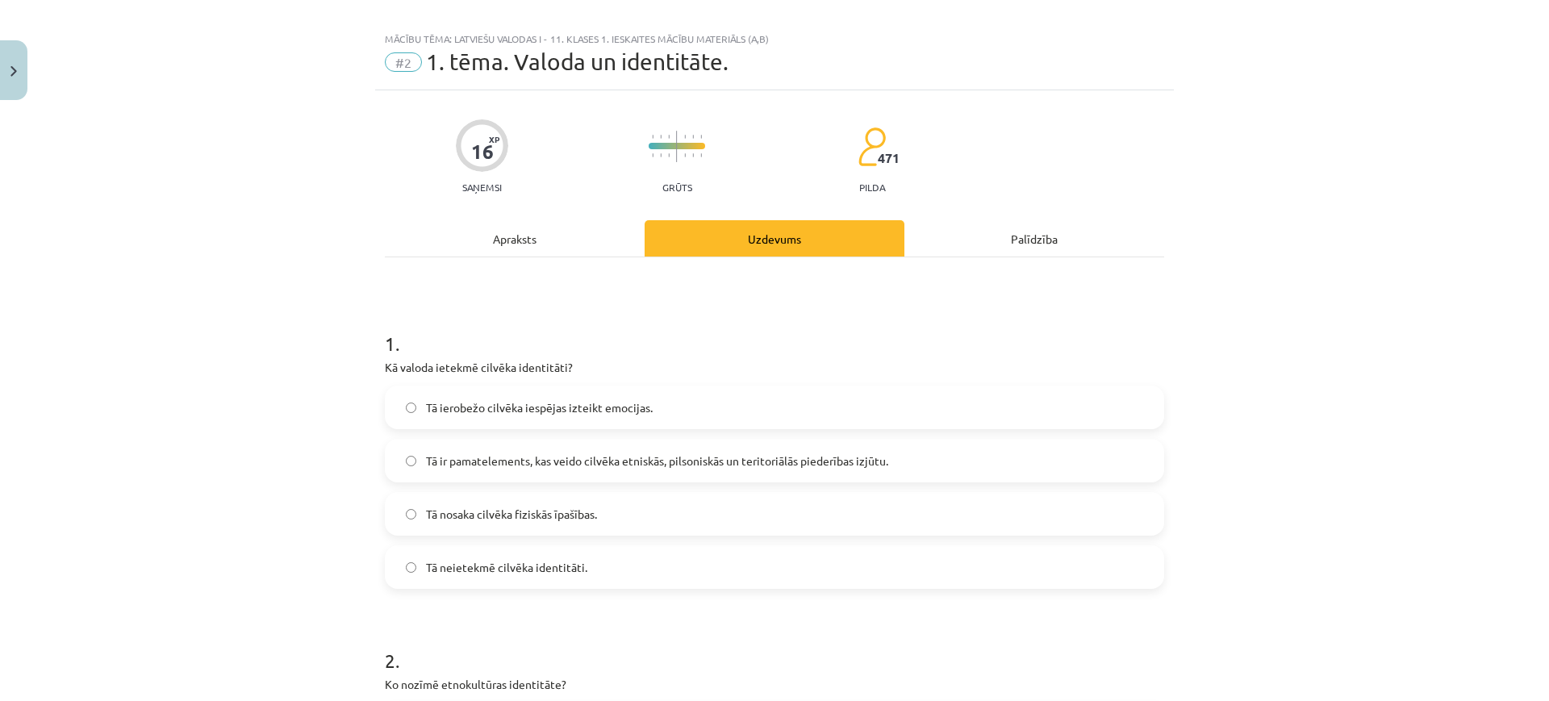
scroll to position [0, 0]
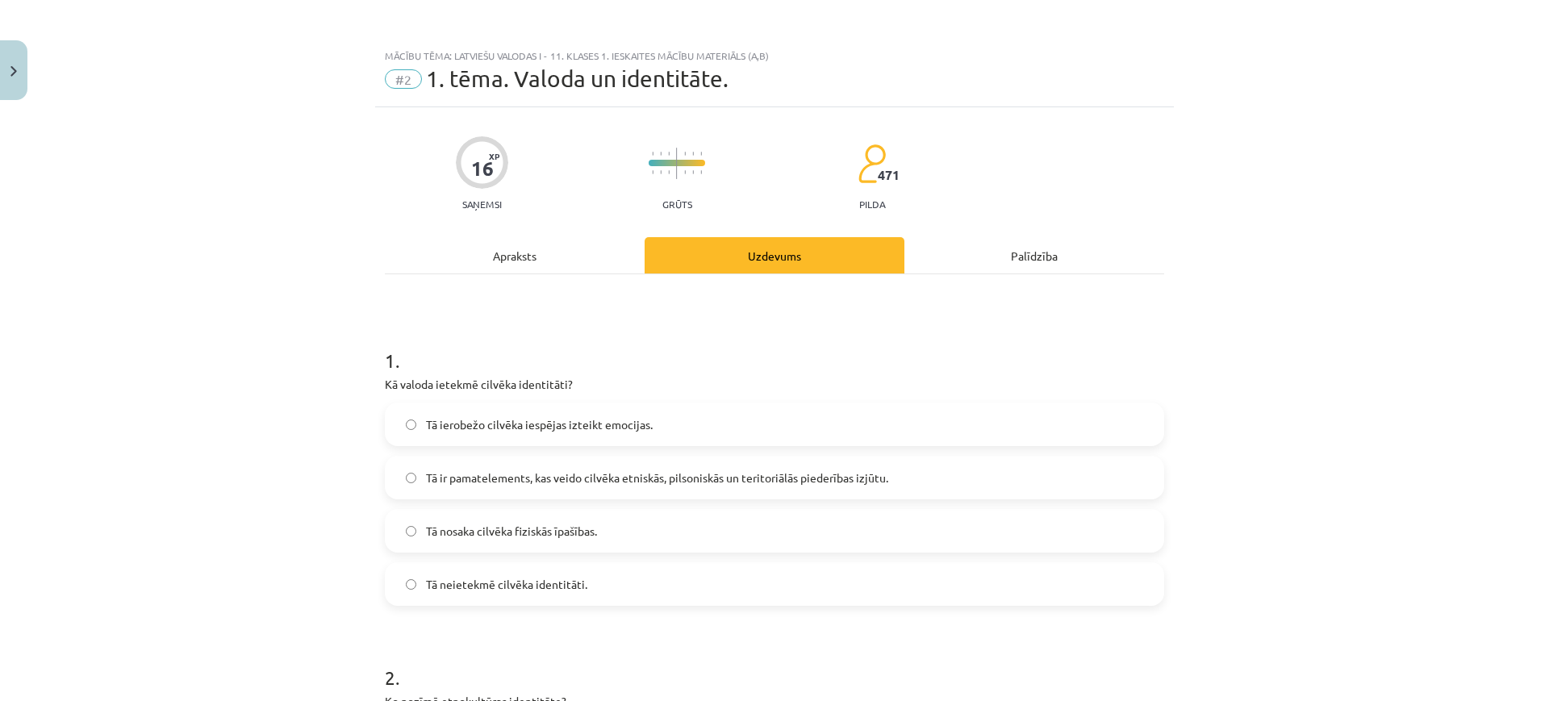
click at [543, 244] on div "Apraksts" at bounding box center [515, 255] width 260 height 36
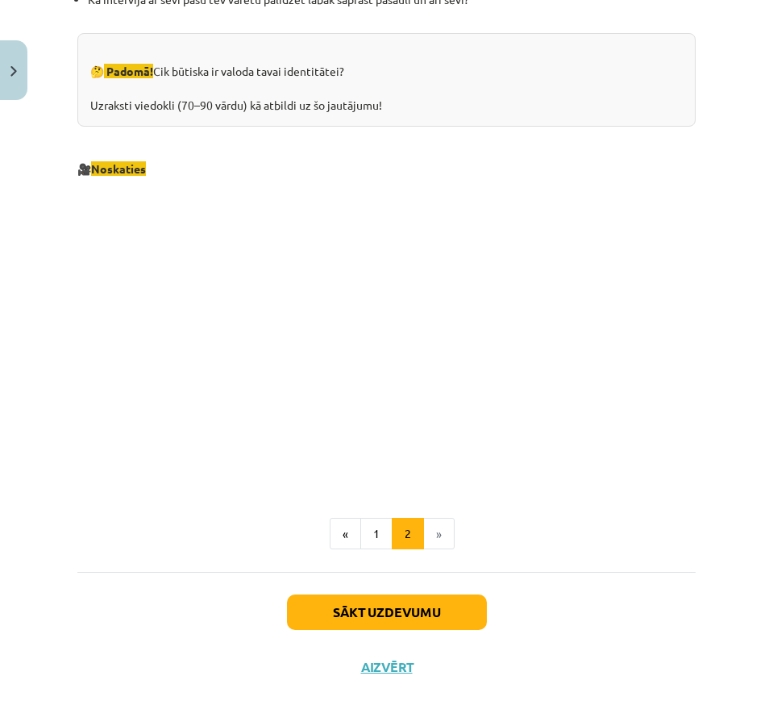
scroll to position [1861, 0]
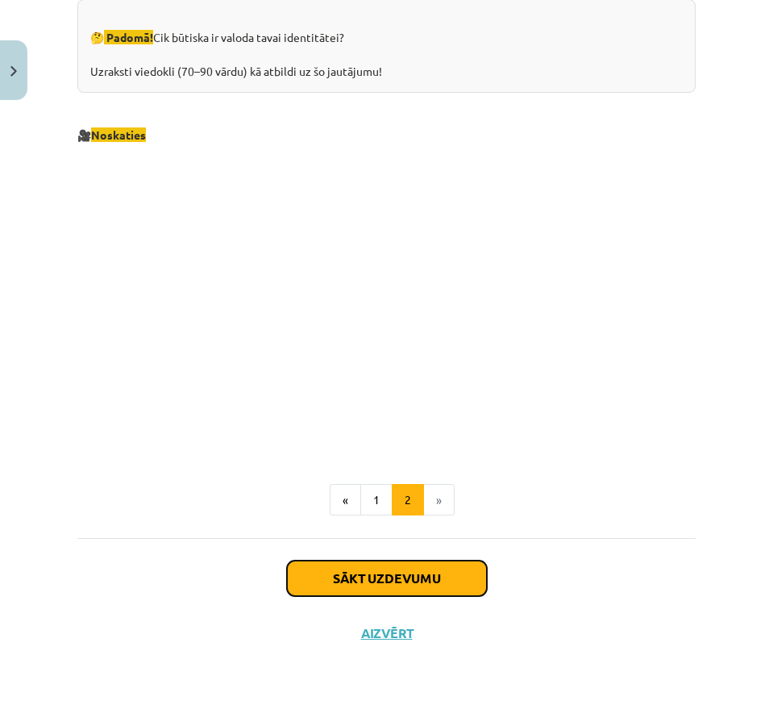
click at [366, 583] on button "Sākt uzdevumu" at bounding box center [387, 578] width 200 height 35
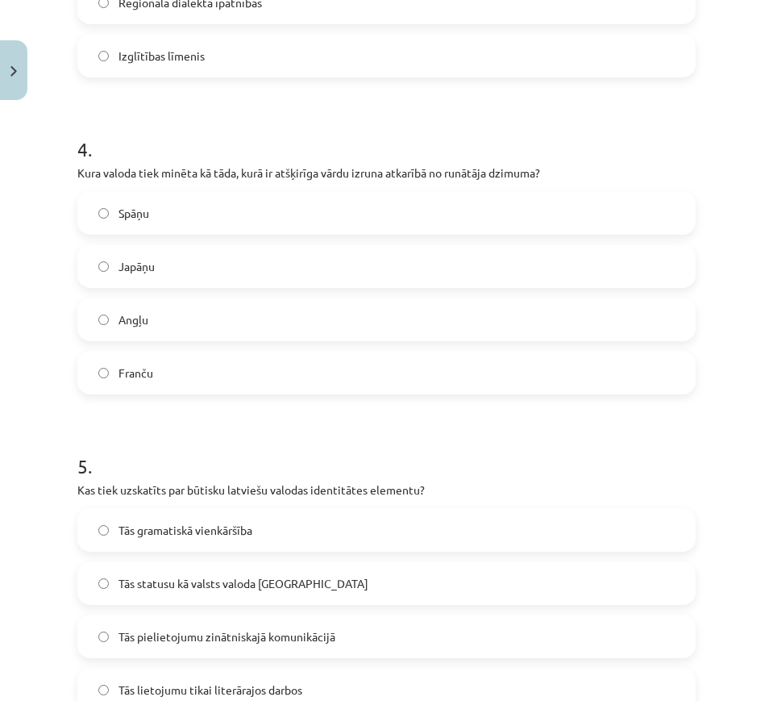
scroll to position [1147, 0]
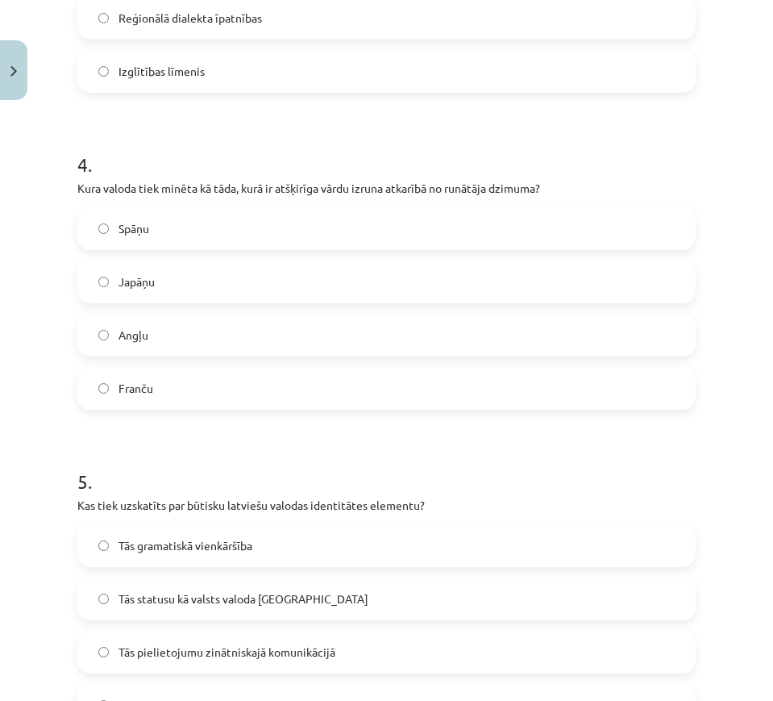
click at [188, 180] on p "Kura valoda tiek minēta kā tāda, kurā ir atšķirīga vārdu izruna atkarībā no run…" at bounding box center [386, 188] width 619 height 17
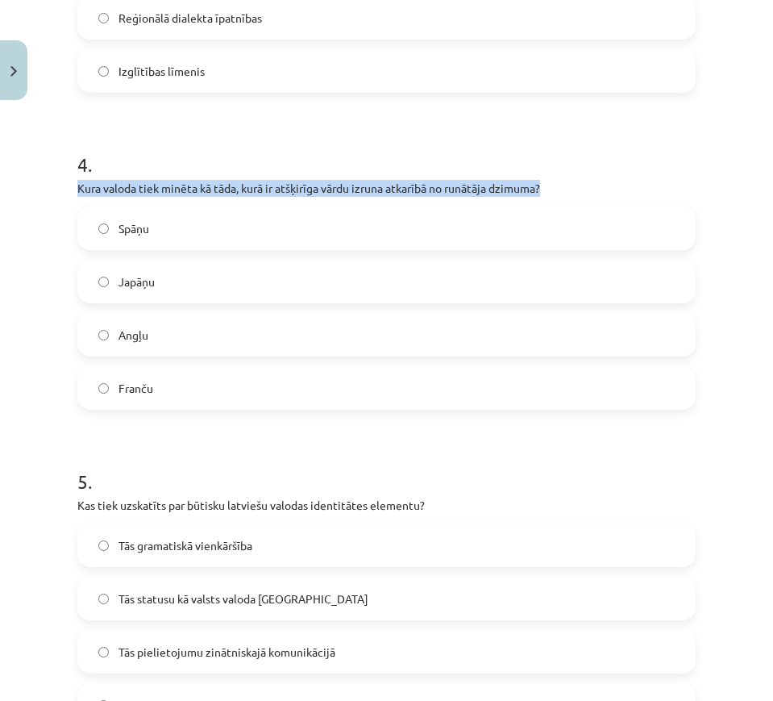
click at [188, 180] on p "Kura valoda tiek minēta kā tāda, kurā ir atšķirīga vārdu izruna atkarībā no run…" at bounding box center [386, 188] width 619 height 17
copy div "Kura valoda tiek minēta kā tāda, kurā ir atšķirīga vārdu izruna atkarībā no run…"
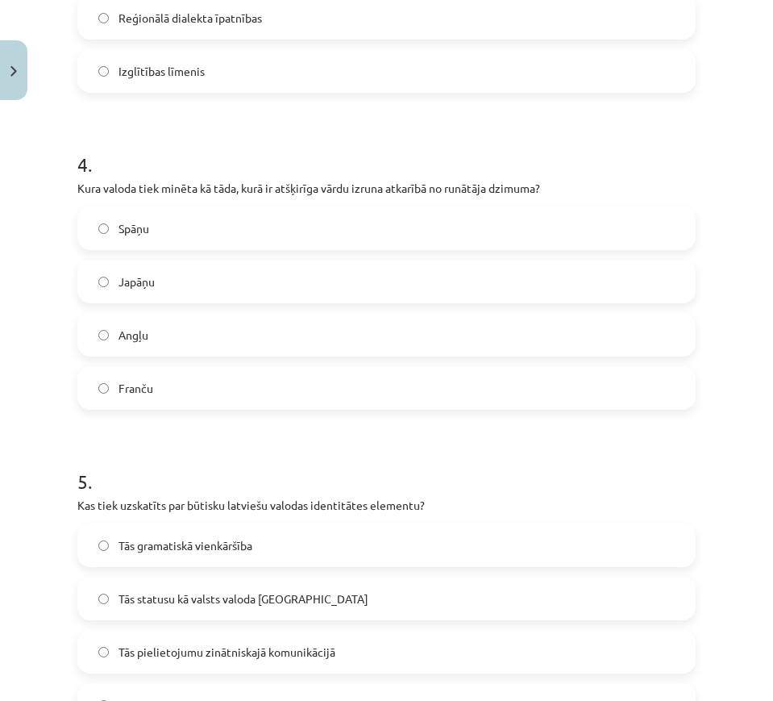
click at [208, 165] on h1 "4 ." at bounding box center [386, 150] width 619 height 50
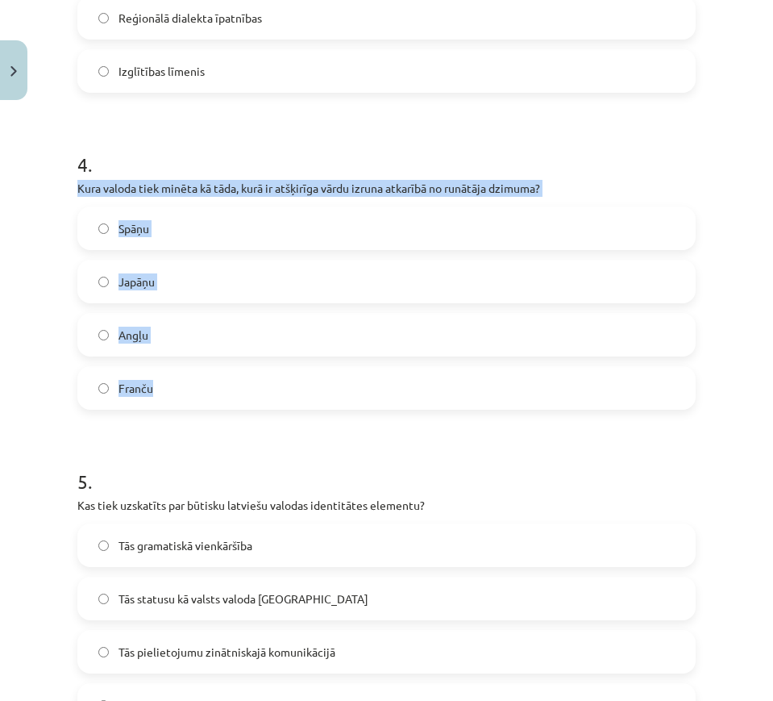
drag, startPoint x: 74, startPoint y: 184, endPoint x: 181, endPoint y: 391, distance: 233.4
copy div "Kura valoda tiek minēta kā tāda, kurā ir atšķirīga vārdu izruna atkarībā no run…"
click at [201, 294] on label "Japāņu" at bounding box center [386, 281] width 615 height 40
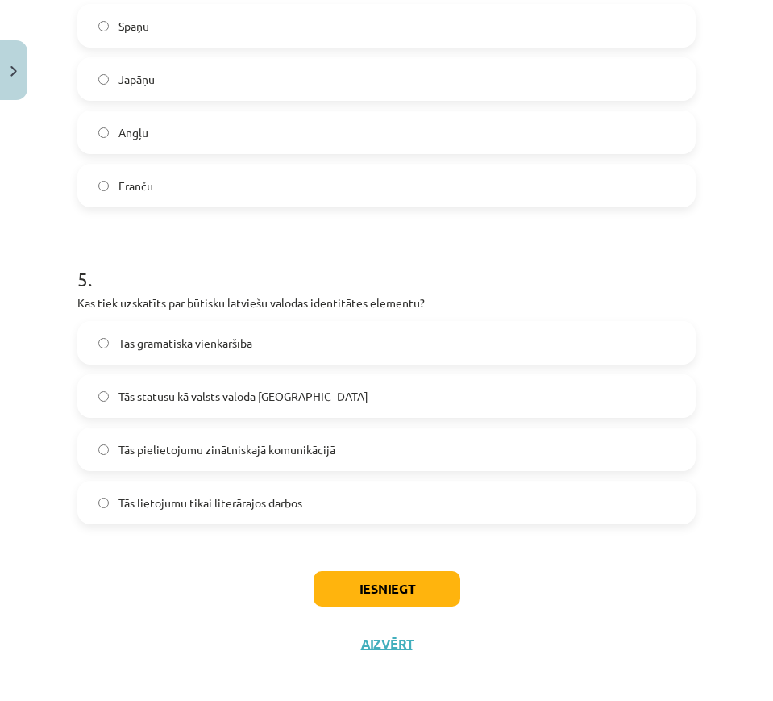
scroll to position [1340, 0]
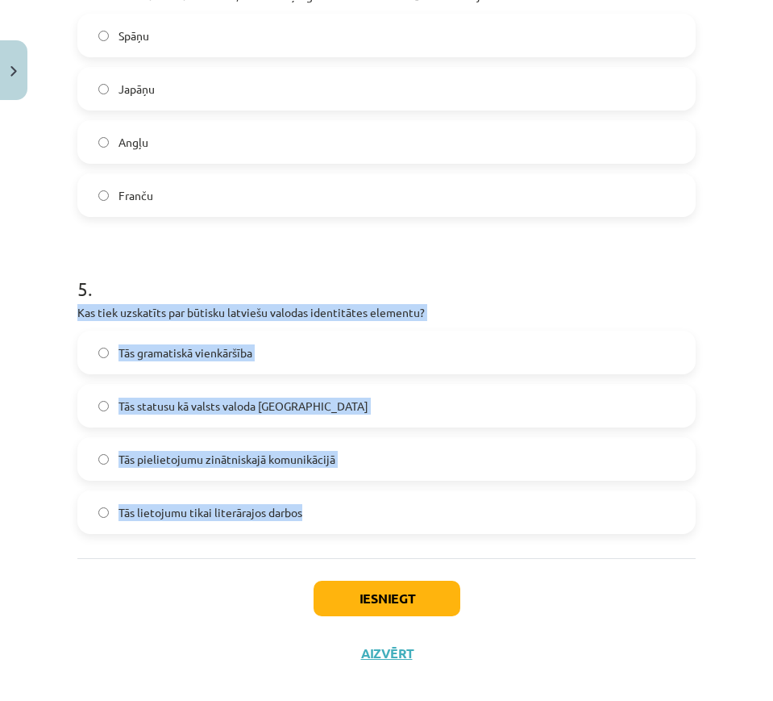
drag, startPoint x: 63, startPoint y: 312, endPoint x: 323, endPoint y: 509, distance: 326.5
click at [323, 509] on div "Mācību tēma: Latviešu valodas i - 11. klases 1. ieskaites mācību materiāls (a,b…" at bounding box center [386, 350] width 773 height 701
copy div "Kas tiek uzskatīts par būtisku latviešu valodas identitātes elementu? Tās grama…"
click at [321, 413] on label "Tās statusu kā valsts valoda Latvijā" at bounding box center [386, 406] width 615 height 40
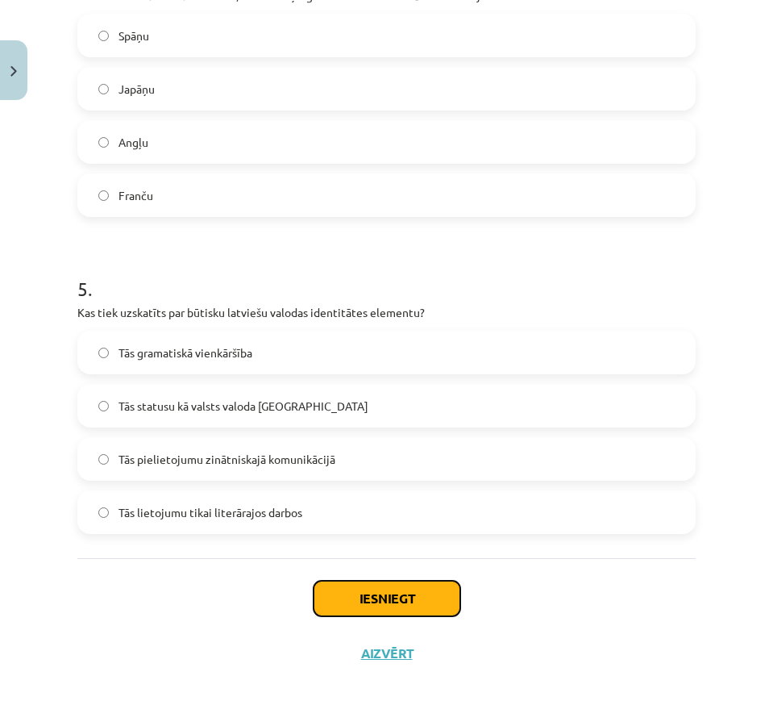
click at [365, 590] on button "Iesniegt" at bounding box center [387, 598] width 147 height 35
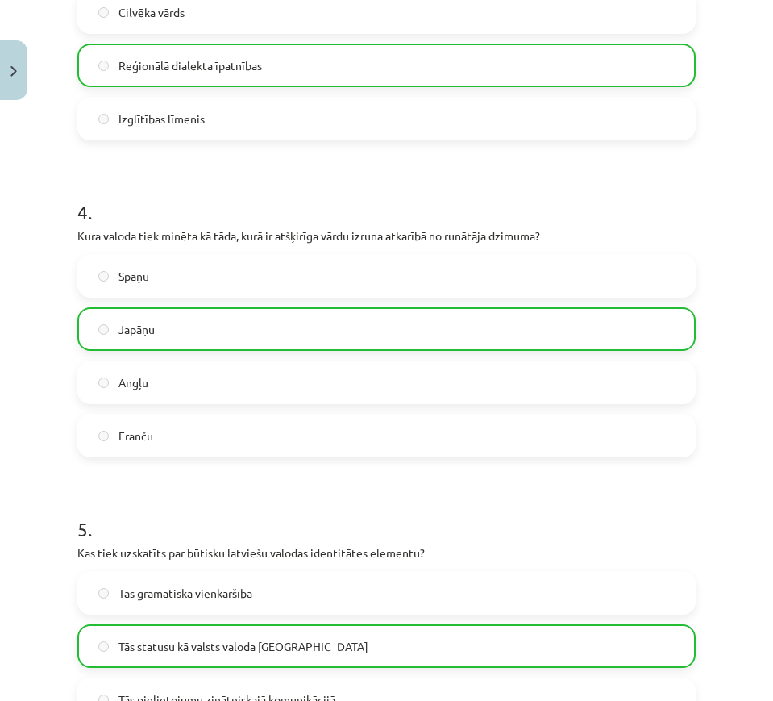
scroll to position [1411, 0]
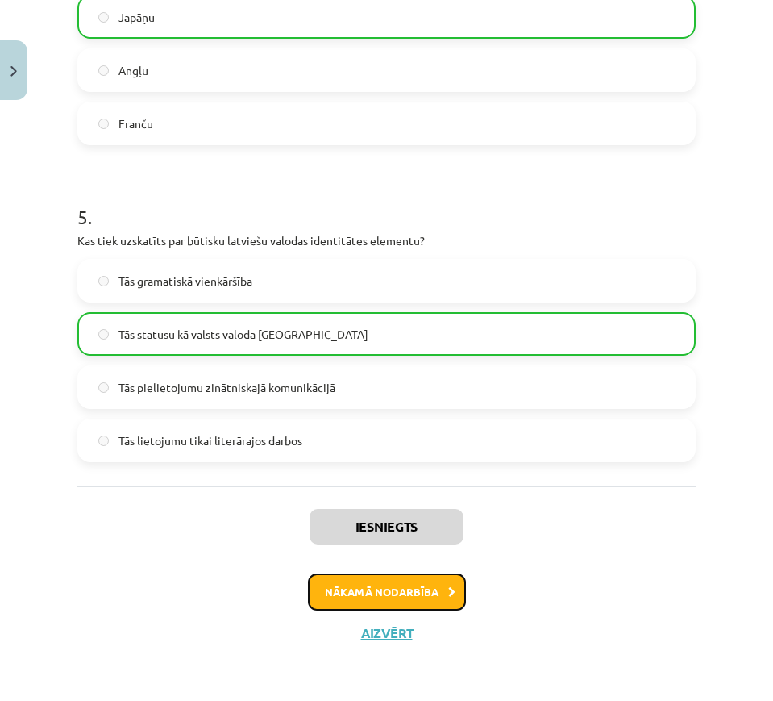
click at [444, 601] on button "Nākamā nodarbība" at bounding box center [387, 591] width 158 height 37
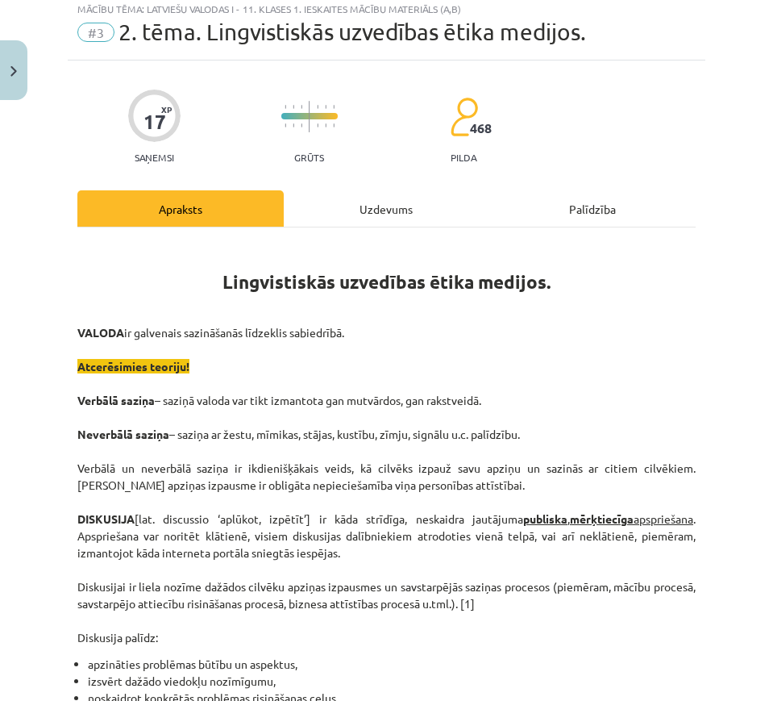
scroll to position [40, 0]
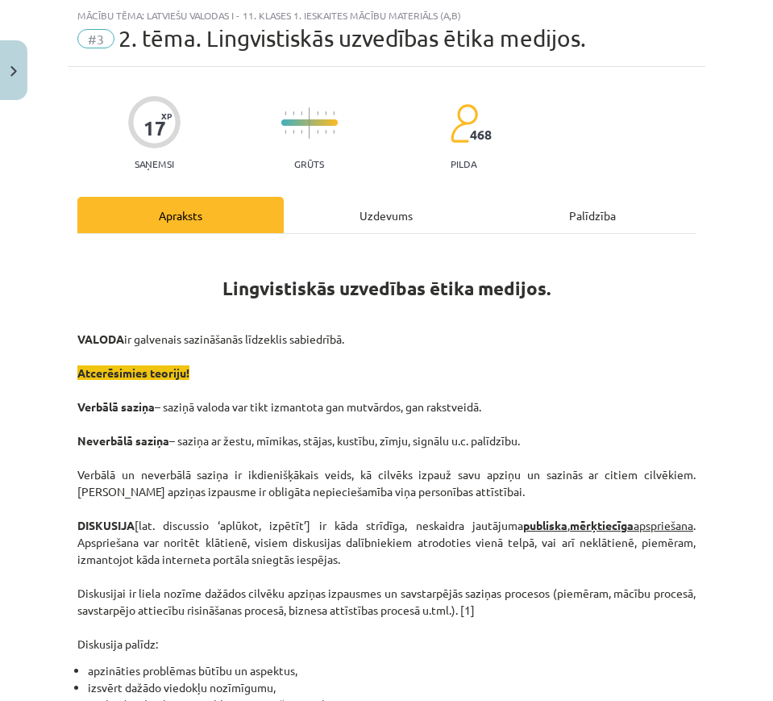
click at [444, 601] on p "VALODA ir galvenais sazināšanās līdzeklis sabiedrībā. Atcerēsimies teoriju! Ver…" at bounding box center [386, 492] width 619 height 322
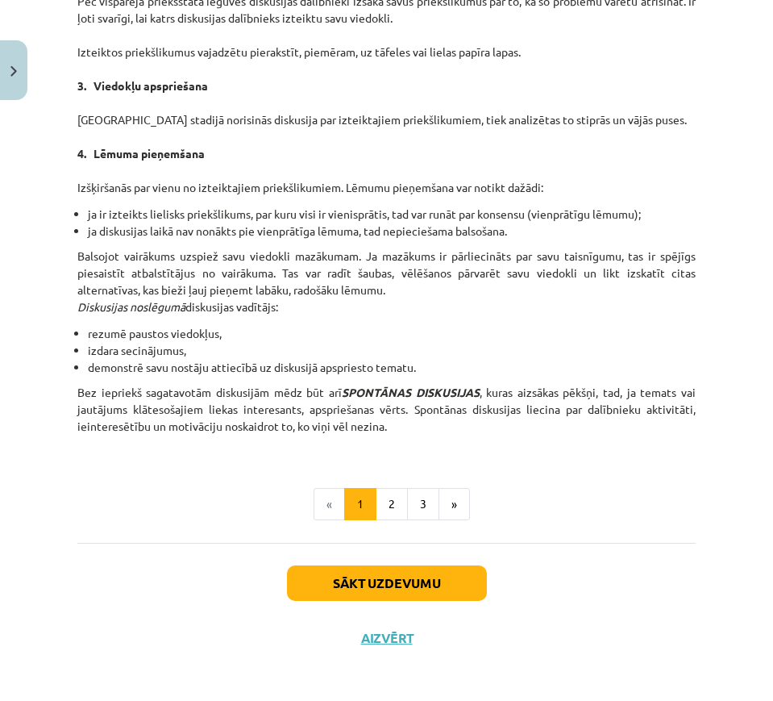
scroll to position [1401, 0]
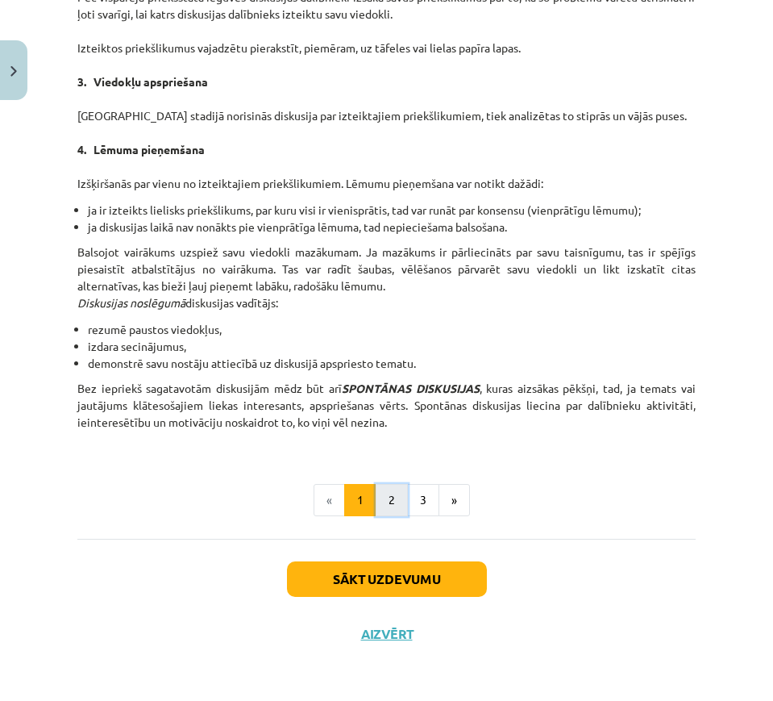
click at [382, 486] on button "2" at bounding box center [392, 500] width 32 height 32
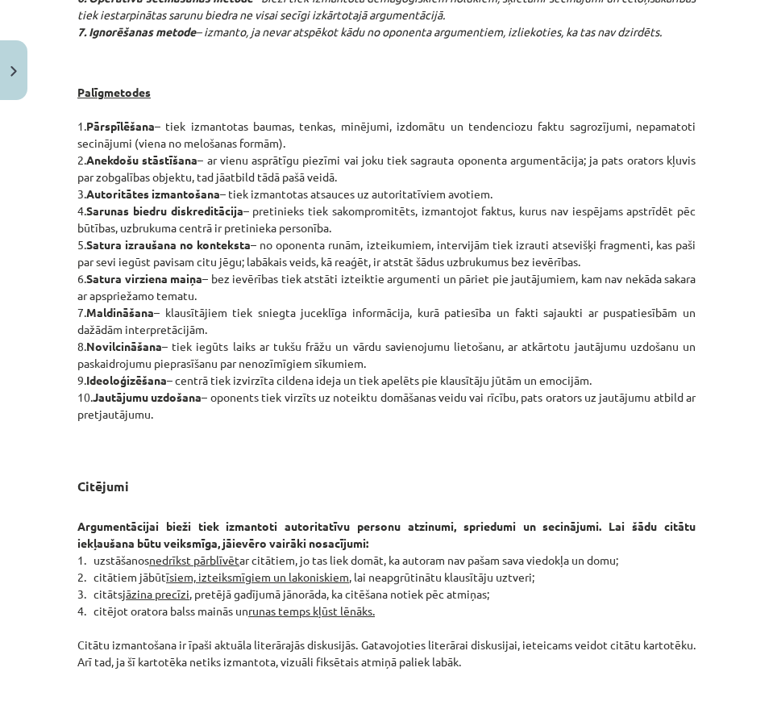
scroll to position [1305, 0]
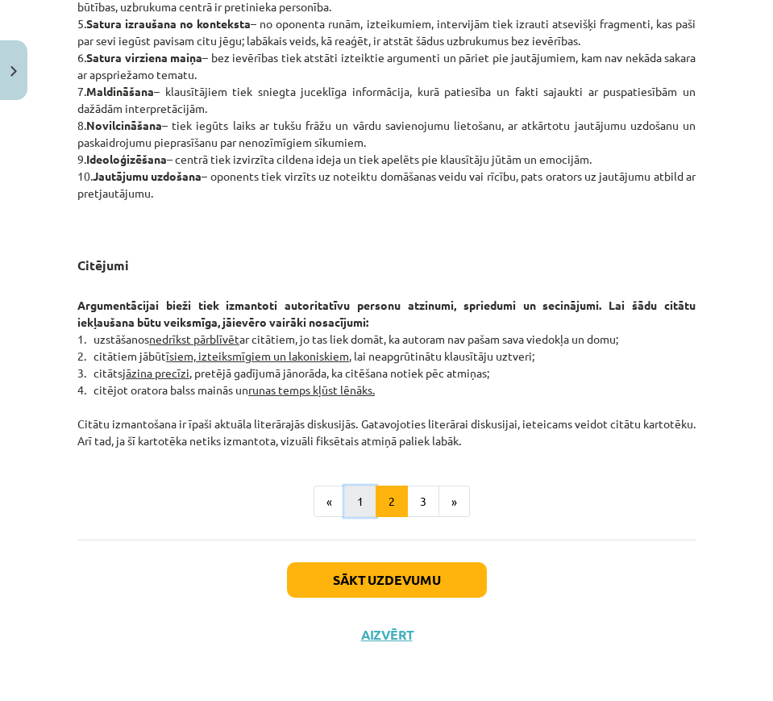
click at [344, 499] on button "1" at bounding box center [360, 502] width 32 height 32
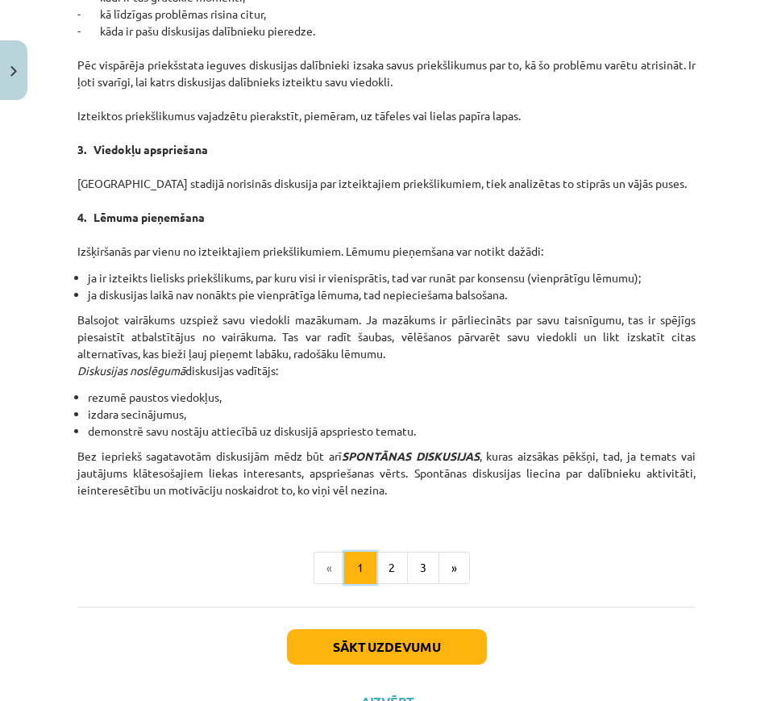
scroll to position [1401, 0]
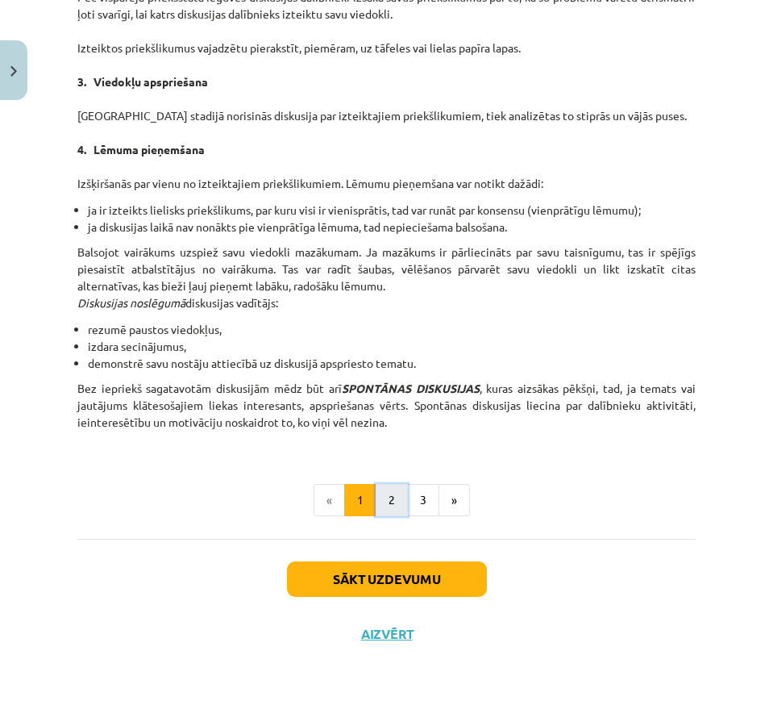
click at [390, 484] on button "2" at bounding box center [392, 500] width 32 height 32
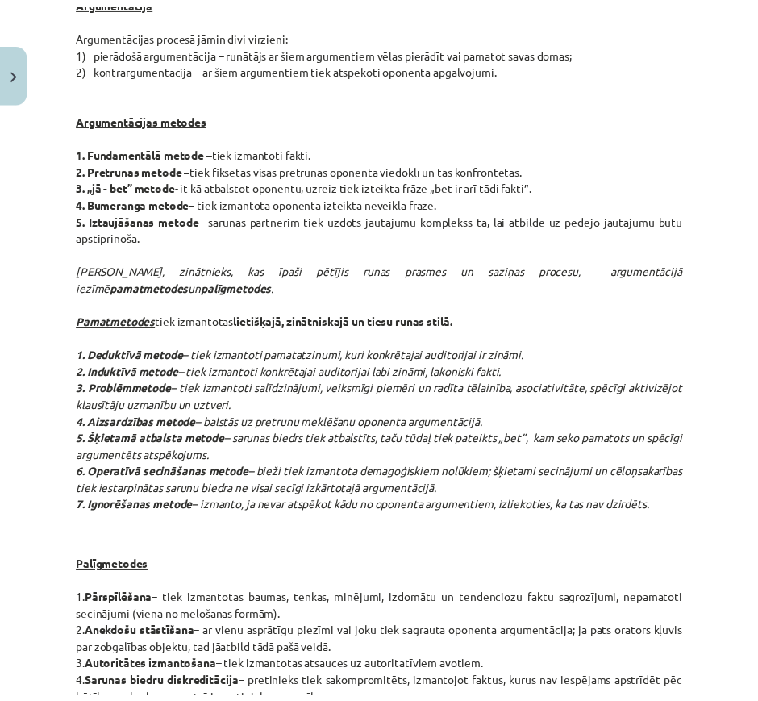
scroll to position [0, 0]
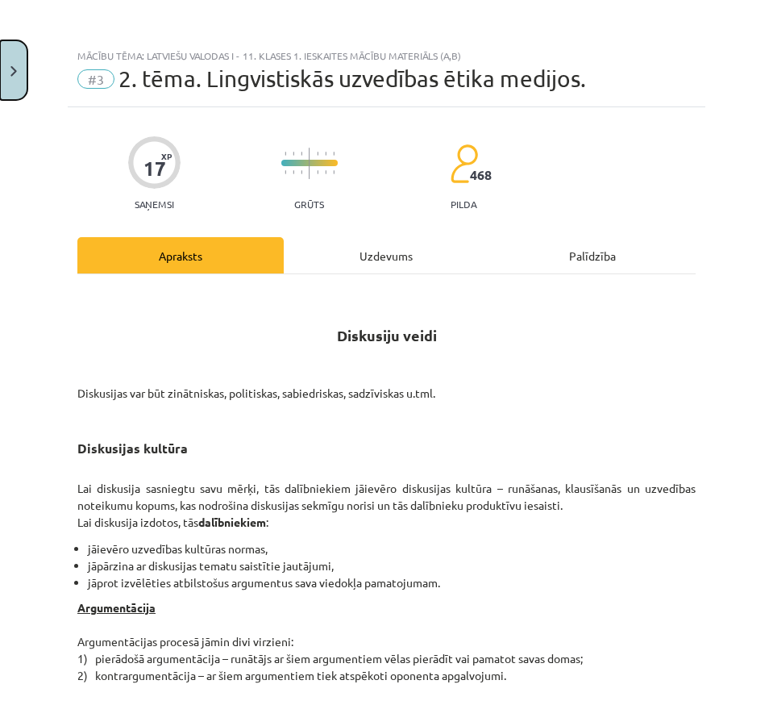
click at [10, 97] on button "Close" at bounding box center [13, 70] width 27 height 60
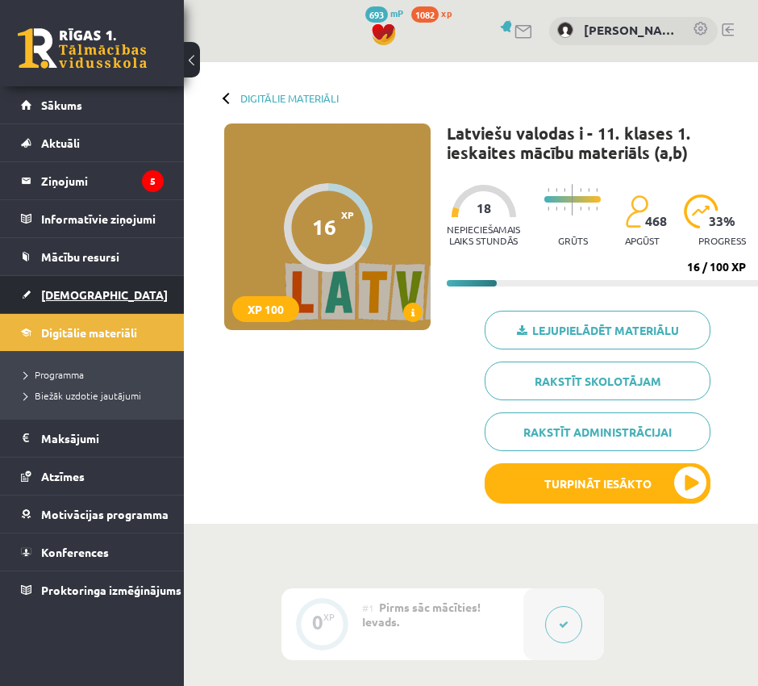
click at [69, 277] on link "[DEMOGRAPHIC_DATA]" at bounding box center [92, 294] width 143 height 37
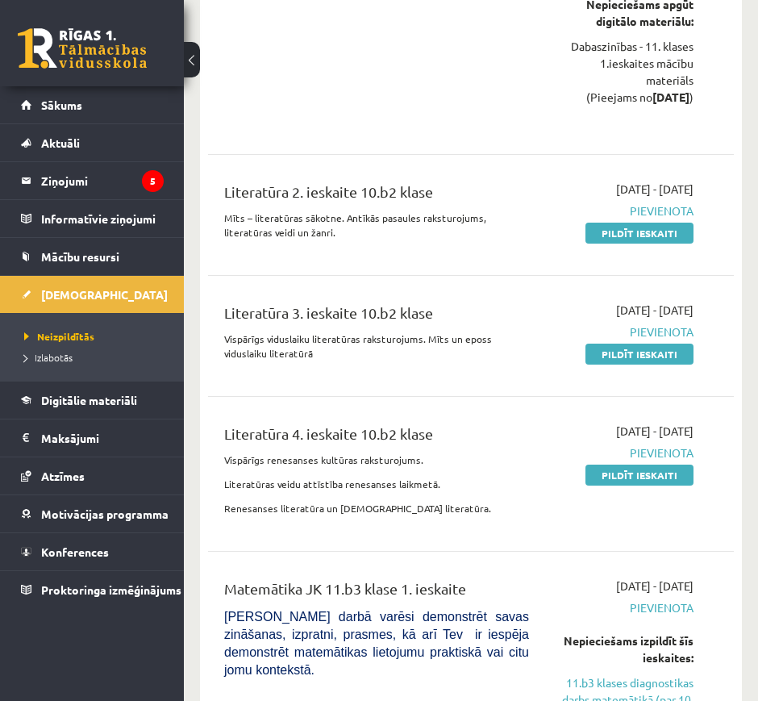
scroll to position [1632, 0]
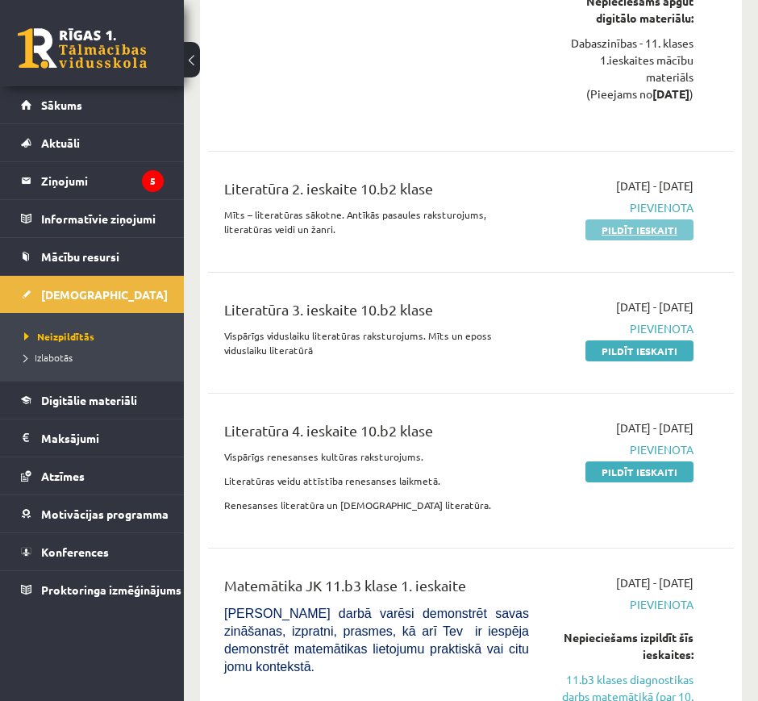
click at [614, 229] on link "Pildīt ieskaiti" at bounding box center [640, 229] width 108 height 21
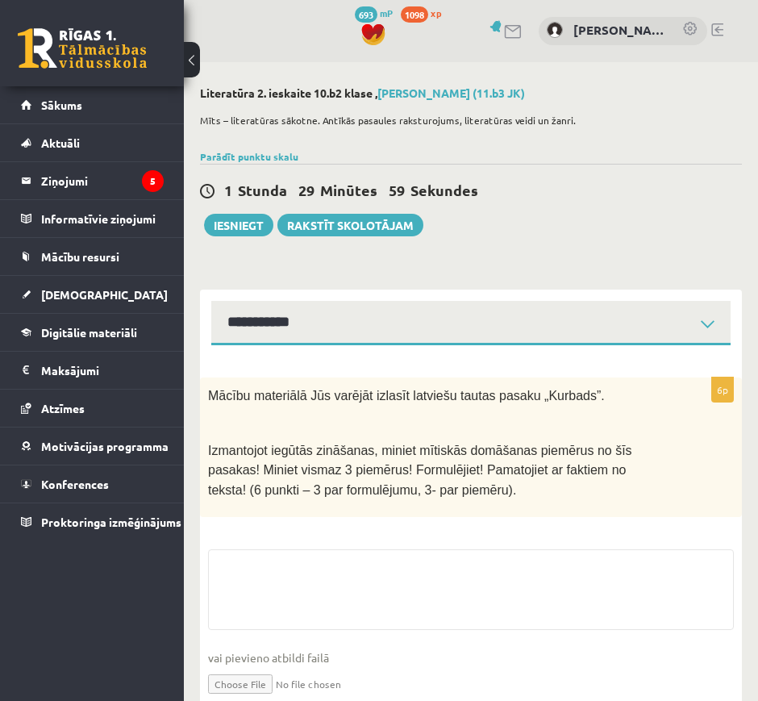
select select "**********"
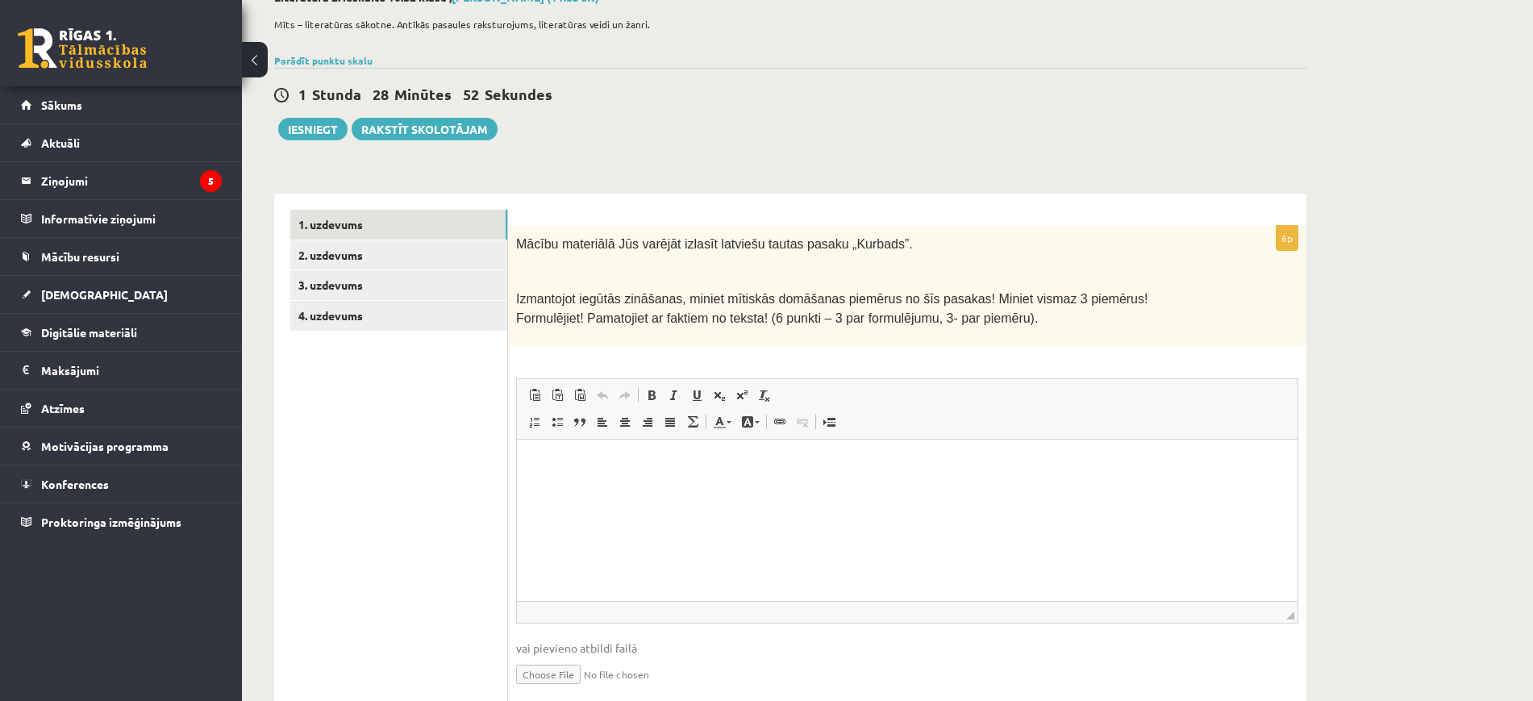
scroll to position [124, 0]
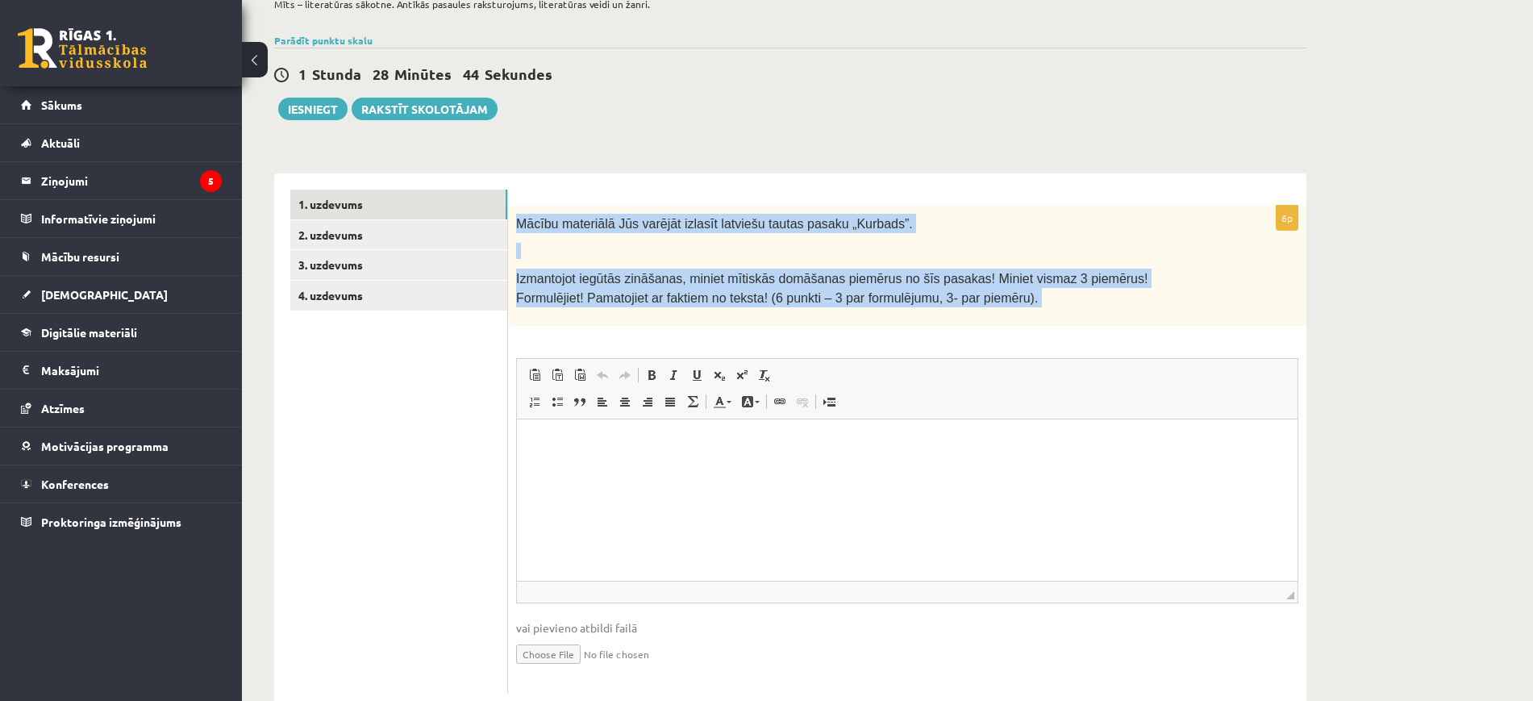
drag, startPoint x: 515, startPoint y: 221, endPoint x: 992, endPoint y: 367, distance: 498.5
click at [757, 367] on div "6p Mācību materiālā Jūs varējāt izlasīt latviešu tautas pasaku „Kurbads”. Izman…" at bounding box center [907, 450] width 798 height 488
copy div "Mācību materiālā Jūs varējāt izlasīt latviešu tautas pasaku „Kurbads”. Izmantoj…"
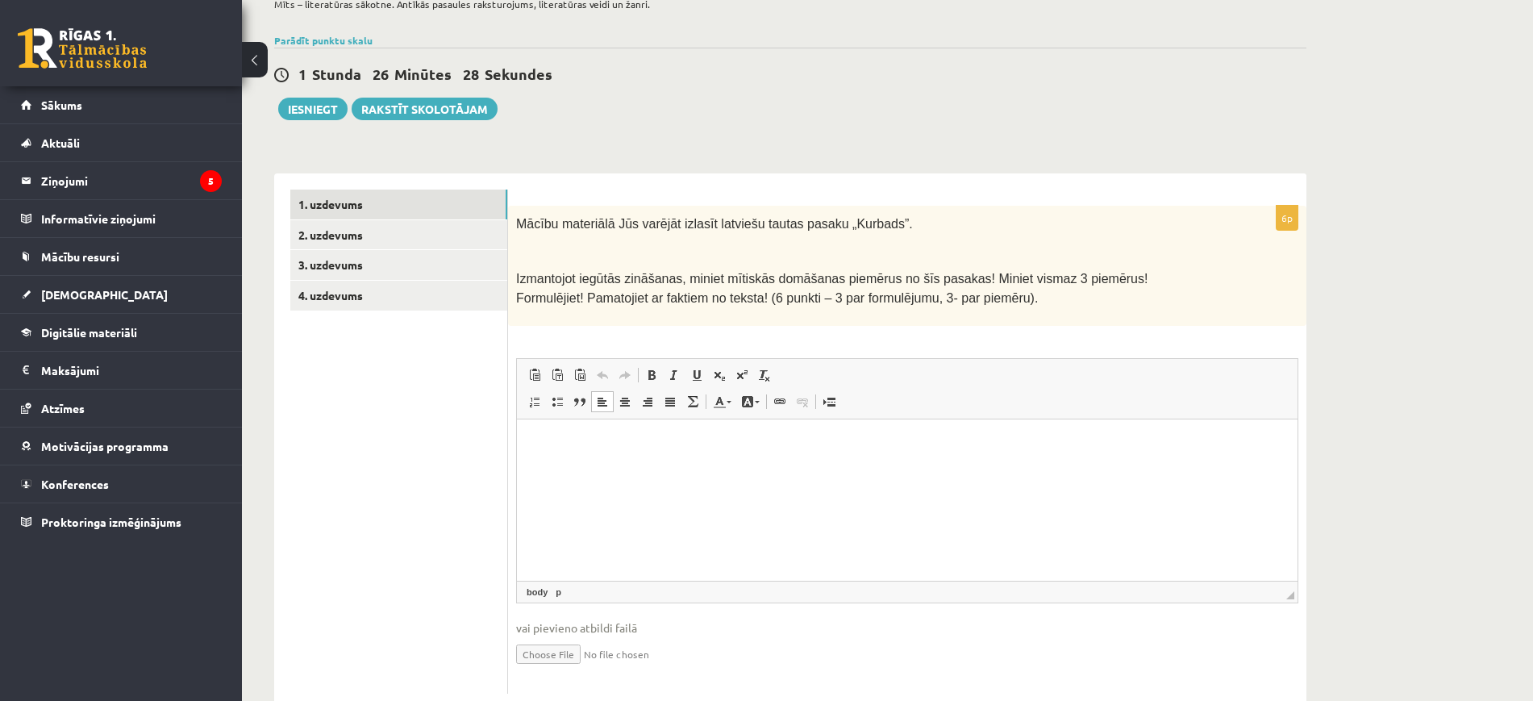
click at [604, 468] on html at bounding box center [907, 443] width 781 height 49
drag, startPoint x: 527, startPoint y: 441, endPoint x: 1036, endPoint y: 425, distance: 509.2
click at [757, 425] on html "**********" at bounding box center [907, 443] width 781 height 49
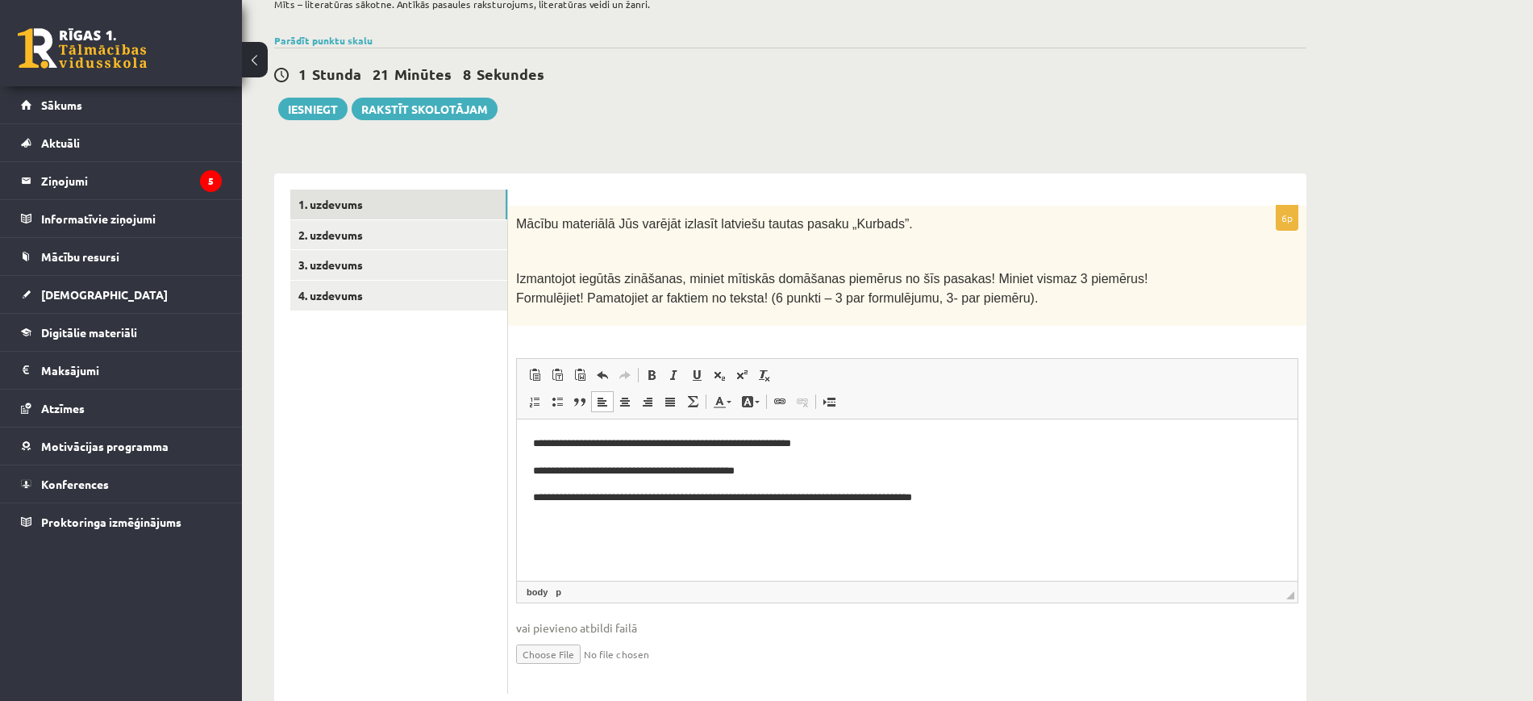
click at [757, 505] on p "**********" at bounding box center [907, 497] width 748 height 17
click at [757, 502] on p "**********" at bounding box center [907, 497] width 748 height 17
click at [757, 498] on p "**********" at bounding box center [907, 497] width 748 height 17
click at [757, 500] on p "**********" at bounding box center [907, 497] width 748 height 17
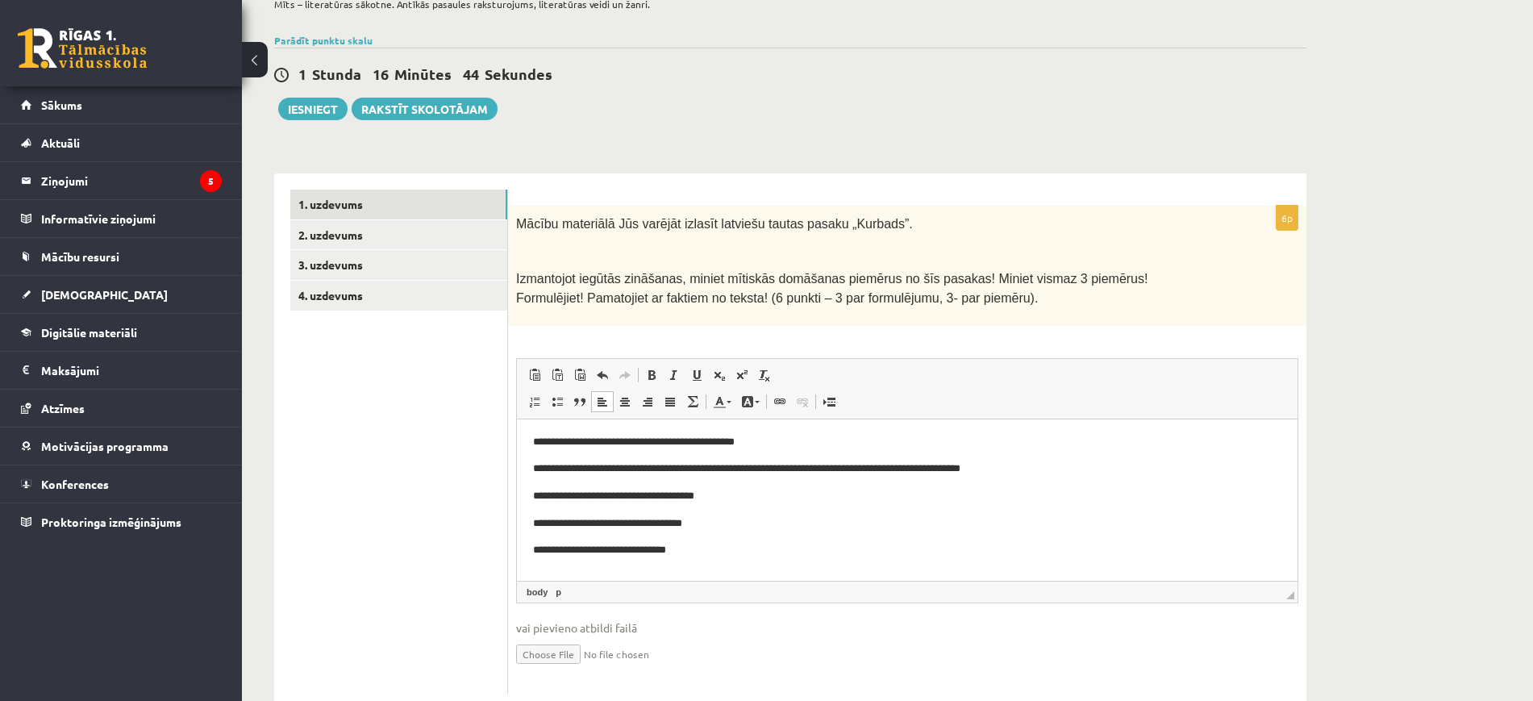
scroll to position [52, 0]
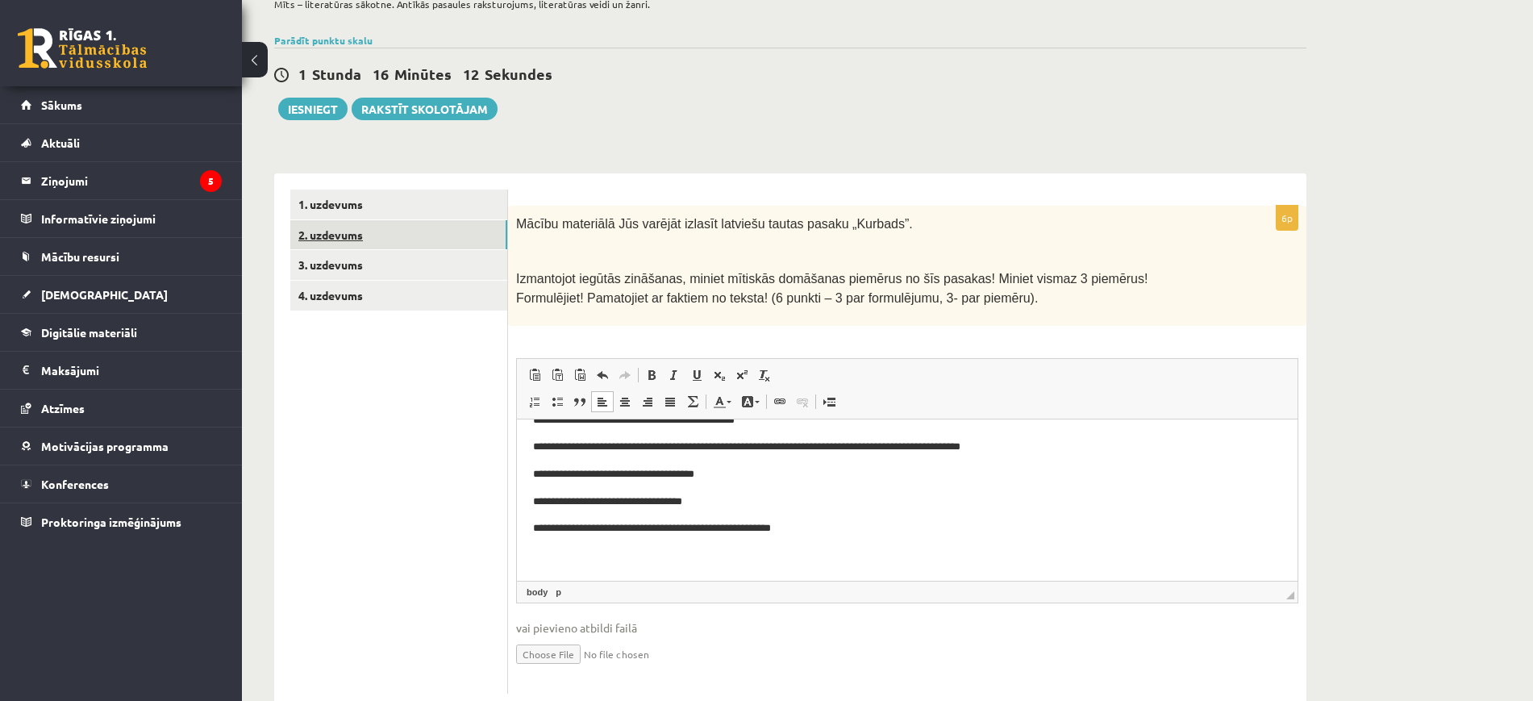
click at [432, 235] on link "2. uzdevums" at bounding box center [398, 235] width 217 height 30
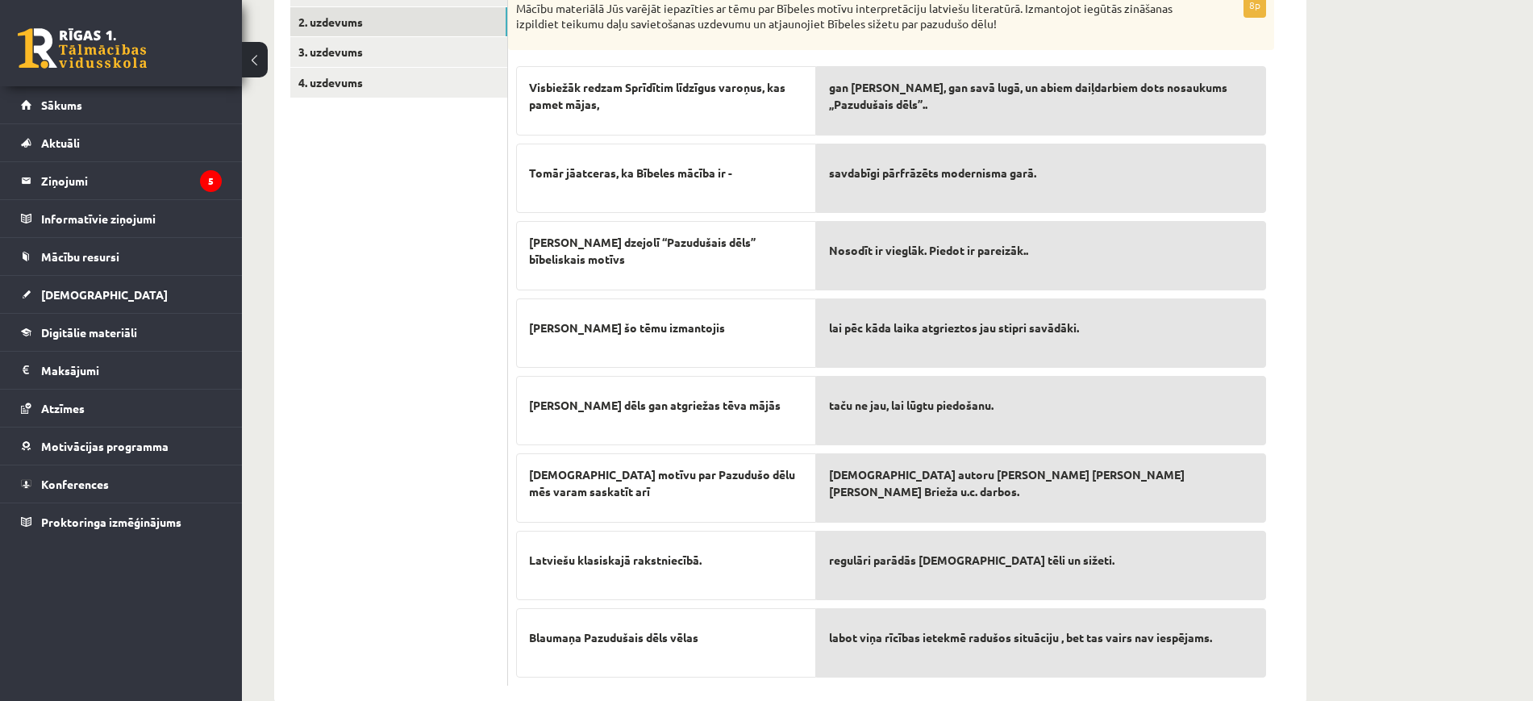
scroll to position [372, 0]
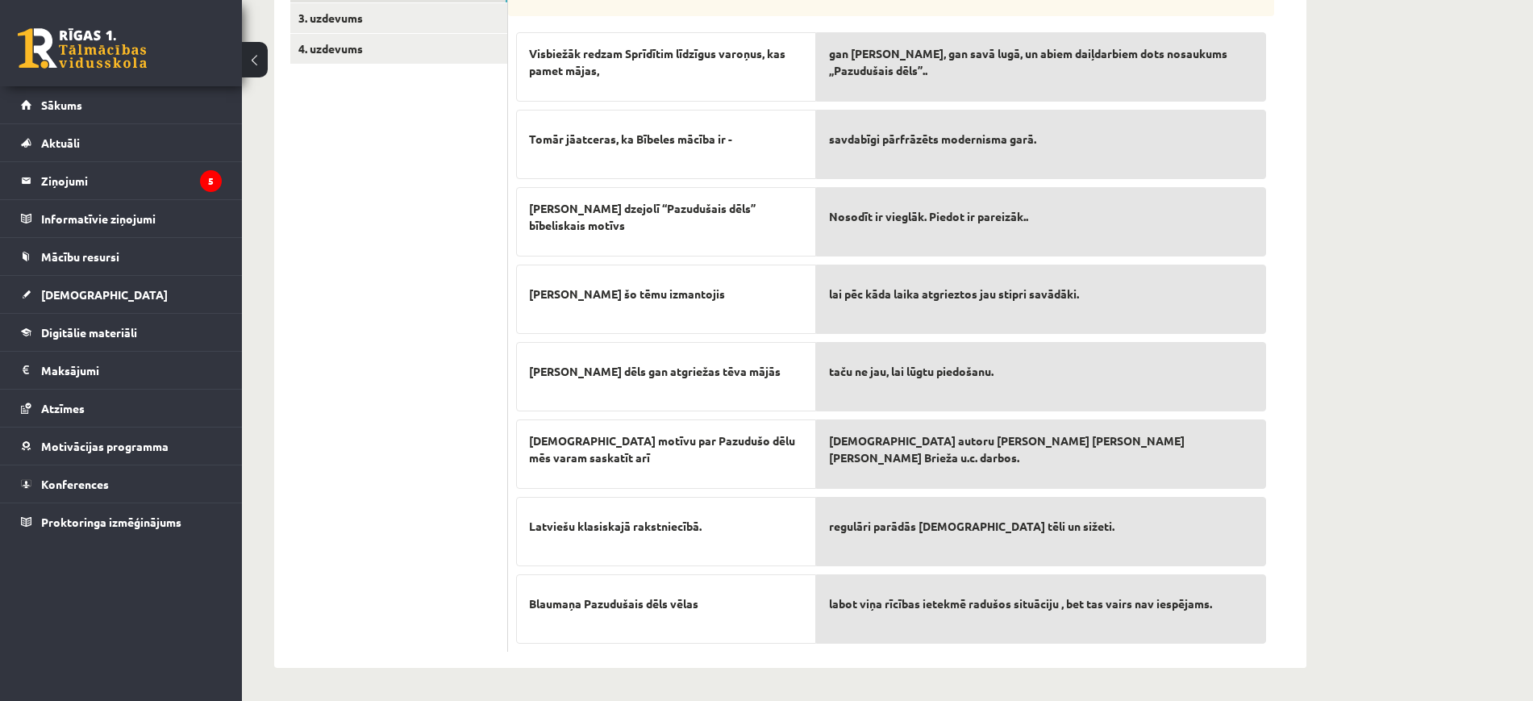
click at [757, 219] on span "Nosodīt ir vieglāk. Piedot ir pareizāk.." at bounding box center [928, 216] width 199 height 17
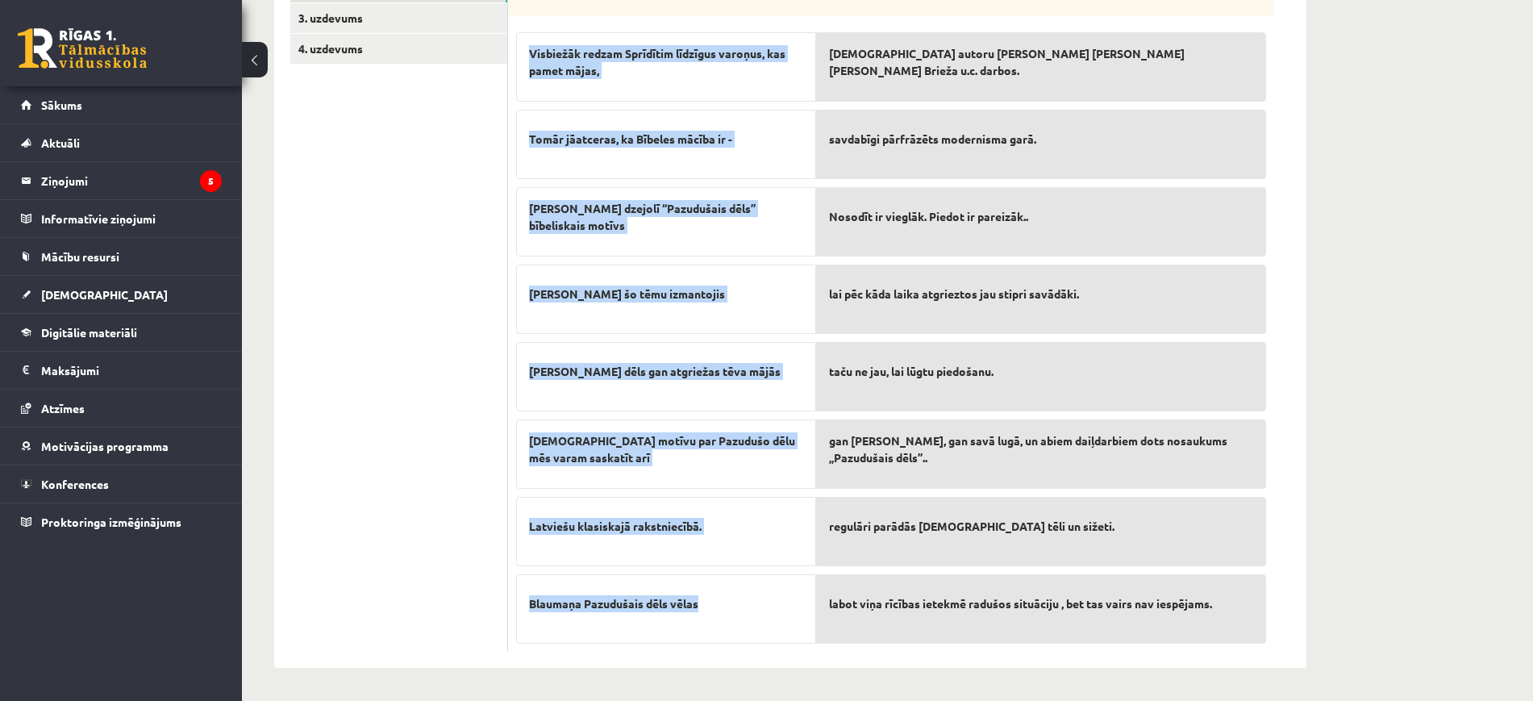
drag, startPoint x: 517, startPoint y: 183, endPoint x: 742, endPoint y: 590, distance: 465.3
click at [742, 590] on div "8p Mācību materiālā Jūs varējāt iepazīties ar tēmu par Bībeles motīvu interpret…" at bounding box center [891, 305] width 766 height 693
copy div "Mācību materiālā Jūs varējāt iepazīties ar tēmu par Bībeles motīvu interpretāci…"
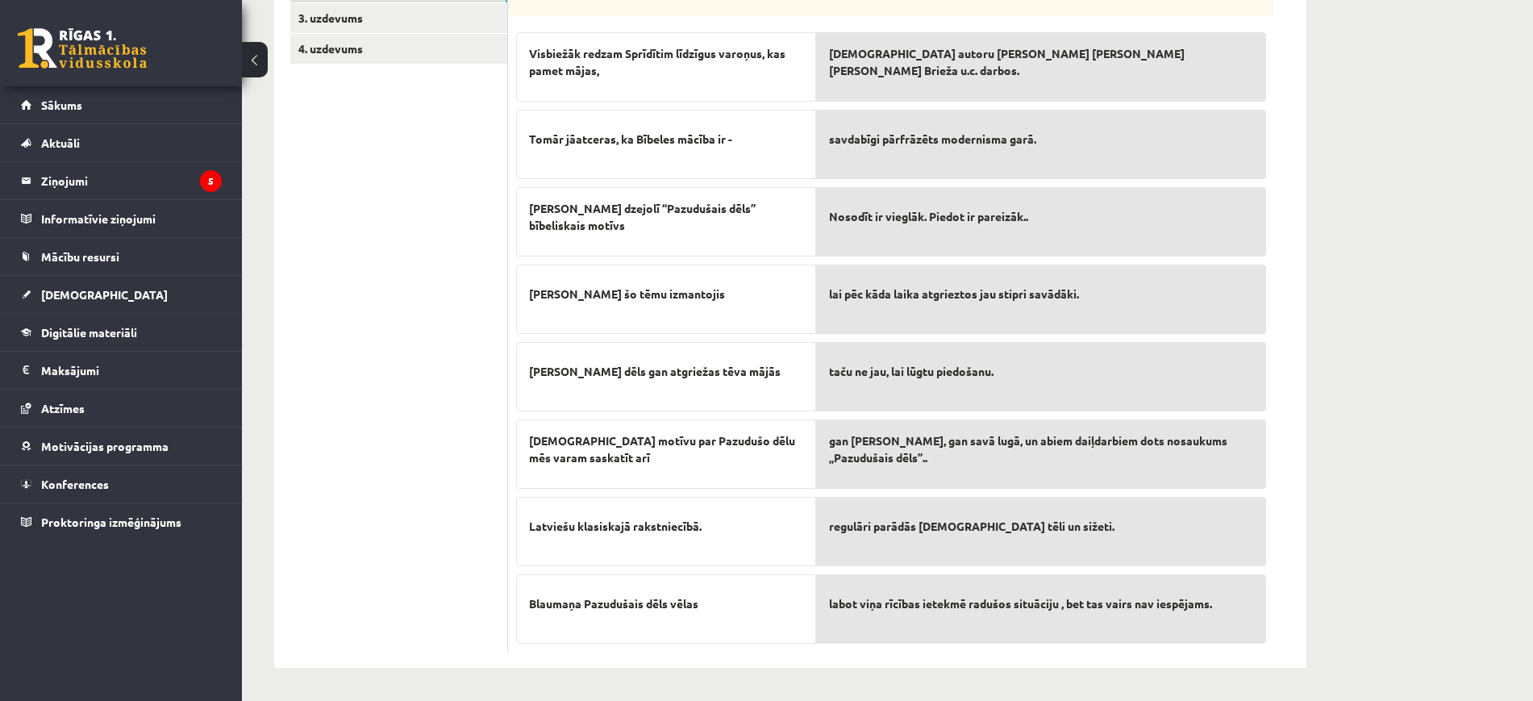
click at [430, 297] on ul "1. uzdevums 2. uzdevums 3. uzdevums 4. uzdevums" at bounding box center [399, 297] width 218 height 709
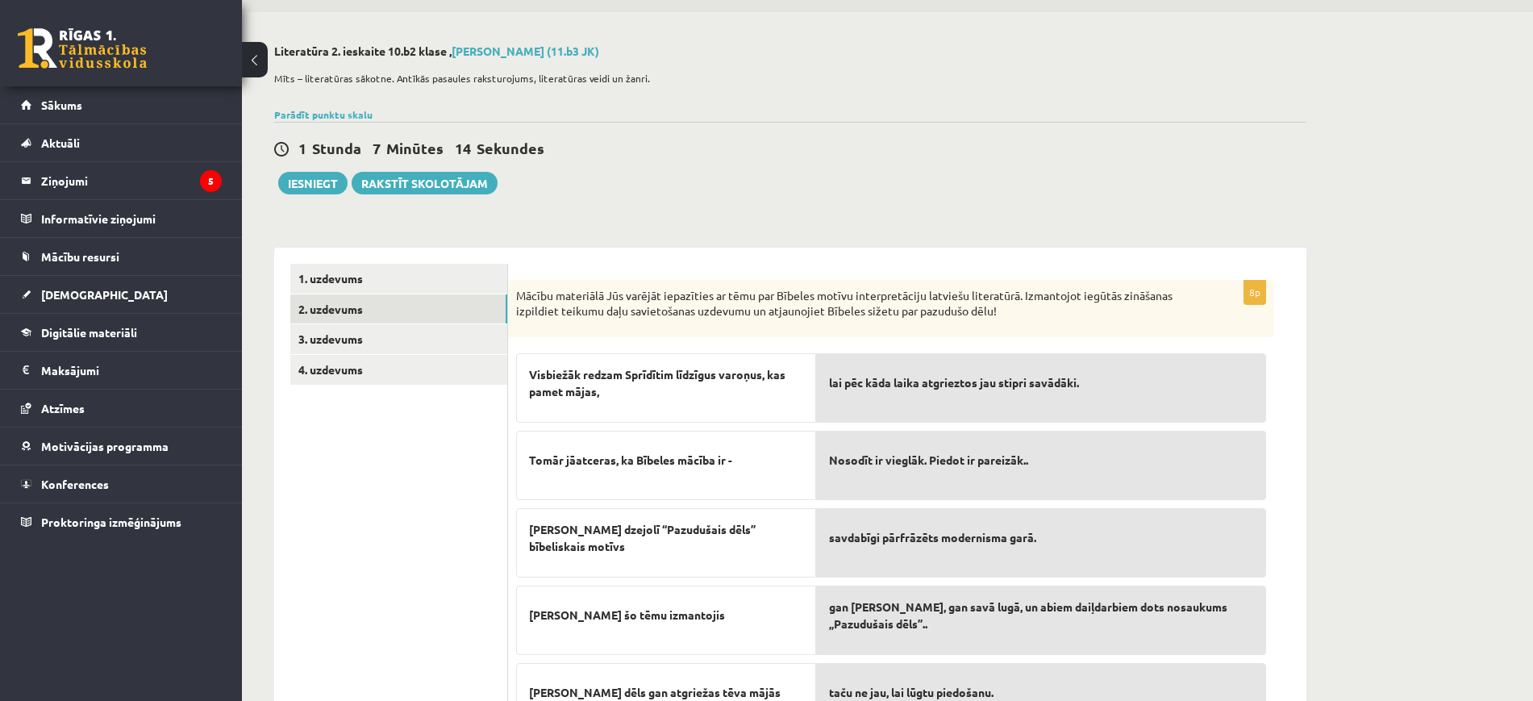
scroll to position [0, 0]
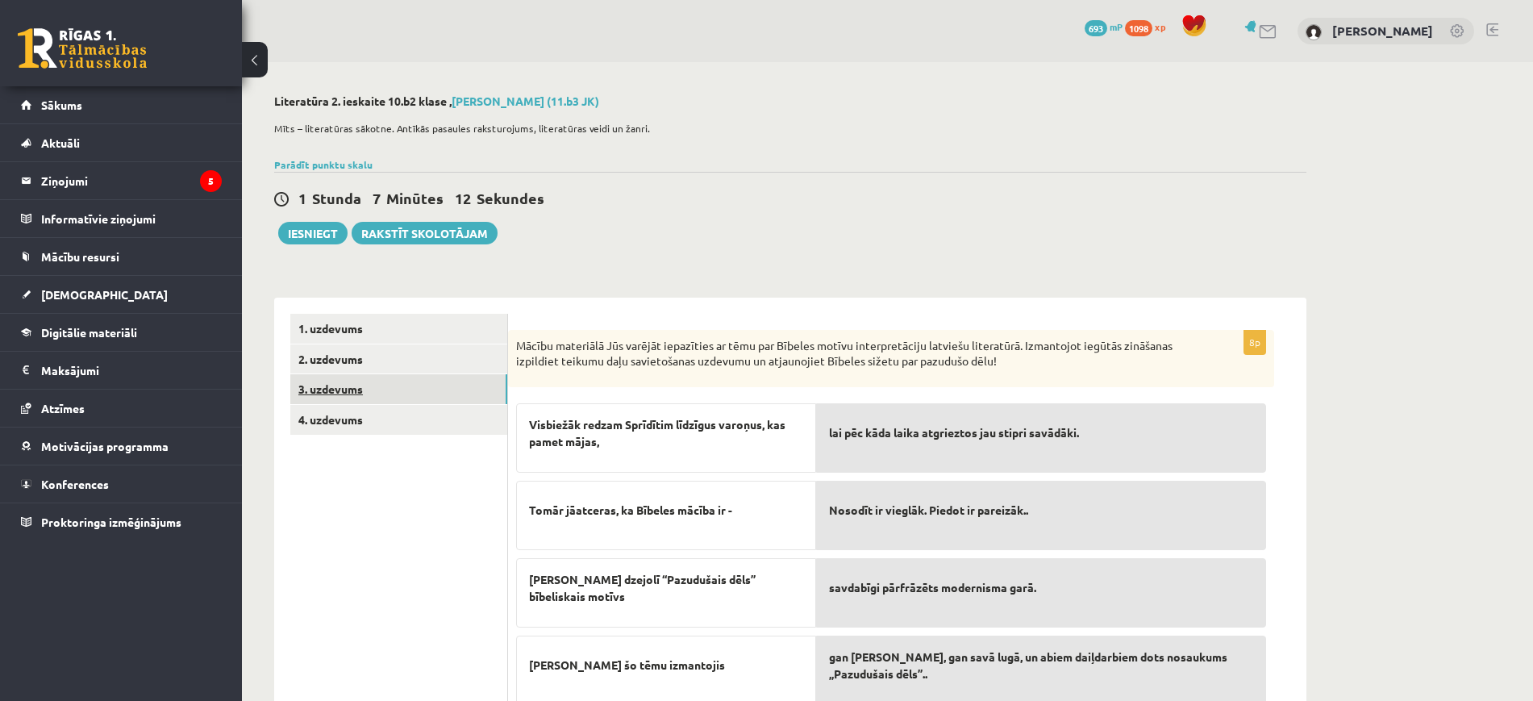
click at [476, 375] on link "3. uzdevums" at bounding box center [398, 389] width 217 height 30
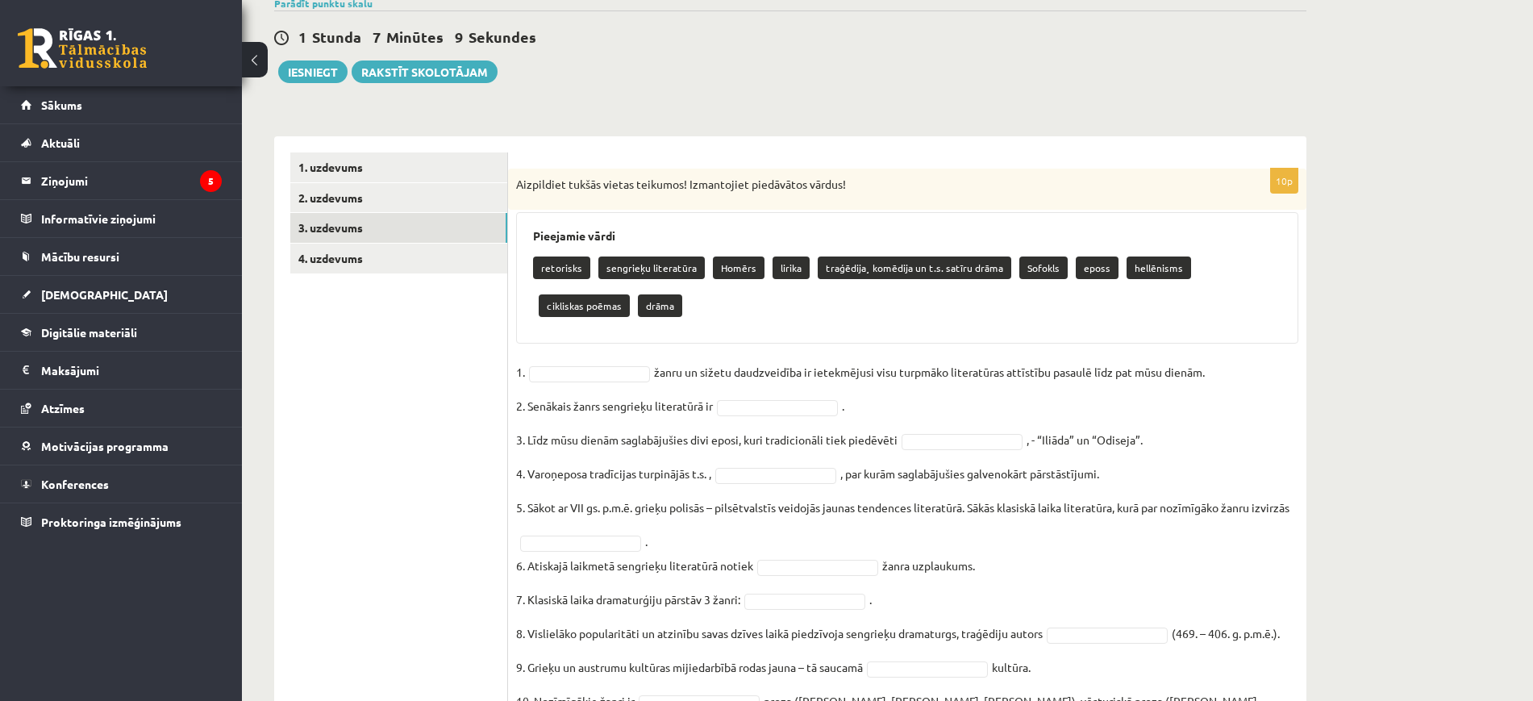
scroll to position [290, 0]
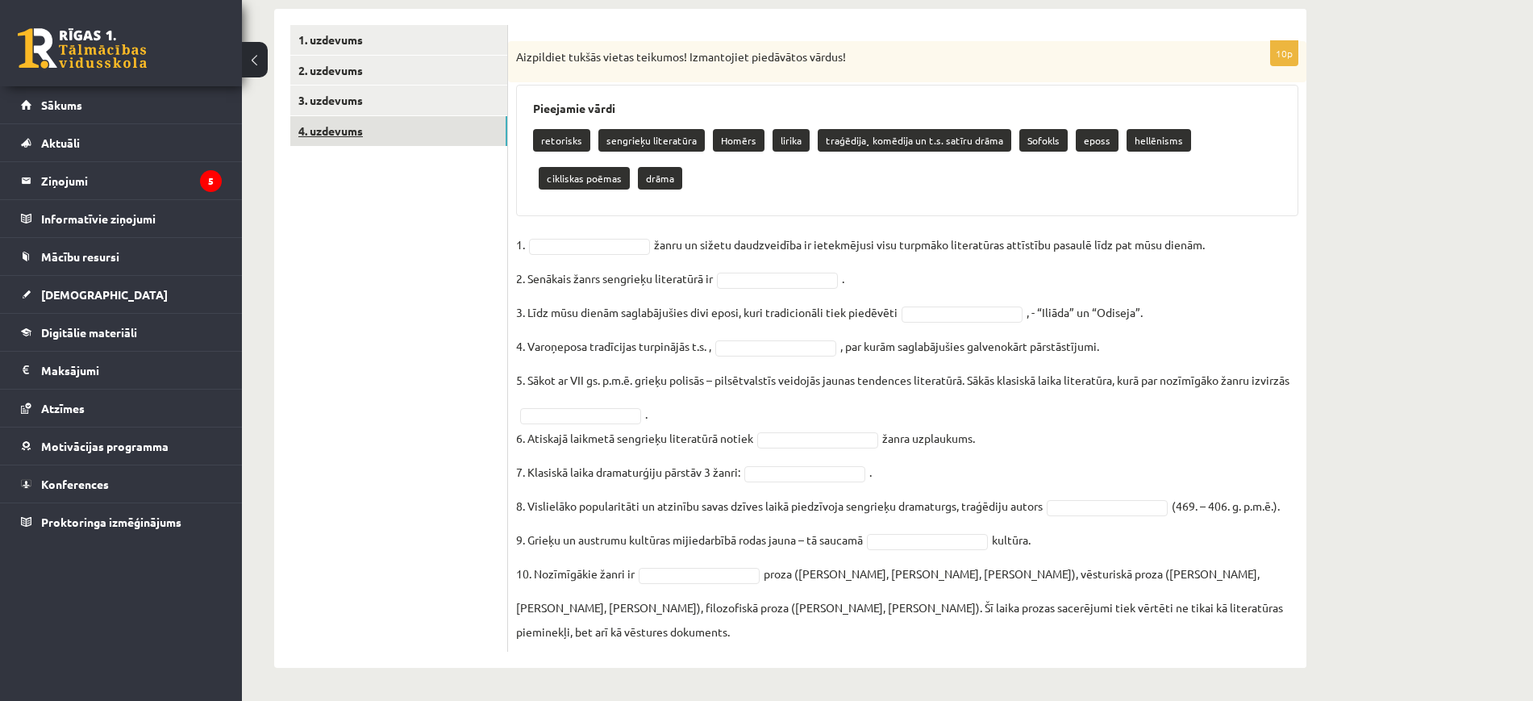
click at [407, 116] on link "4. uzdevums" at bounding box center [398, 131] width 217 height 30
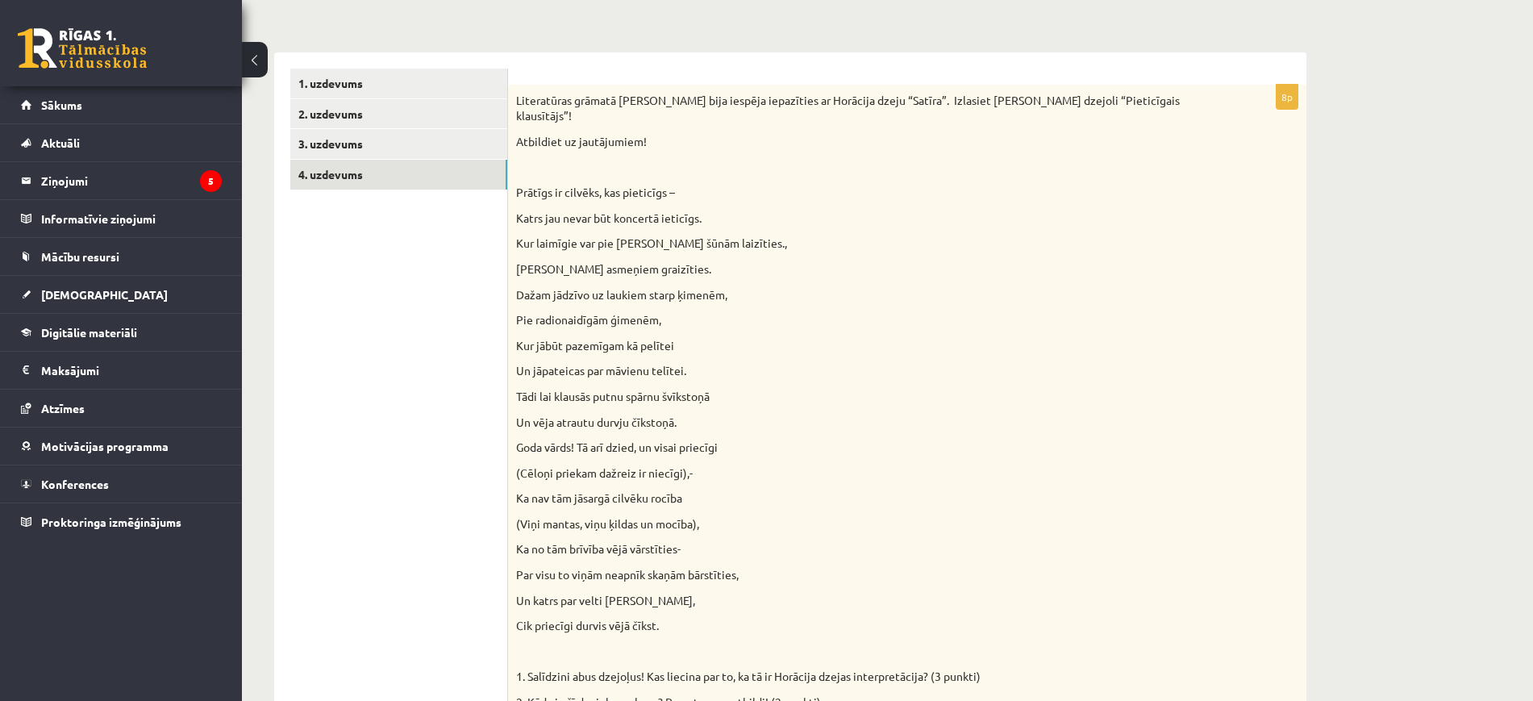
scroll to position [0, 0]
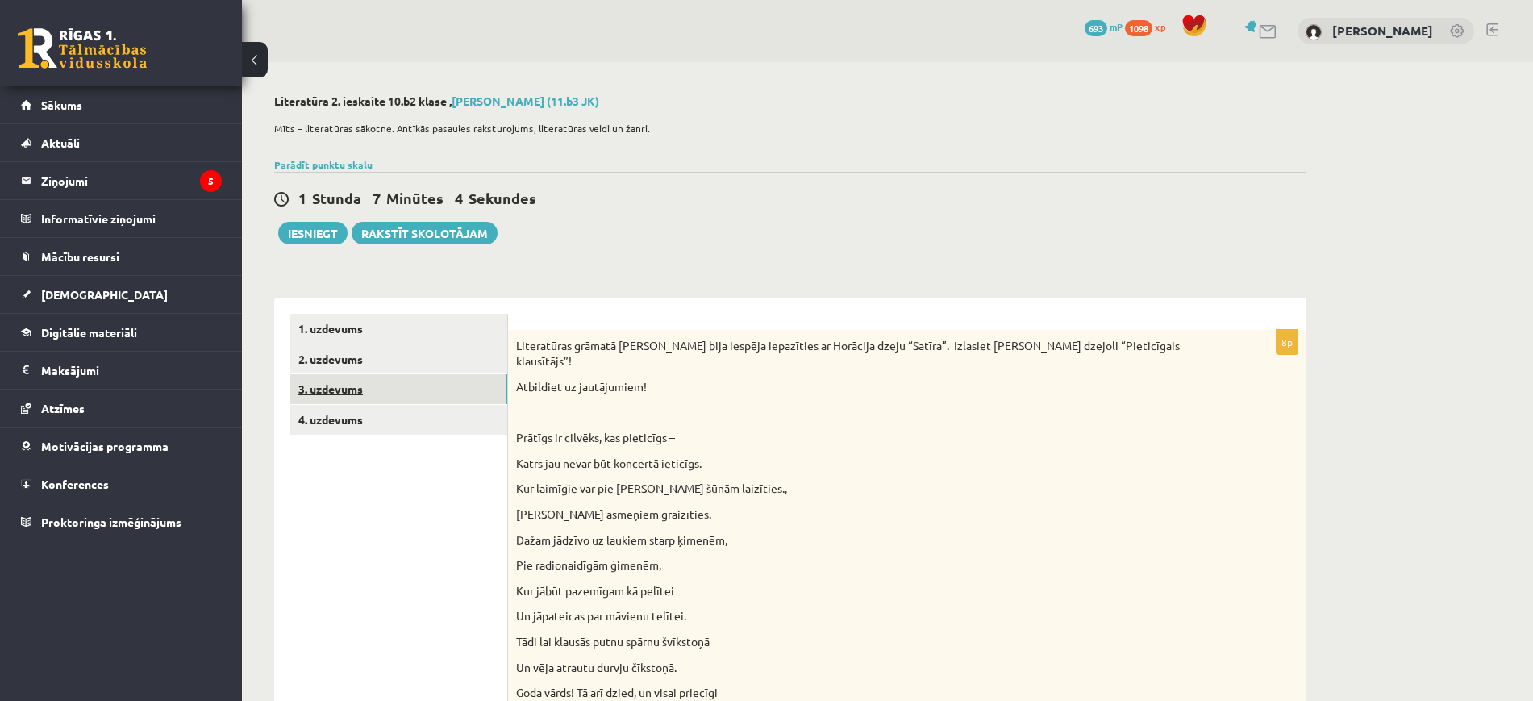
click at [379, 390] on link "3. uzdevums" at bounding box center [398, 389] width 217 height 30
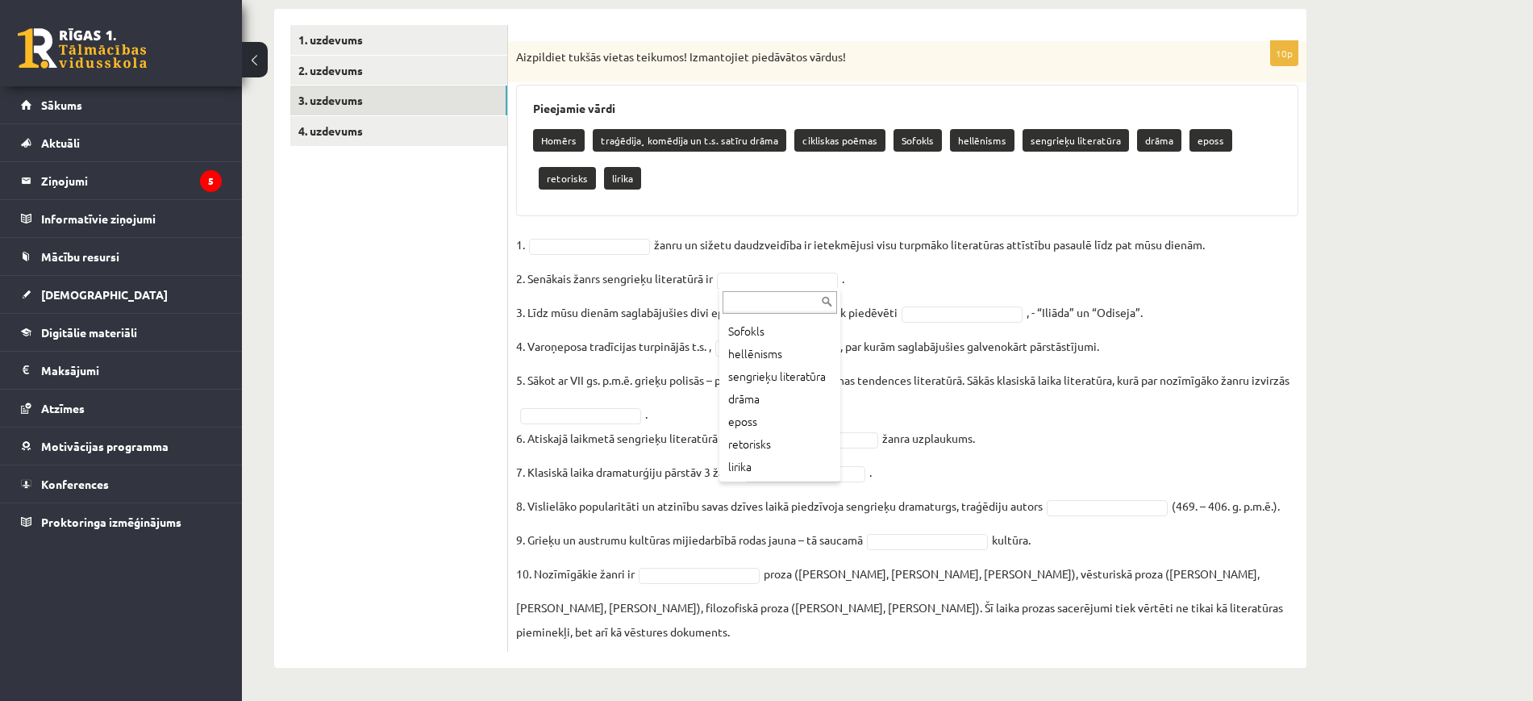
scroll to position [138, 0]
click at [622, 145] on p "traģēdija¸ komēdija un t.s. satīru drāma" at bounding box center [690, 140] width 194 height 23
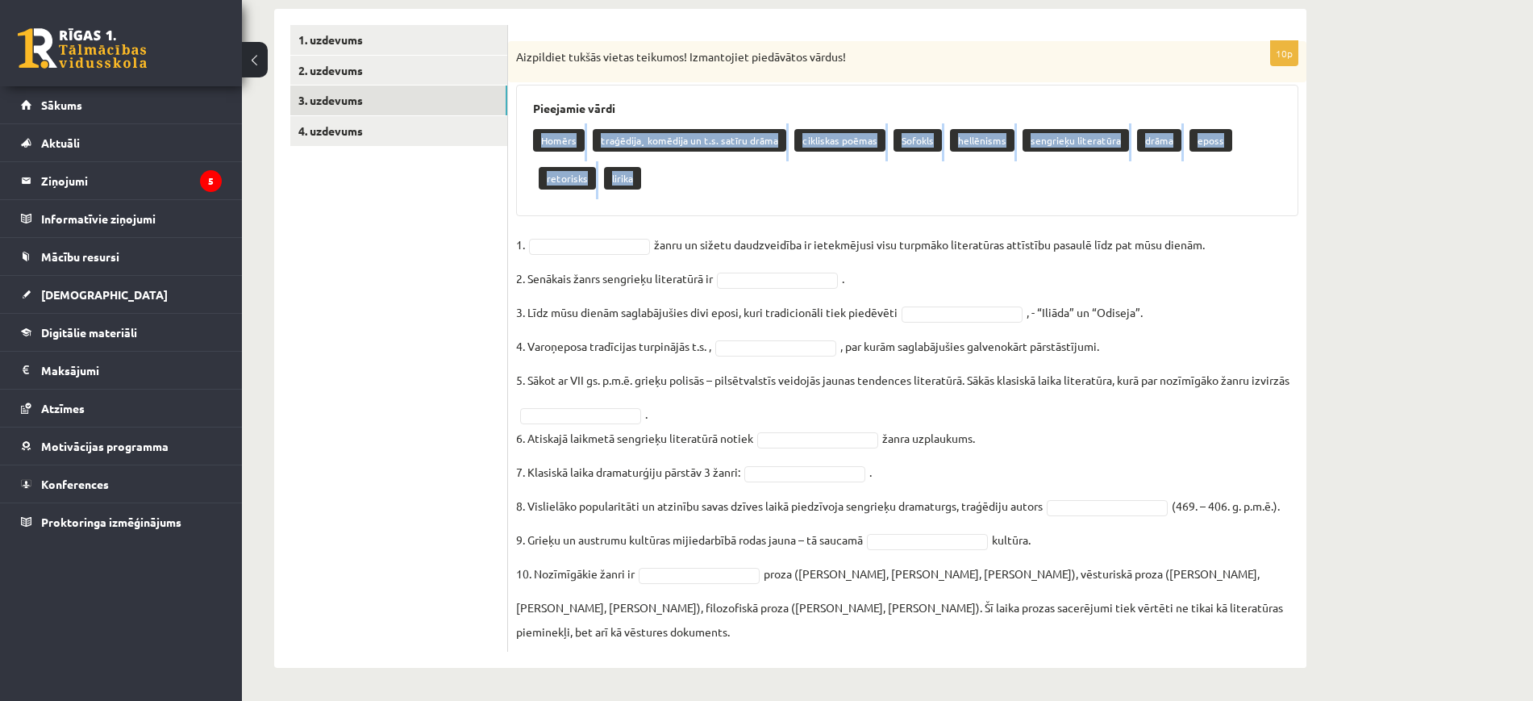
click at [622, 145] on p "traģēdija¸ komēdija un t.s. satīru drāma" at bounding box center [690, 140] width 194 height 23
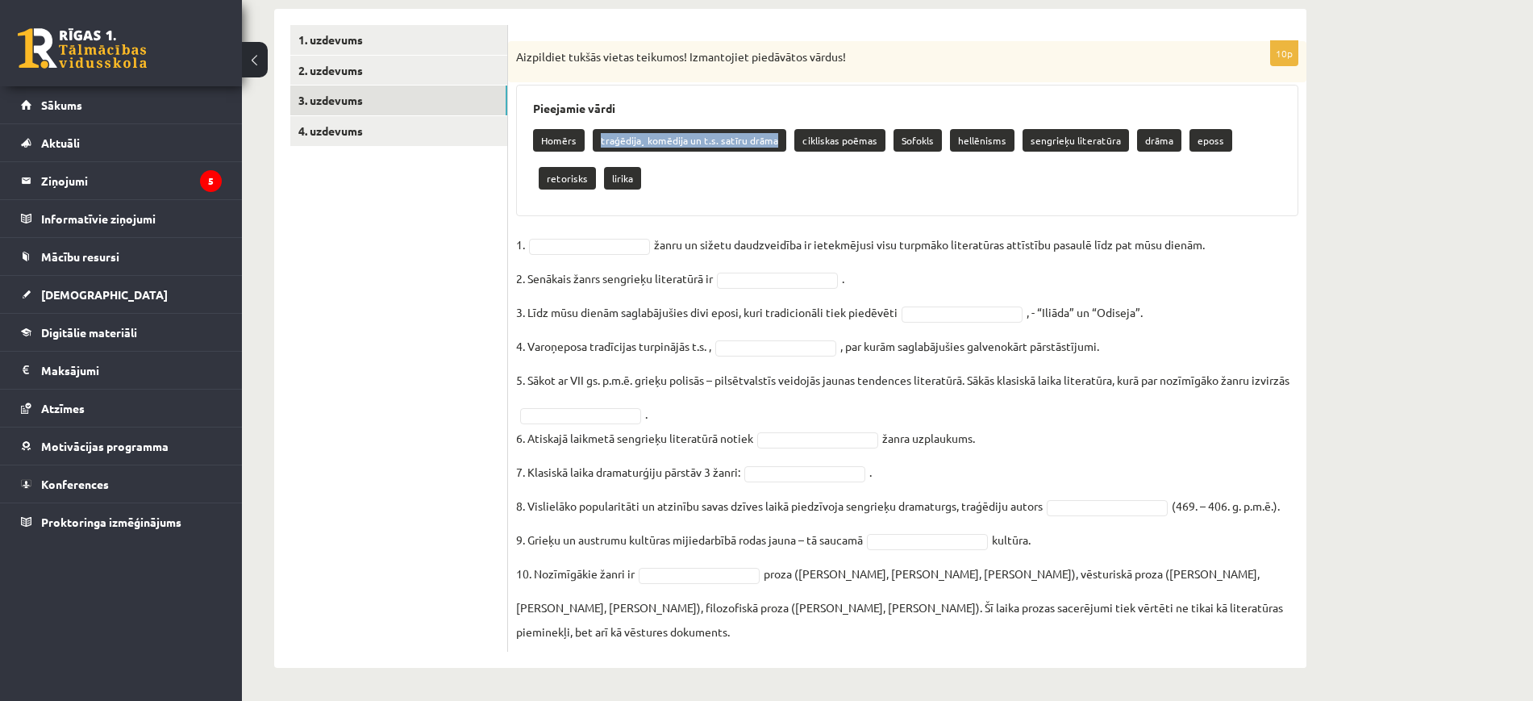
drag, startPoint x: 598, startPoint y: 144, endPoint x: 772, endPoint y: 152, distance: 173.6
click at [757, 152] on div "Homērs traģēdija¸ komēdija un t.s. satīru drāma cikliskas poēmas Sofokls hellēn…" at bounding box center [907, 161] width 748 height 76
copy p "traģēdija¸ komēdija un t.s. satīru drāma"
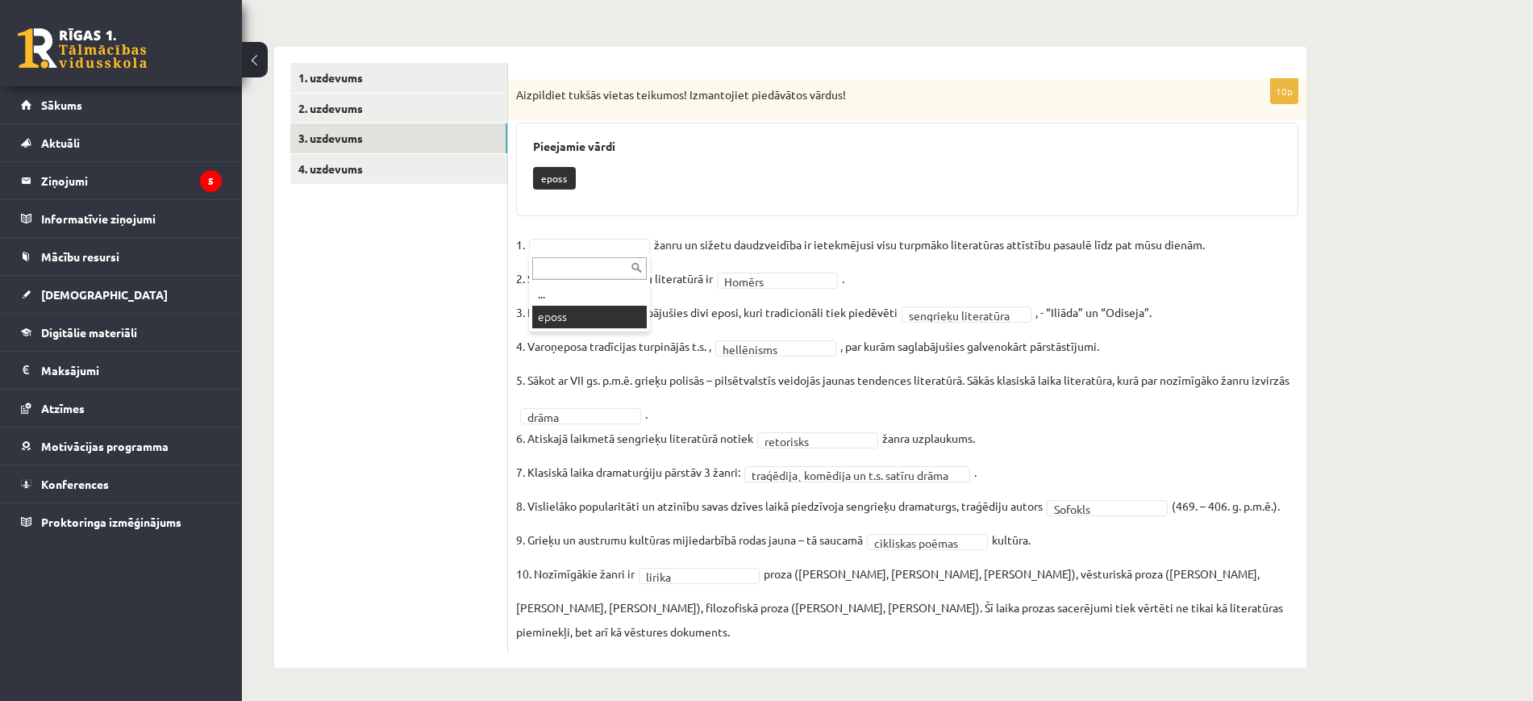
scroll to position [214, 0]
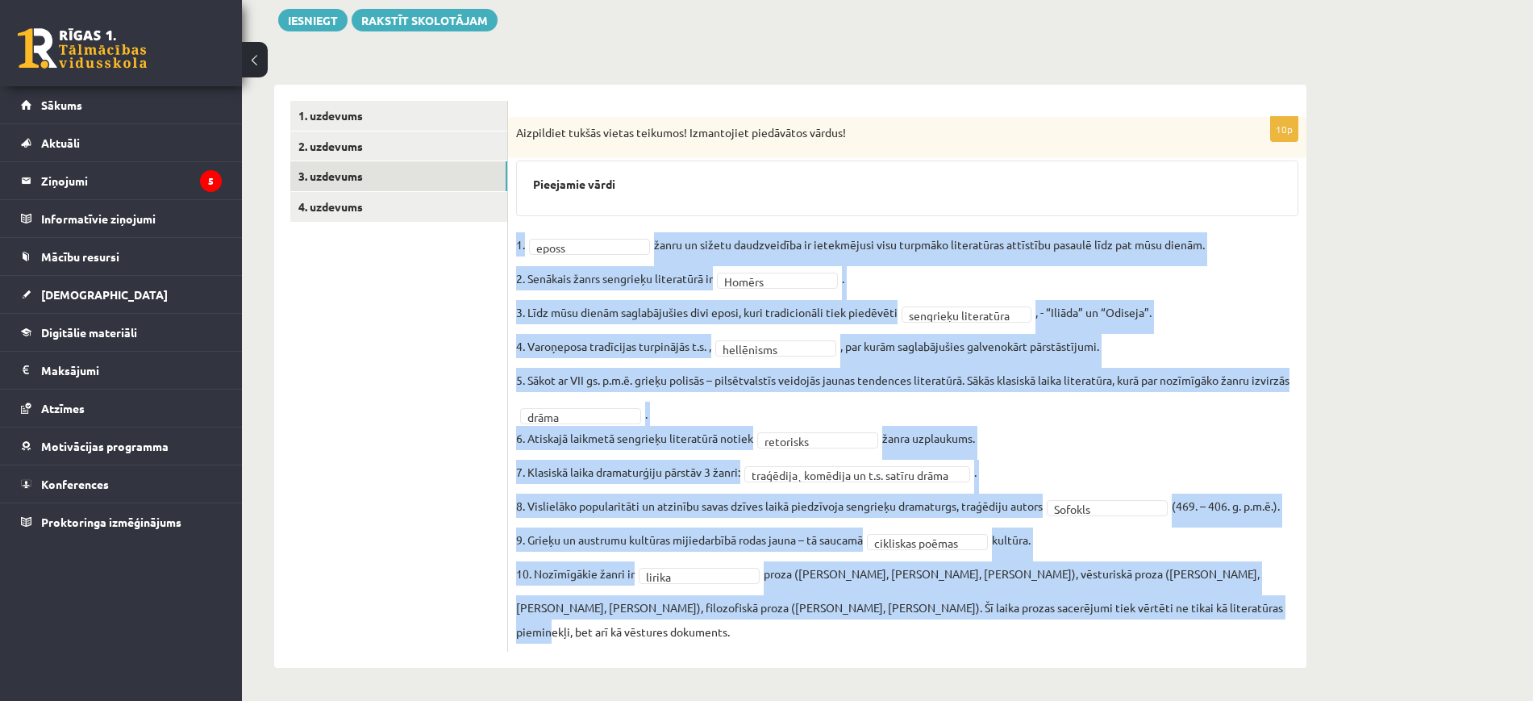
drag, startPoint x: 510, startPoint y: 238, endPoint x: 1237, endPoint y: 653, distance: 837.8
click at [757, 653] on div "**********" at bounding box center [907, 376] width 798 height 583
copy fieldset "1. eposs žanru un sižetu daudzveidība ir ietekmējusi visu turpmāko literatūras …"
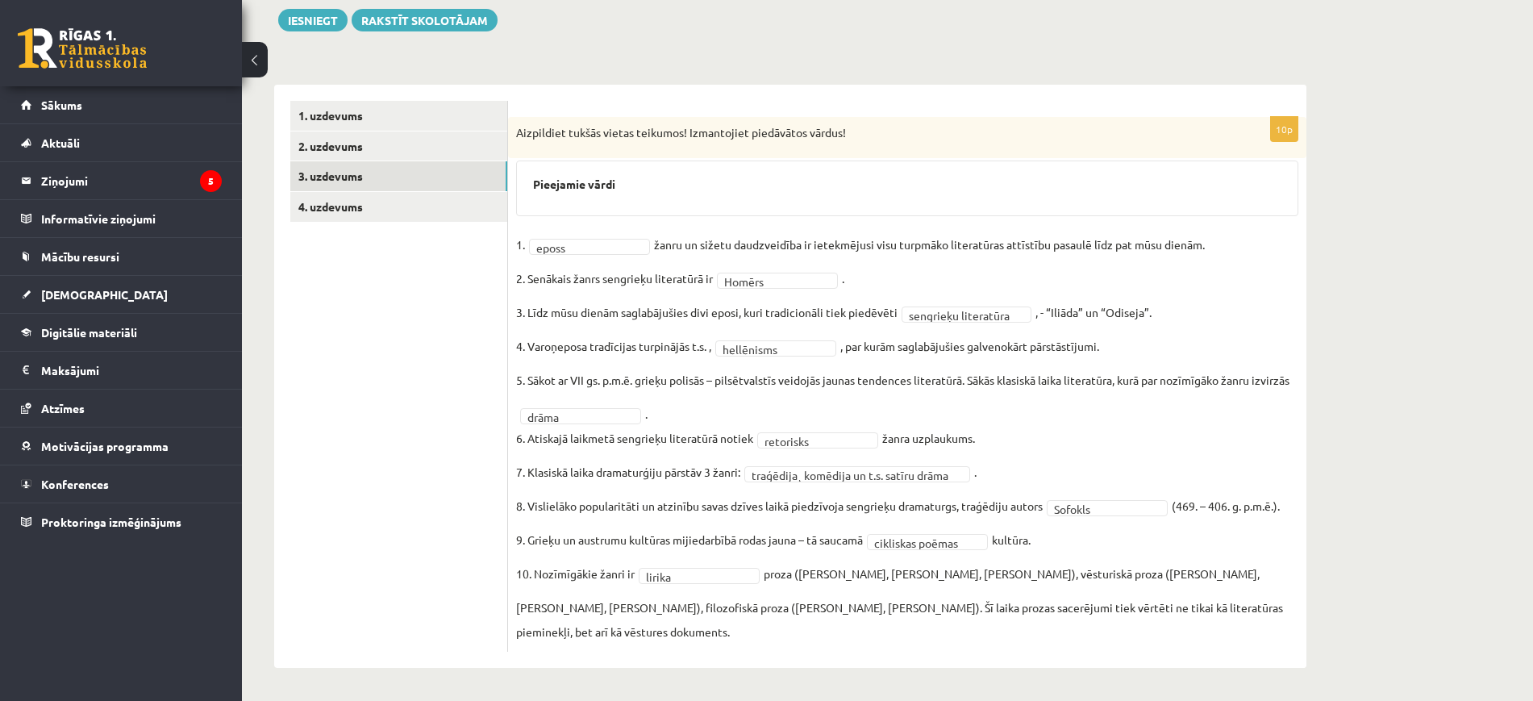
click at [550, 185] on h3 "Pieejamie vārdi" at bounding box center [907, 184] width 748 height 14
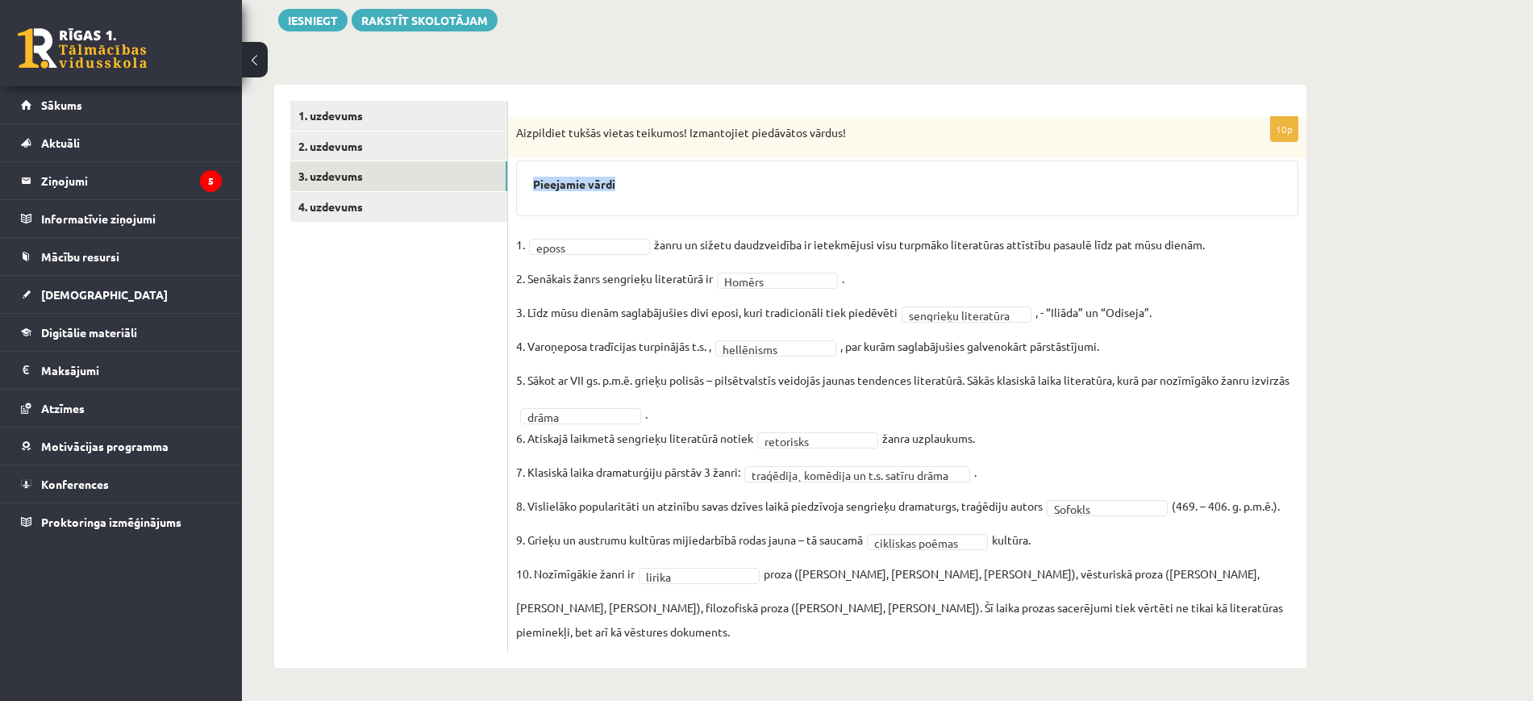
click at [550, 185] on h3 "Pieejamie vārdi" at bounding box center [907, 184] width 748 height 14
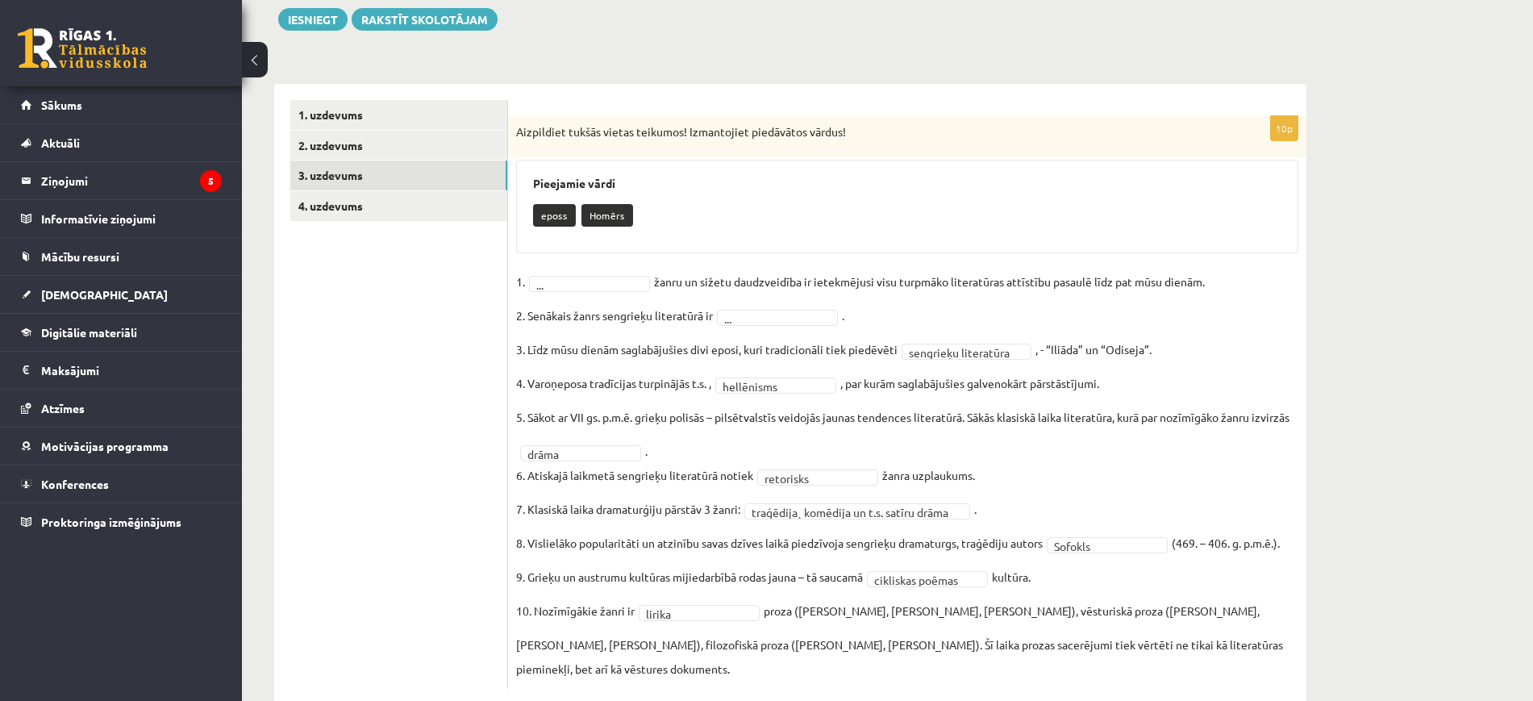
click at [757, 374] on fieldset "**********" at bounding box center [907, 474] width 782 height 411
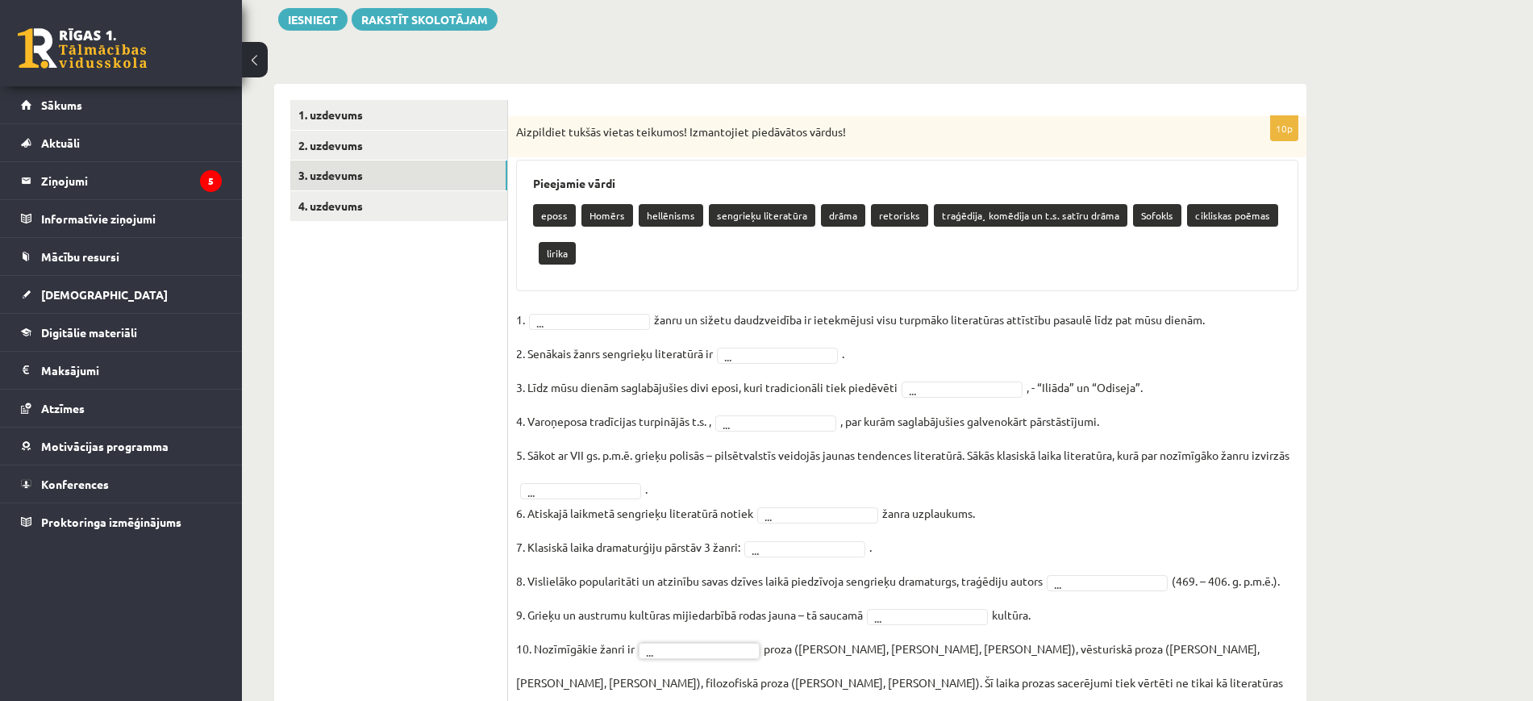
scroll to position [290, 0]
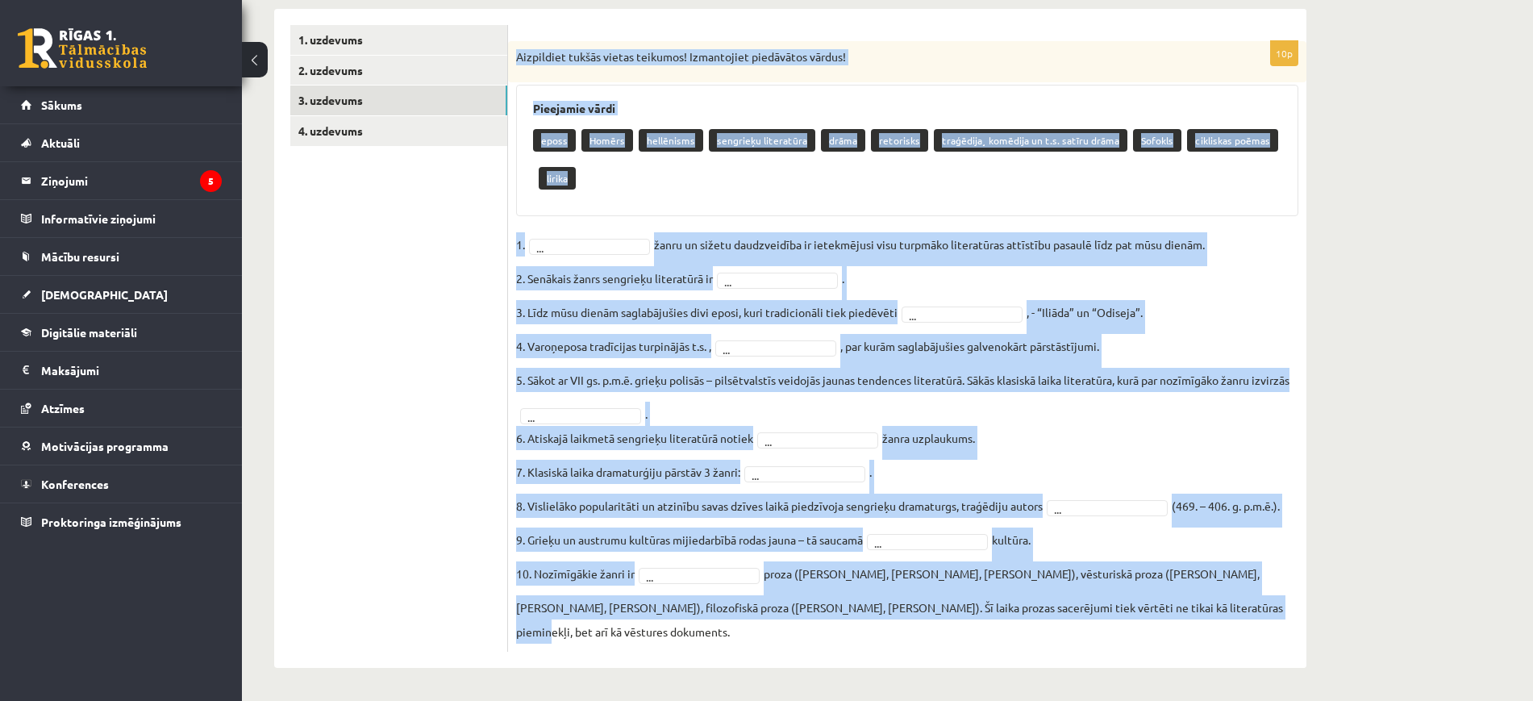
drag, startPoint x: 515, startPoint y: 51, endPoint x: 1154, endPoint y: 649, distance: 875.3
click at [757, 649] on div "10p Aizpildiet tukšās vietas teikumos! Izmantojiet piedāvātos vārdus! Pieejamie…" at bounding box center [907, 346] width 798 height 611
copy div "Aizpildiet tukšās vietas teikumos! Izmantojiet piedāvātos vārdus! Pieejamie vār…"
click at [703, 223] on div "10p Aizpildiet tukšās vietas teikumos! Izmantojiet piedāvātos vārdus! Pieejamie…" at bounding box center [907, 346] width 798 height 611
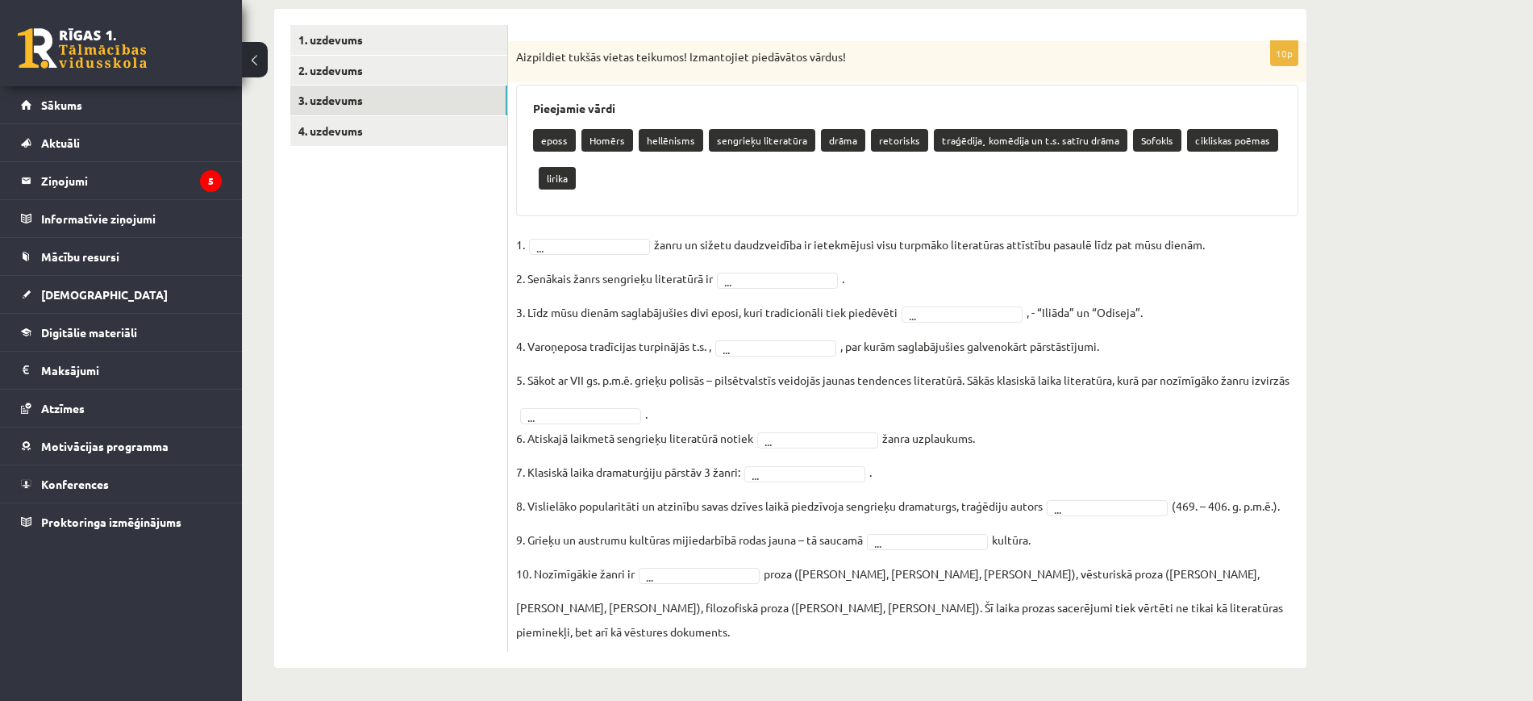
click at [616, 254] on fieldset "1. ... žanru un sižetu daudzveidība ir ietekmējusi visu turpmāko literatūras at…" at bounding box center [907, 437] width 782 height 411
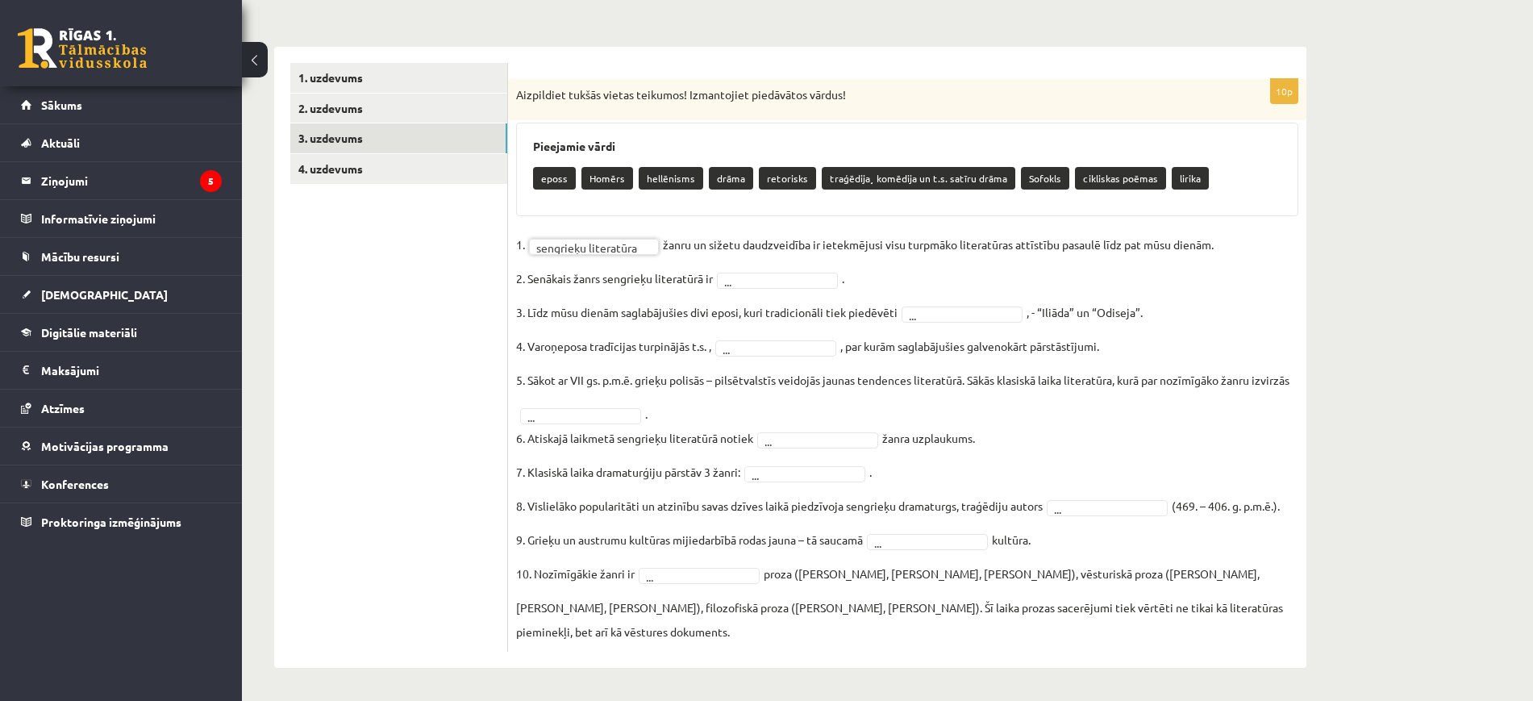
scroll to position [252, 0]
click at [754, 287] on fieldset "**********" at bounding box center [907, 437] width 782 height 411
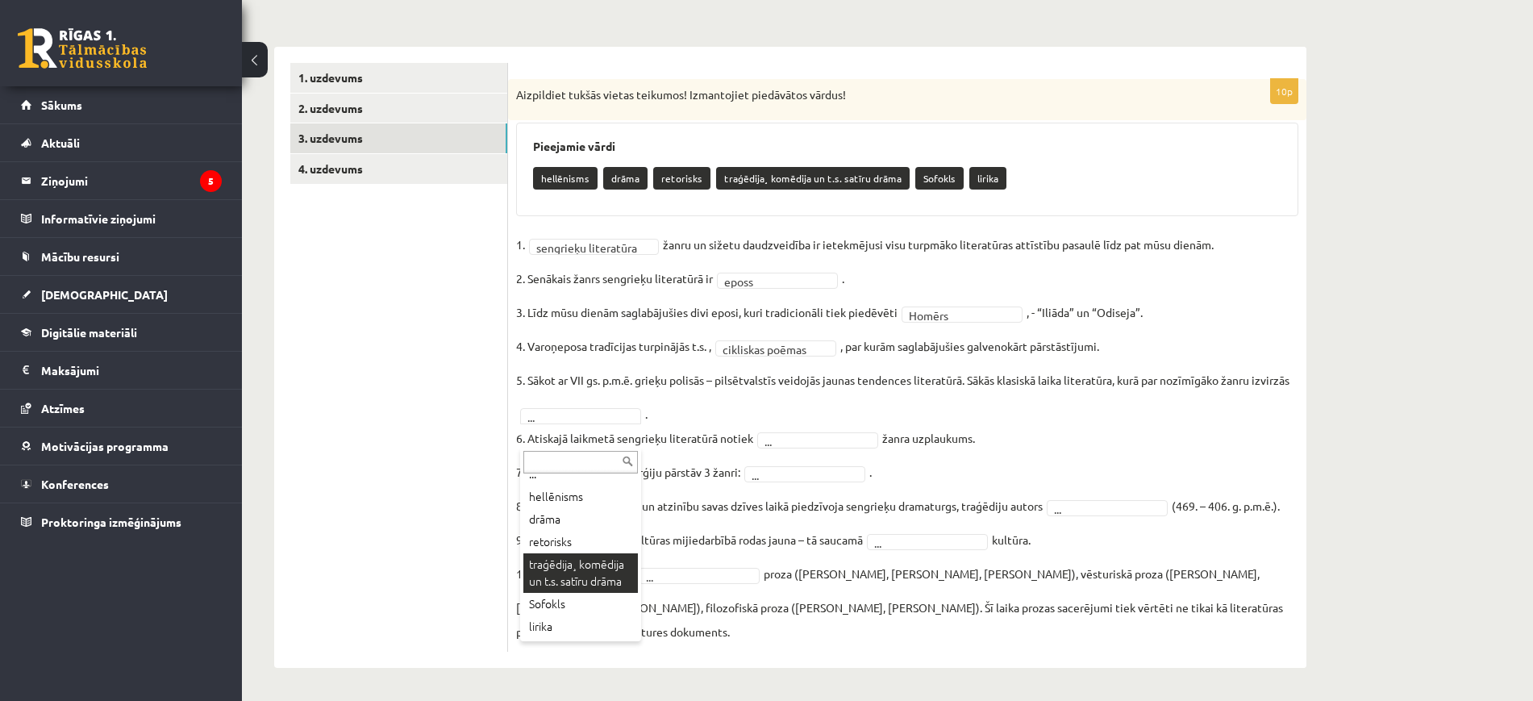
scroll to position [31, 0]
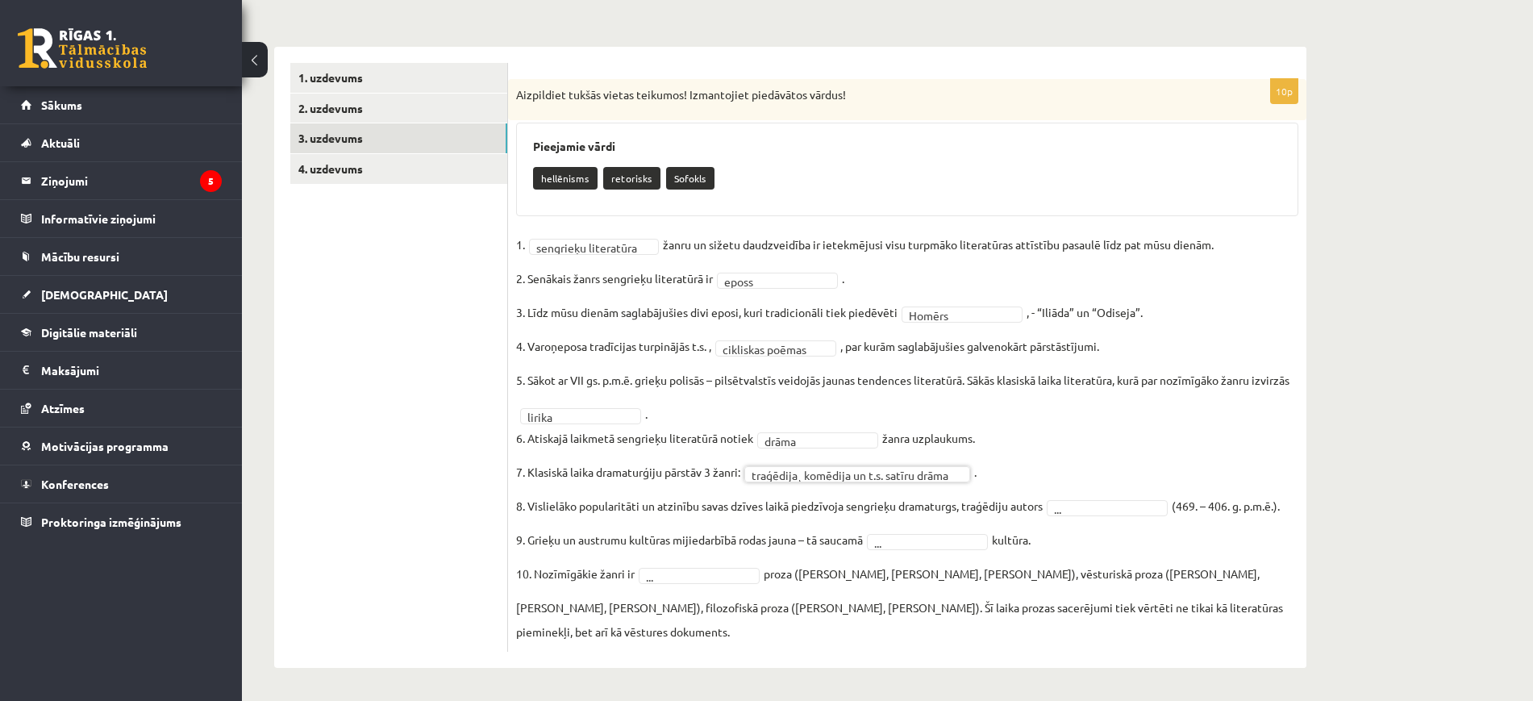
click at [757, 539] on fieldset "**********" at bounding box center [907, 437] width 782 height 411
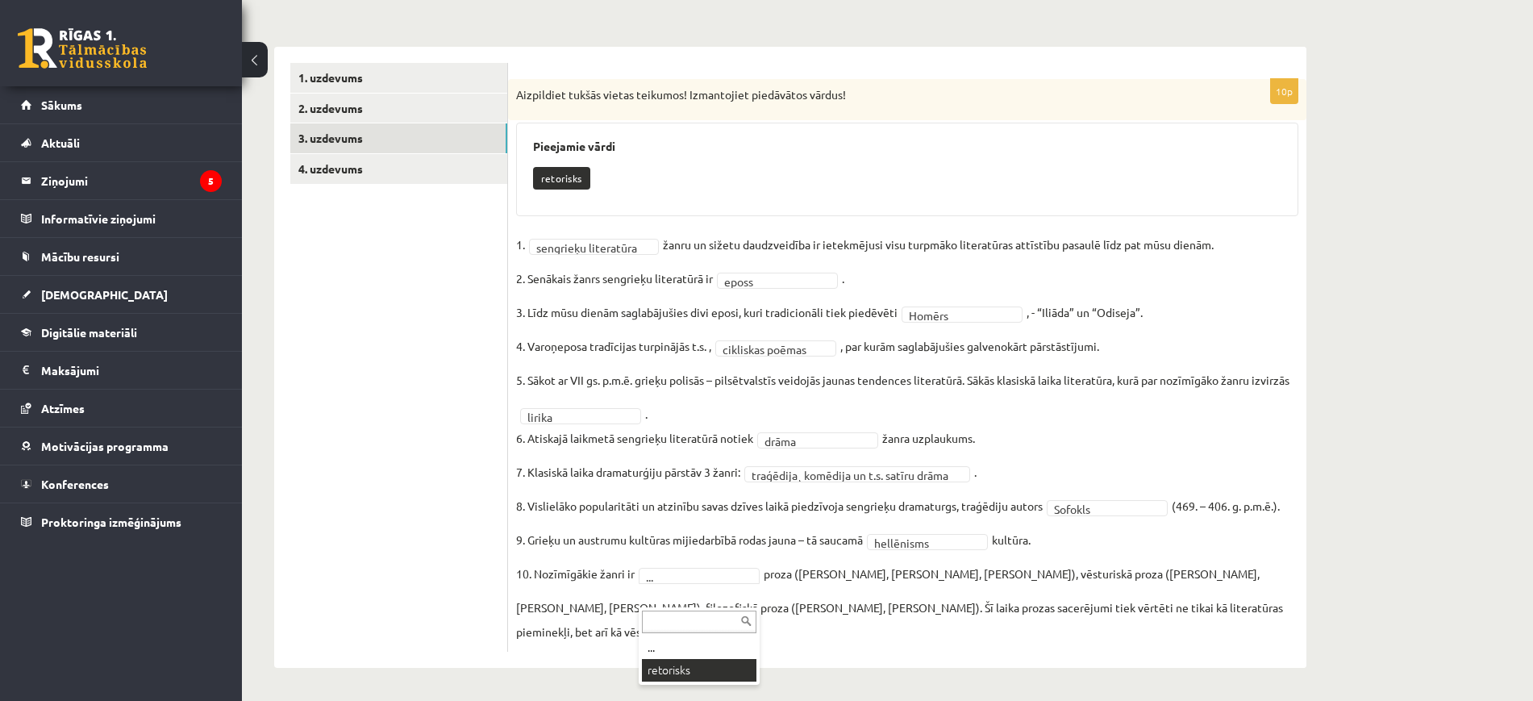
scroll to position [214, 0]
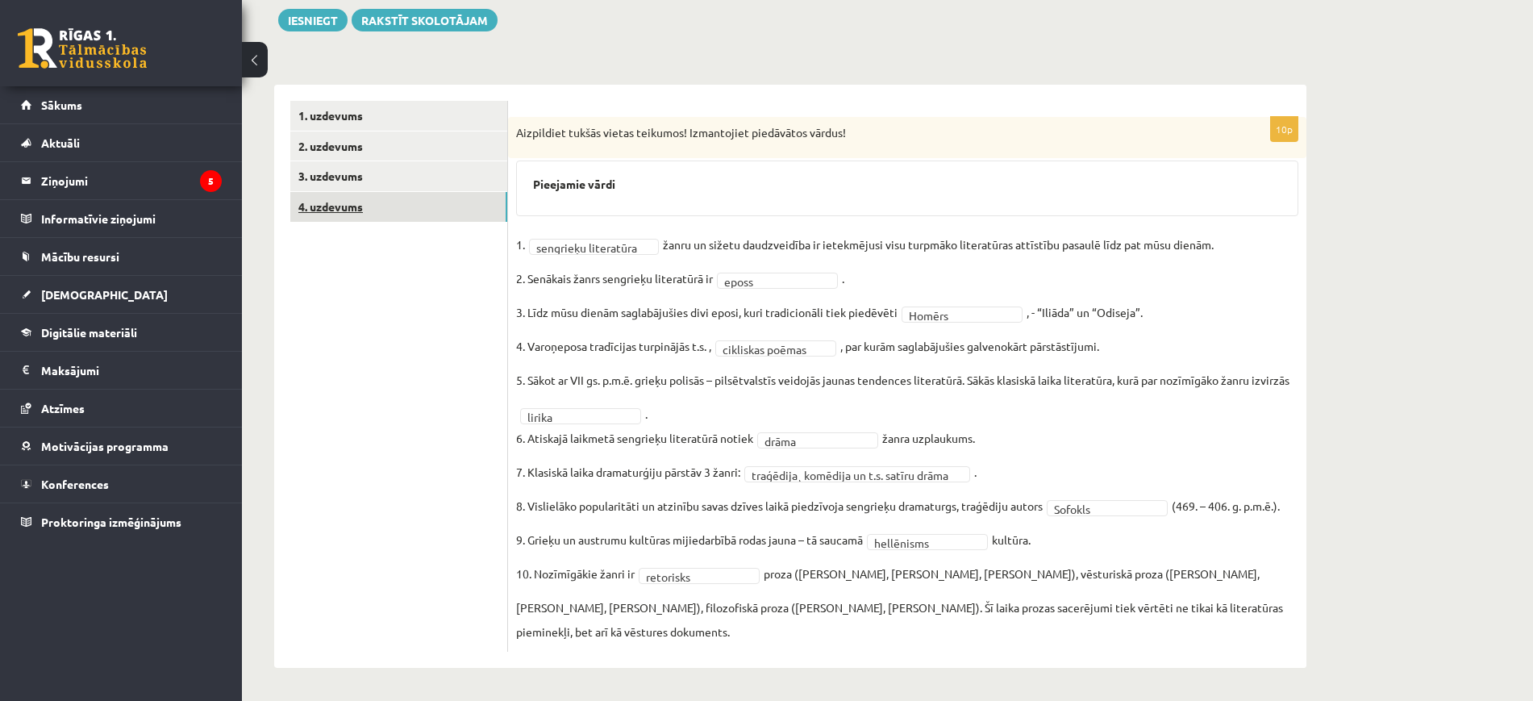
click at [457, 214] on link "4. uzdevums" at bounding box center [398, 207] width 217 height 30
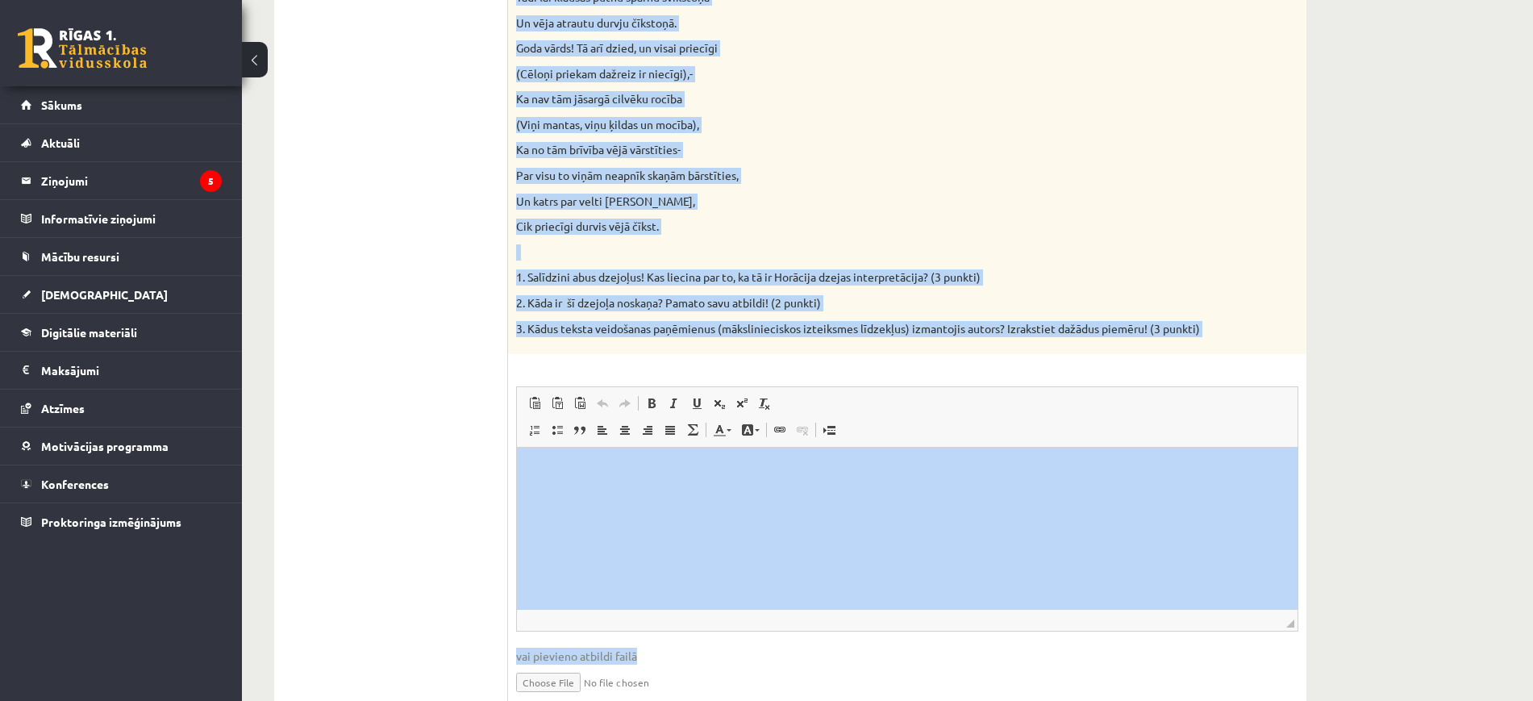
scroll to position [700, 0]
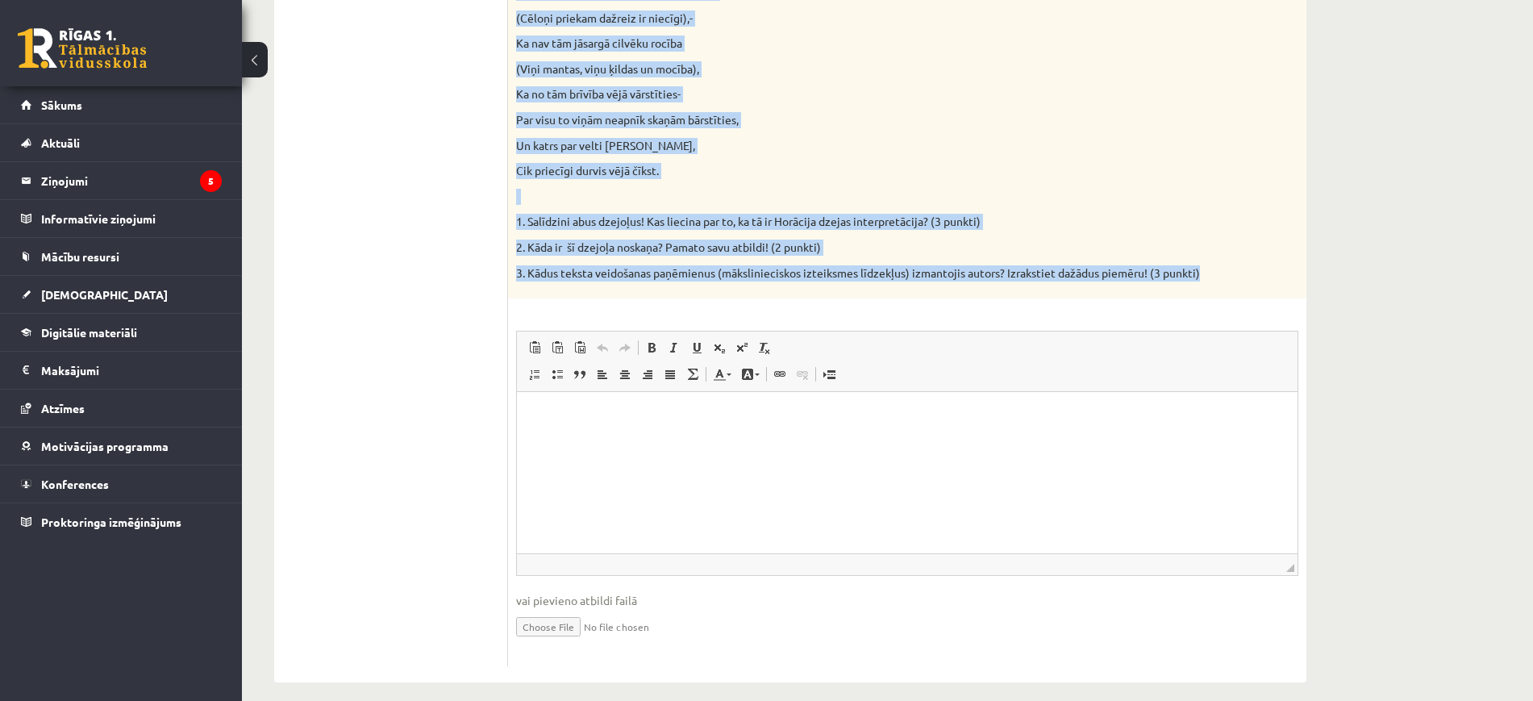
drag, startPoint x: 509, startPoint y: 162, endPoint x: 1333, endPoint y: 277, distance: 832.2
click at [757, 277] on div "**********" at bounding box center [790, 38] width 1097 height 1353
copy div "Literatūras grāmatā Jums bija iespēja iepazīties ar Horācija dzeju “Satīra”. Iz…"
click at [757, 112] on p "Par visu to viņām neapnīk skaņām bārstīties," at bounding box center [867, 120] width 702 height 16
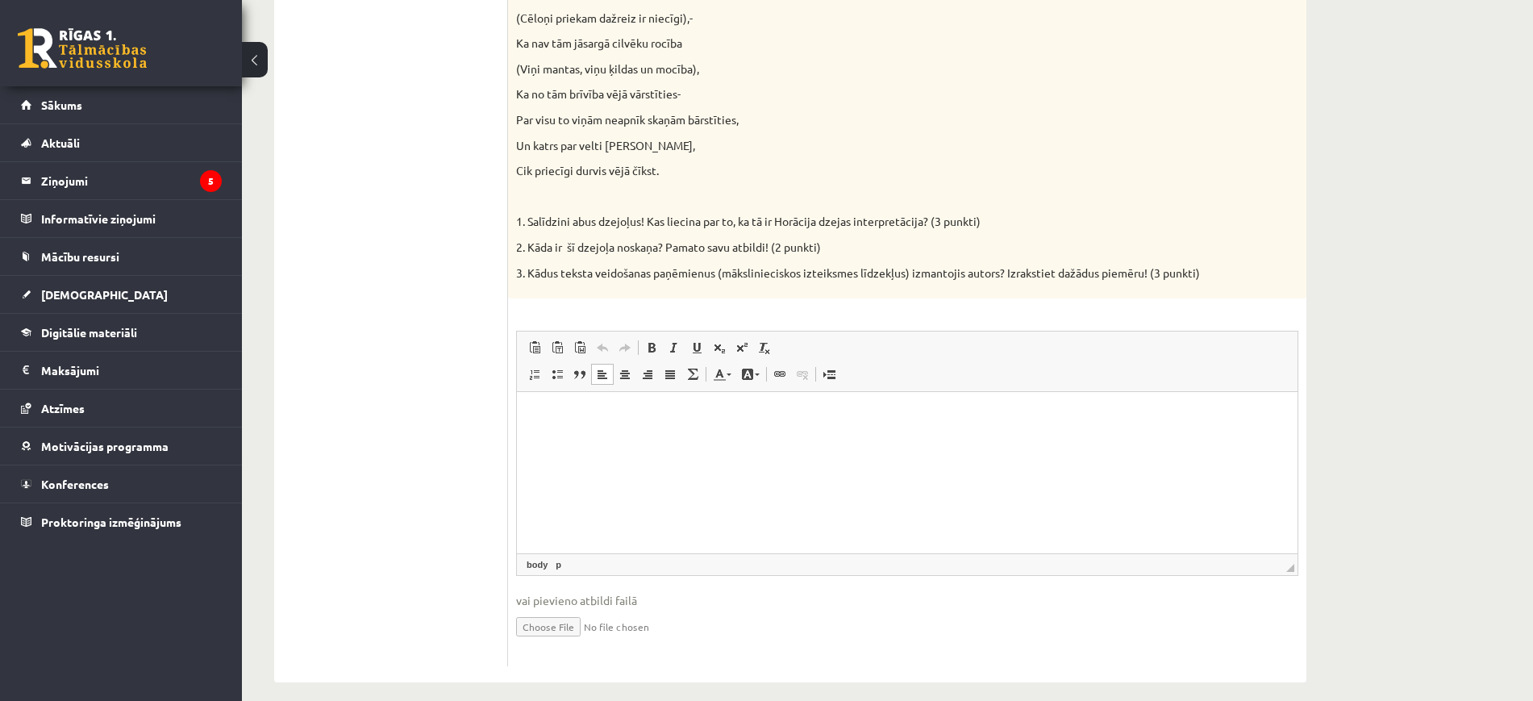
click at [680, 441] on html at bounding box center [907, 416] width 781 height 49
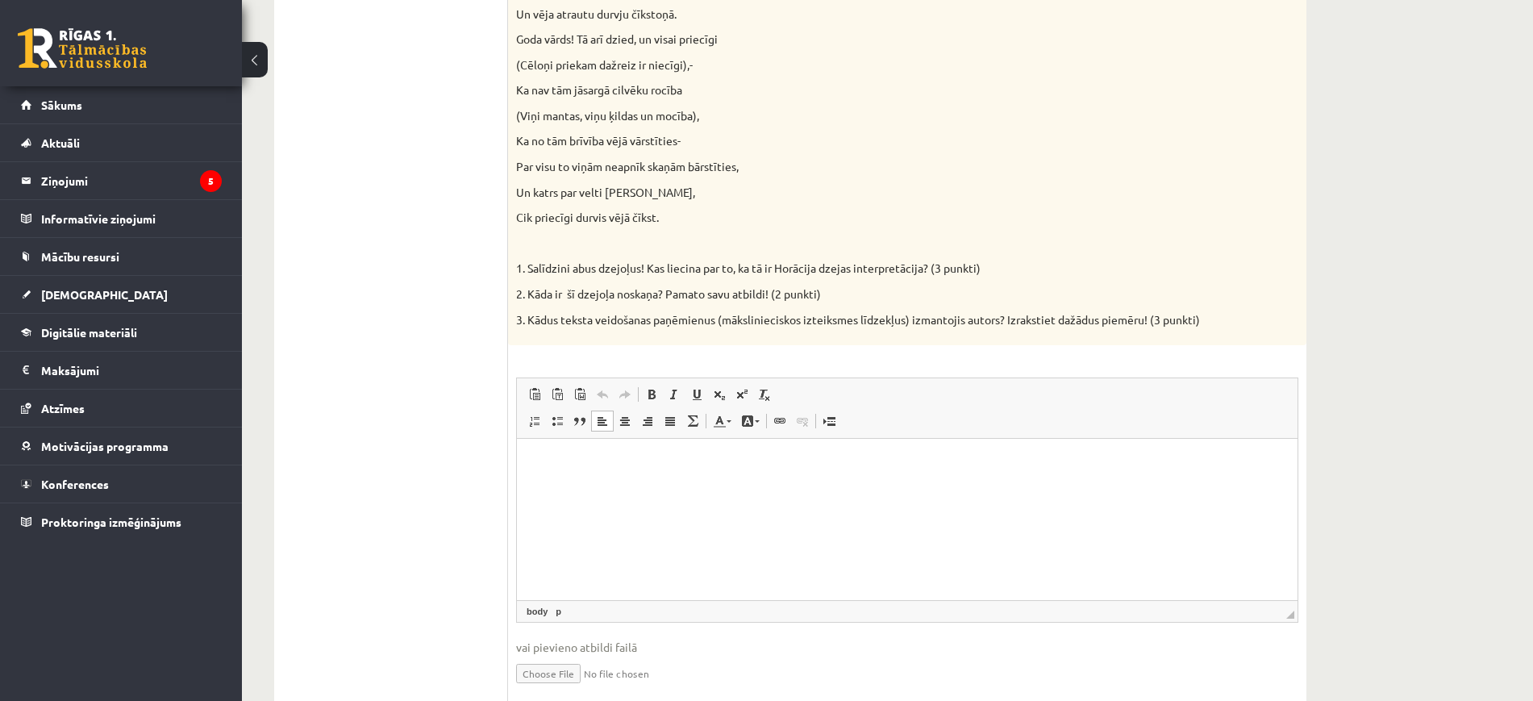
scroll to position [675, 0]
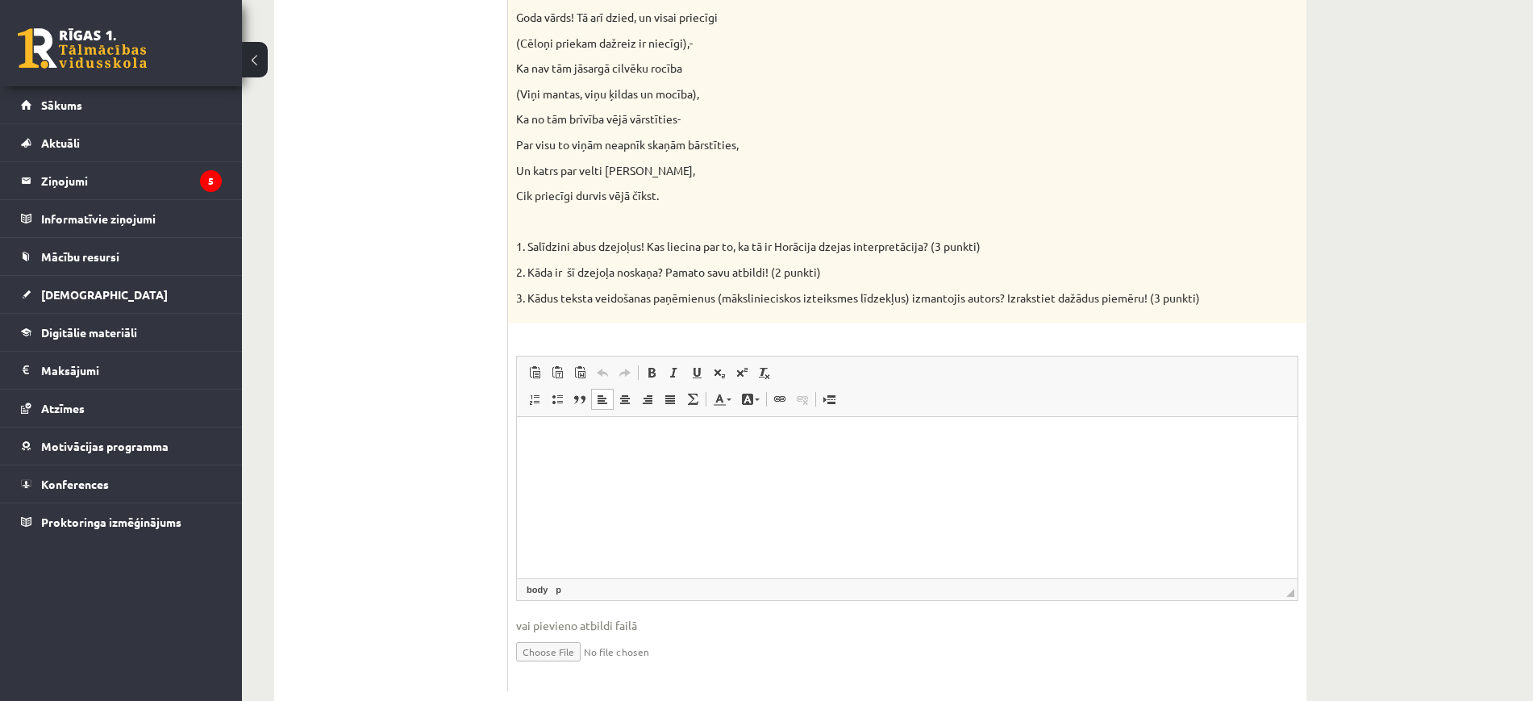
click at [683, 446] on p "Editor, wiswyg-editor-user-answer-47434033595520" at bounding box center [907, 441] width 748 height 17
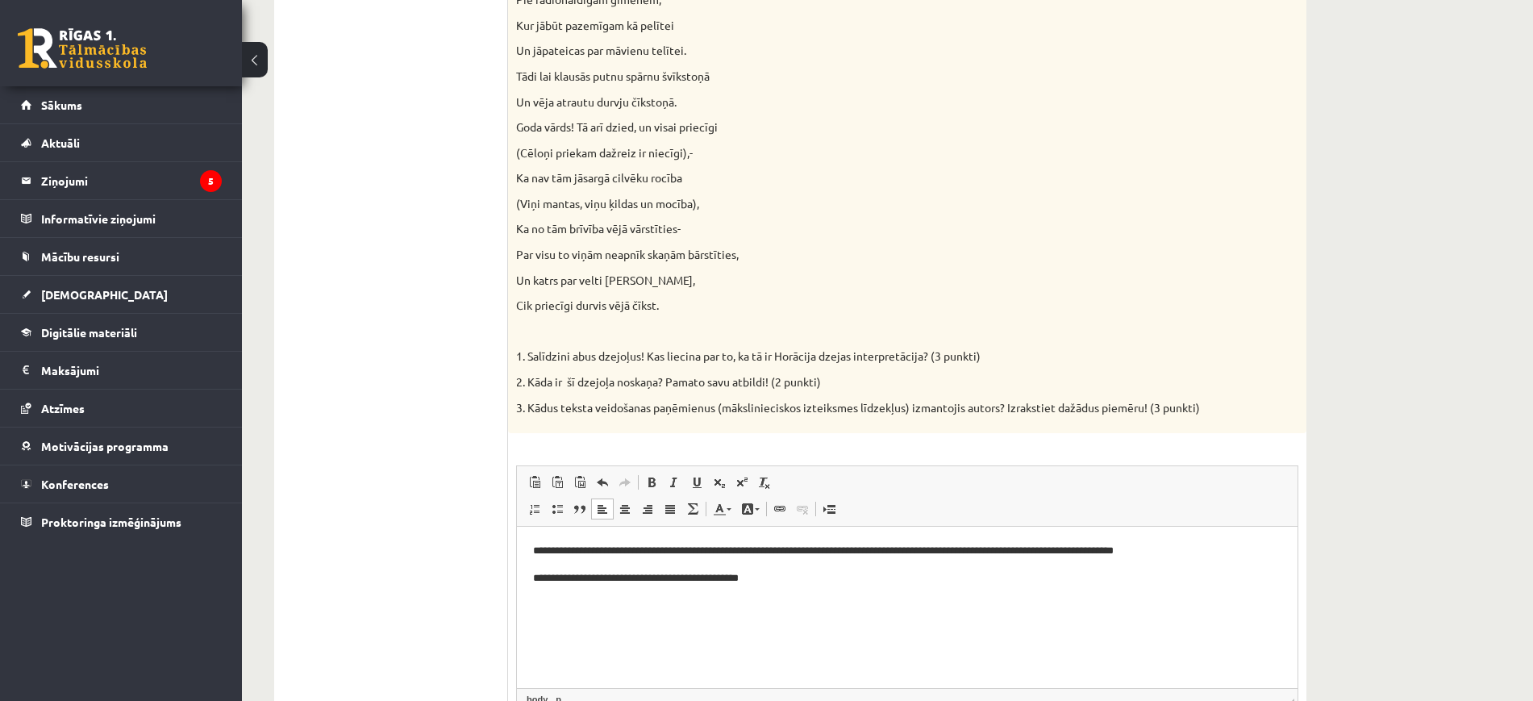
scroll to position [565, 0]
click at [527, 536] on html "**********" at bounding box center [907, 565] width 781 height 76
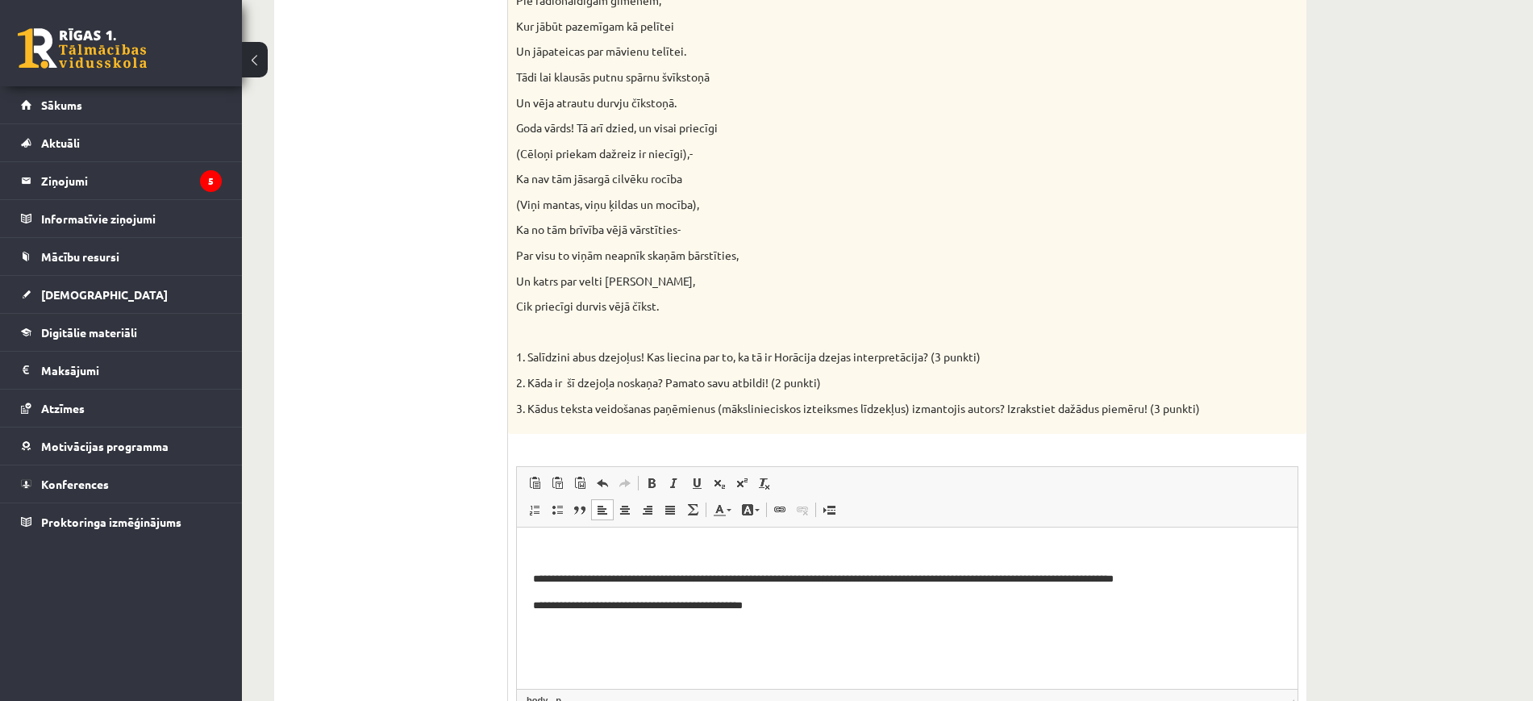
click at [539, 551] on p "Editor, wiswyg-editor-user-answer-47434033595520" at bounding box center [907, 552] width 748 height 17
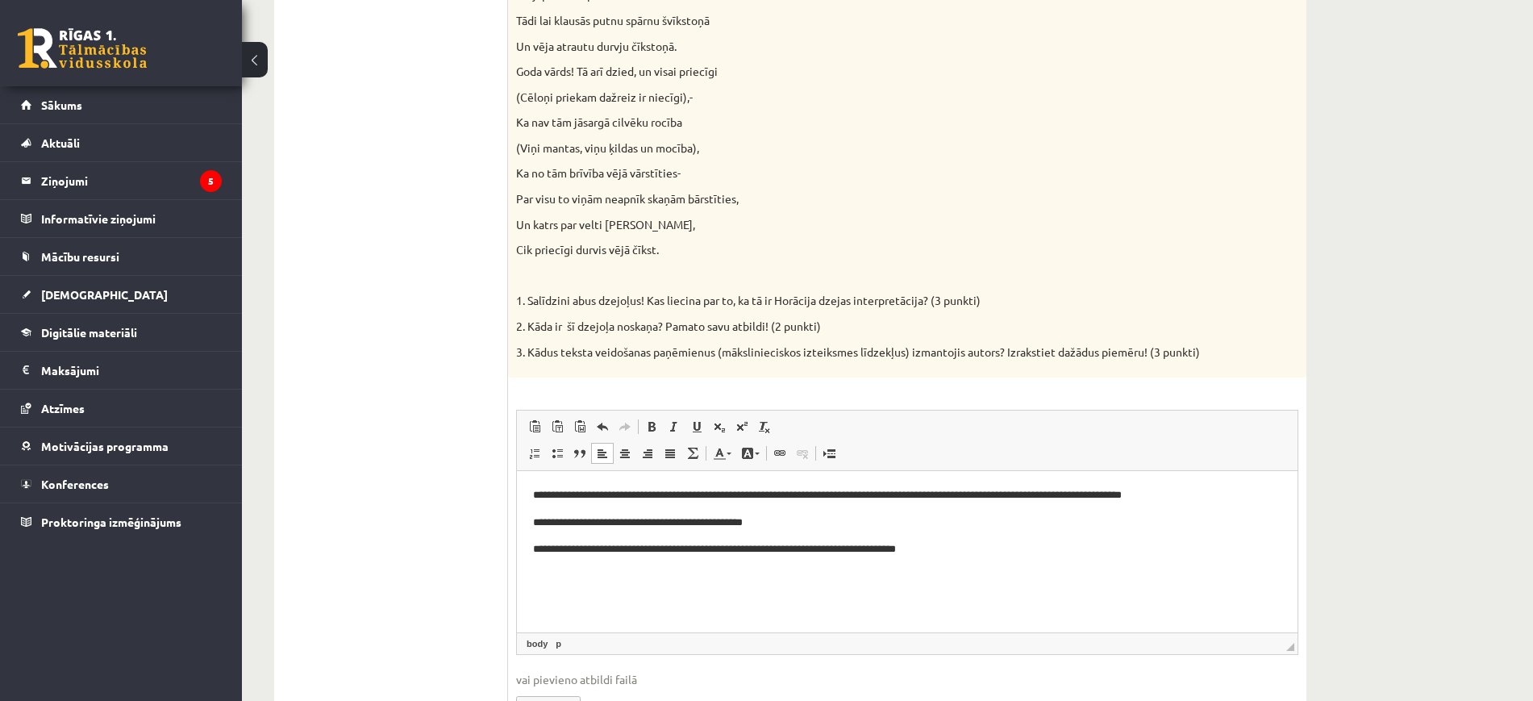
scroll to position [622, 0]
click at [757, 550] on p "**********" at bounding box center [907, 548] width 748 height 17
click at [757, 542] on p "**********" at bounding box center [907, 548] width 748 height 17
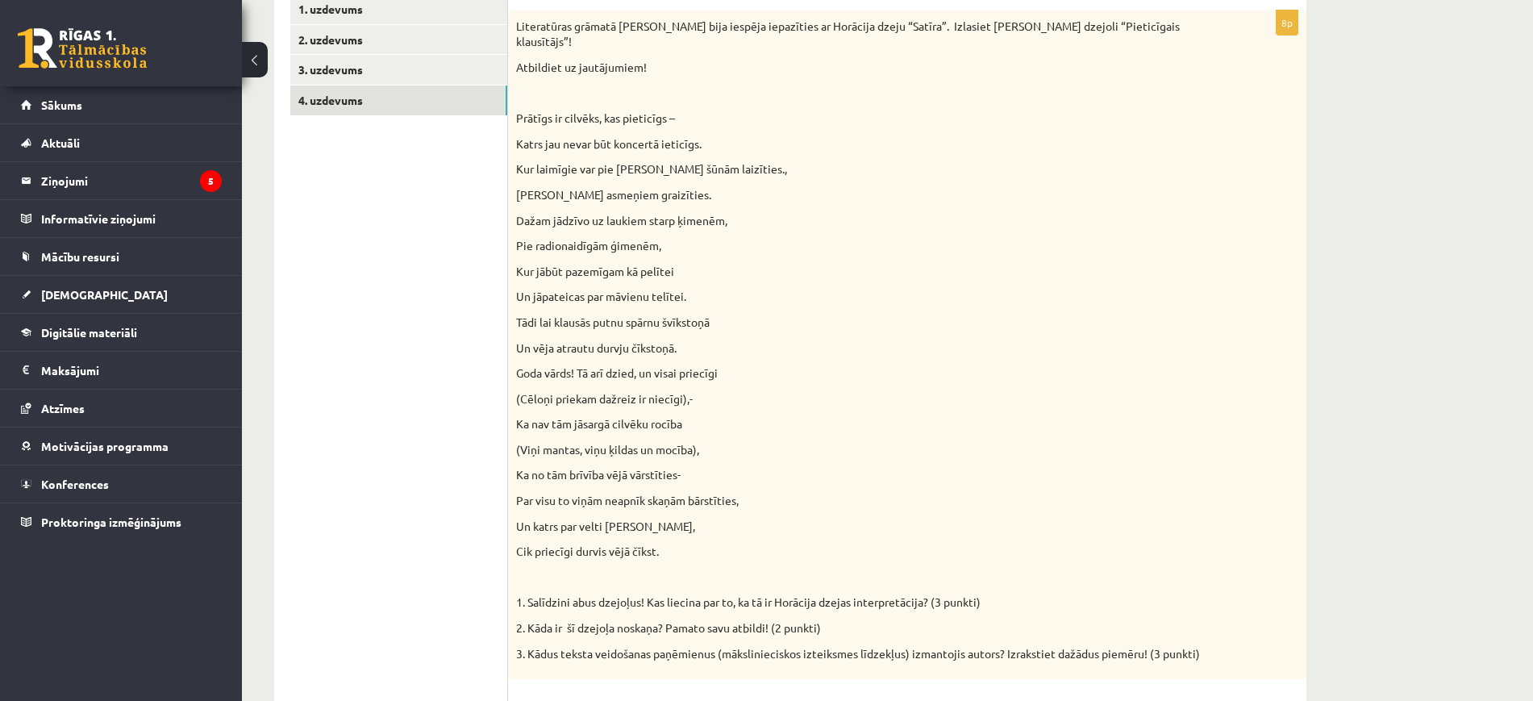
scroll to position [316, 0]
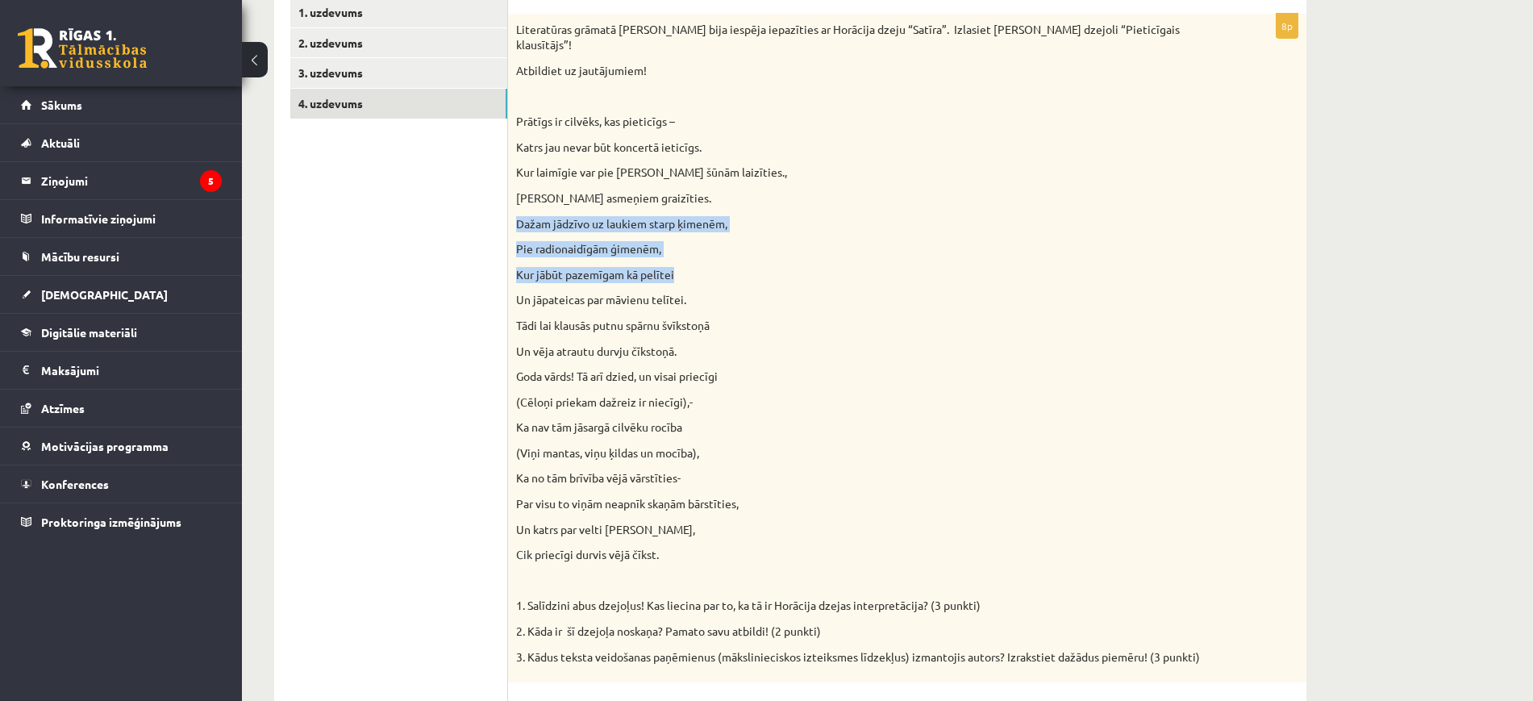
drag, startPoint x: 514, startPoint y: 203, endPoint x: 687, endPoint y: 263, distance: 183.4
click at [687, 263] on div "Literatūras grāmatā Jums bija iespēja iepazīties ar Horācija dzeju “Satīra”. Iz…" at bounding box center [907, 348] width 798 height 669
copy div "Dažam jādzīvo uz laukiem starp ķimenēm, Pie radionaidīgām ģimenēm, Kur jābūt pa…"
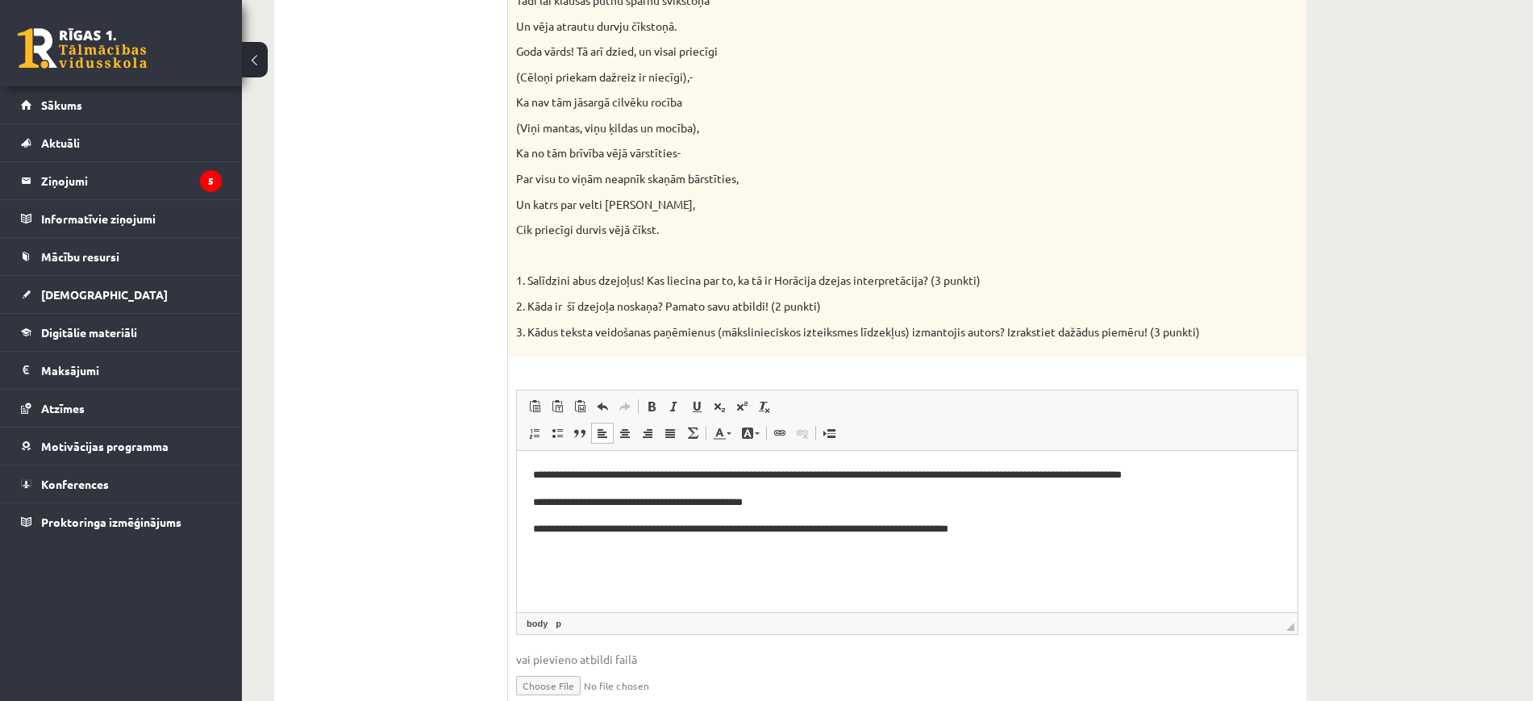
scroll to position [648, 0]
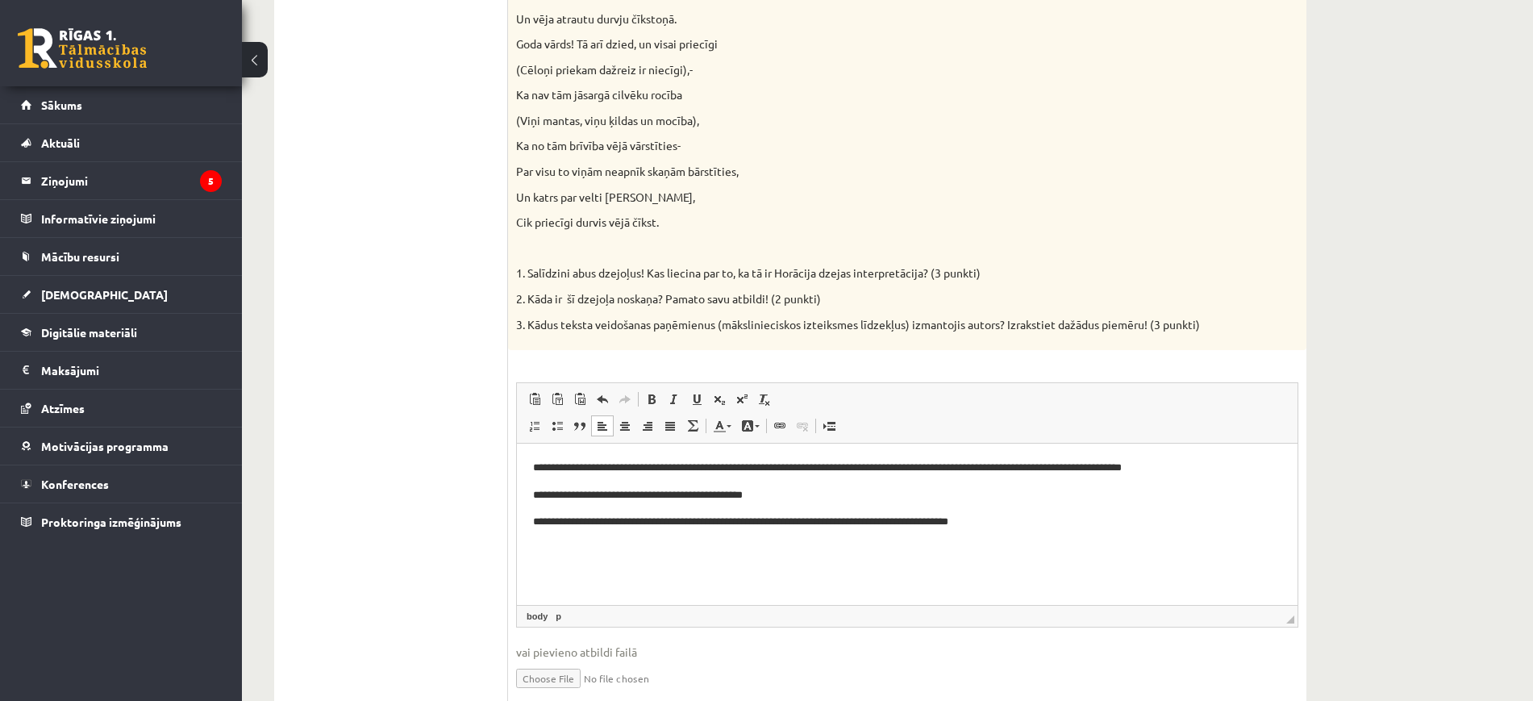
click at [757, 523] on p "**********" at bounding box center [907, 522] width 748 height 17
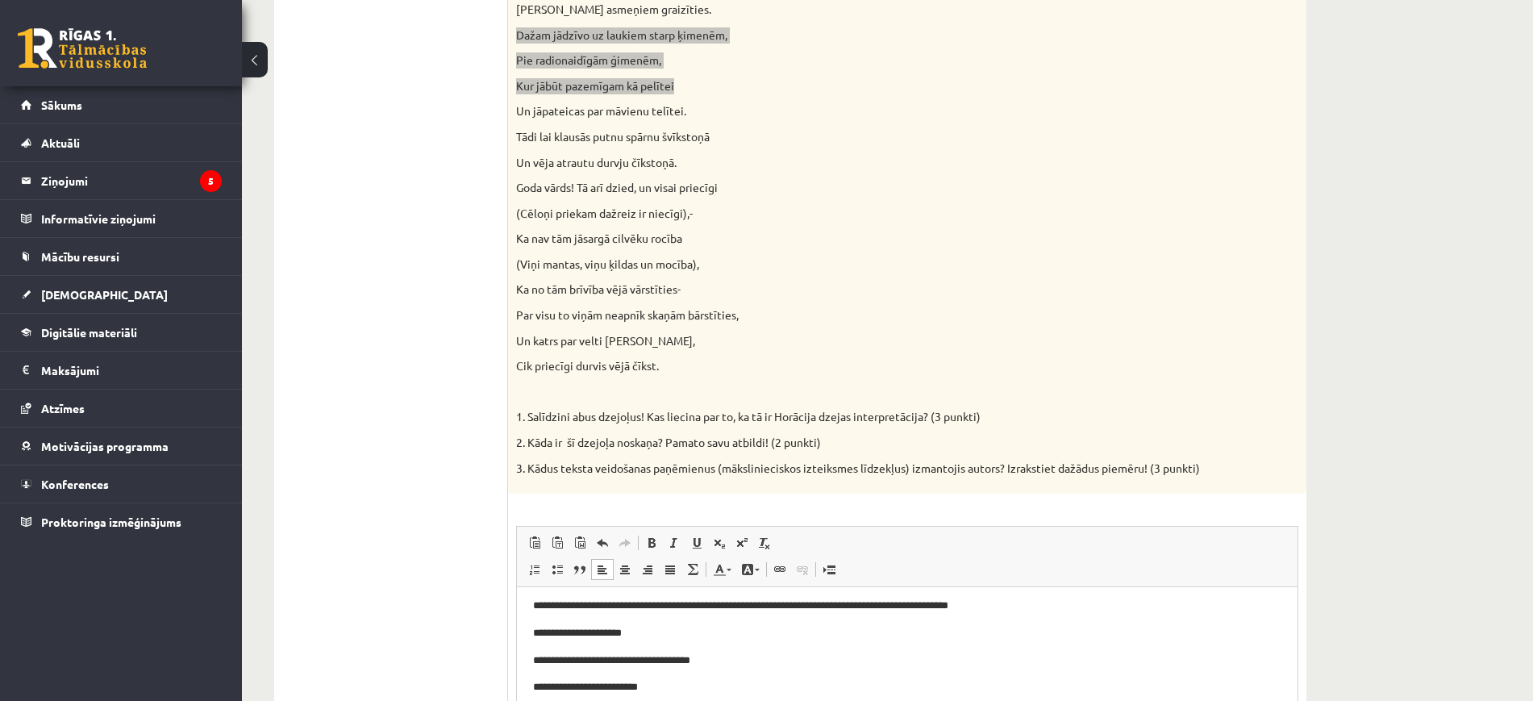
scroll to position [477, 0]
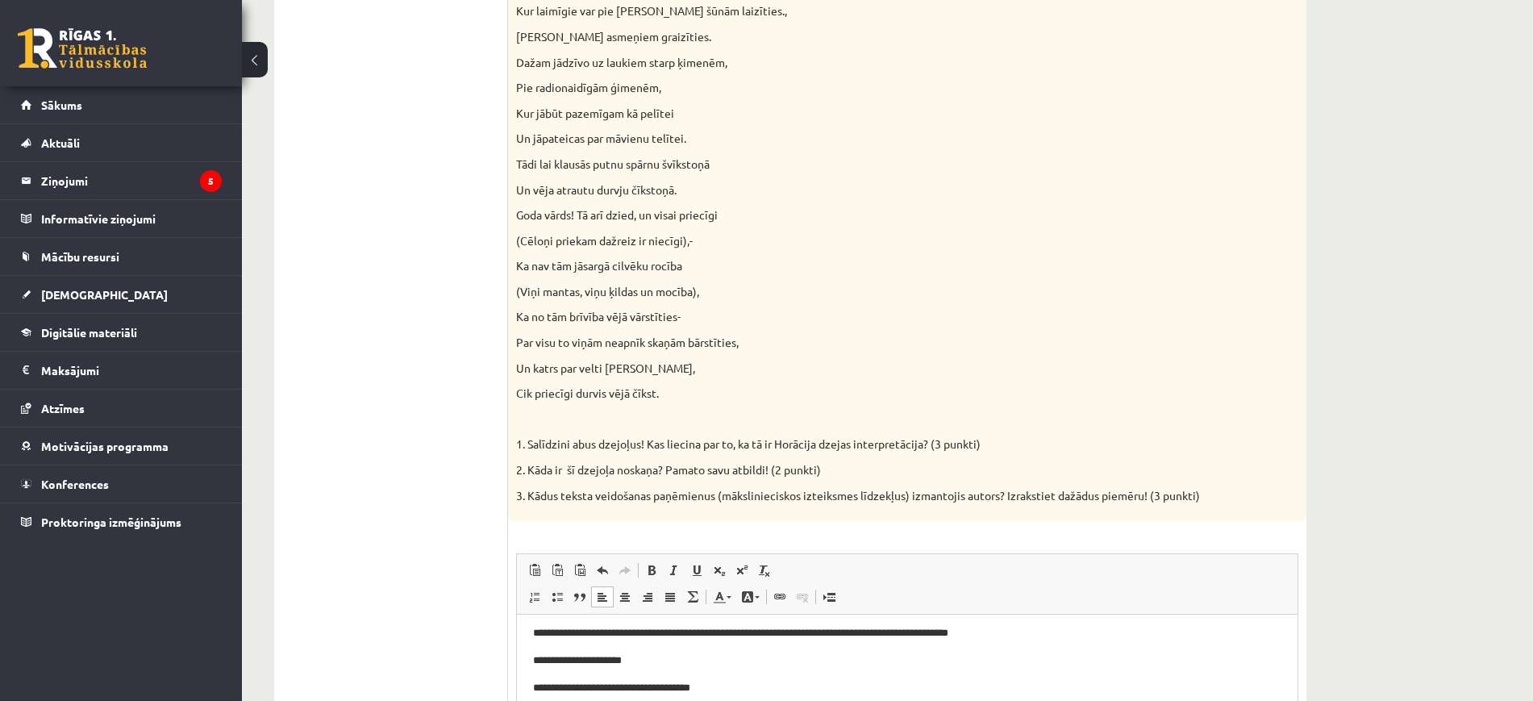
click at [757, 182] on p "Un vēja atrautu durvju čīkstoņā." at bounding box center [867, 190] width 702 height 16
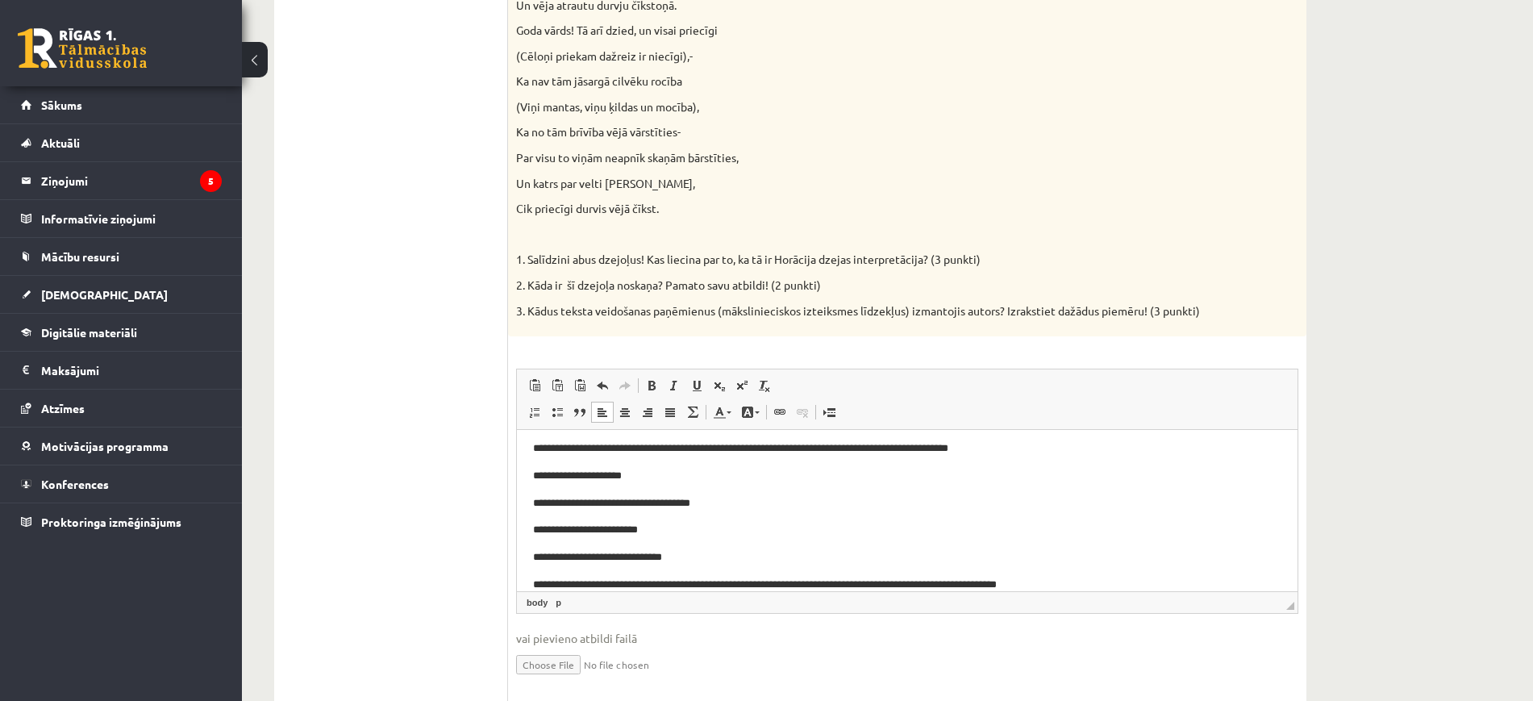
scroll to position [700, 0]
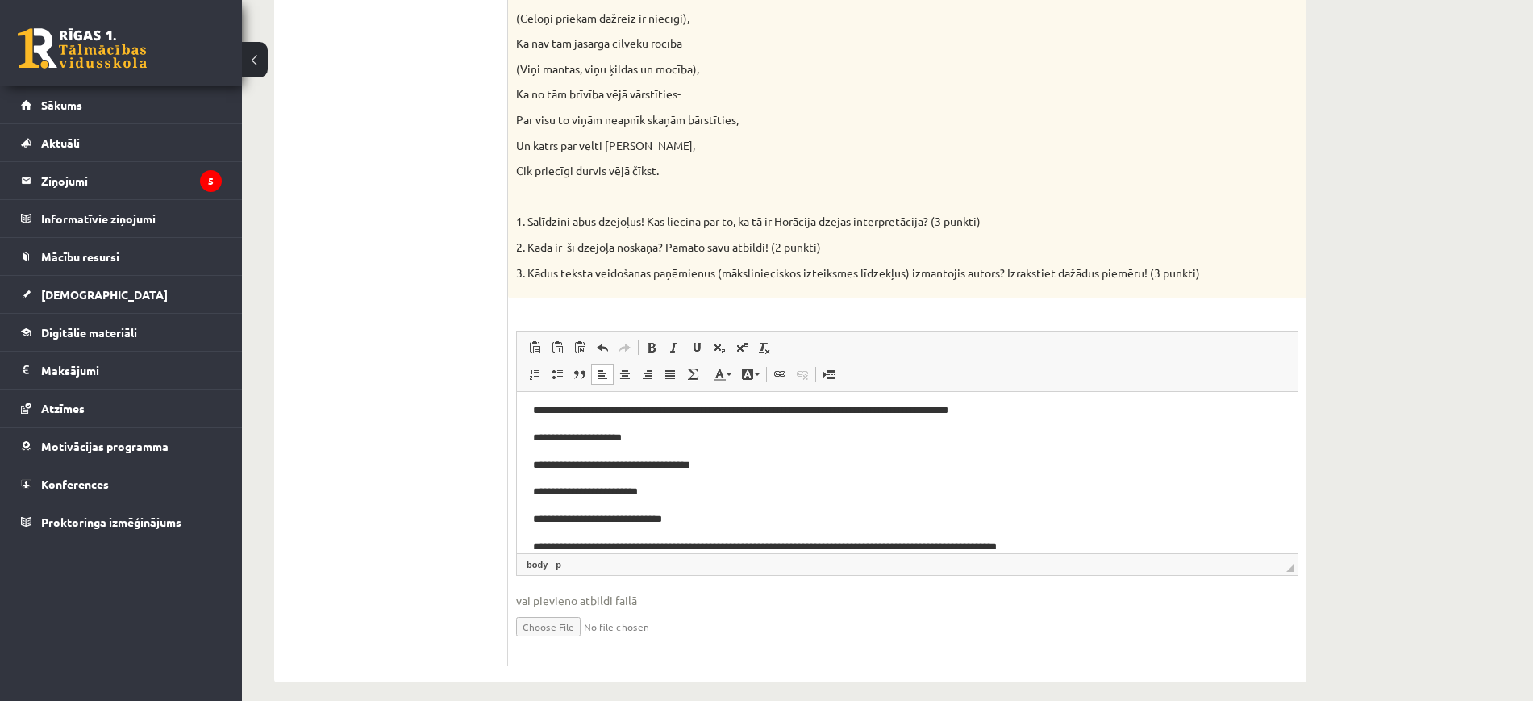
click at [757, 532] on body "**********" at bounding box center [907, 465] width 748 height 234
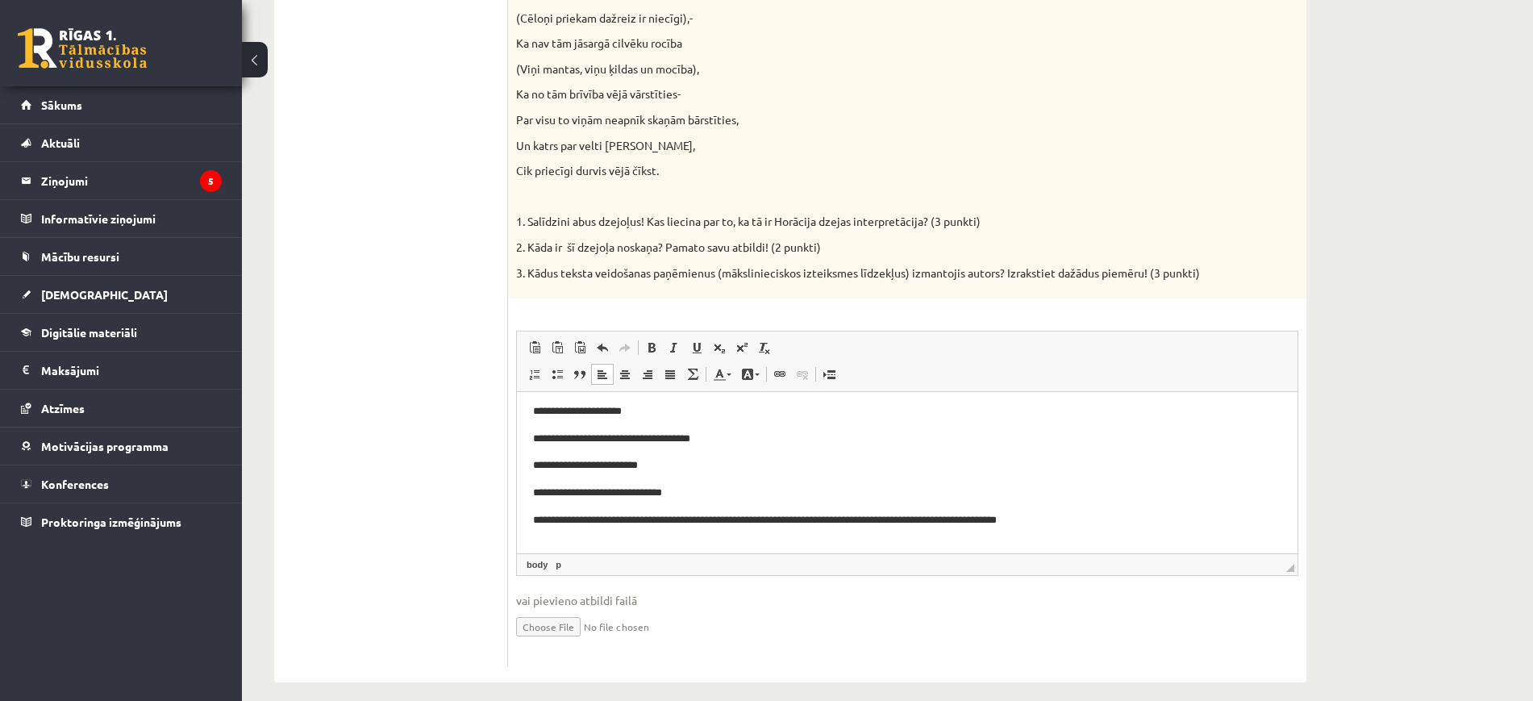
click at [633, 138] on p "Un katrs par velti klausīties drīkst," at bounding box center [867, 146] width 702 height 16
copy div "Un katrs par velti klausīties drīkst,"
click at [757, 536] on body "**********" at bounding box center [907, 452] width 748 height 261
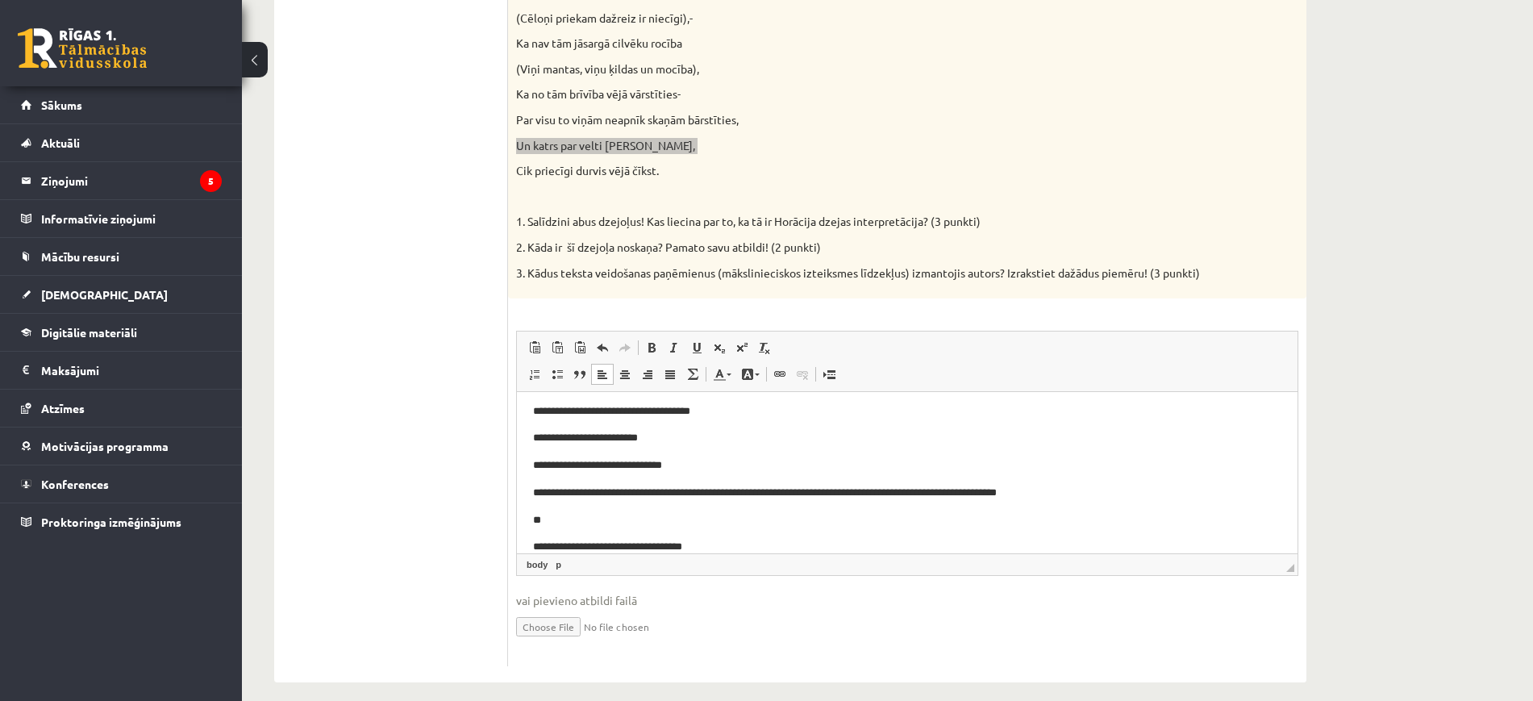
scroll to position [115, 0]
click at [530, 545] on html "**********" at bounding box center [907, 437] width 781 height 321
click at [715, 513] on p "**********" at bounding box center [899, 519] width 733 height 17
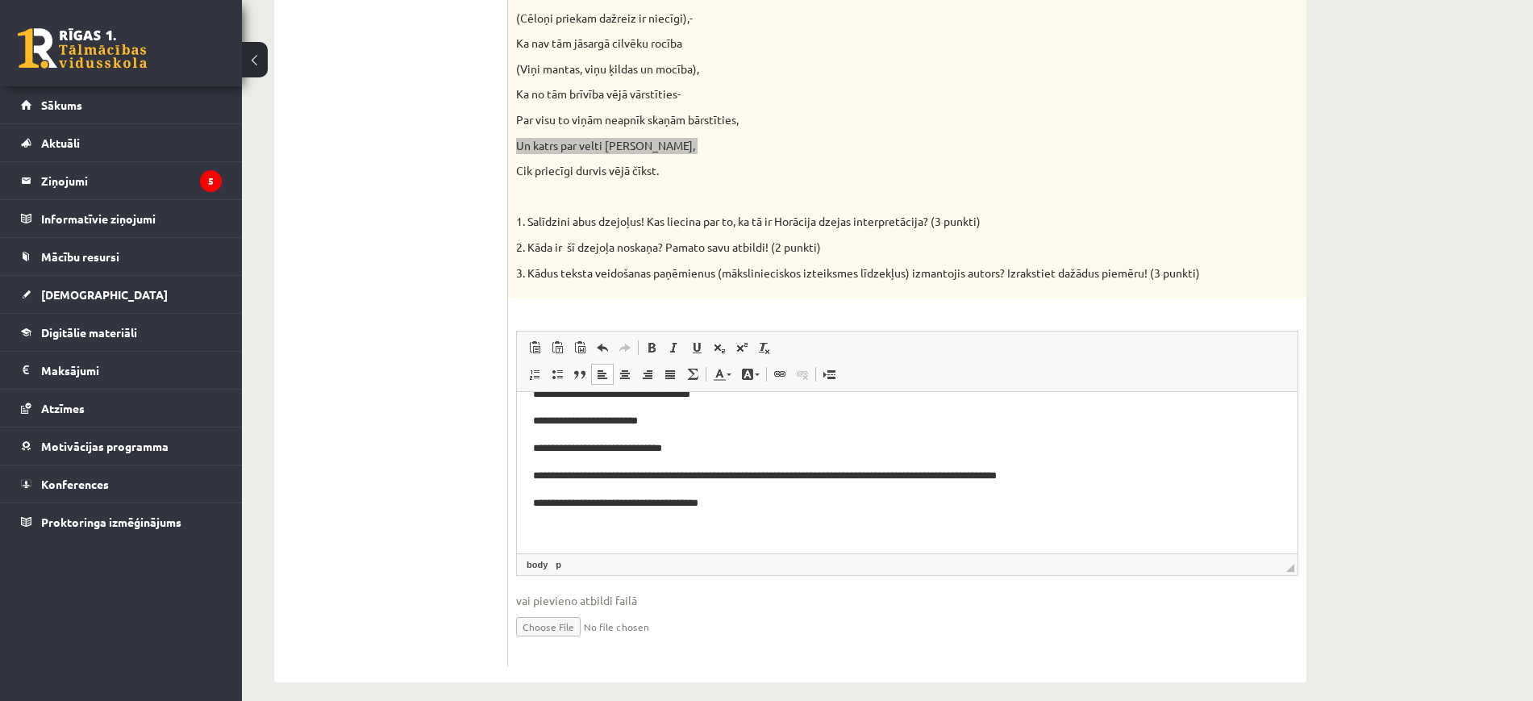
scroll to position [133, 0]
click at [544, 471] on p "**********" at bounding box center [899, 474] width 733 height 17
click at [584, 469] on p "**********" at bounding box center [899, 474] width 733 height 17
click at [716, 495] on p "**********" at bounding box center [899, 502] width 733 height 17
click at [757, 477] on p "**********" at bounding box center [899, 474] width 733 height 17
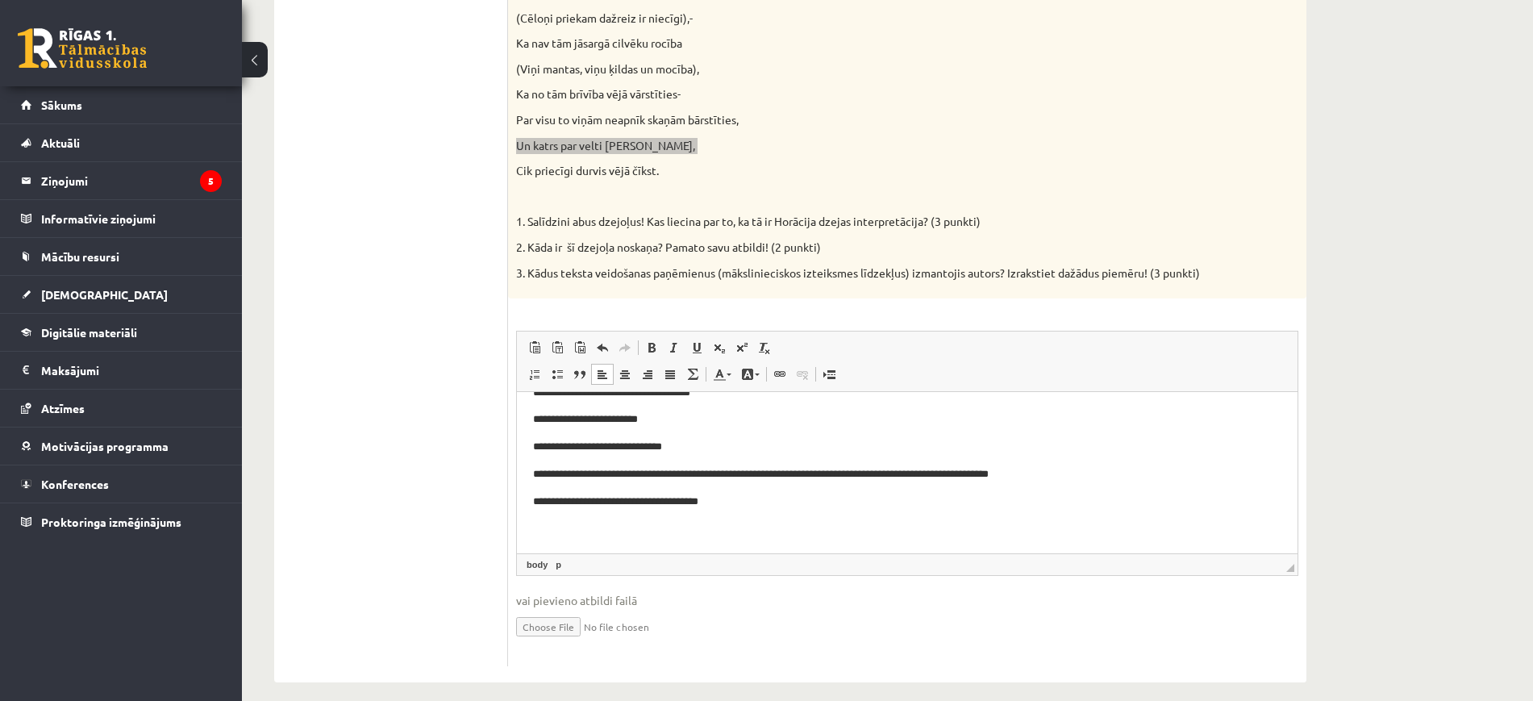
click at [757, 477] on p "**********" at bounding box center [899, 474] width 733 height 17
click at [757, 475] on p "**********" at bounding box center [899, 474] width 733 height 17
click at [736, 531] on p "Editor, wiswyg-editor-user-answer-47434033595520" at bounding box center [907, 528] width 748 height 17
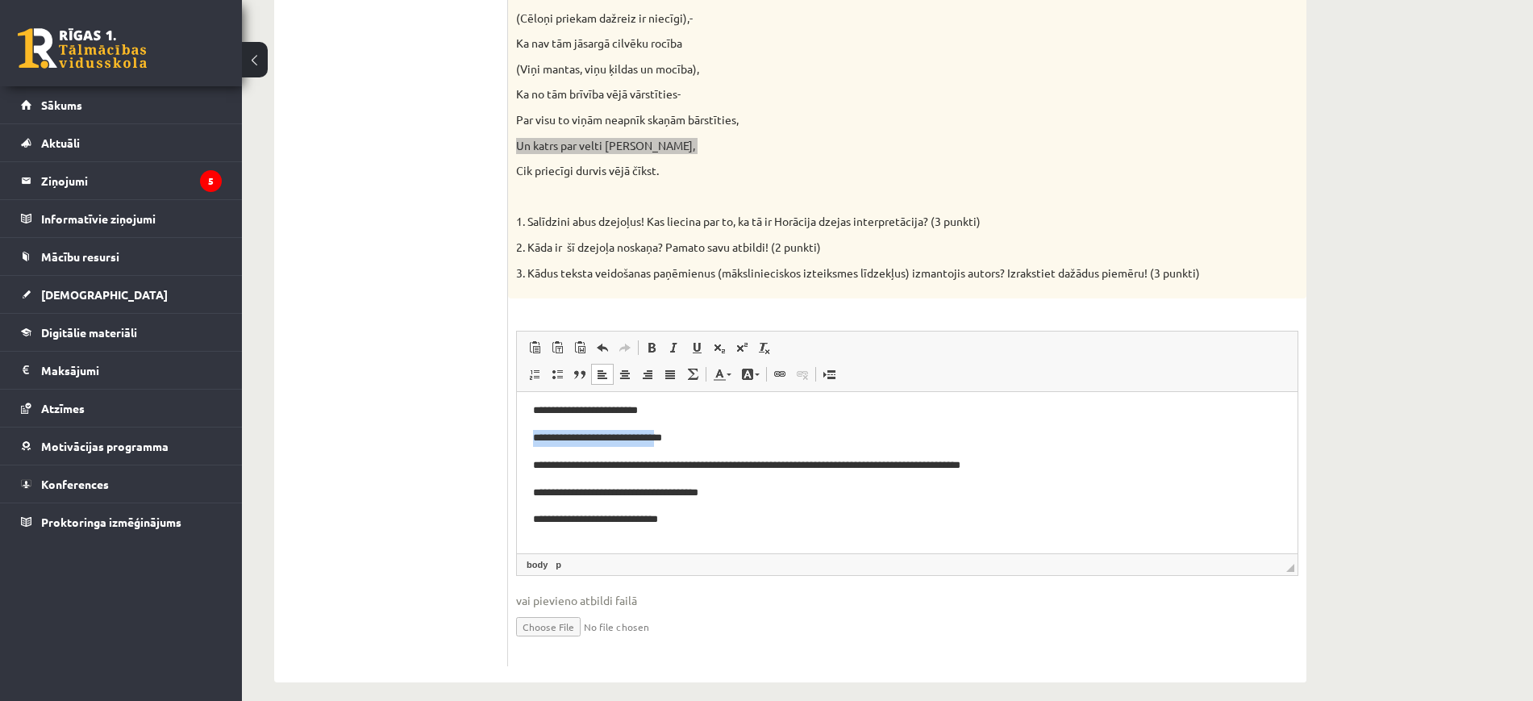
drag, startPoint x: 532, startPoint y: 436, endPoint x: 678, endPoint y: 439, distance: 146.8
click at [678, 439] on html "**********" at bounding box center [907, 411] width 781 height 321
copy p "**********"
click at [699, 533] on body "**********" at bounding box center [907, 411] width 748 height 289
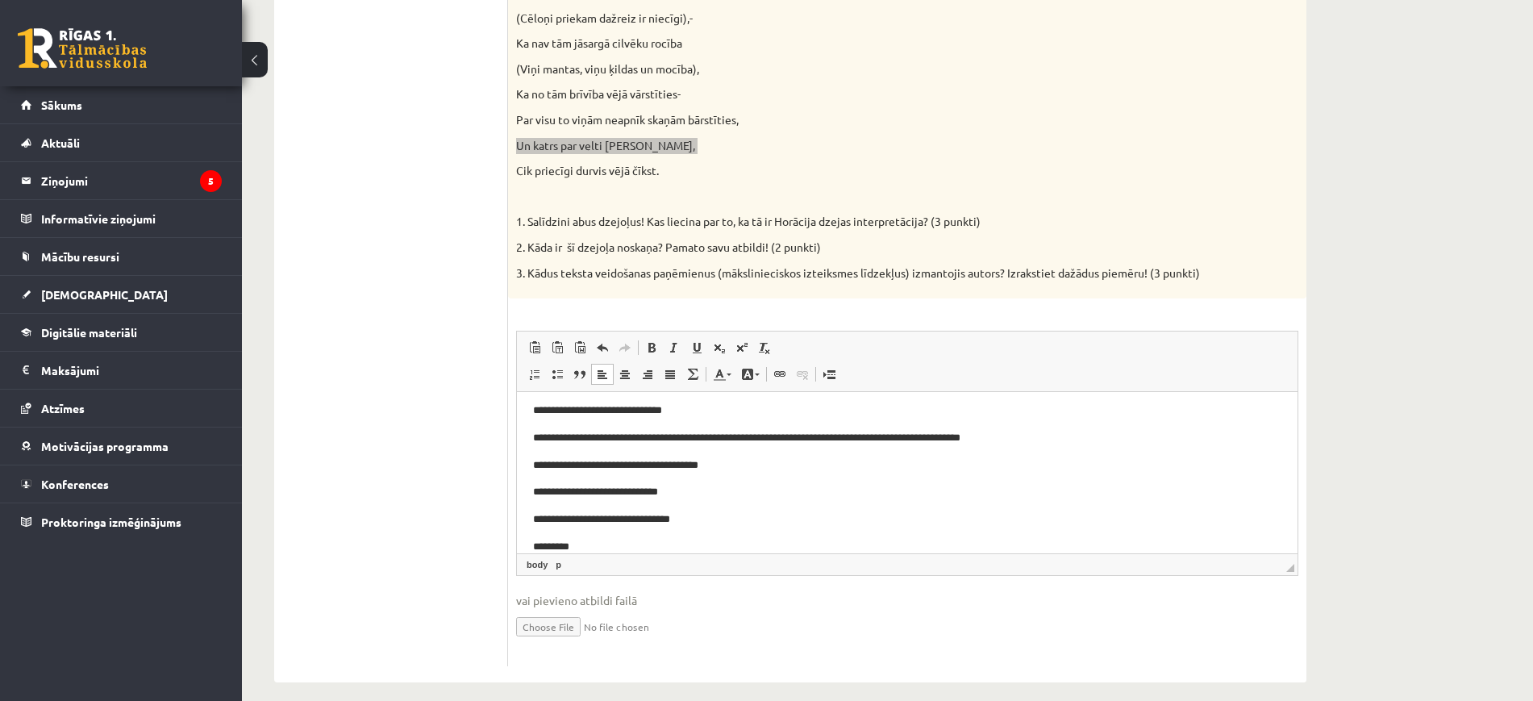
click at [702, 519] on p "**********" at bounding box center [899, 519] width 733 height 17
click at [589, 547] on p "*********" at bounding box center [899, 547] width 733 height 17
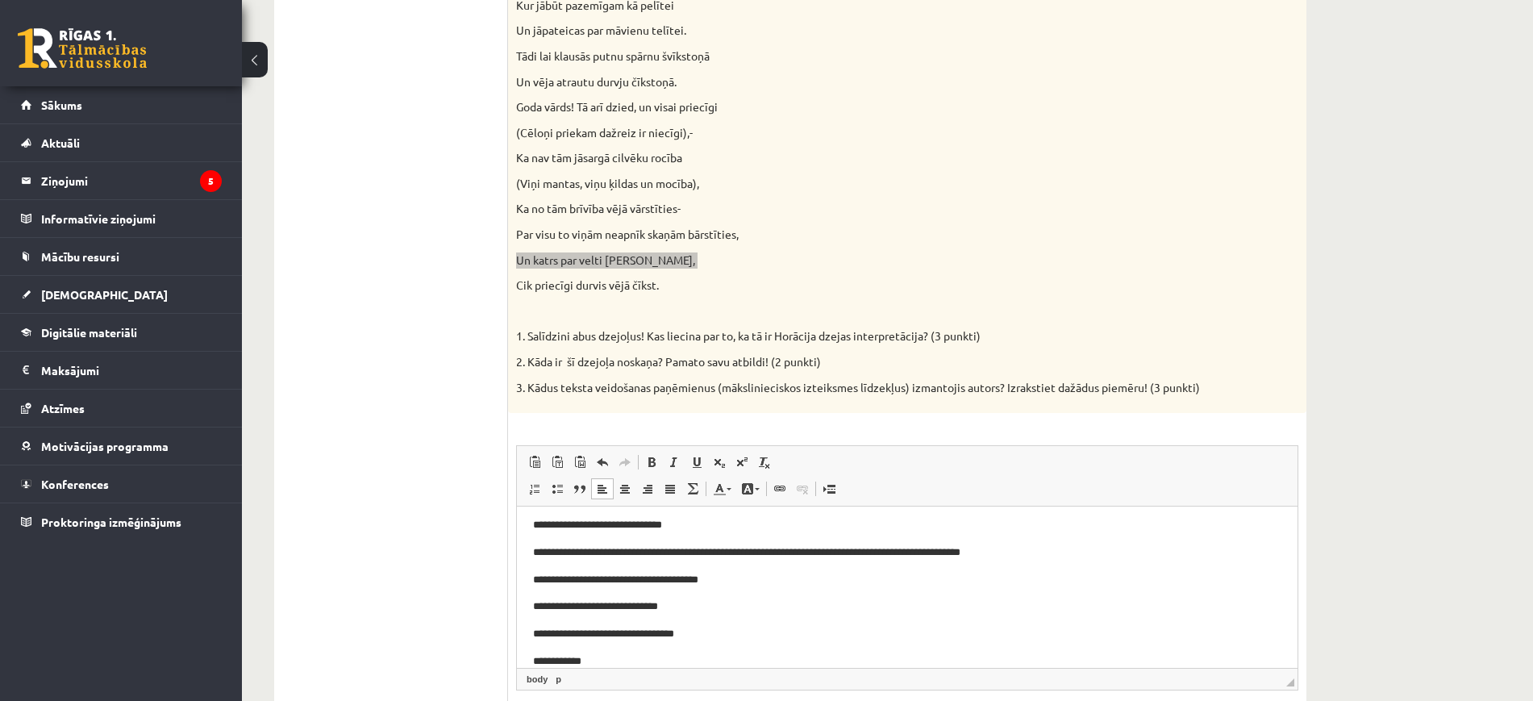
scroll to position [596, 0]
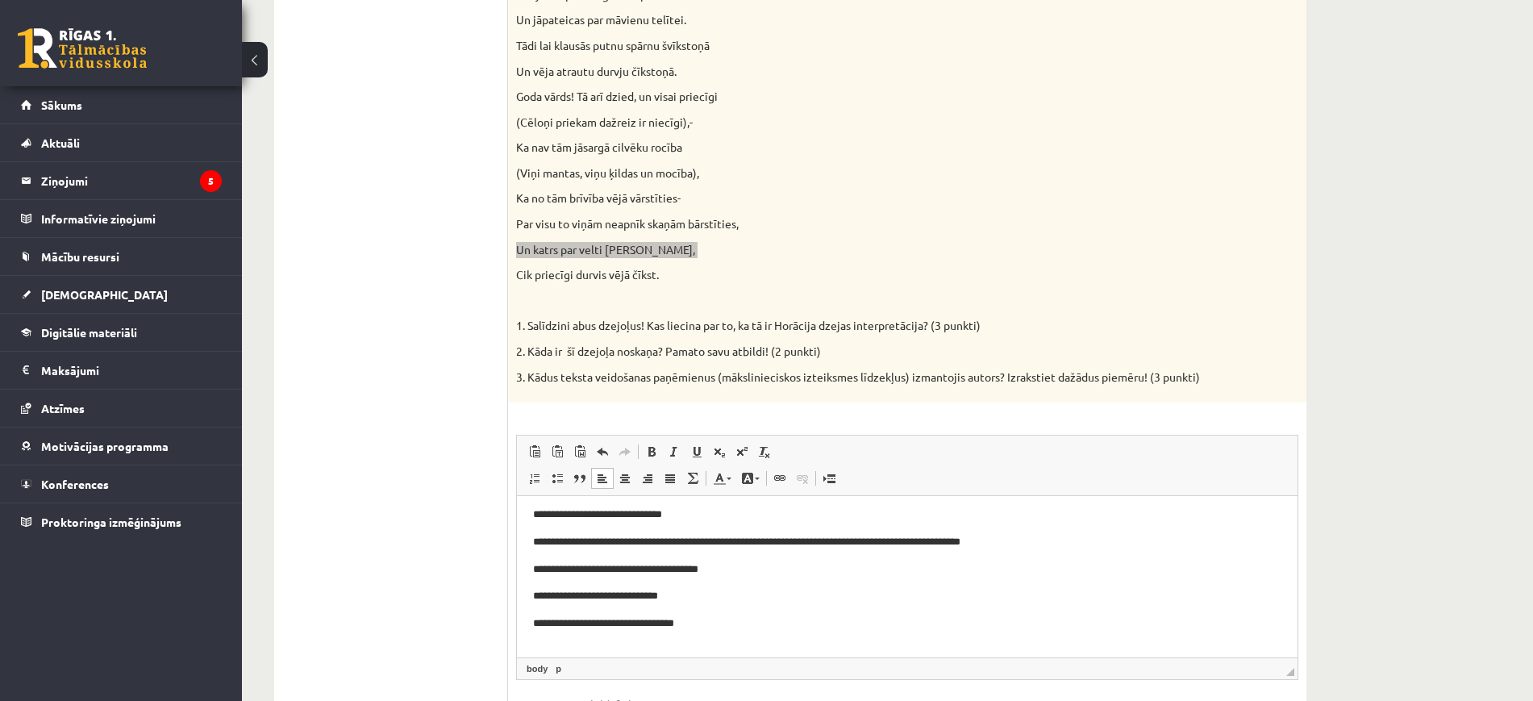
click at [704, 620] on p "**********" at bounding box center [899, 623] width 733 height 17
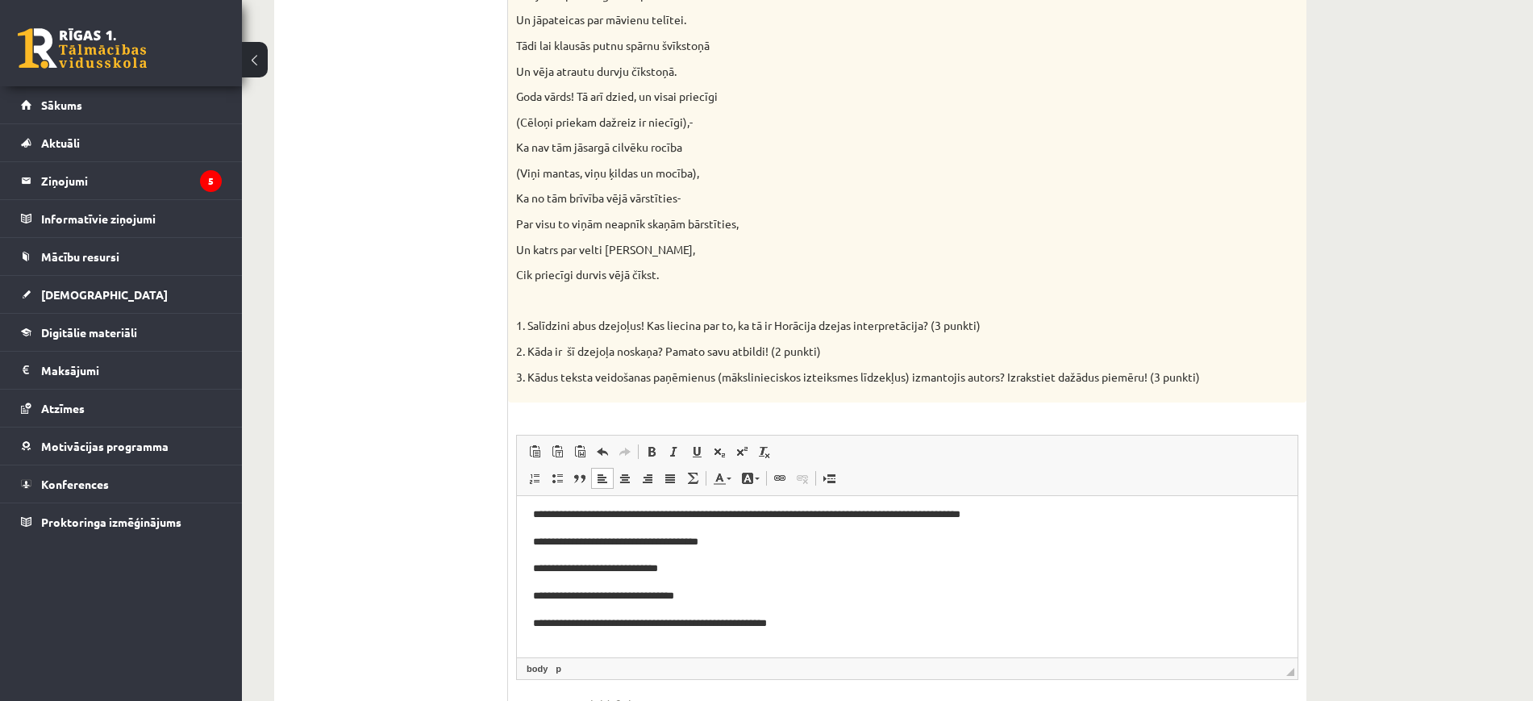
click at [754, 369] on p "3. Kādus teksta veidošanas paņēmienus (mākslinieciskos izteiksmes līdzekļus) iz…" at bounding box center [867, 377] width 702 height 16
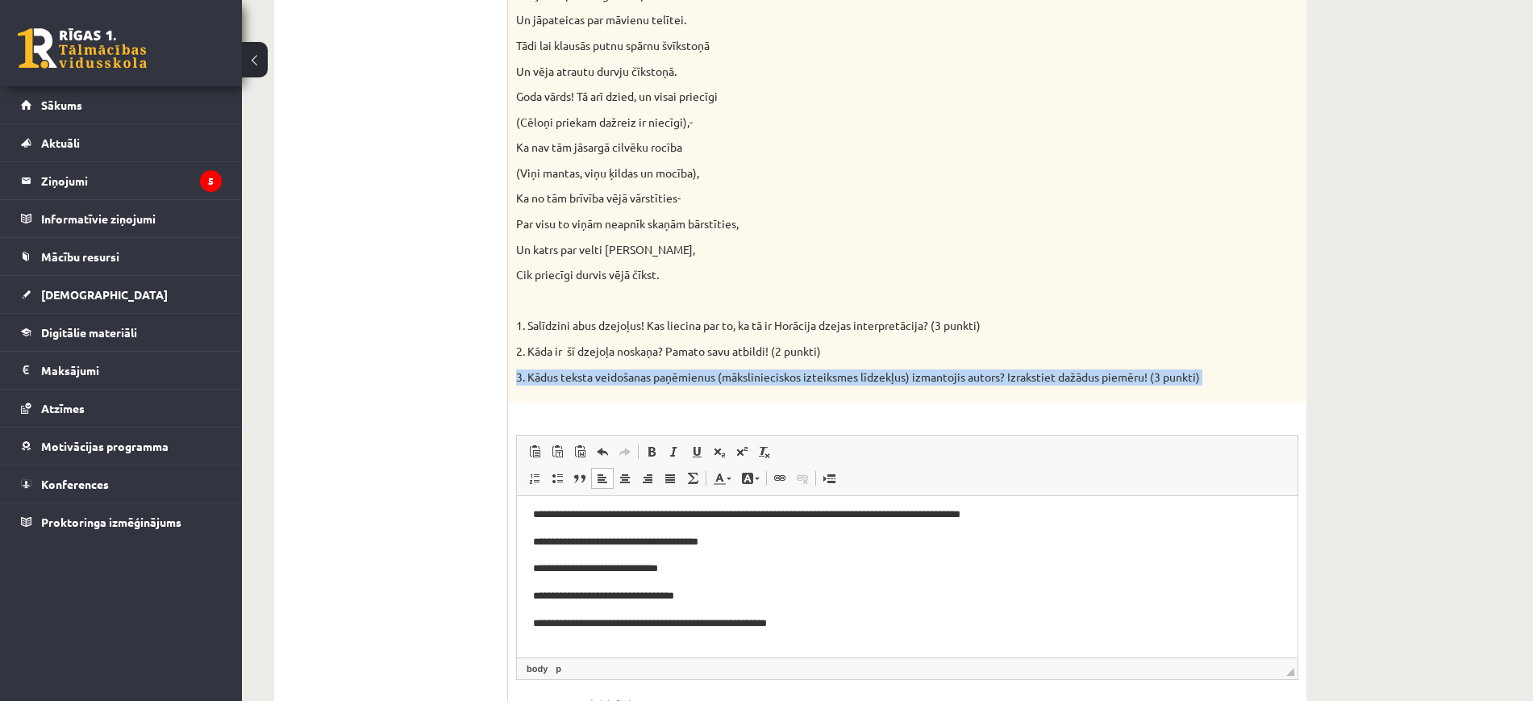
click at [754, 369] on p "3. Kādus teksta veidošanas paņēmienus (mākslinieciskos izteiksmes līdzekļus) iz…" at bounding box center [867, 377] width 702 height 16
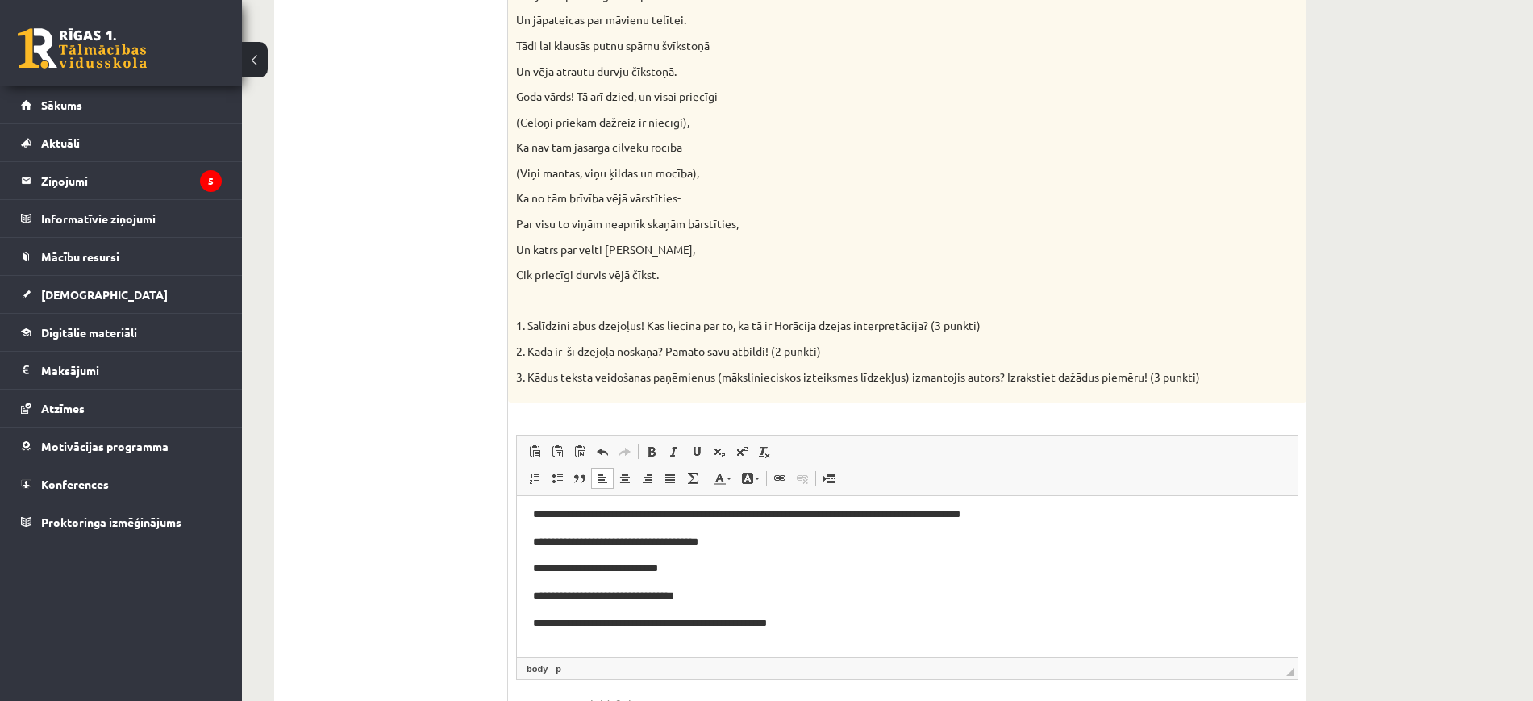
click at [757, 623] on p "**********" at bounding box center [899, 623] width 733 height 17
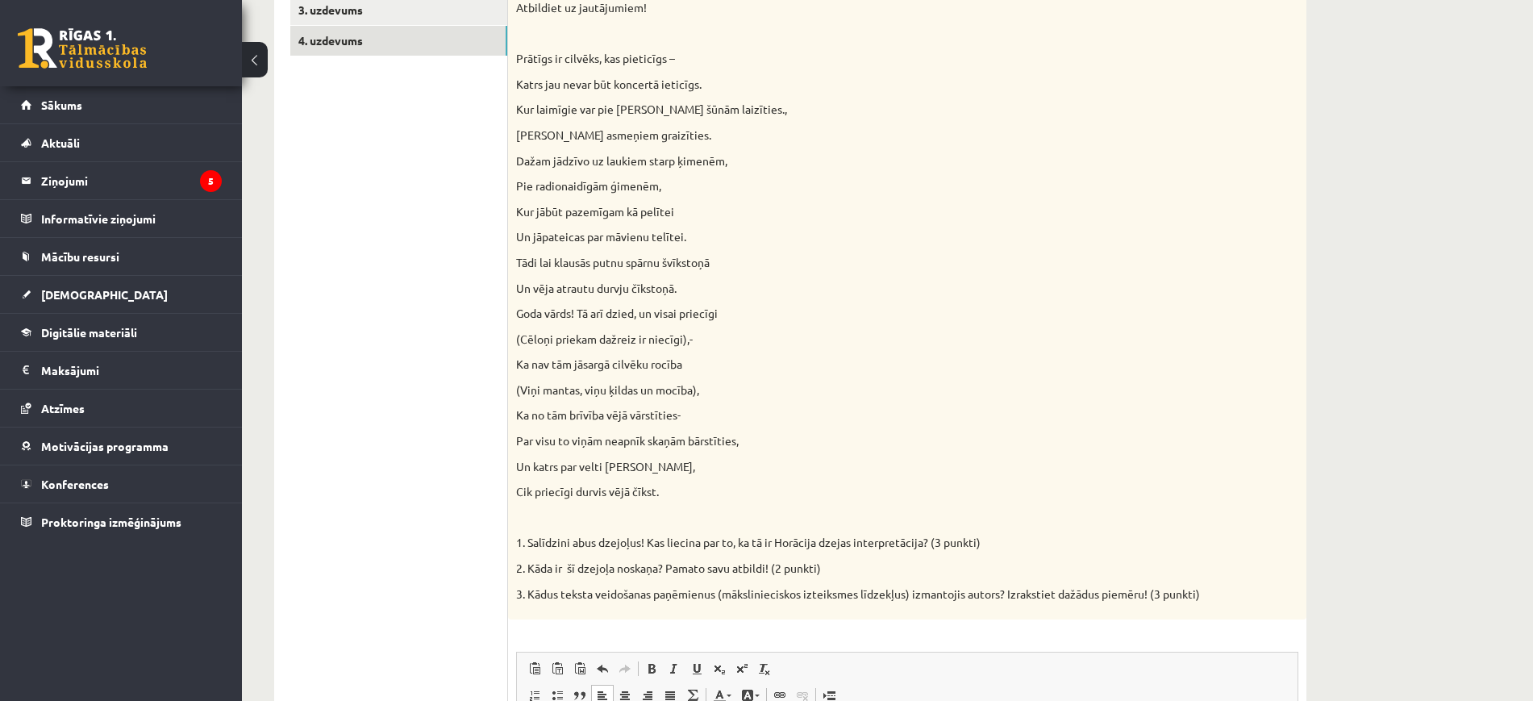
scroll to position [357, 0]
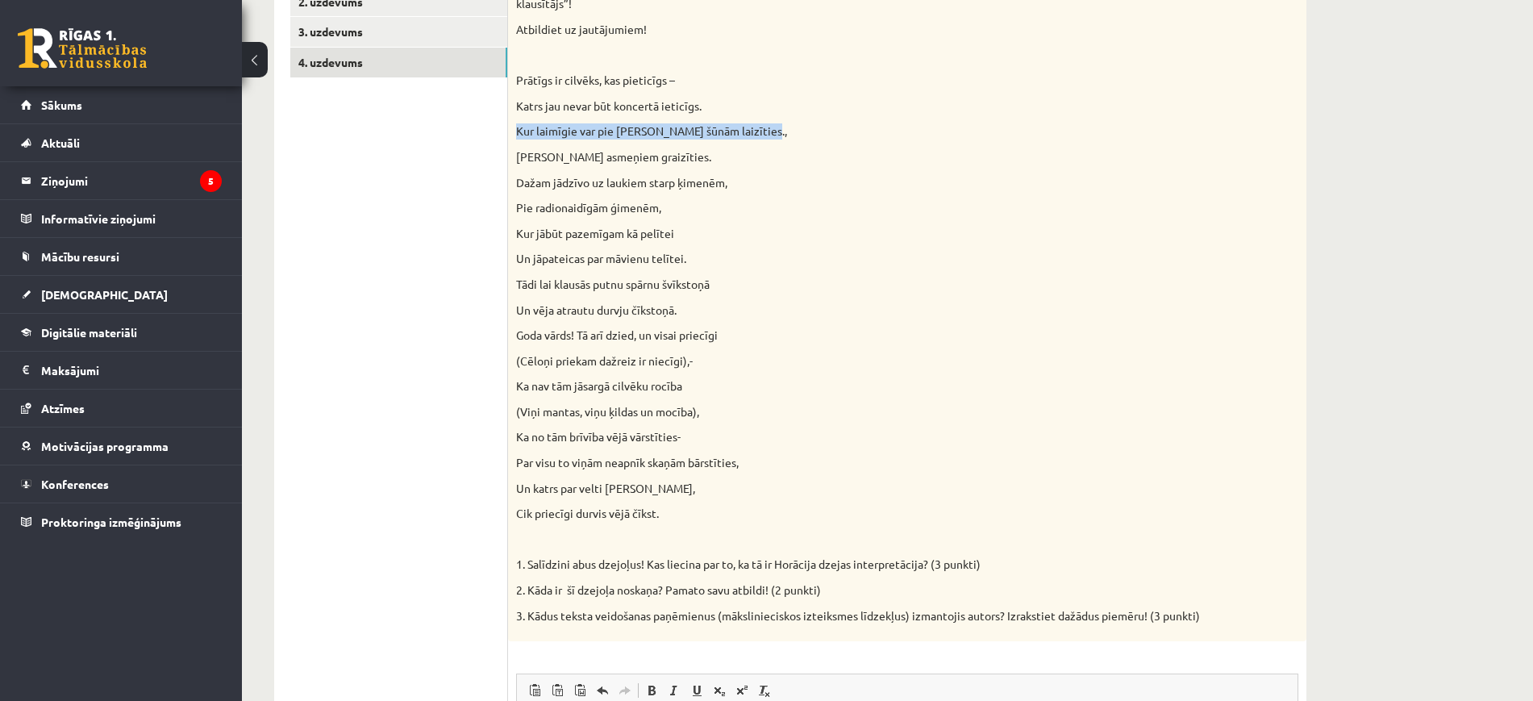
drag, startPoint x: 515, startPoint y: 120, endPoint x: 786, endPoint y: 108, distance: 271.3
click at [757, 108] on div "Literatūras grāmatā Jums bija iespēja iepazīties ar Horācija dzeju “Satīra”. Iz…" at bounding box center [907, 307] width 798 height 669
copy p "Kur laimīgie var pie Jāņa Mediņa šūnām laizīties.,"
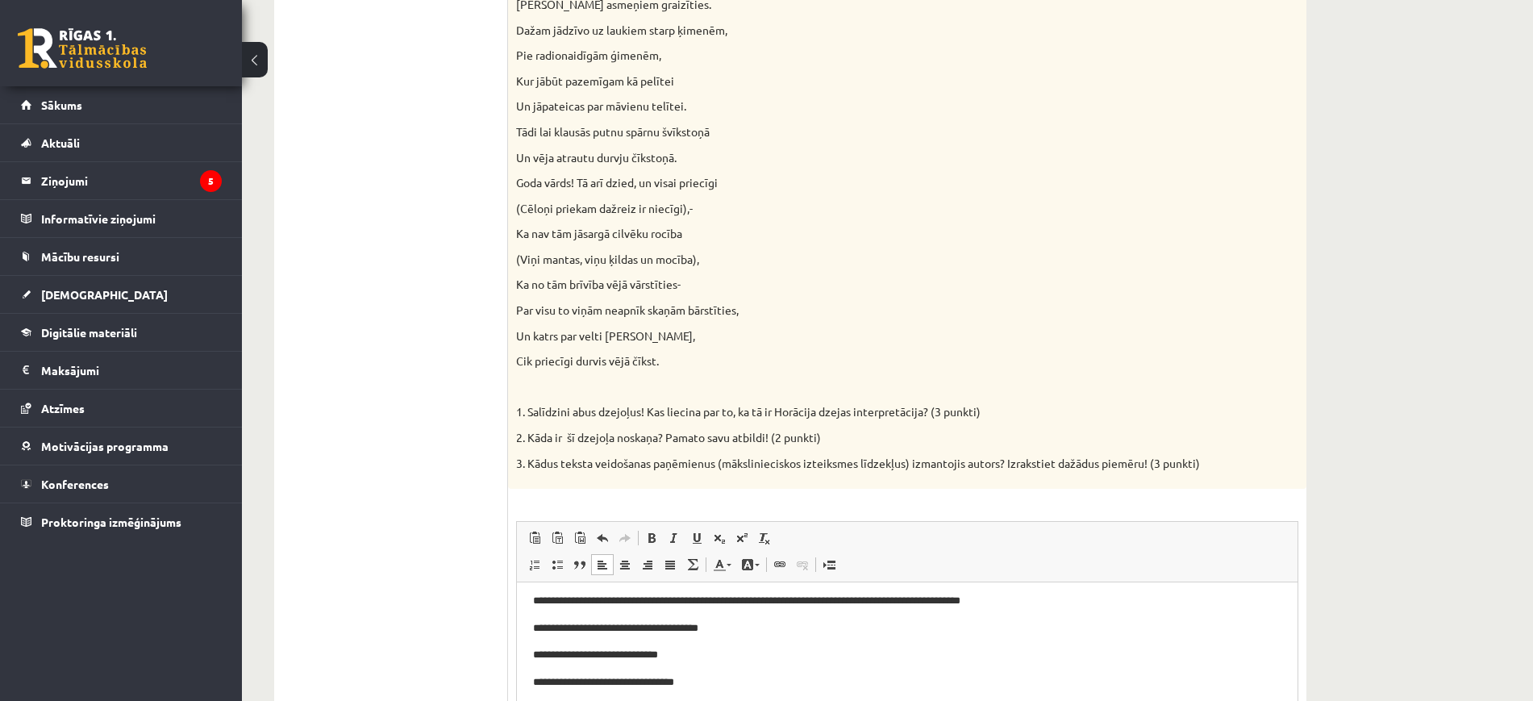
scroll to position [700, 0]
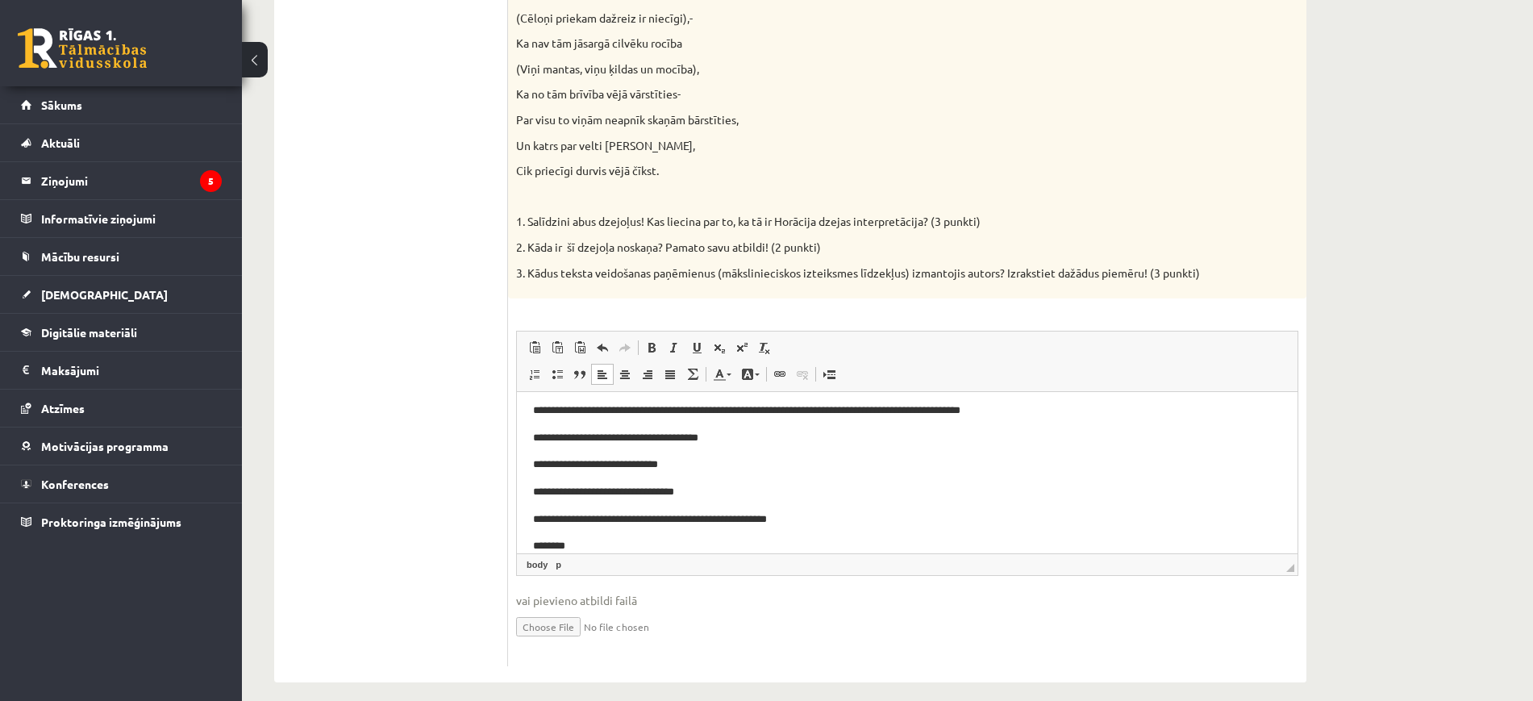
click at [640, 544] on p "********" at bounding box center [899, 546] width 733 height 17
drag, startPoint x: 527, startPoint y: 518, endPoint x: 810, endPoint y: 515, distance: 282.3
click at [757, 515] on html "**********" at bounding box center [907, 410] width 781 height 429
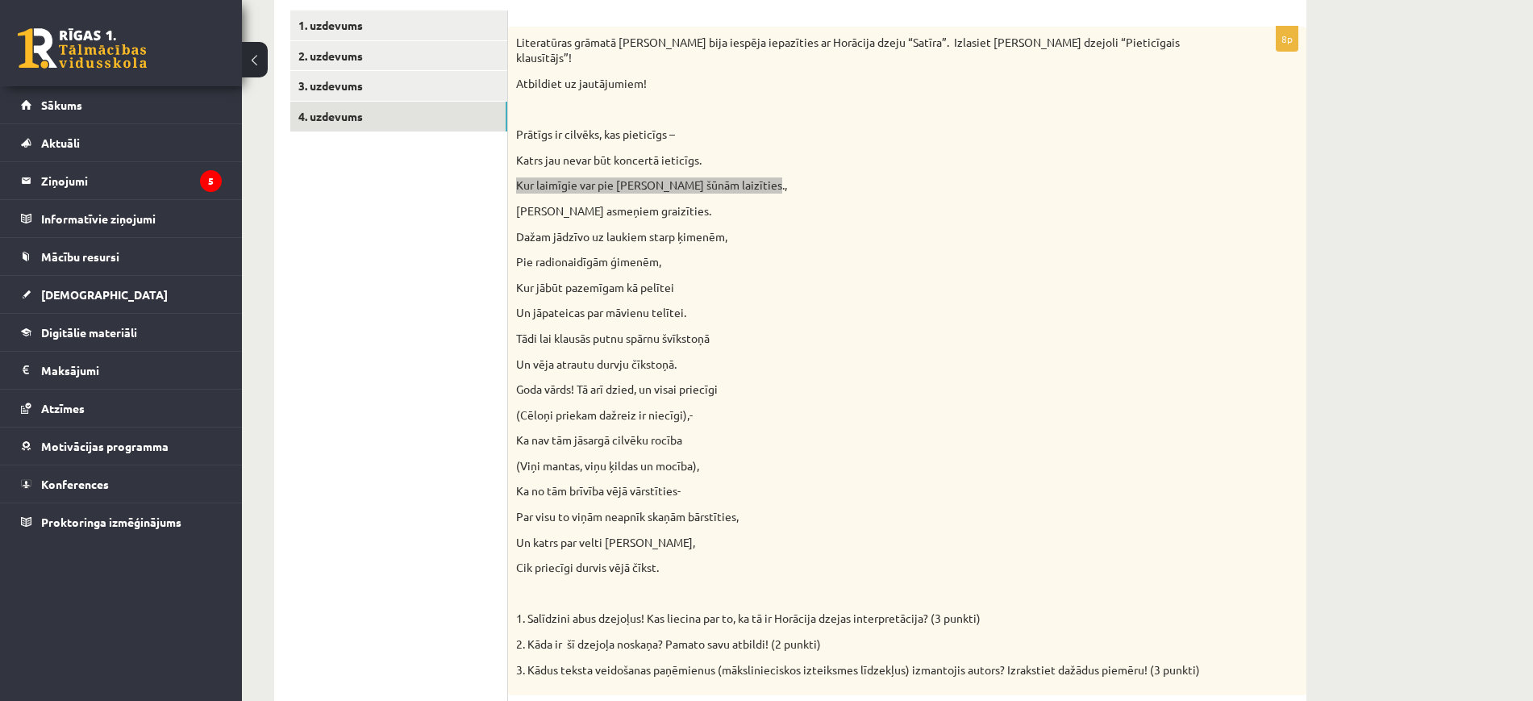
scroll to position [260, 0]
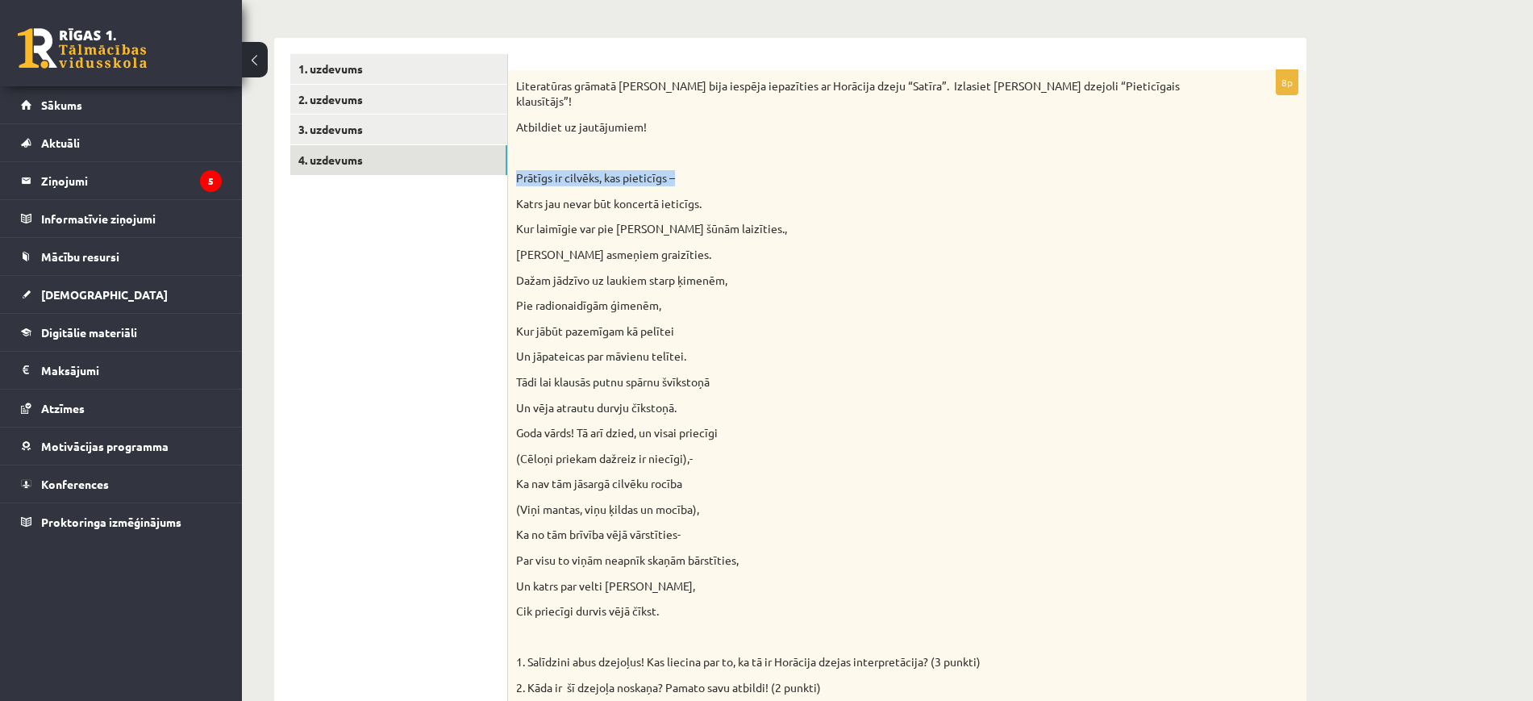
drag, startPoint x: 518, startPoint y: 156, endPoint x: 707, endPoint y: 160, distance: 188.8
click at [707, 170] on p "Prātīgs ir cilvēks, kas pieticīgs –" at bounding box center [867, 178] width 702 height 16
drag, startPoint x: 517, startPoint y: 284, endPoint x: 703, endPoint y: 287, distance: 186.3
click at [703, 298] on p "Pie radionaidīgām ģimenēm," at bounding box center [867, 306] width 702 height 16
click at [622, 323] on p "Kur jābūt pazemīgam kā pelītei" at bounding box center [867, 331] width 702 height 16
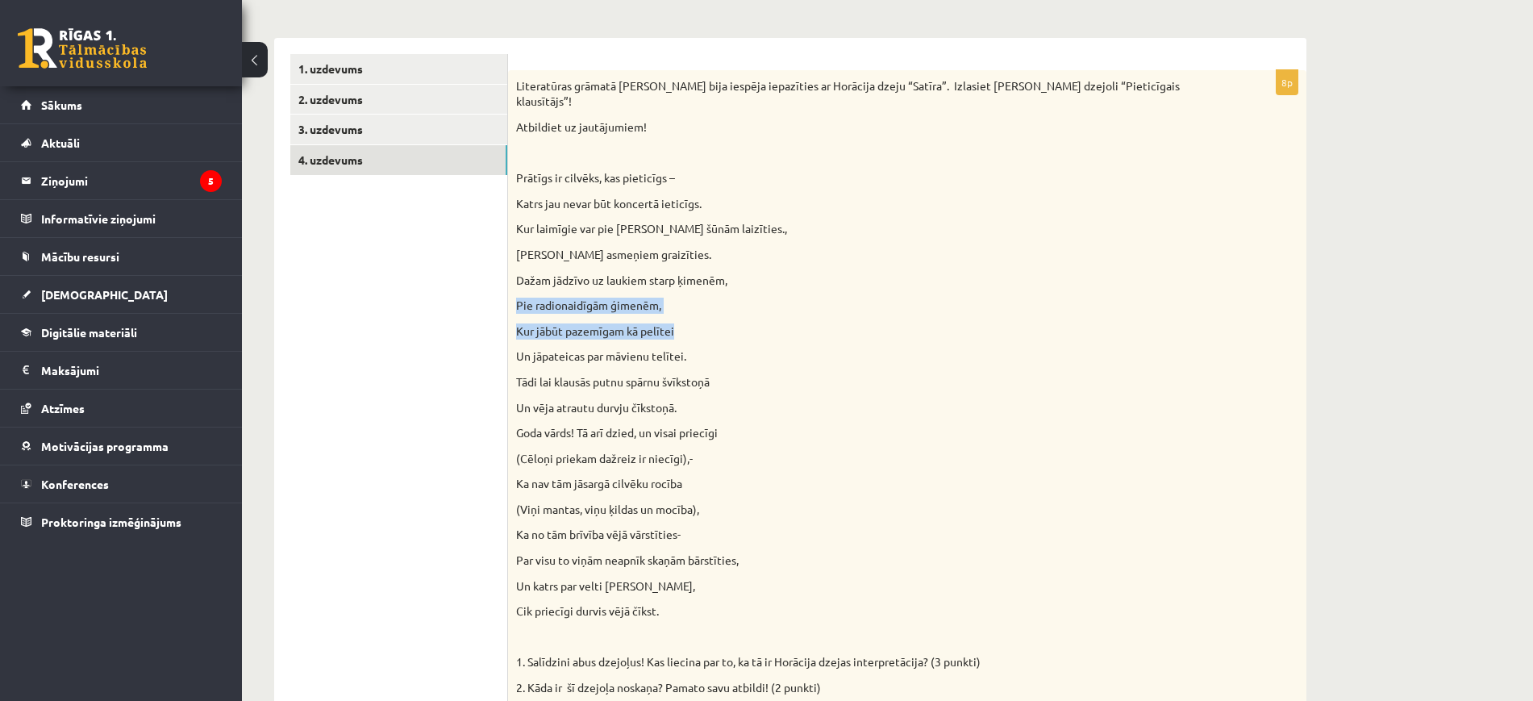
drag, startPoint x: 509, startPoint y: 288, endPoint x: 715, endPoint y: 308, distance: 206.7
click at [715, 308] on div "Literatūras grāmatā Jums bija iespēja iepazīties ar Horācija dzeju “Satīra”. Iz…" at bounding box center [907, 404] width 798 height 669
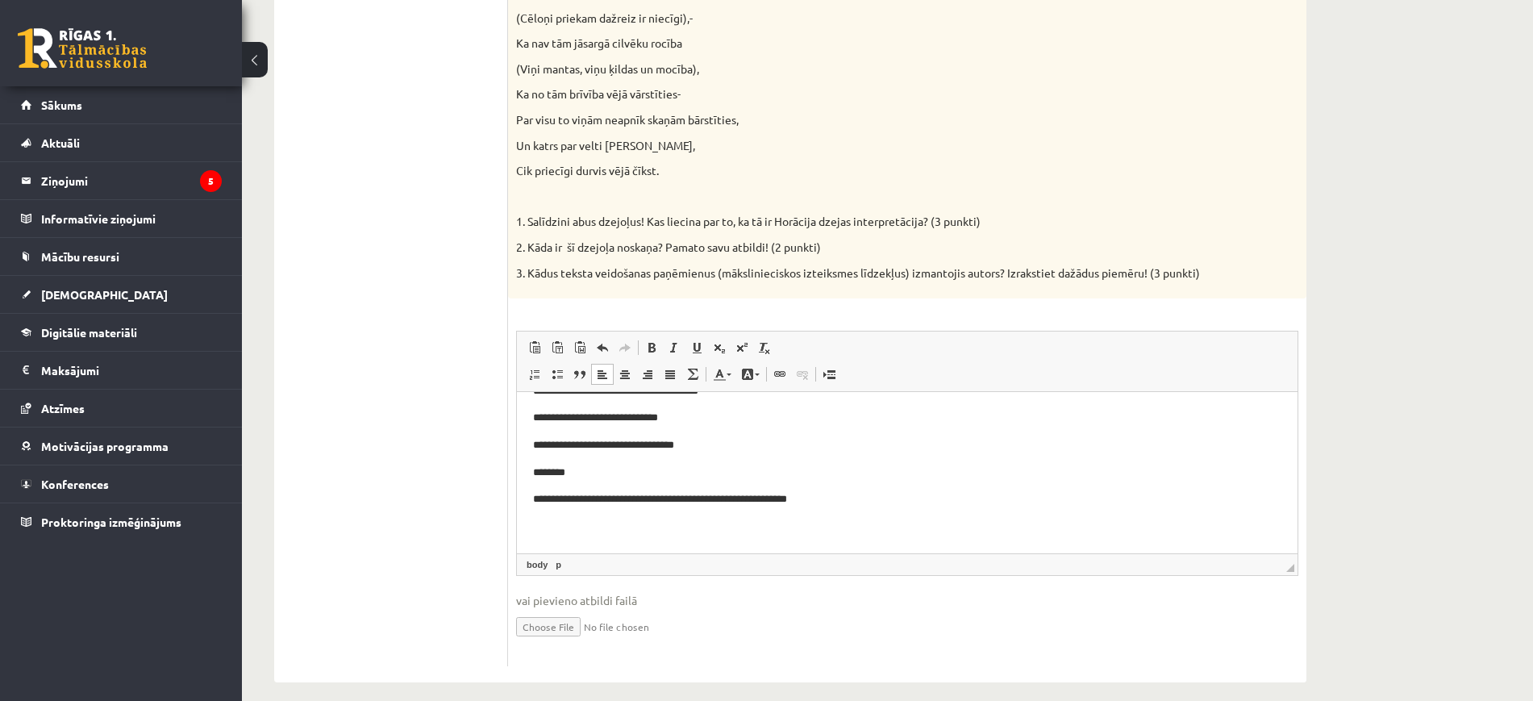
scroll to position [256, 0]
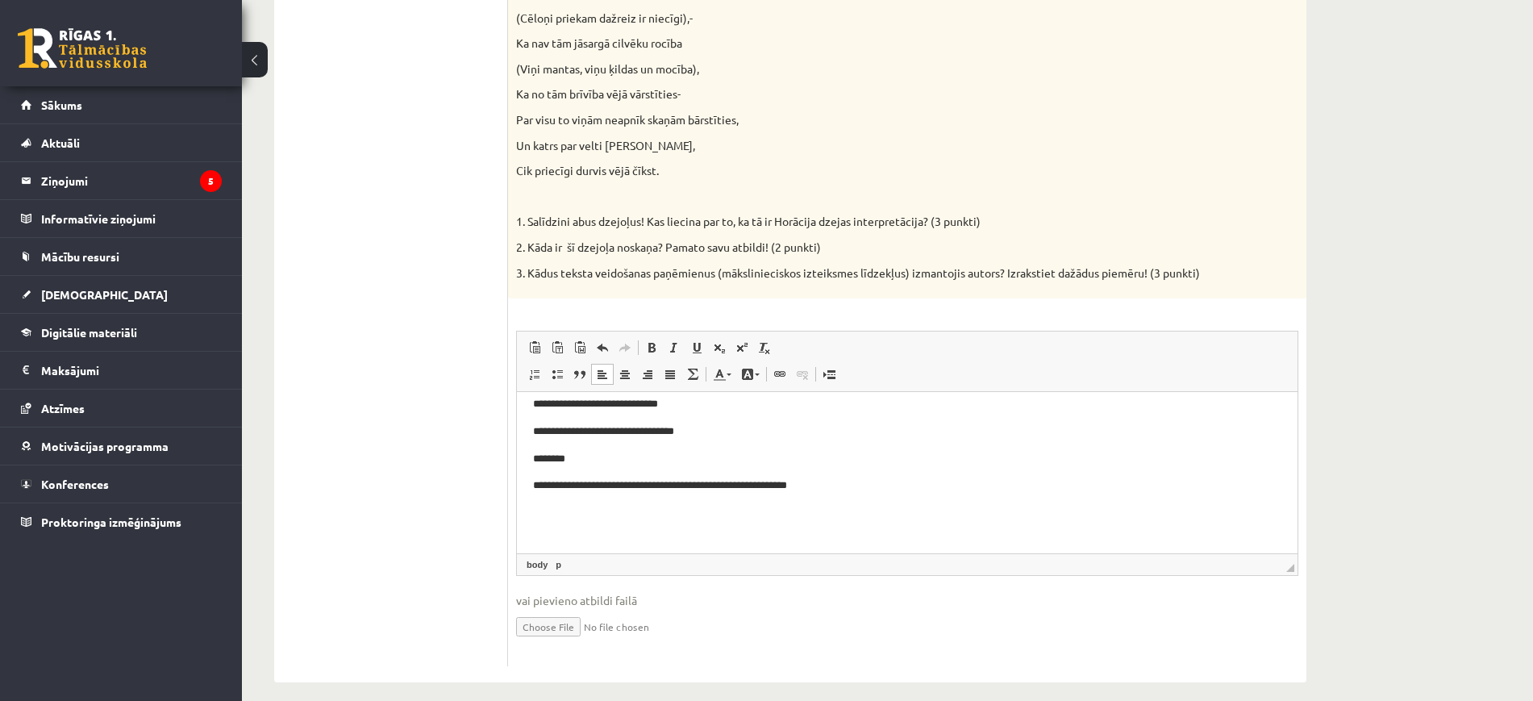
click at [694, 460] on p "********" at bounding box center [899, 459] width 733 height 17
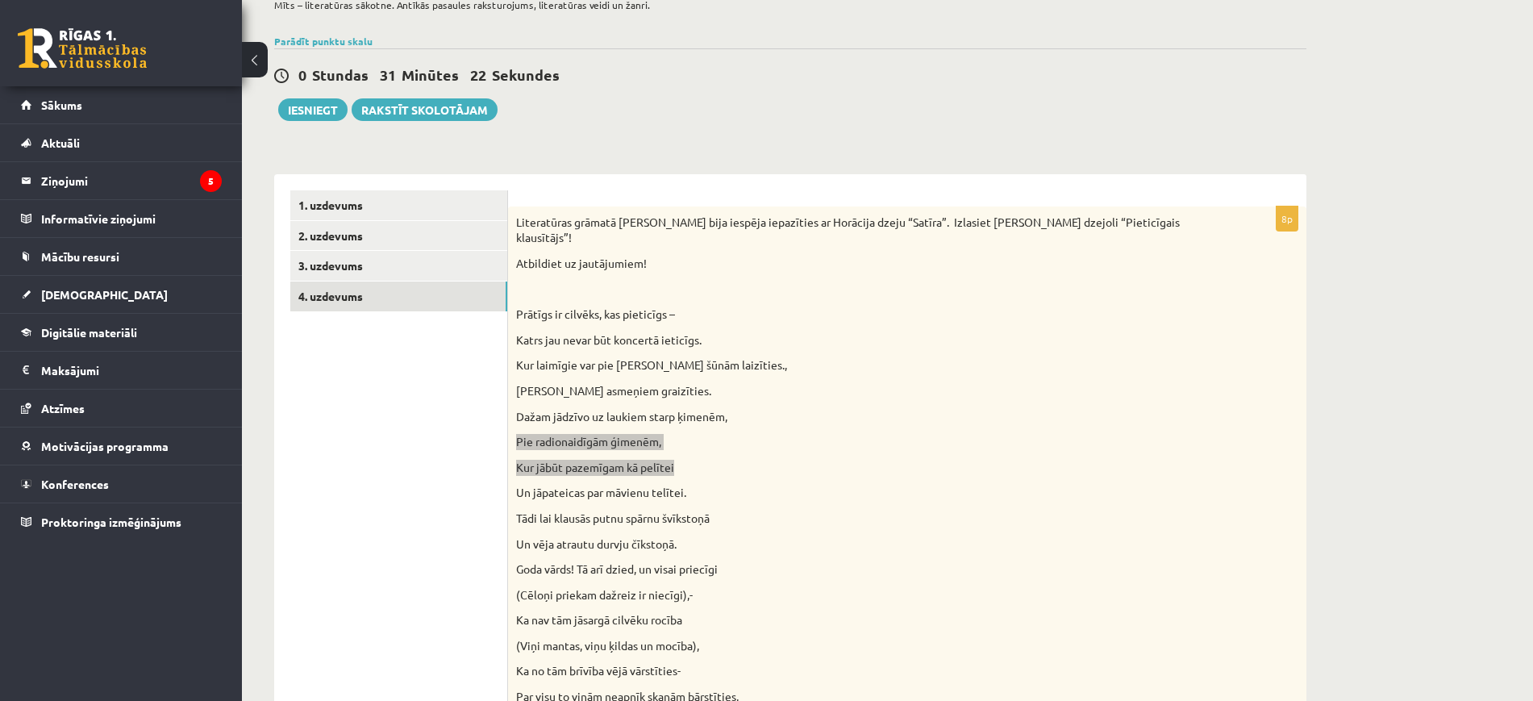
scroll to position [0, 0]
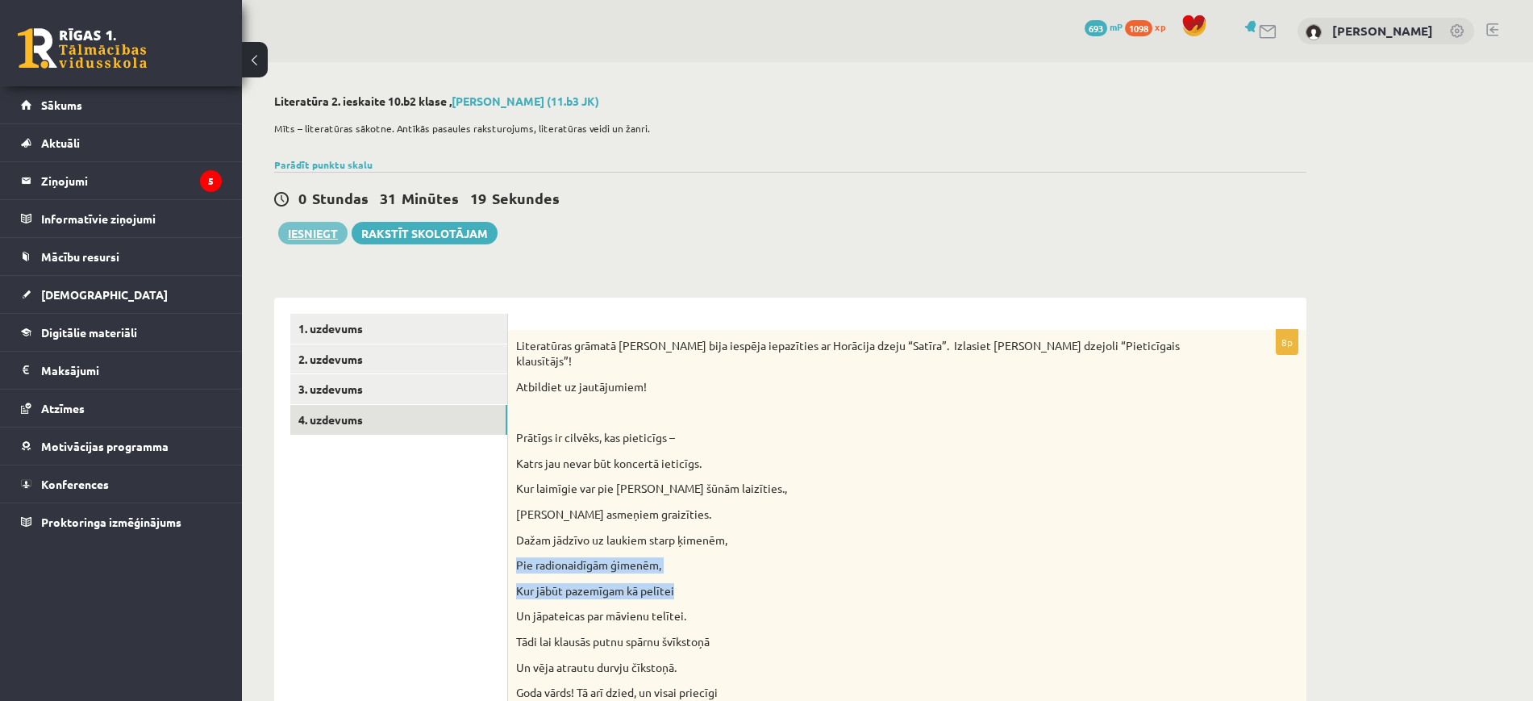
click at [302, 241] on button "Iesniegt" at bounding box center [312, 233] width 69 height 23
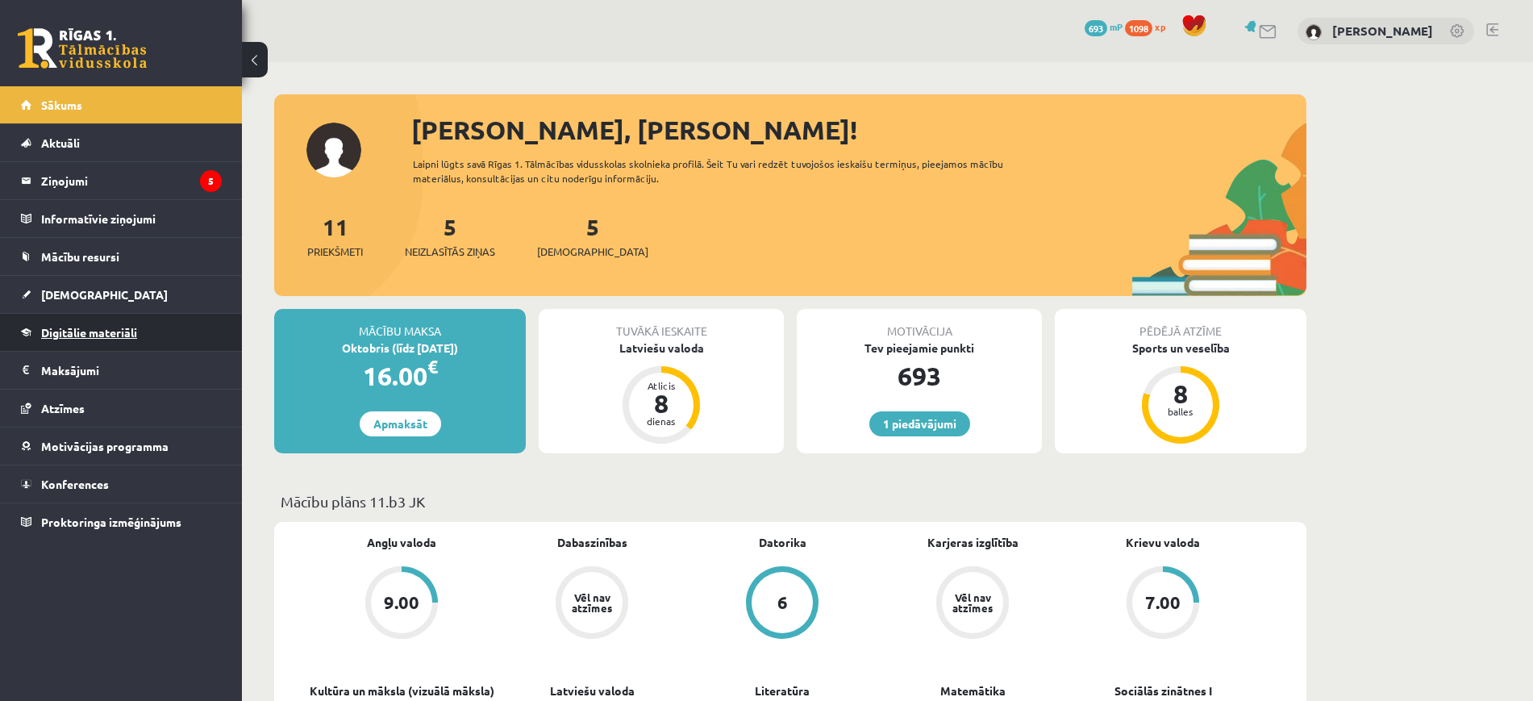
click at [98, 328] on span "Digitālie materiāli" at bounding box center [89, 332] width 96 height 15
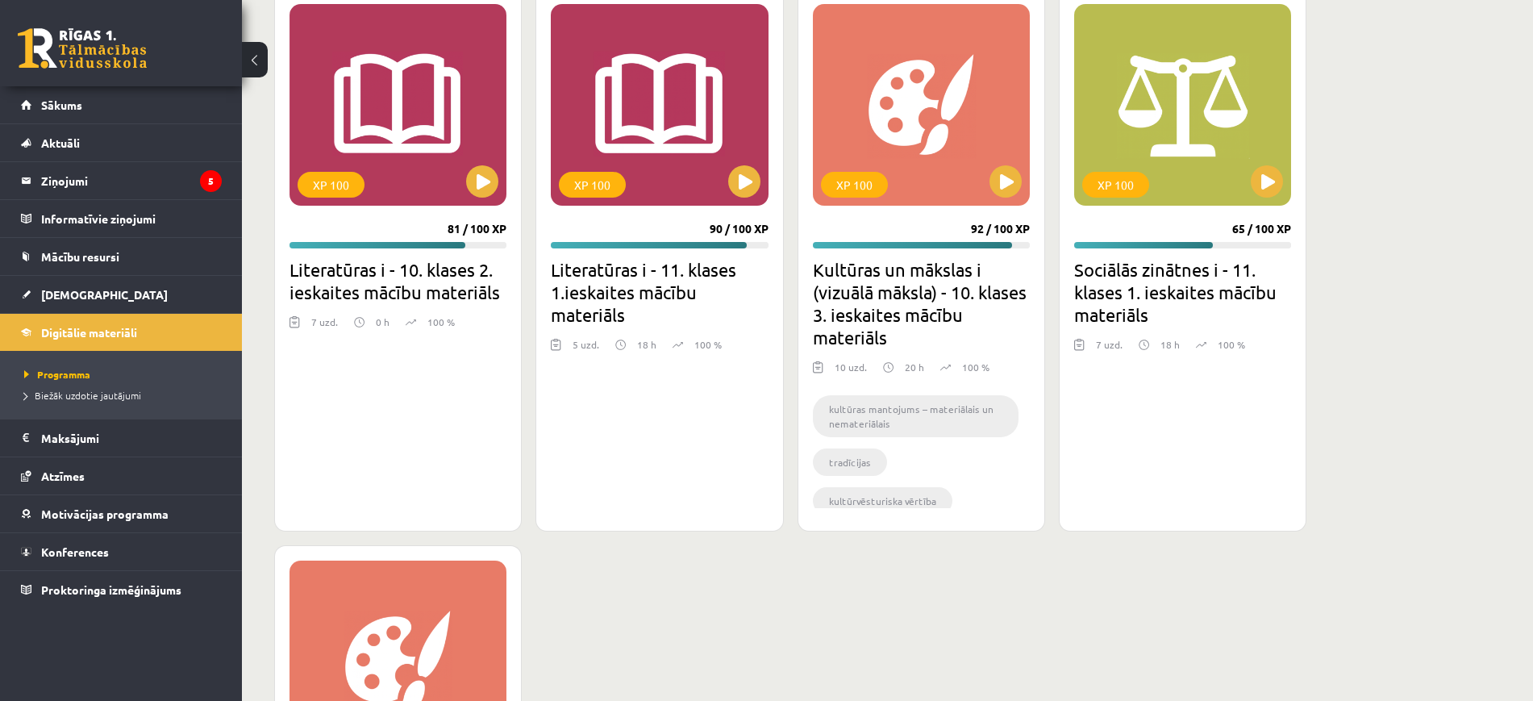
scroll to position [2175, 0]
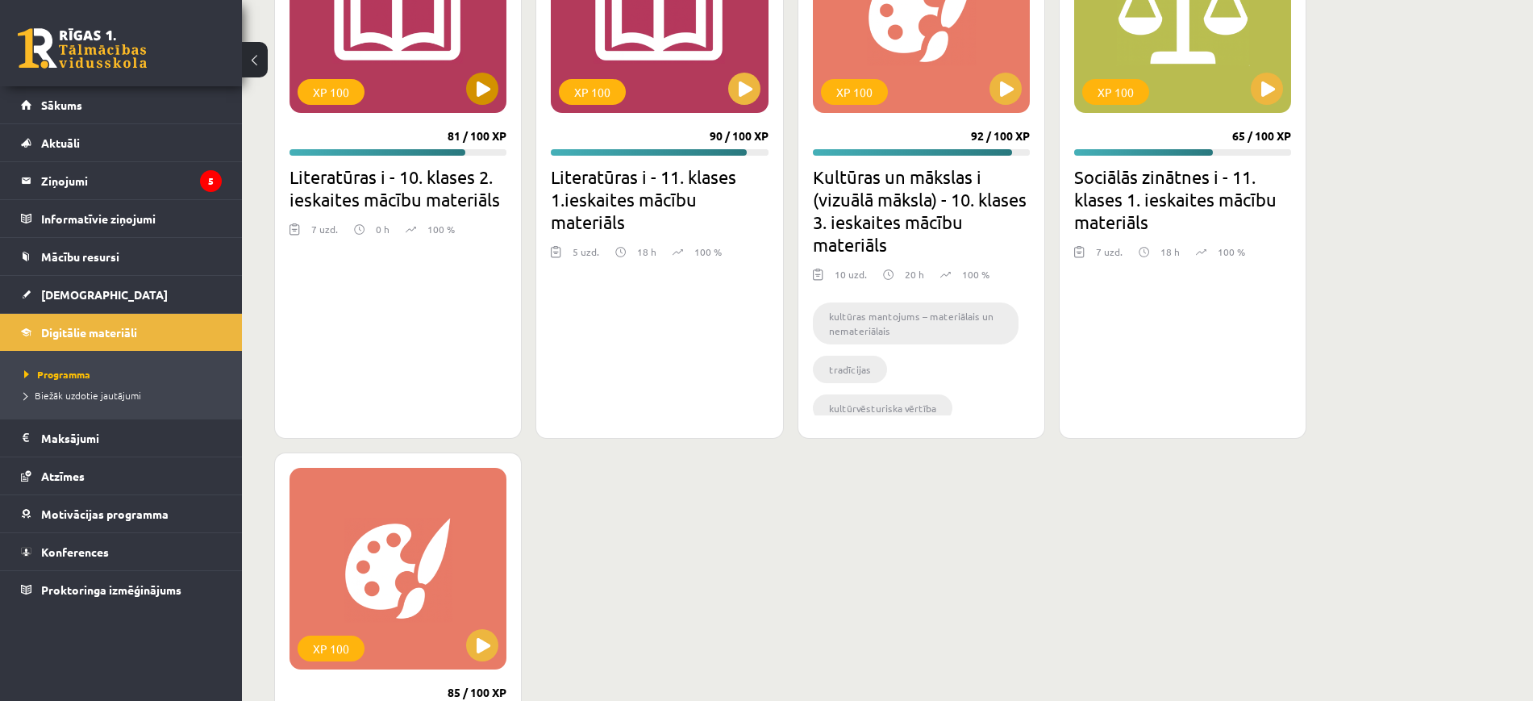
click at [348, 92] on div "XP 100" at bounding box center [331, 92] width 67 height 26
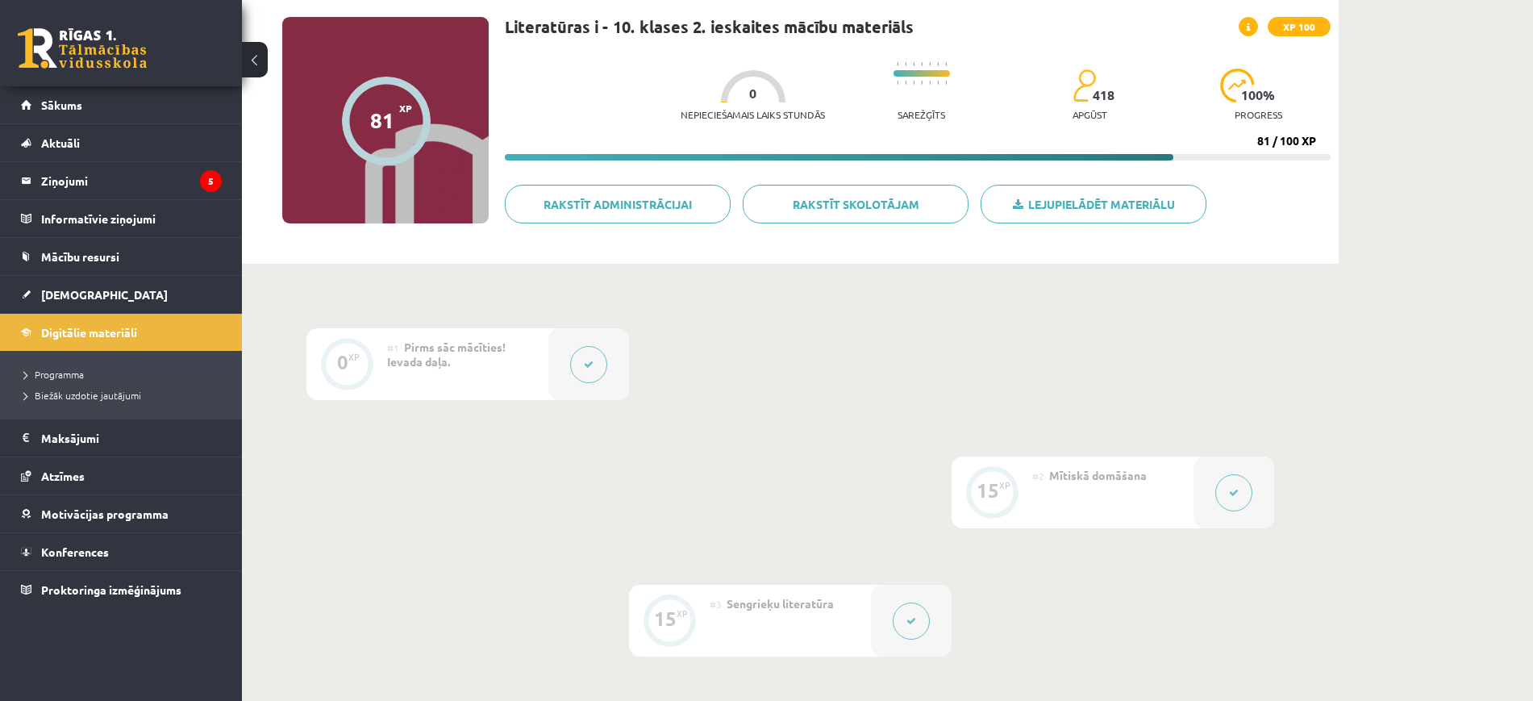
scroll to position [67, 0]
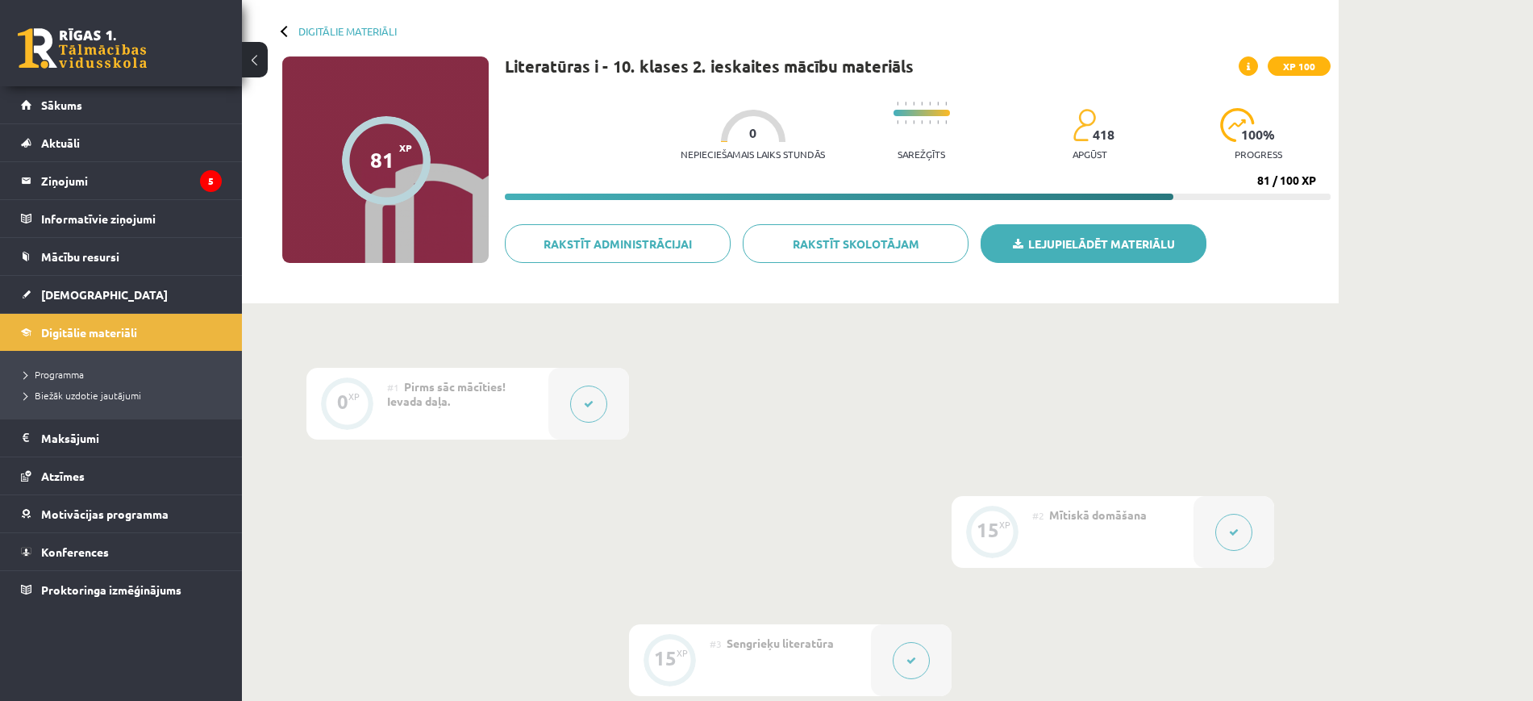
click at [1016, 252] on link "Lejupielādēt materiālu" at bounding box center [1094, 243] width 226 height 39
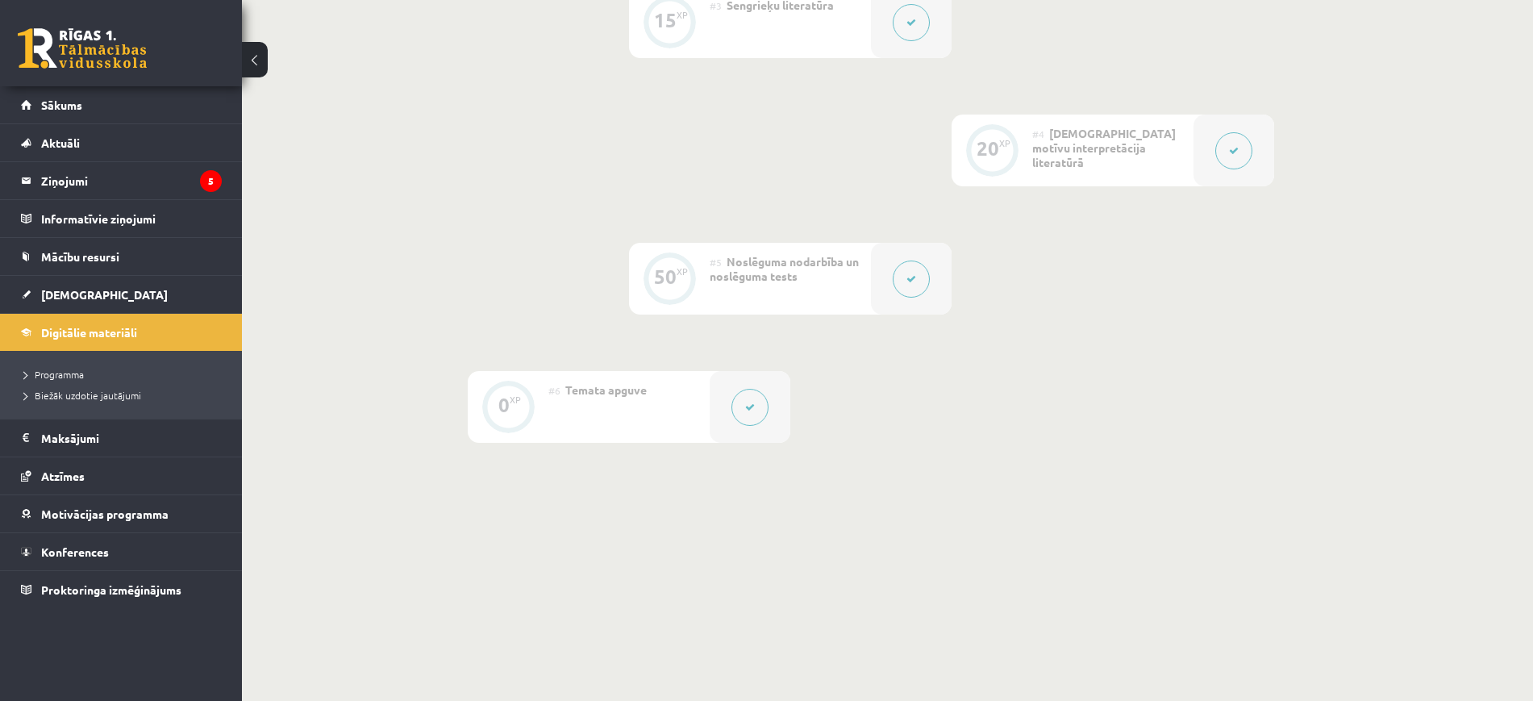
scroll to position [729, 0]
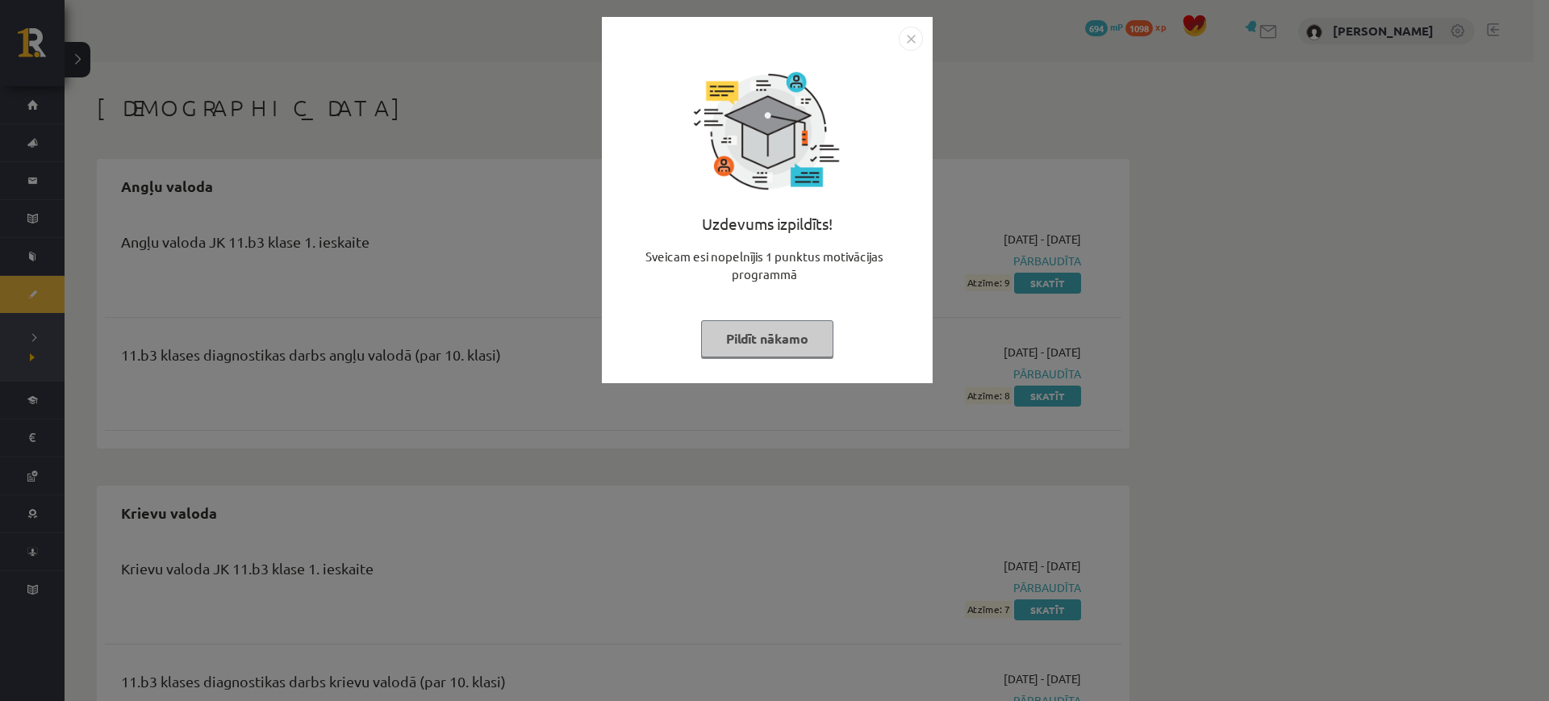
click at [898, 53] on div "Uzdevums izpildīts! Sveicam esi nopelnījis 1 punktus motivācijas programmā Pild…" at bounding box center [766, 212] width 311 height 323
click at [907, 40] on img "Close" at bounding box center [911, 39] width 24 height 24
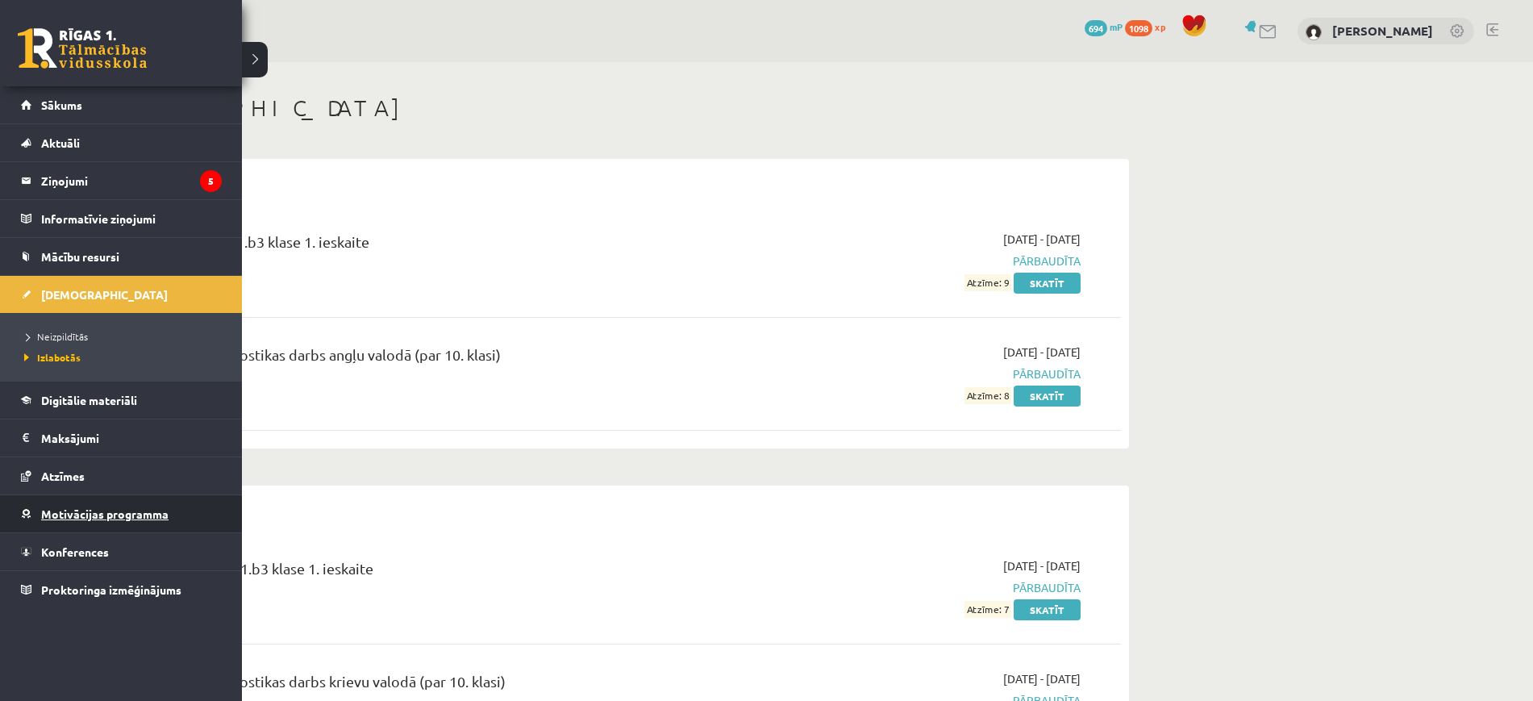
click at [125, 507] on span "Motivācijas programma" at bounding box center [104, 514] width 127 height 15
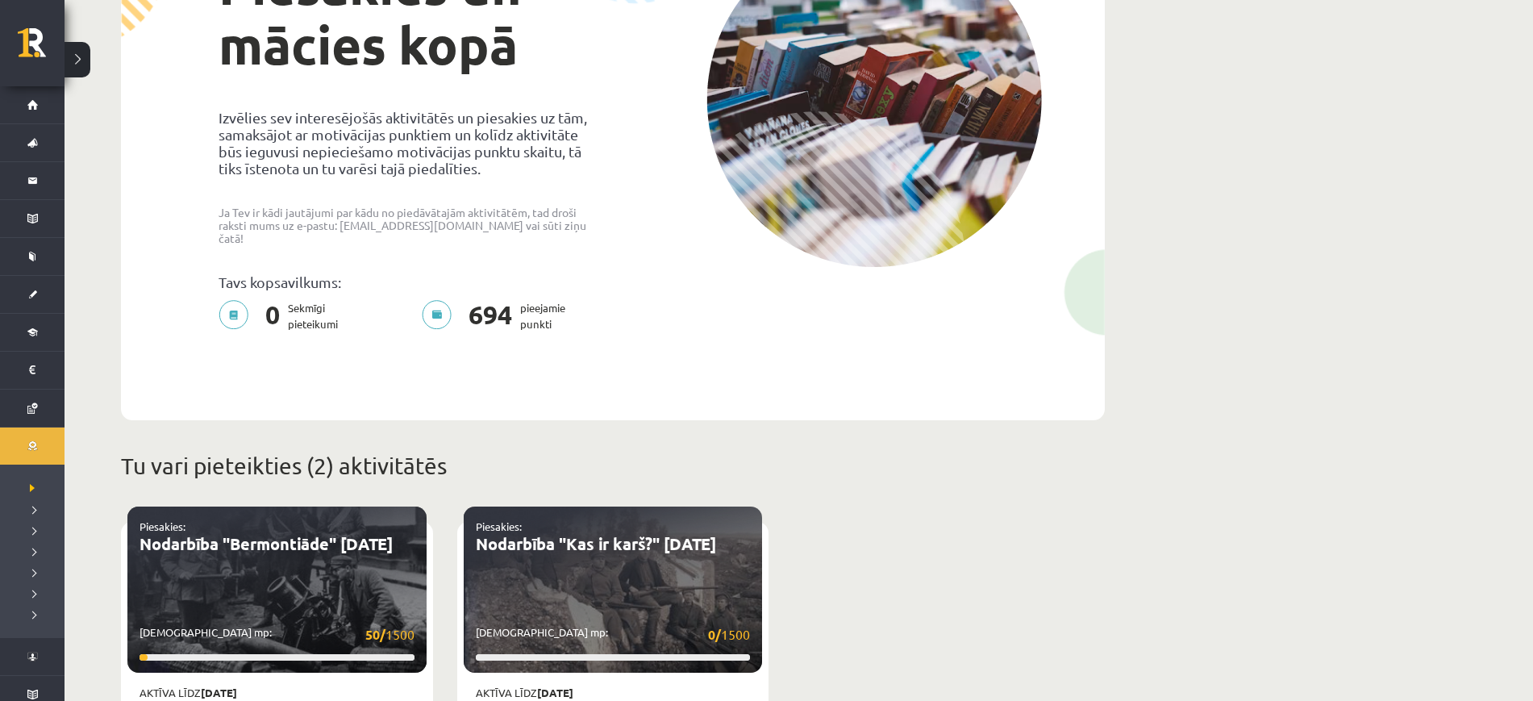
scroll to position [222, 0]
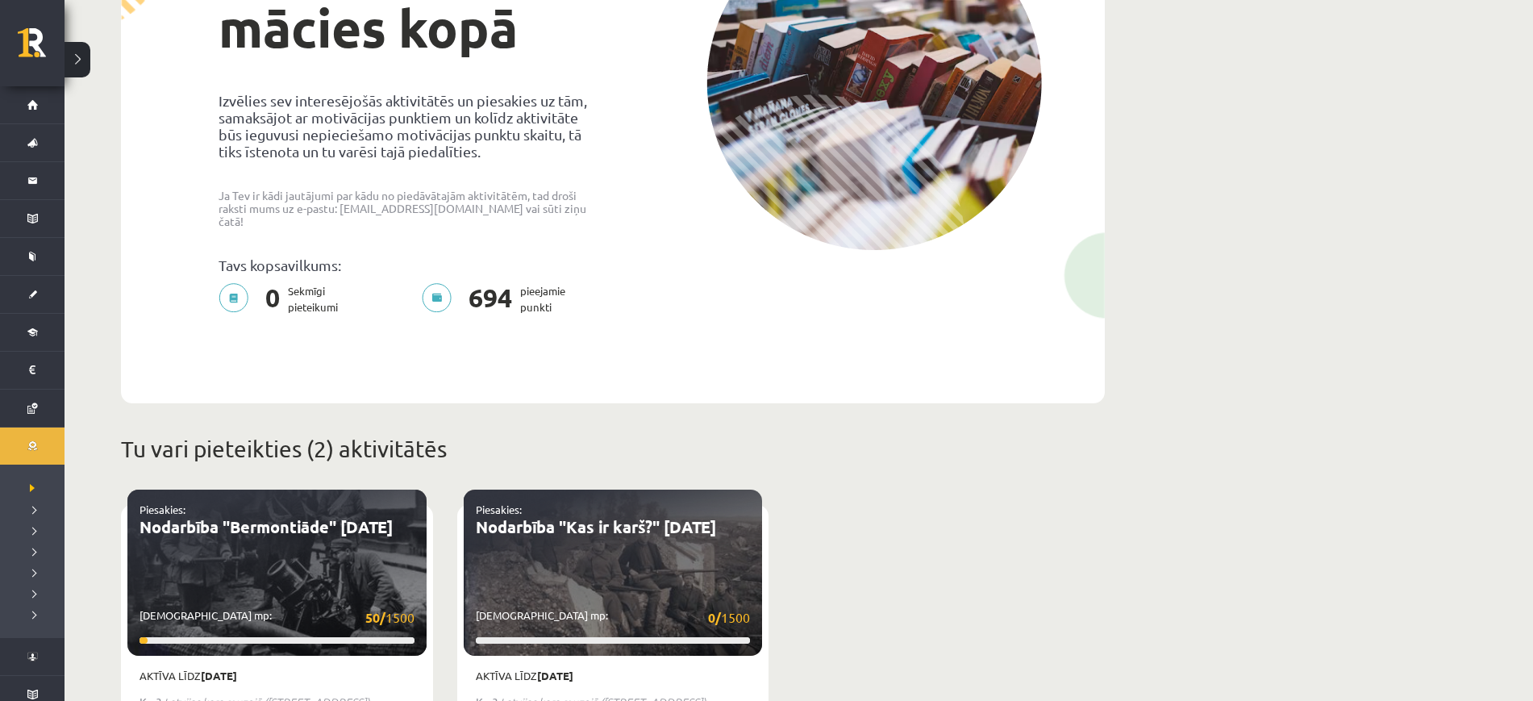
click at [287, 295] on p "0 Sekmīgi pieteikumi" at bounding box center [283, 299] width 129 height 32
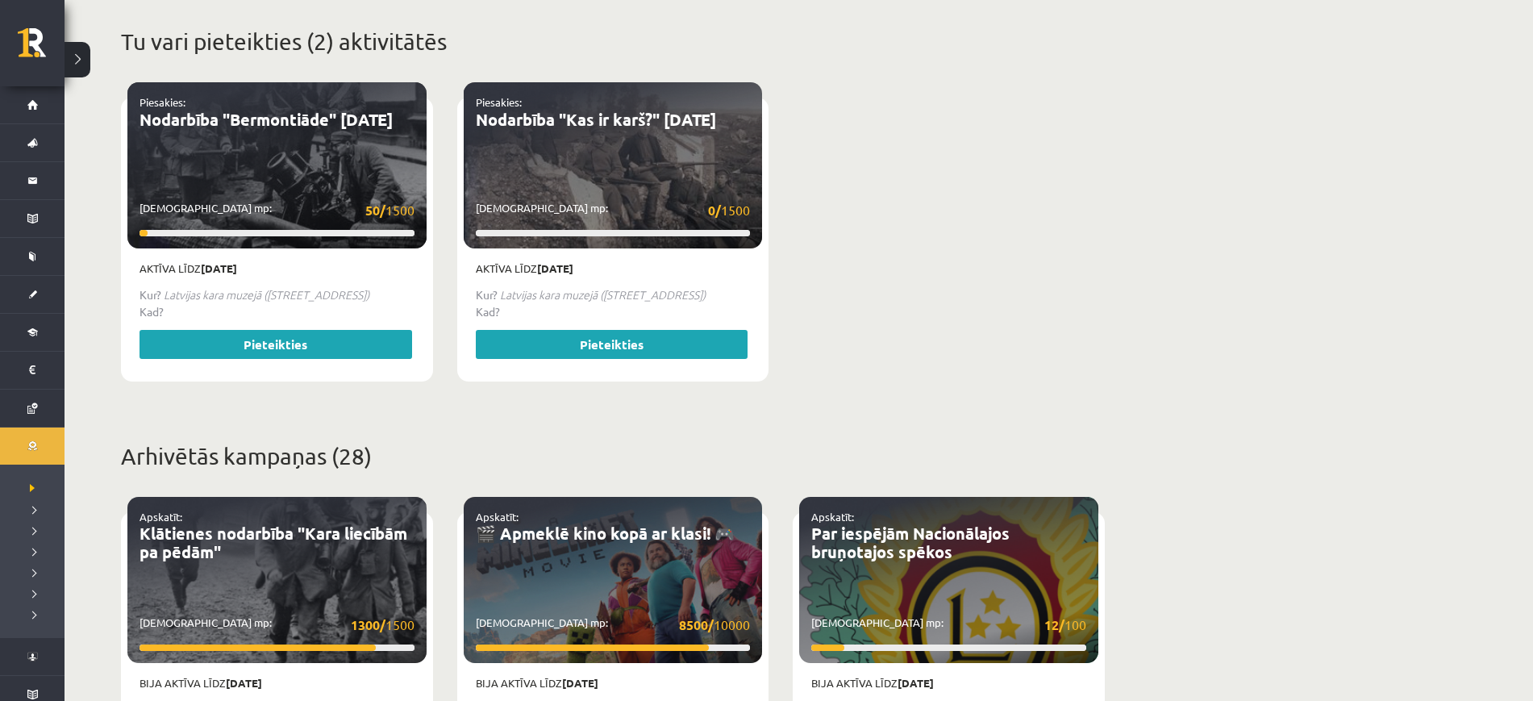
scroll to position [628, 0]
